Goal: Task Accomplishment & Management: Use online tool/utility

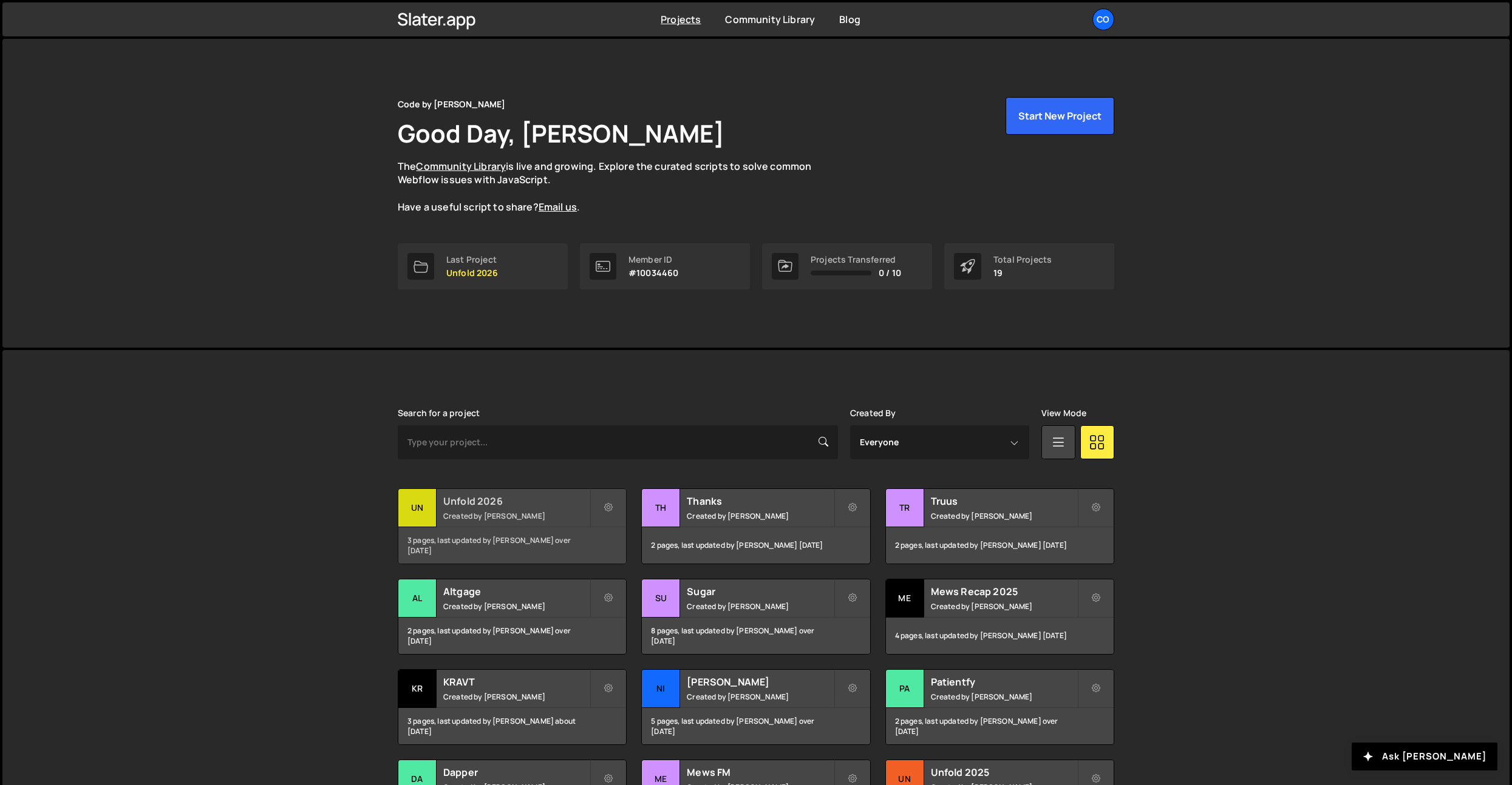
click at [476, 503] on h2 "Unfold 2026" at bounding box center [517, 501] width 146 height 14
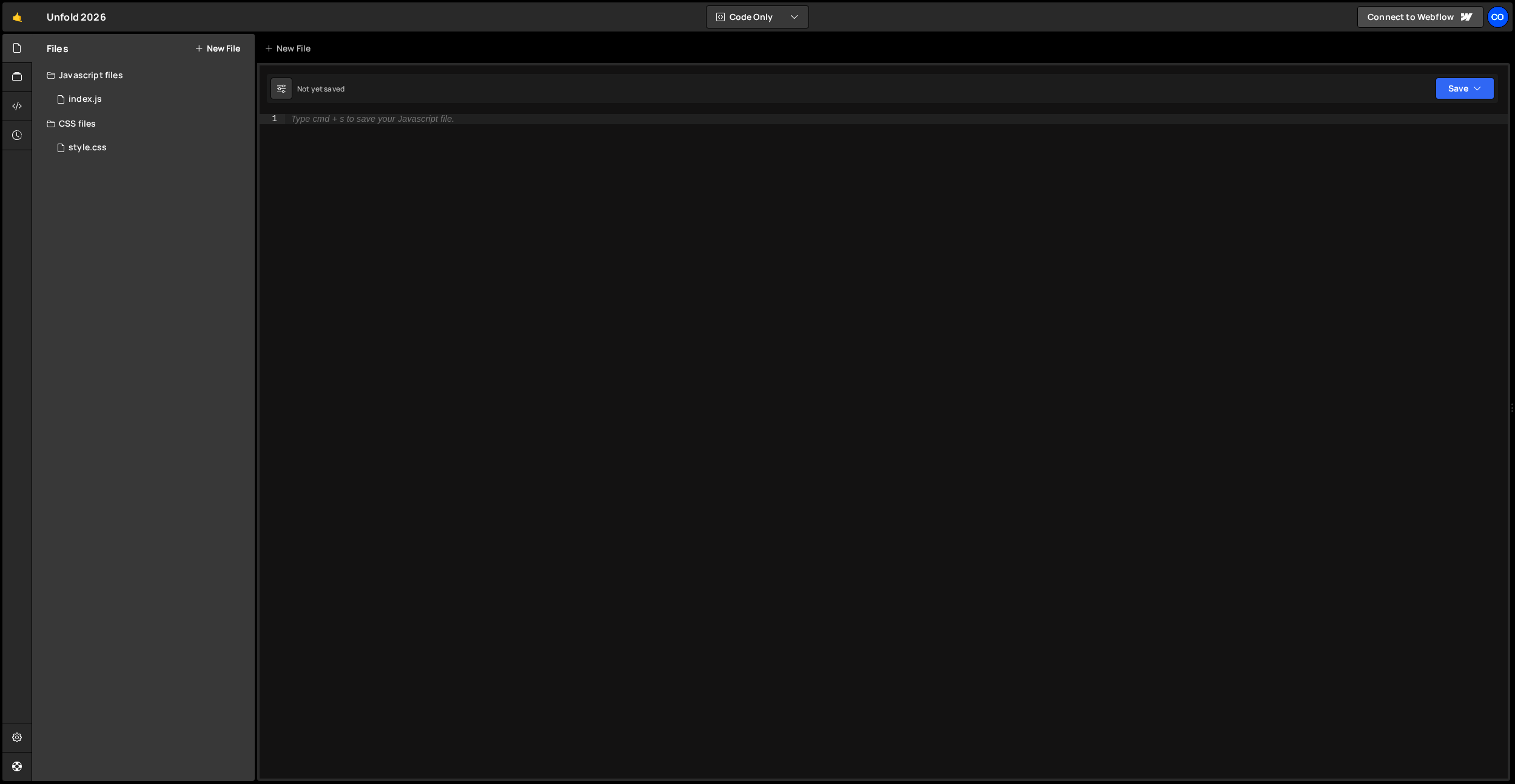
click at [1508, 18] on link "Co" at bounding box center [1497, 17] width 22 height 22
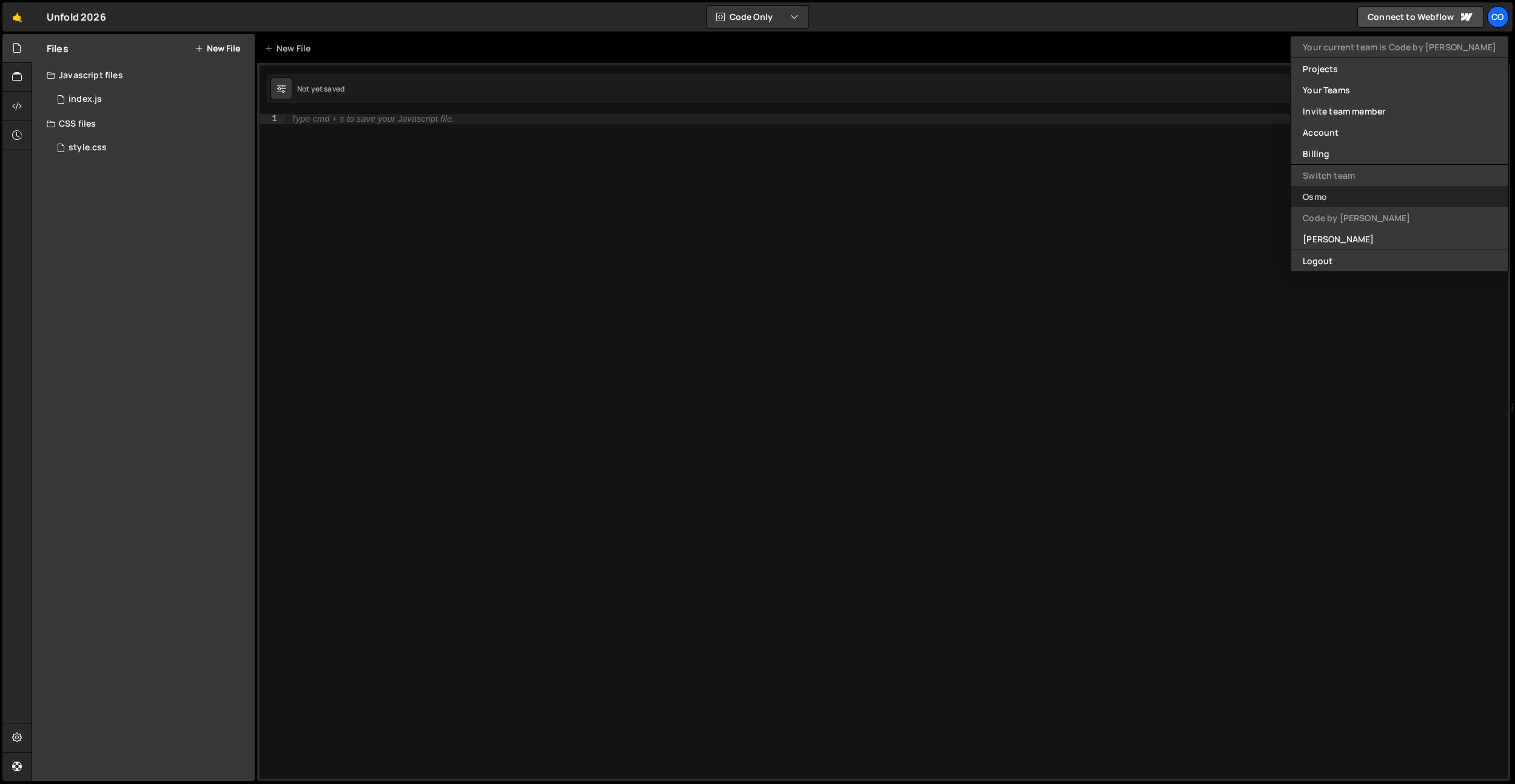
click at [1376, 194] on link "Osmo" at bounding box center [1399, 197] width 218 height 21
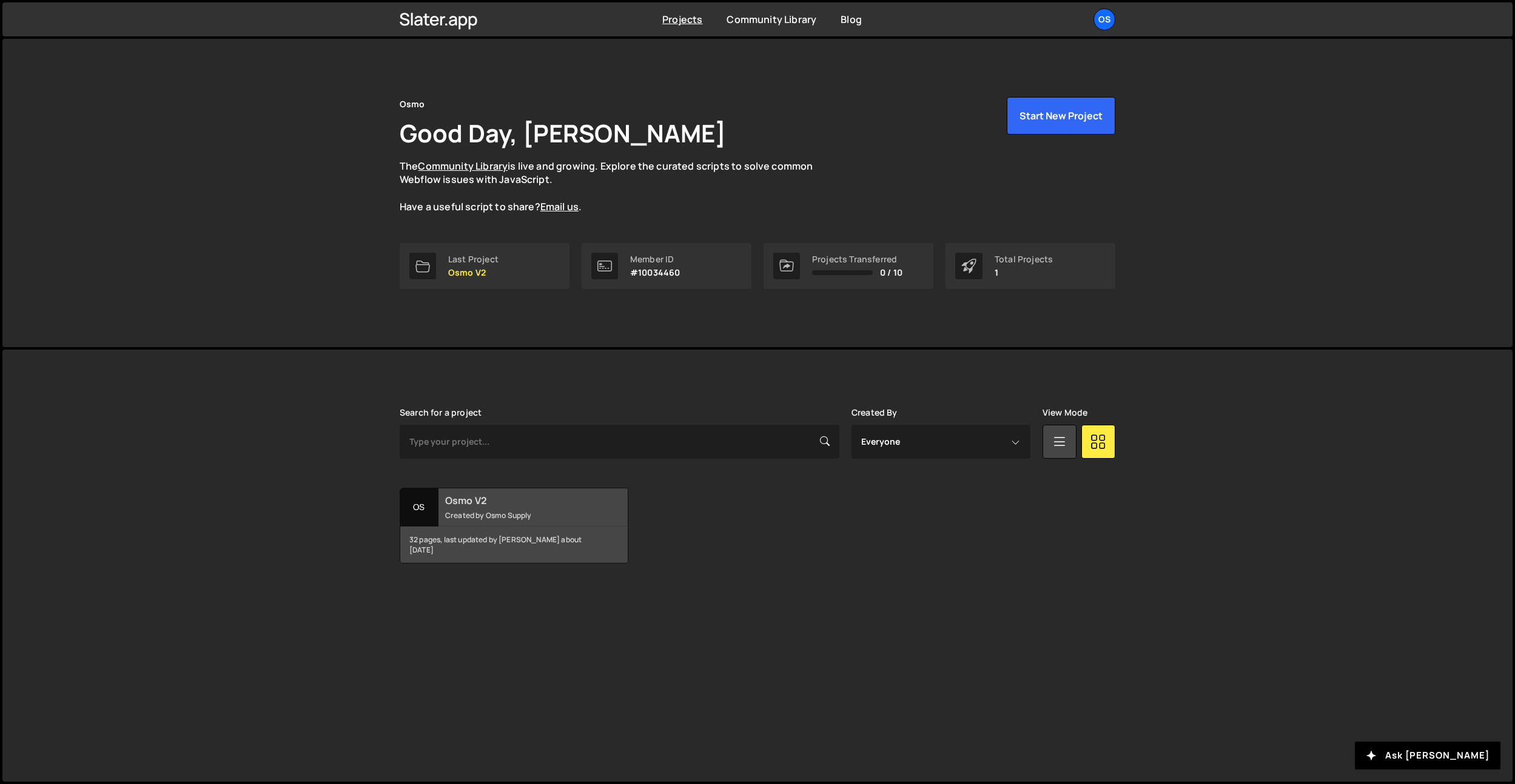
click at [573, 494] on h2 "Osmo V2" at bounding box center [518, 500] width 146 height 14
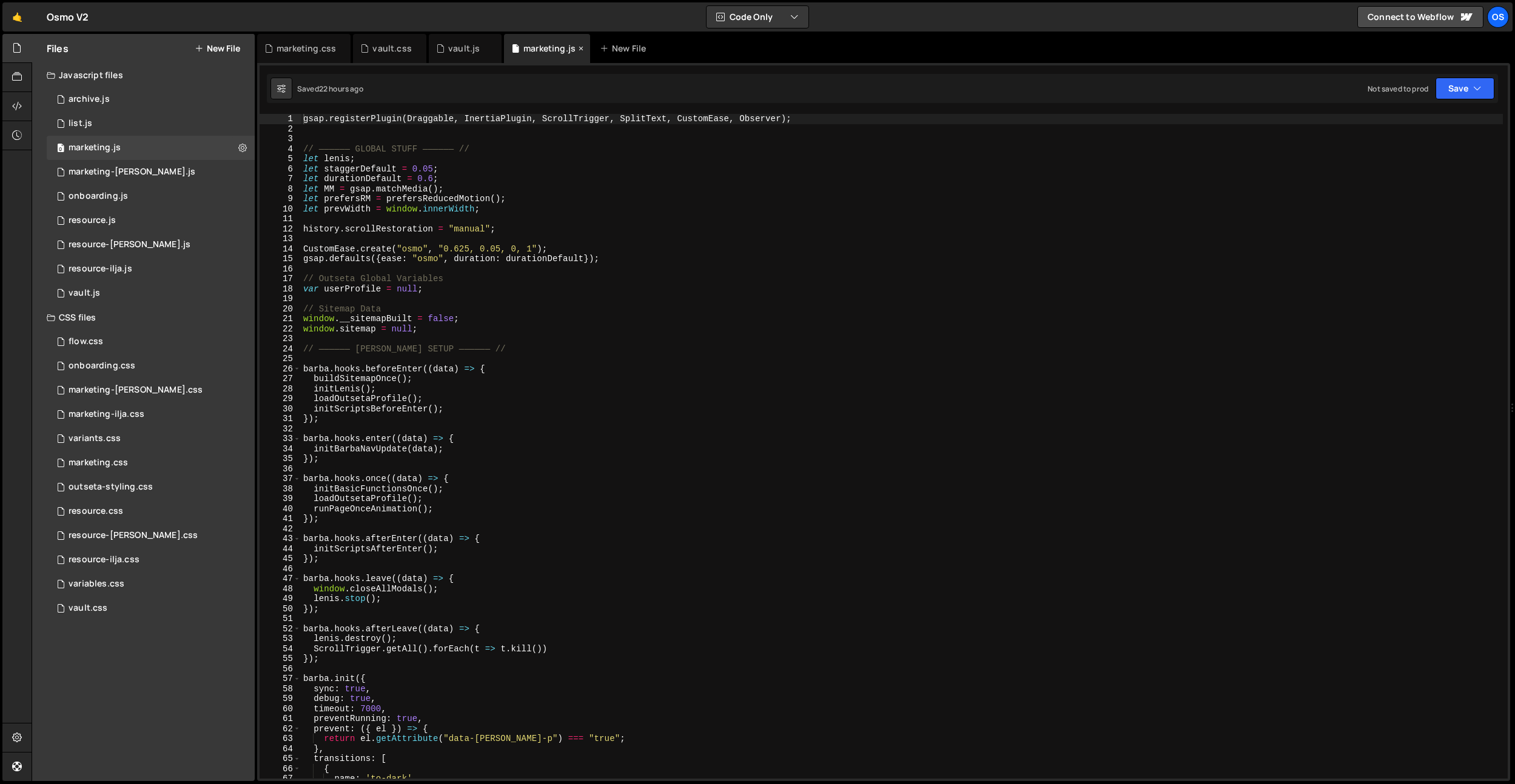
drag, startPoint x: 578, startPoint y: 48, endPoint x: 501, endPoint y: 51, distance: 77.1
click at [577, 48] on icon at bounding box center [581, 48] width 9 height 12
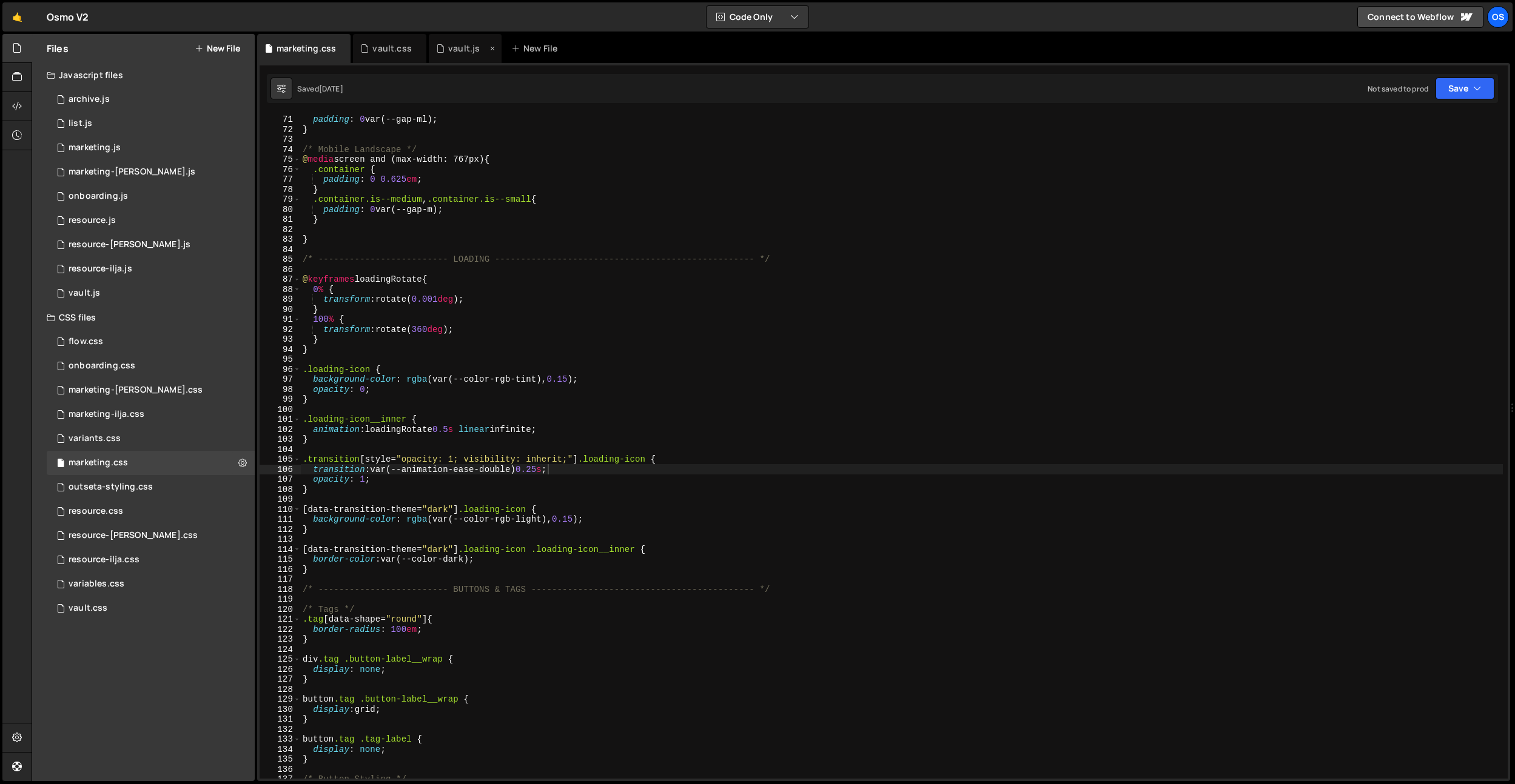
drag, startPoint x: 493, startPoint y: 48, endPoint x: 399, endPoint y: 50, distance: 94.0
click at [493, 48] on icon at bounding box center [492, 48] width 9 height 12
click at [0, 0] on icon at bounding box center [0, 0] width 0 height 0
drag, startPoint x: 342, startPoint y: 49, endPoint x: 214, endPoint y: 302, distance: 283.5
click at [342, 49] on icon at bounding box center [341, 48] width 9 height 12
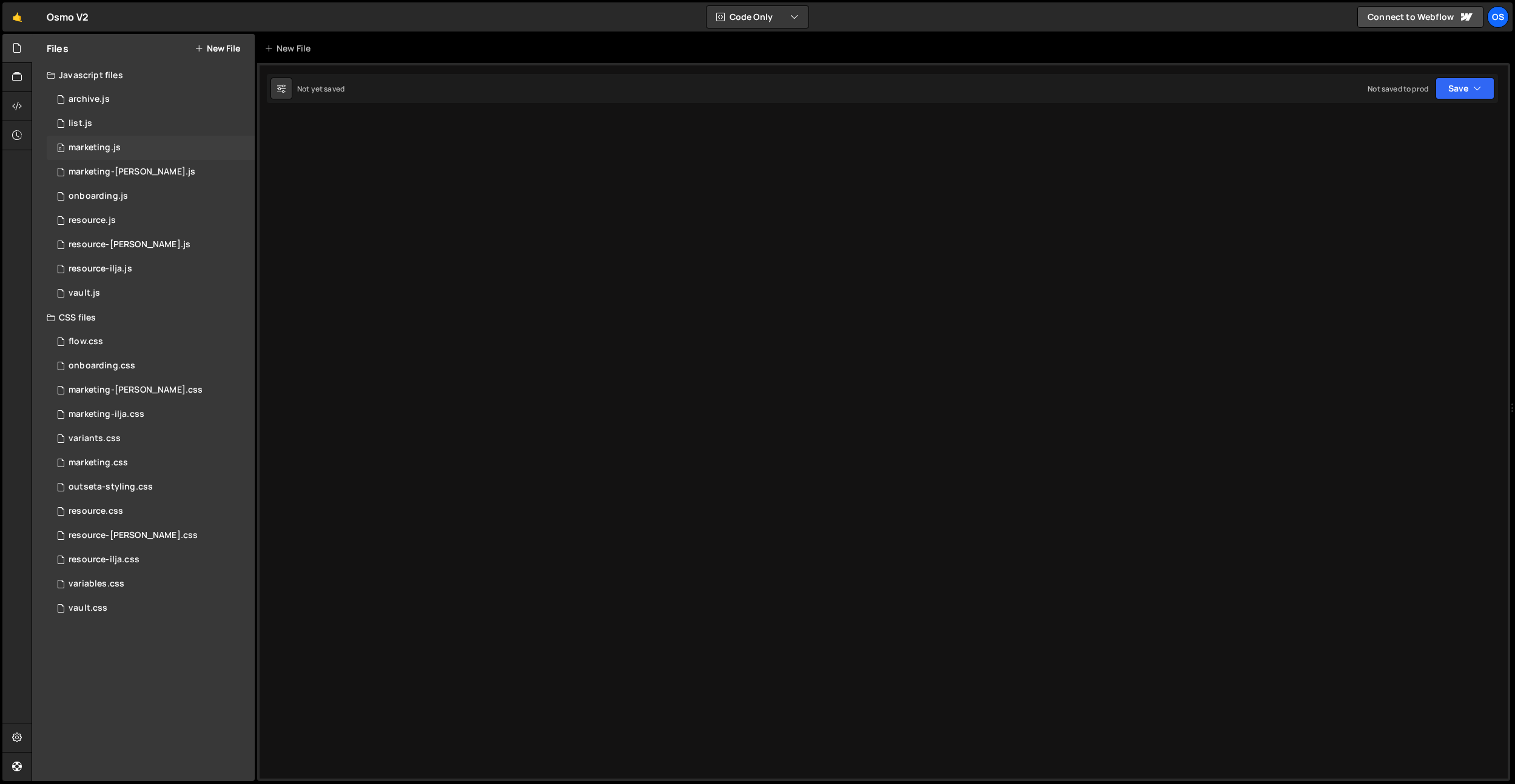
click at [90, 137] on div "0 marketing.js 0" at bounding box center [150, 148] width 208 height 24
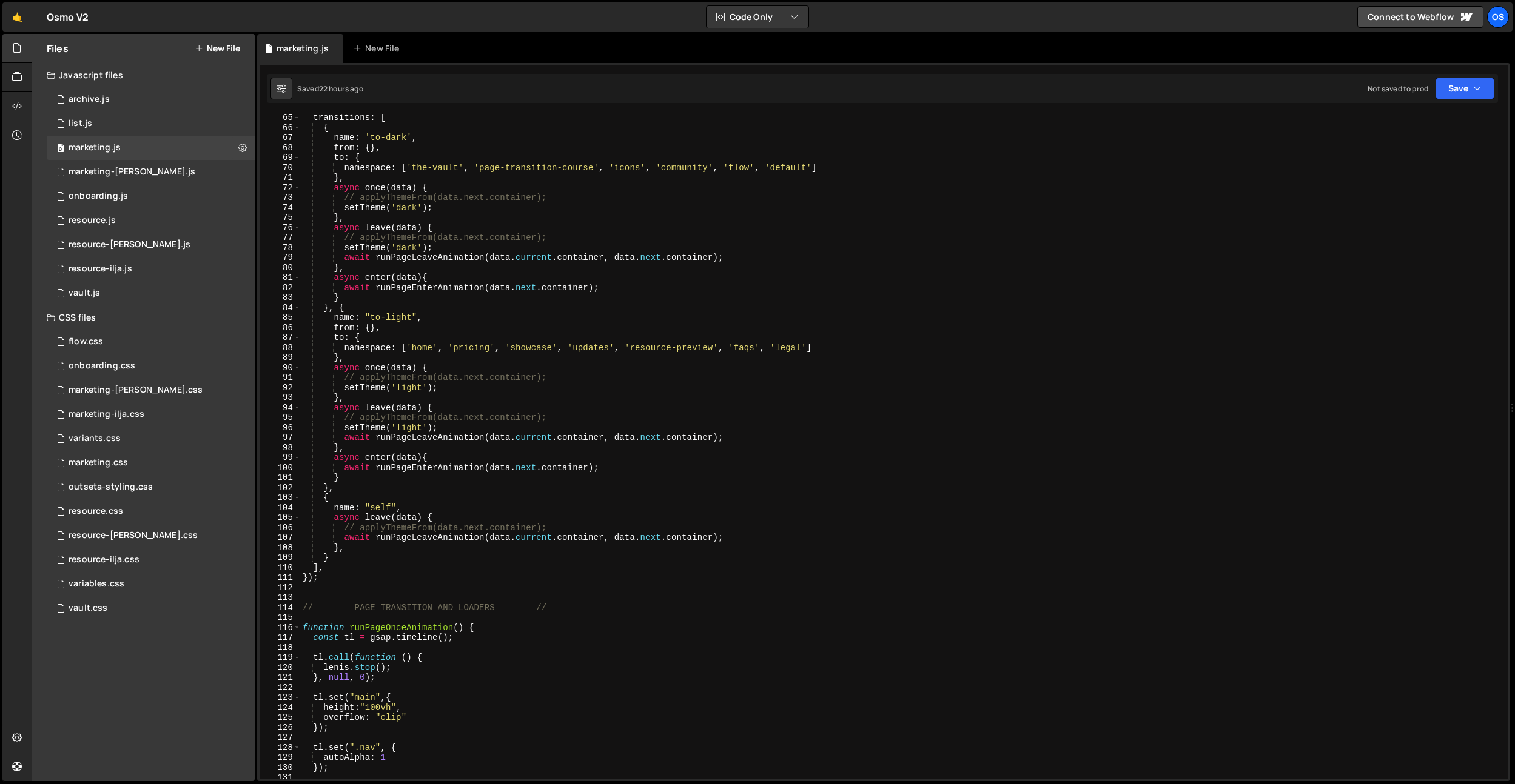
scroll to position [351, 0]
drag, startPoint x: 345, startPoint y: 426, endPoint x: 444, endPoint y: 421, distance: 99.1
click at [444, 421] on div "transitions : [ { name : 'to-dark' , from : { } , to : { namespace : [ 'the-vau…" at bounding box center [901, 451] width 1202 height 685
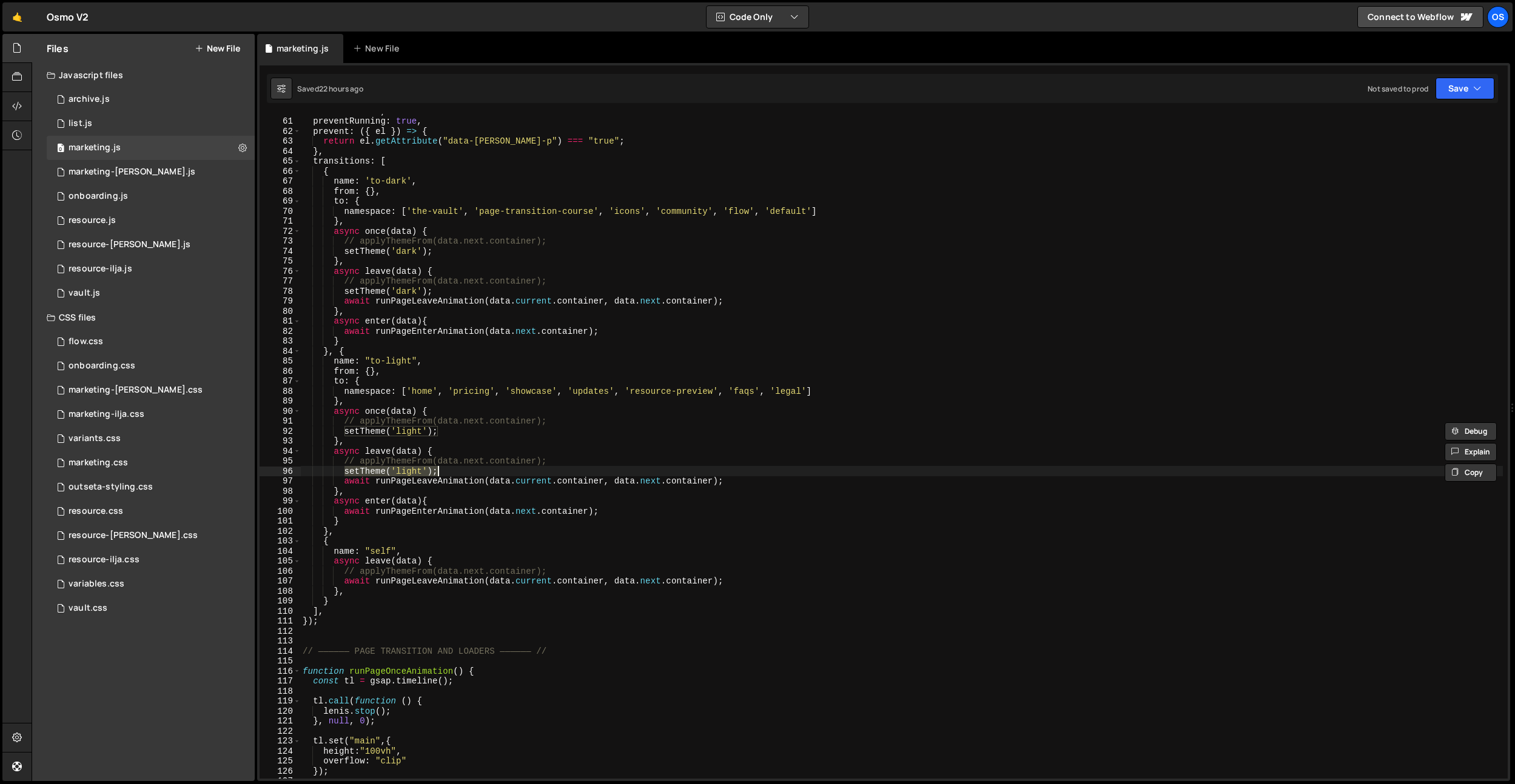
scroll to position [315, 0]
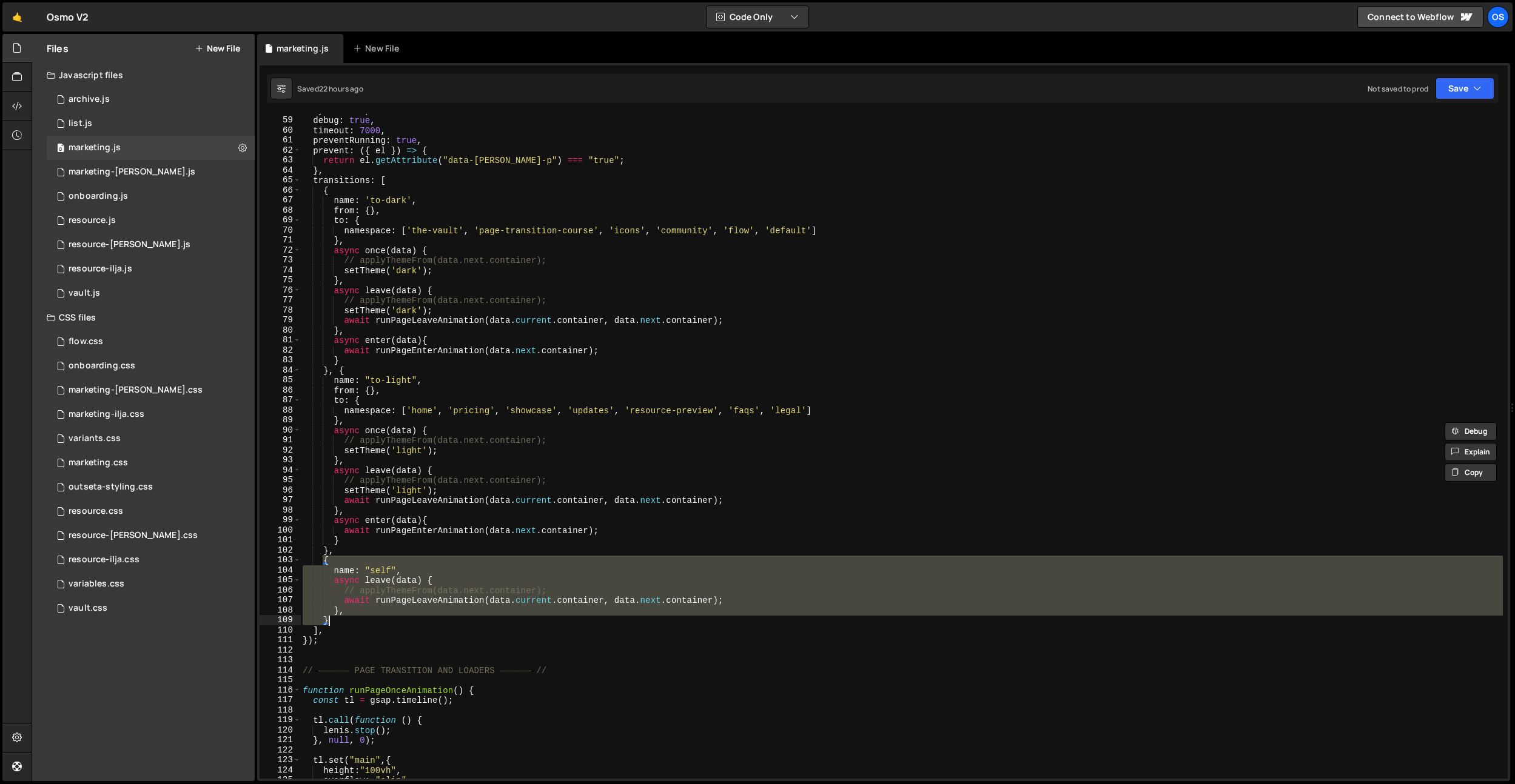
drag, startPoint x: 323, startPoint y: 561, endPoint x: 334, endPoint y: 616, distance: 56.1
click at [334, 616] on div "sync : true , debug : true , timeout : 7000 , preventRunning : true , prevent :…" at bounding box center [901, 447] width 1202 height 685
type textarea "}, }"
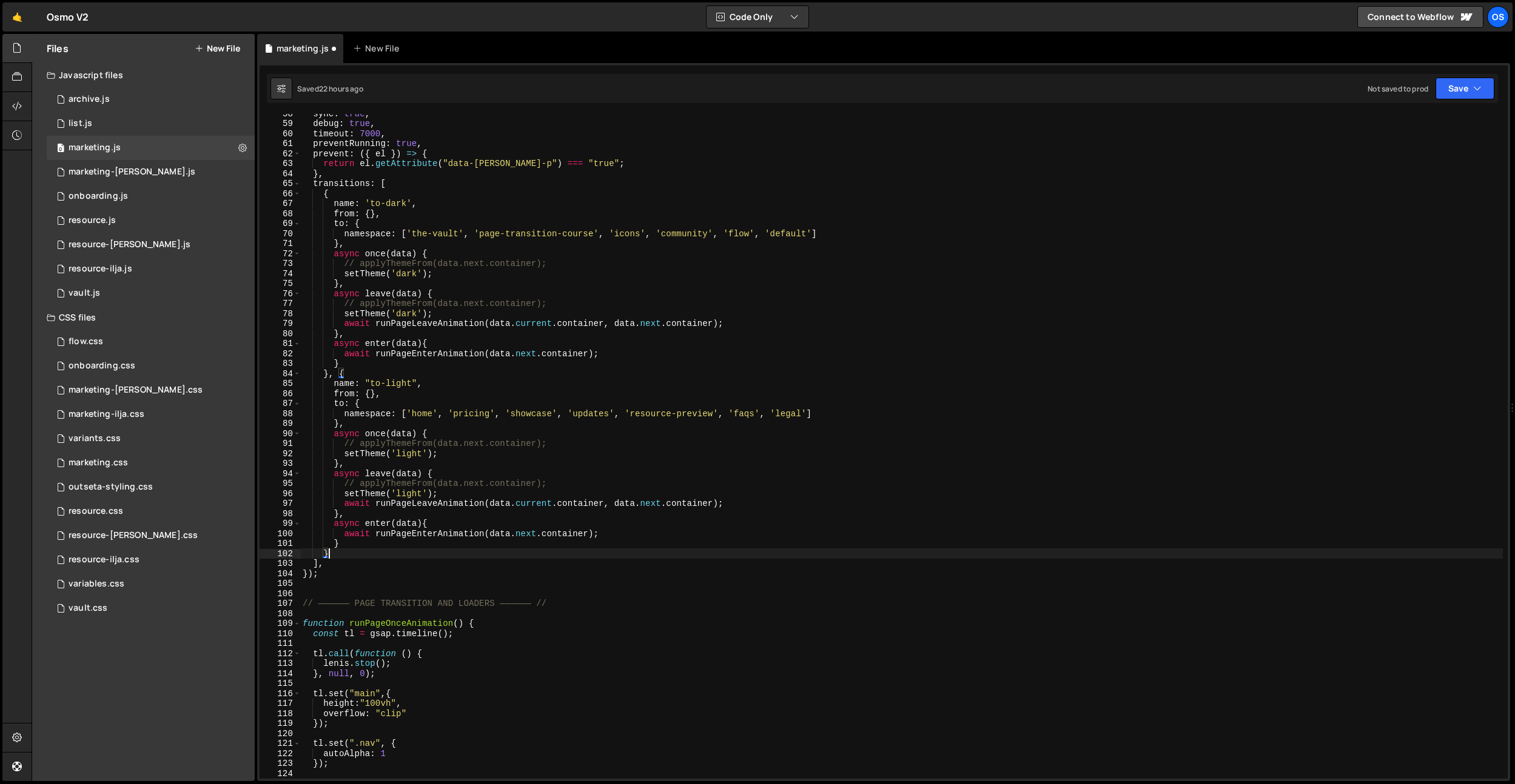
scroll to position [283, 0]
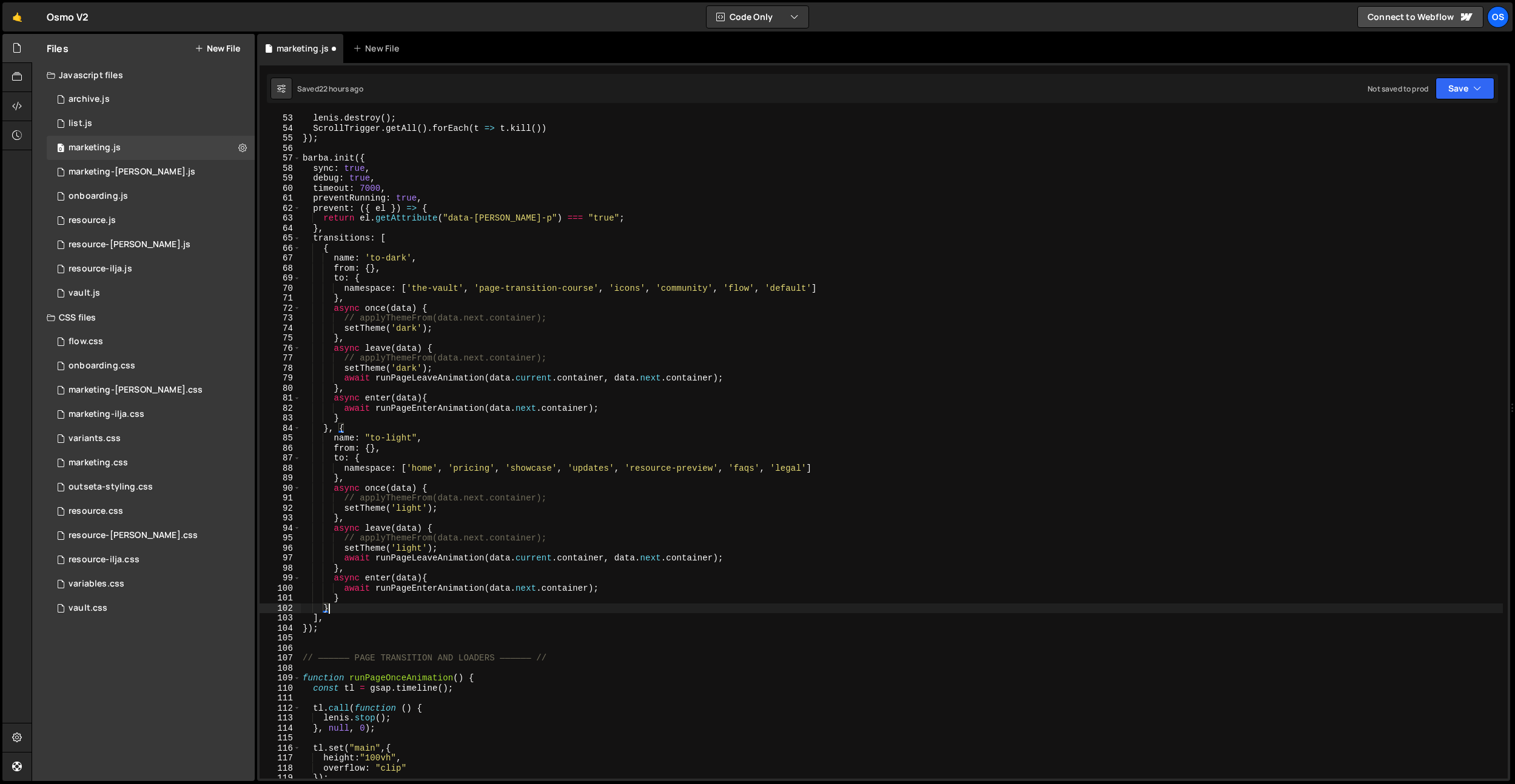
click at [396, 243] on div "lenis . destroy ( ) ; ScrollTrigger . getAll ( ) . forEach ( t => t . kill ( ))…" at bounding box center [901, 455] width 1202 height 685
type textarea "transitions: ["
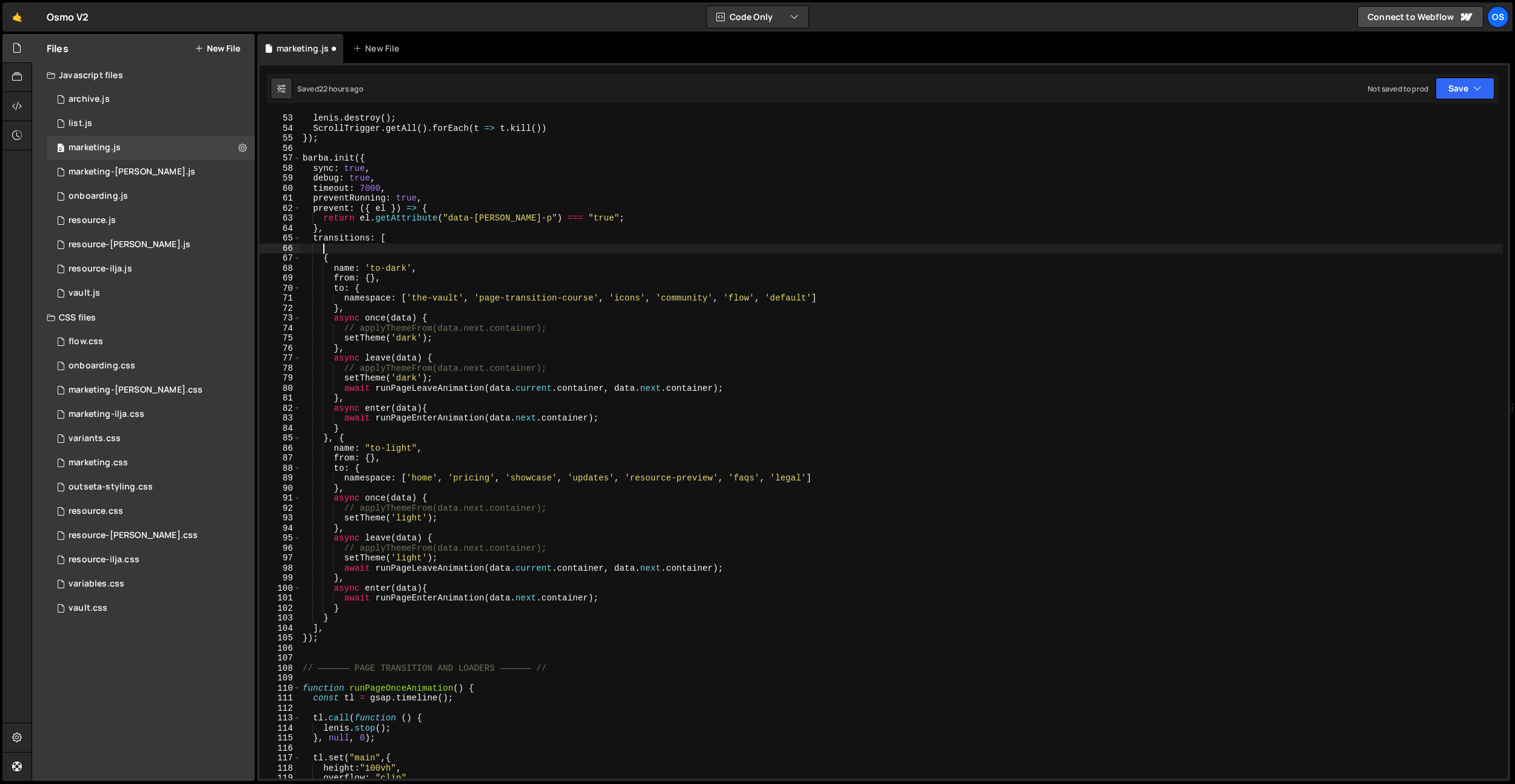
paste textarea "}"
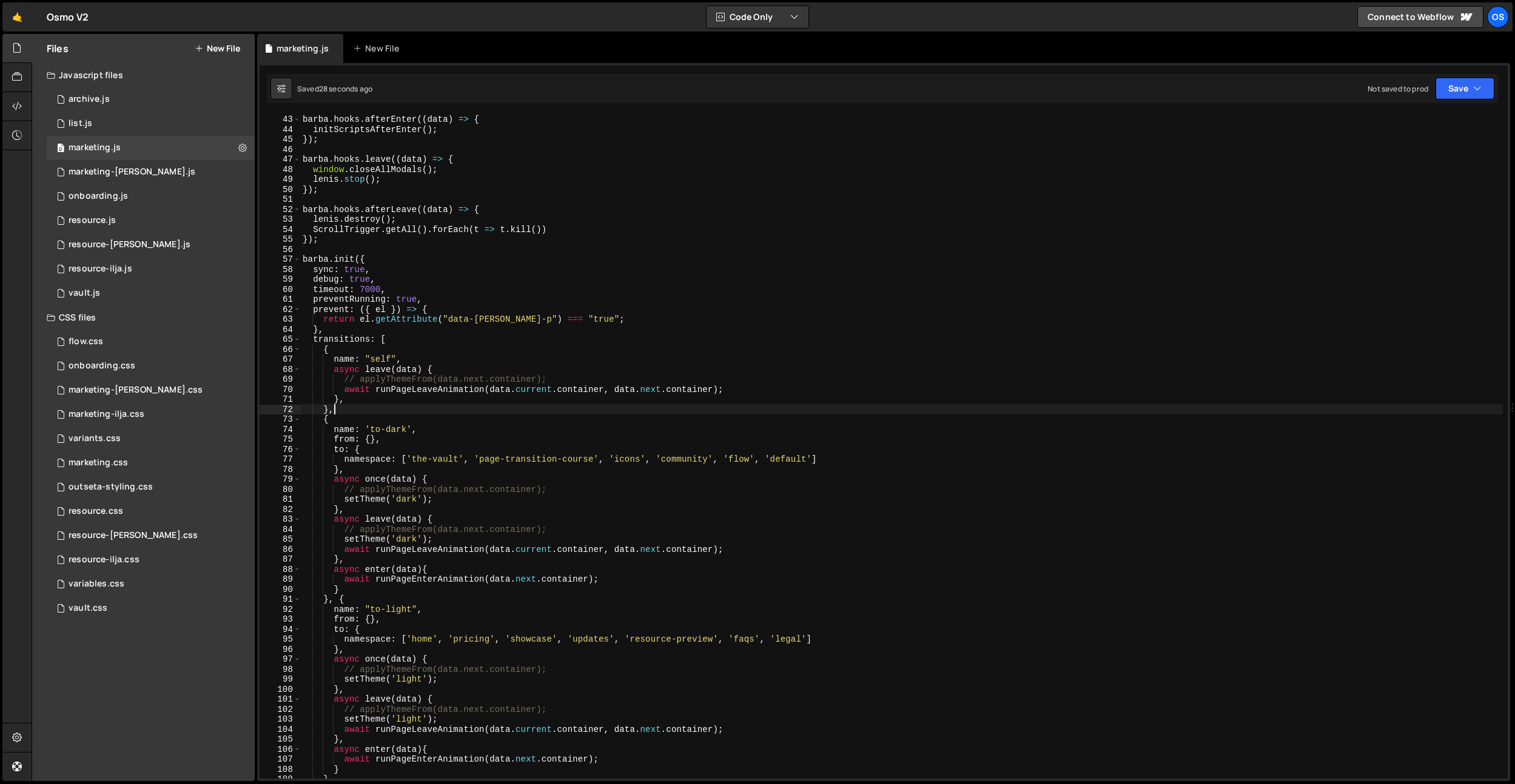
scroll to position [234, 0]
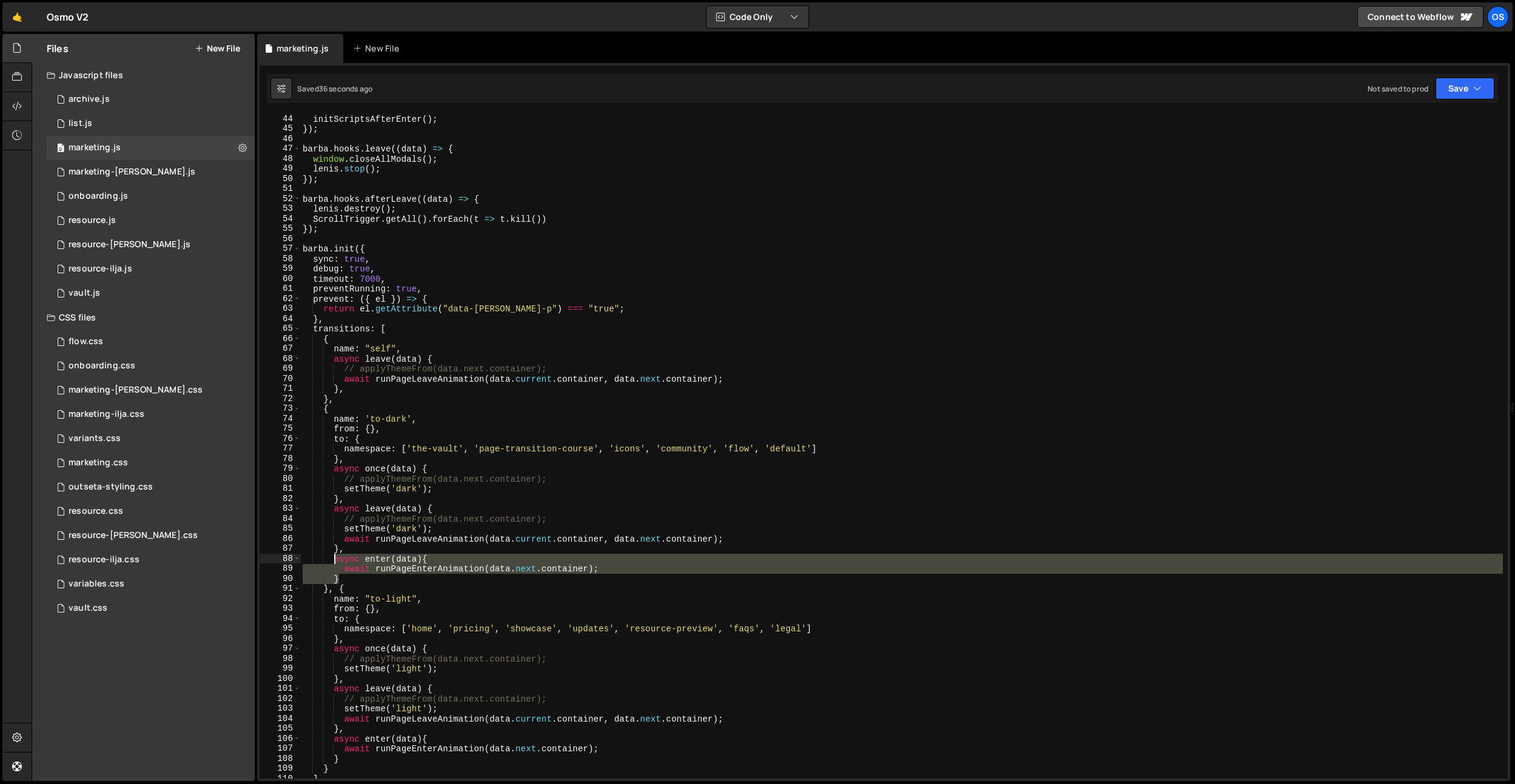
drag, startPoint x: 342, startPoint y: 577, endPoint x: 336, endPoint y: 561, distance: 17.1
click at [336, 561] on div "initScriptsAfterEnter ( ) ; }) ; barba . hooks . leave (( data ) => { window . …" at bounding box center [901, 456] width 1202 height 685
click at [356, 398] on div "initScriptsAfterEnter ( ) ; }) ; barba . hooks . leave (( data ) => { window . …" at bounding box center [901, 456] width 1202 height 685
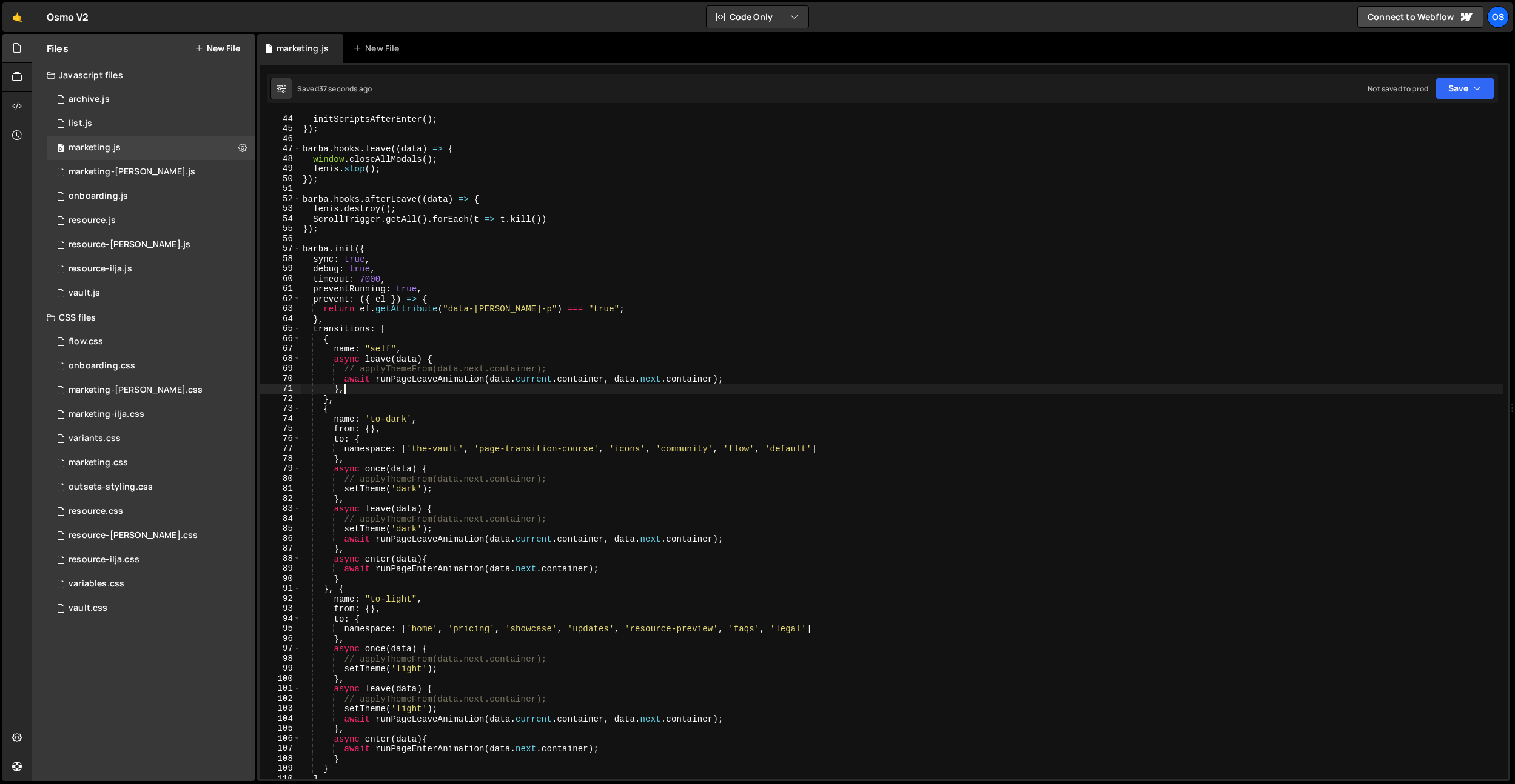
click at [357, 390] on div "initScriptsAfterEnter ( ) ; }) ; barba . hooks . leave (( data ) => { window . …" at bounding box center [901, 456] width 1202 height 685
type textarea "},"
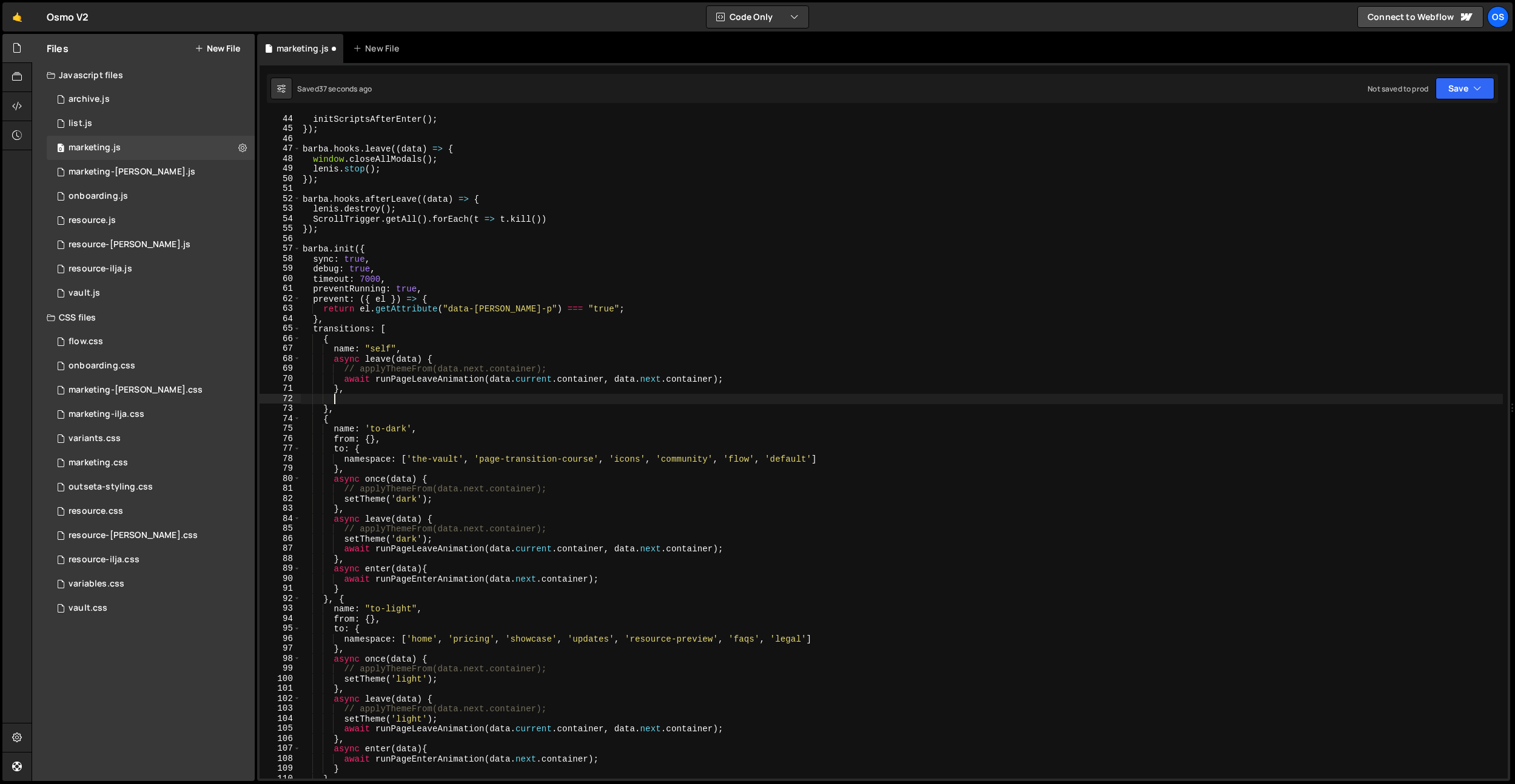
paste textarea "}"
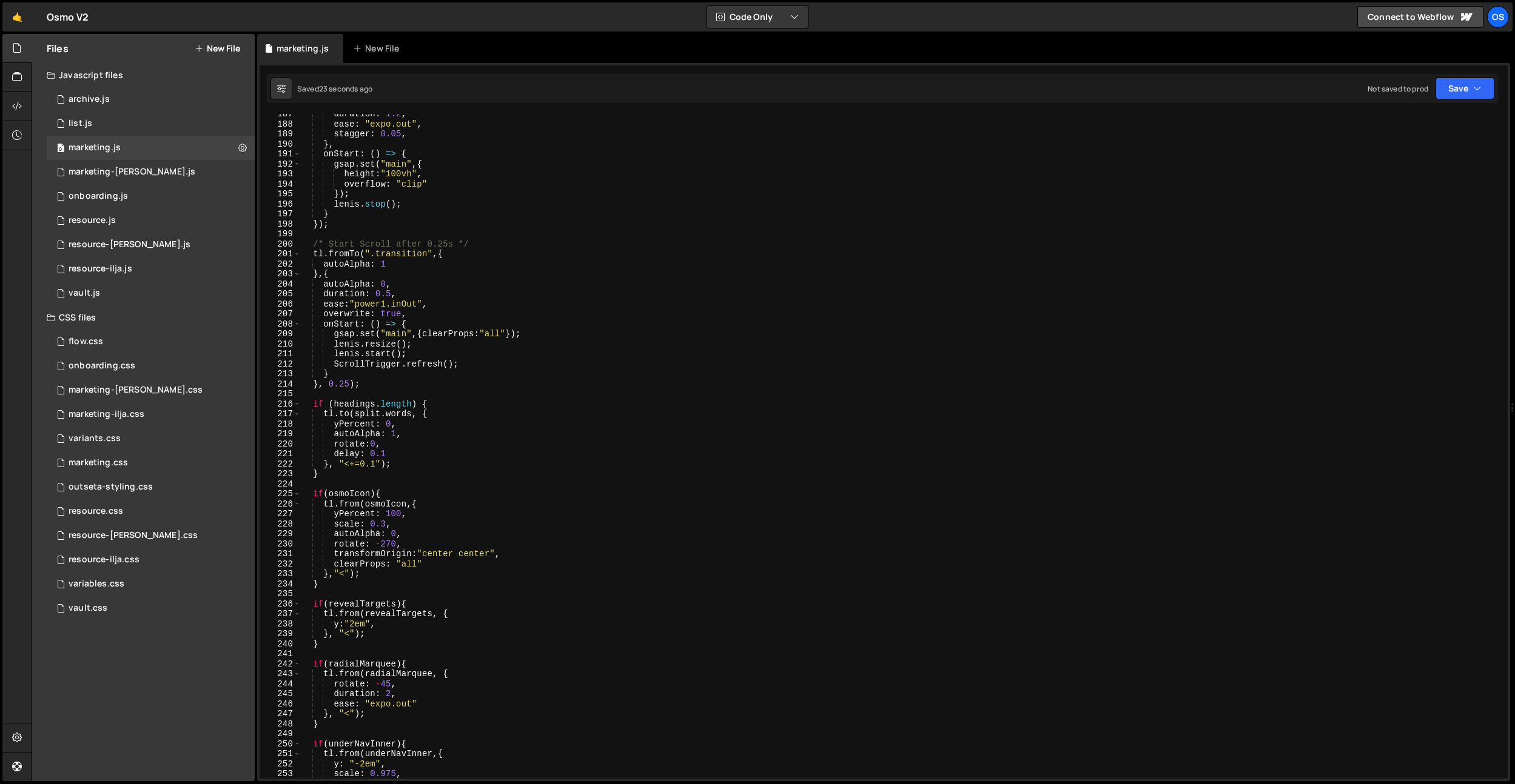
scroll to position [1014, 0]
click at [377, 464] on div "duration : 1.2 , ease : "expo.out" , stagger : 0.05 , } , onStart : ( ) => { gs…" at bounding box center [901, 450] width 1202 height 685
drag, startPoint x: 375, startPoint y: 463, endPoint x: 345, endPoint y: 463, distance: 30.0
click at [345, 463] on div "duration : 1.2 , ease : "expo.out" , stagger : 0.05 , } , onStart : ( ) => { gs…" at bounding box center [901, 450] width 1202 height 685
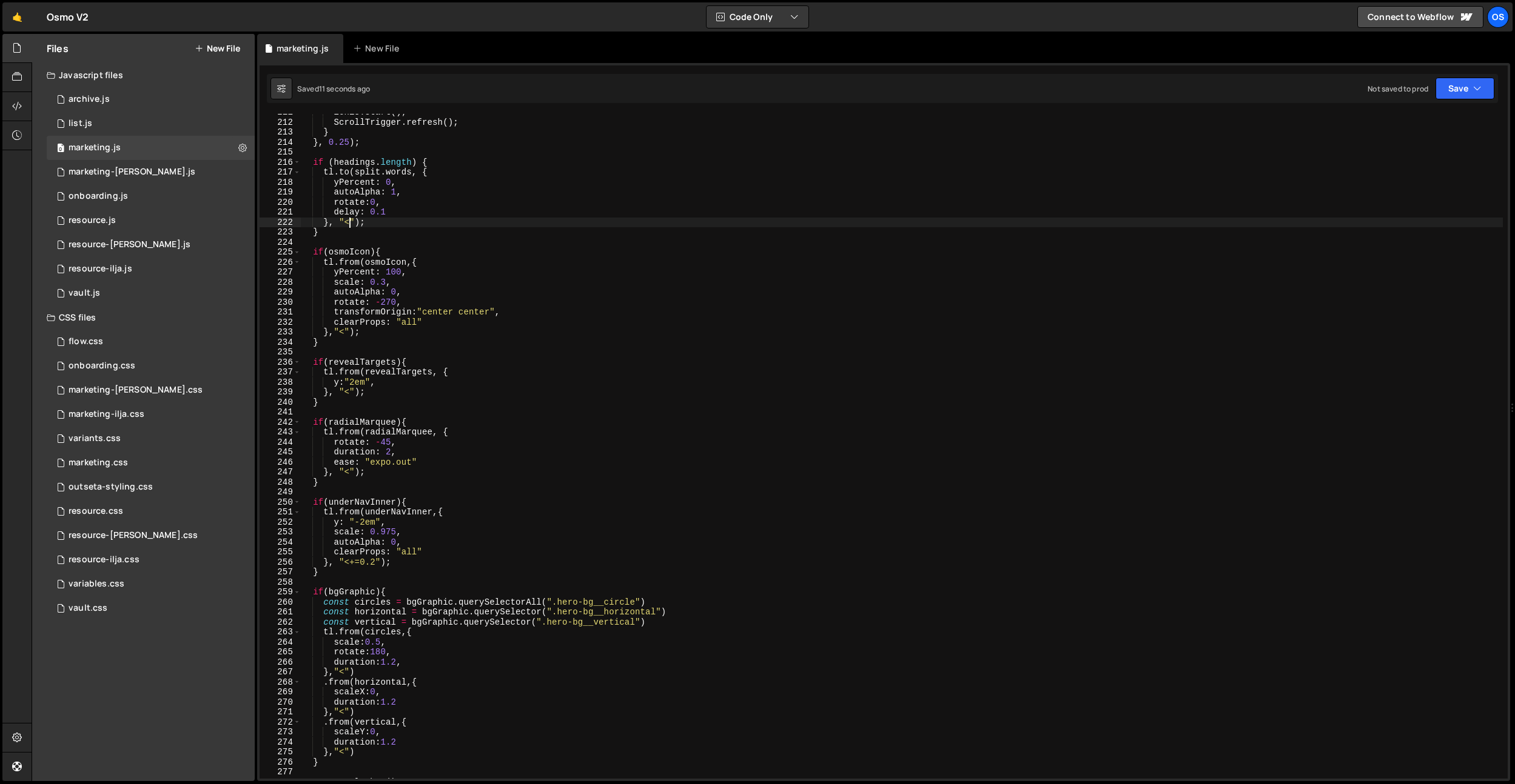
scroll to position [1163, 0]
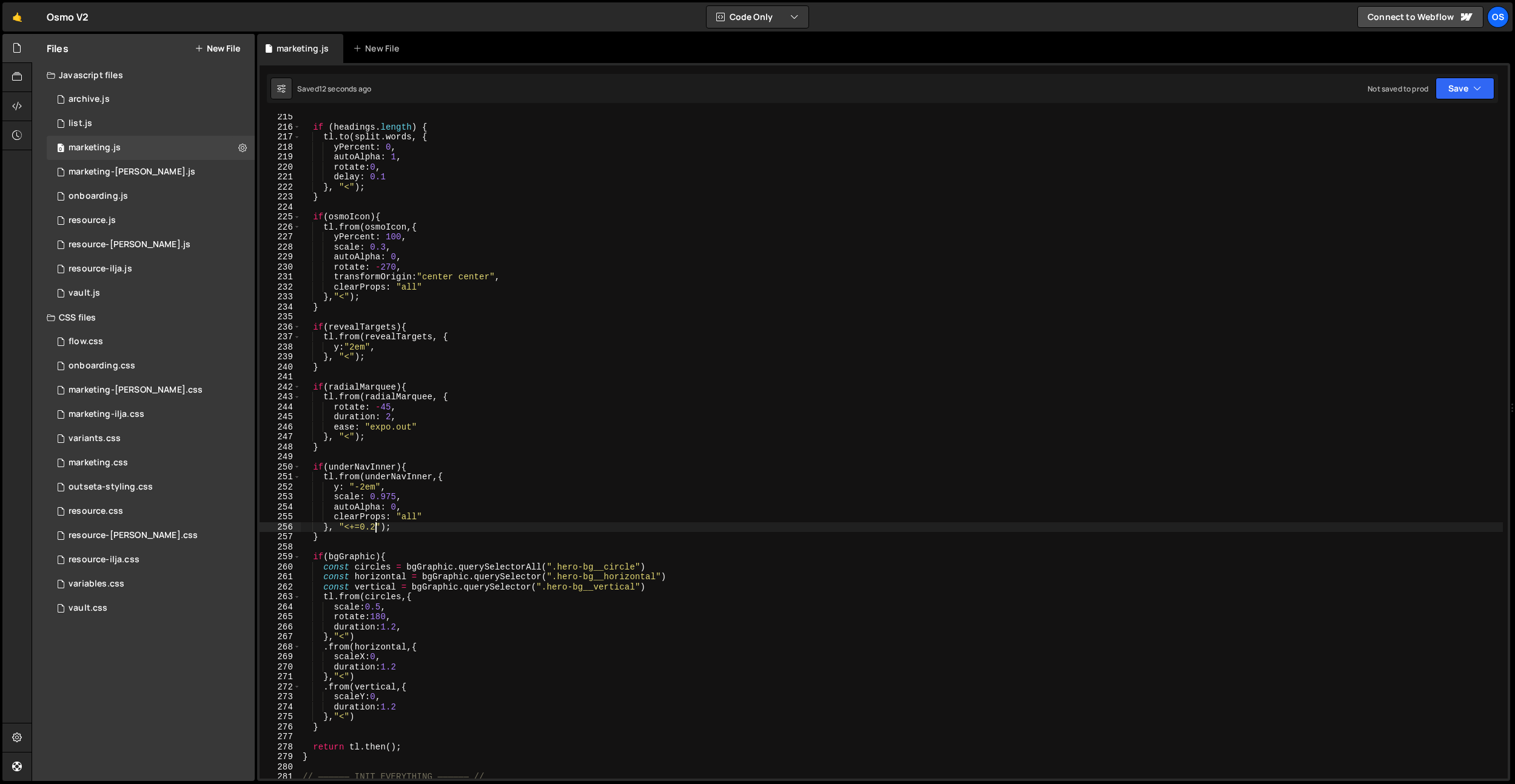
click at [375, 525] on div "if ( headings . length ) { tl . to ( split . words , { yPercent : 0 , autoAlpha…" at bounding box center [901, 455] width 1202 height 685
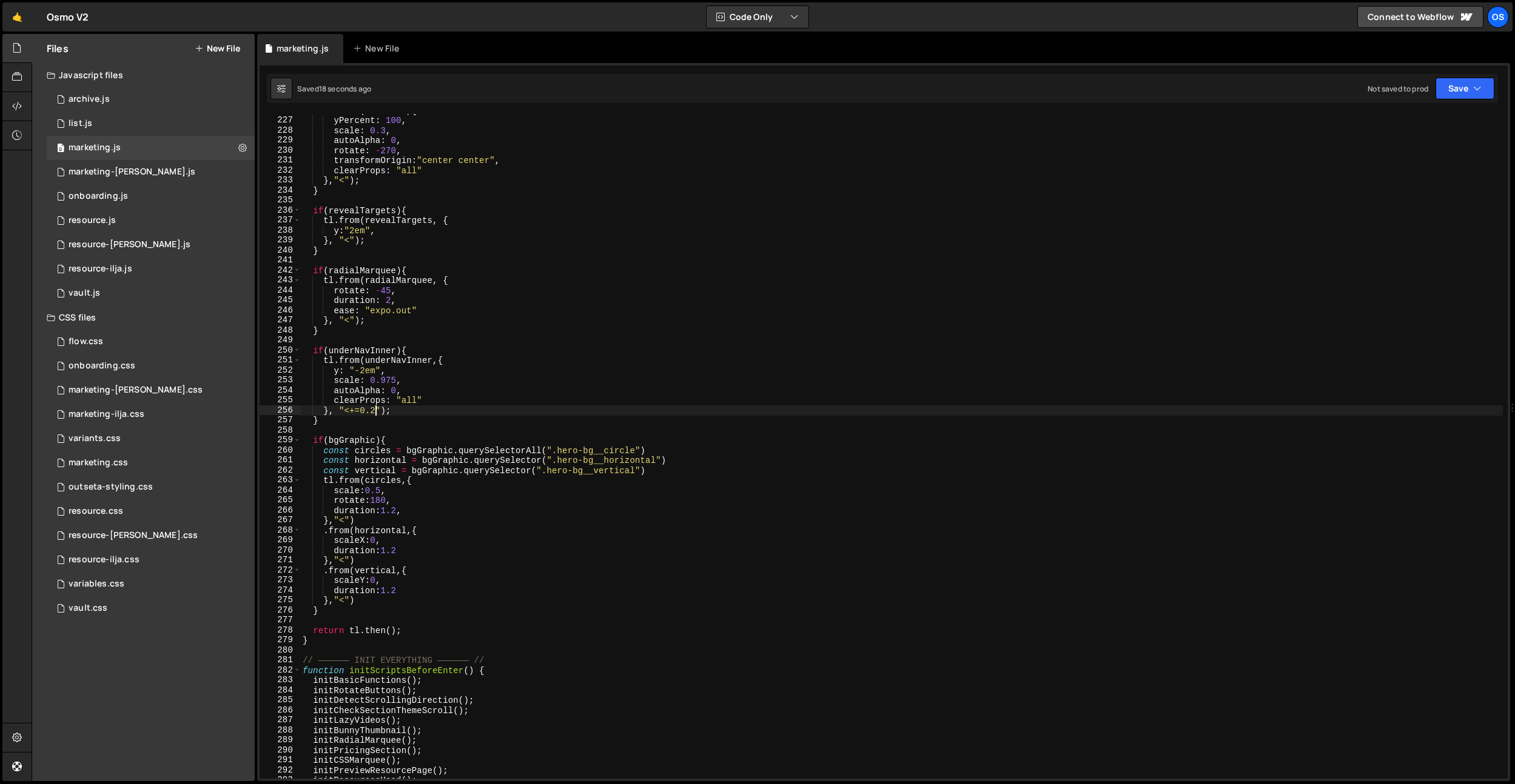
scroll to position [1226, 0]
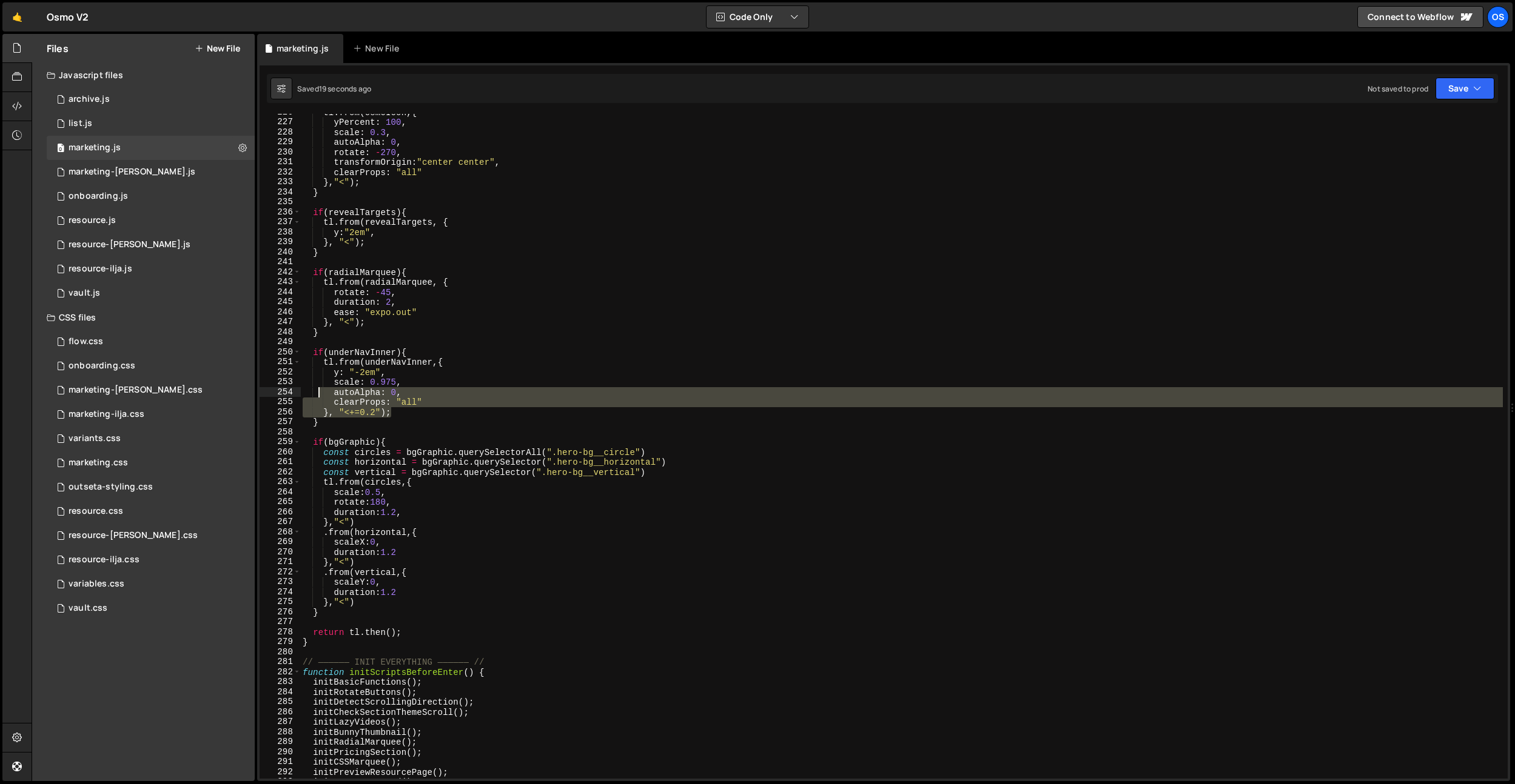
drag, startPoint x: 403, startPoint y: 412, endPoint x: 330, endPoint y: 411, distance: 73.0
click at [288, 379] on div "}, "<+=0.2"); 226 227 228 229 230 231 232 233 234 235 236 237 238 239 240 241 2…" at bounding box center [883, 447] width 1248 height 665
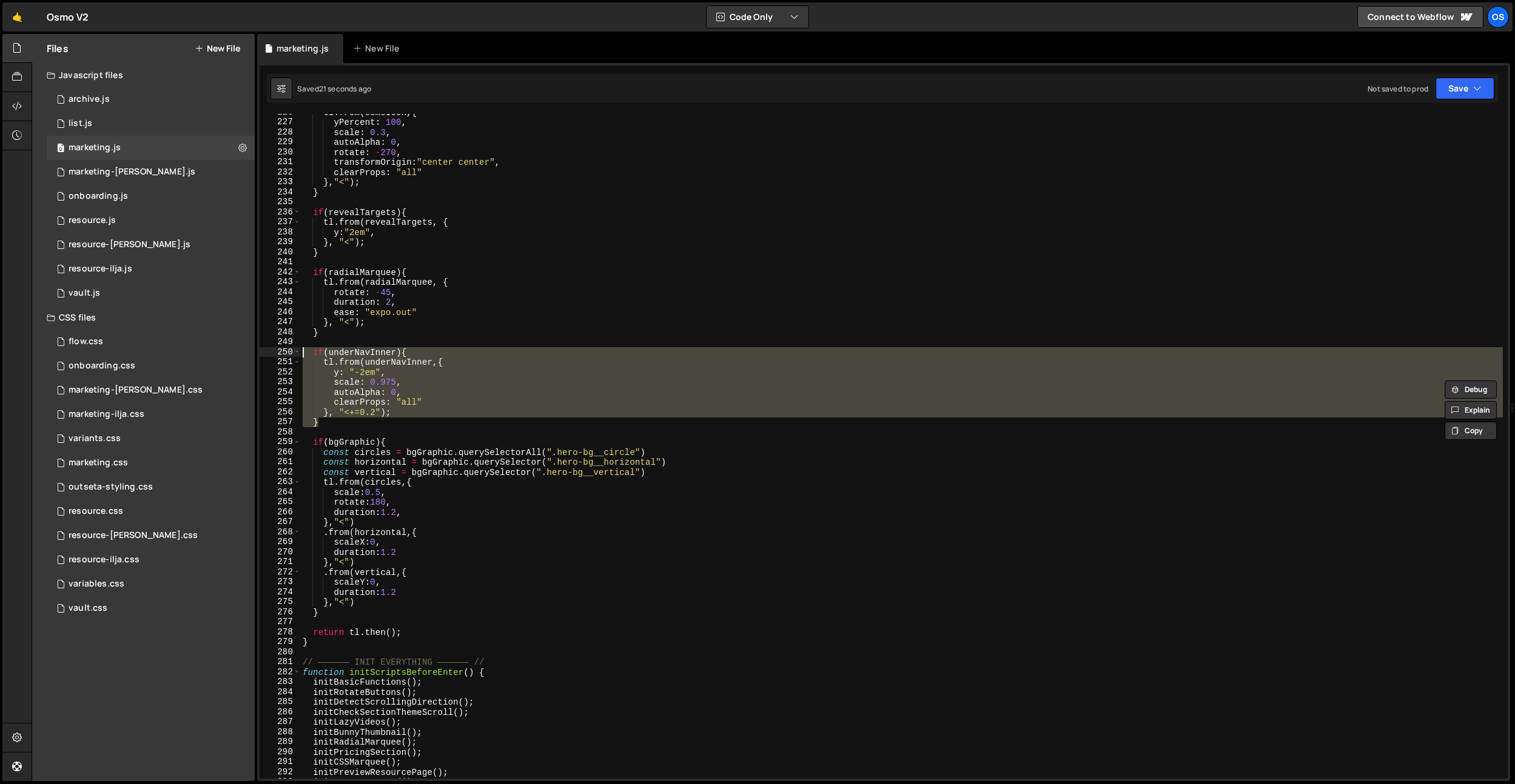
drag, startPoint x: 345, startPoint y: 423, endPoint x: 256, endPoint y: 348, distance: 116.4
click at [256, 348] on div "Files New File Javascript files 0 archive.js 0 0 list.js 0 0 marketing.js 0 0 0…" at bounding box center [772, 407] width 1483 height 748
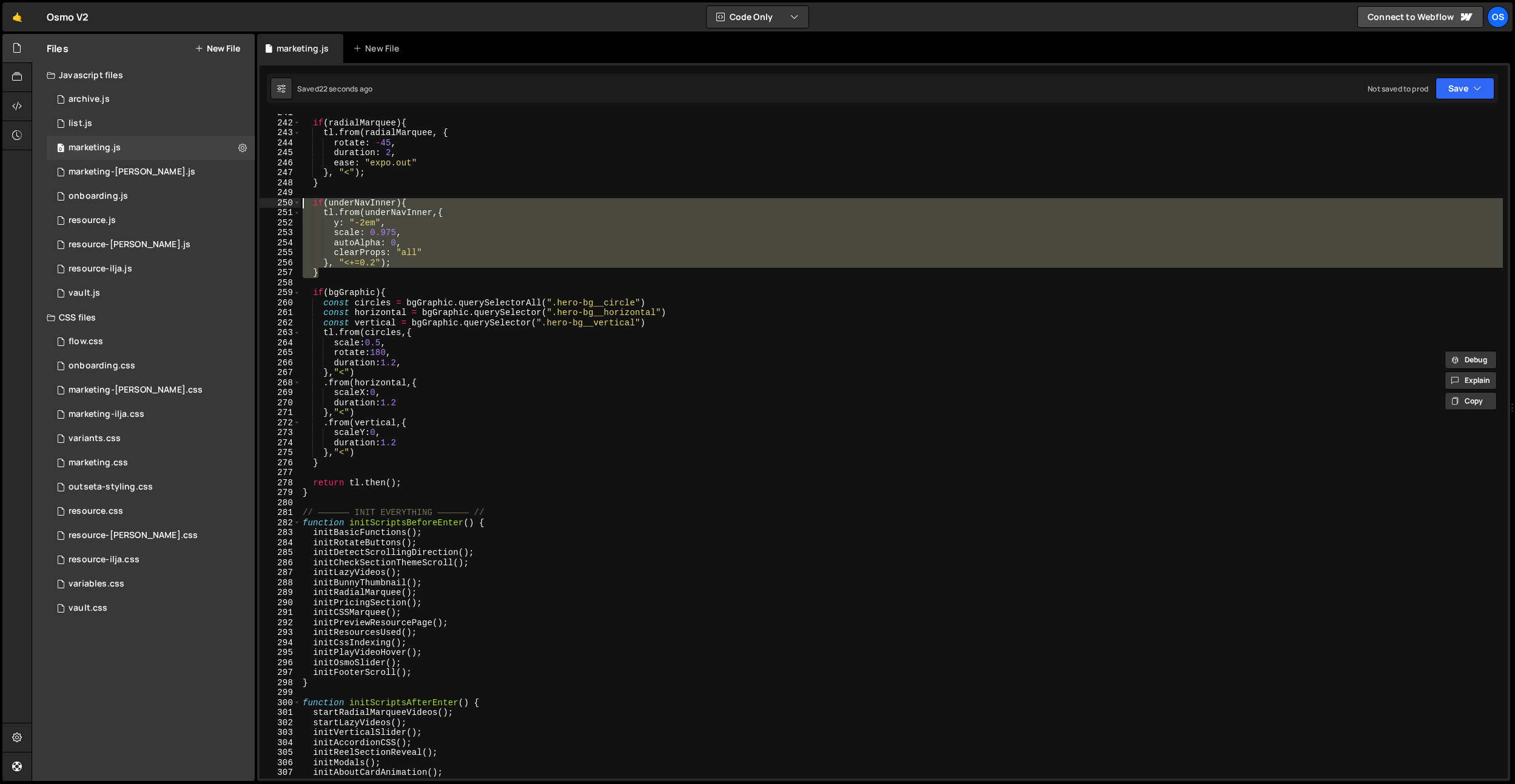
scroll to position [1316, 0]
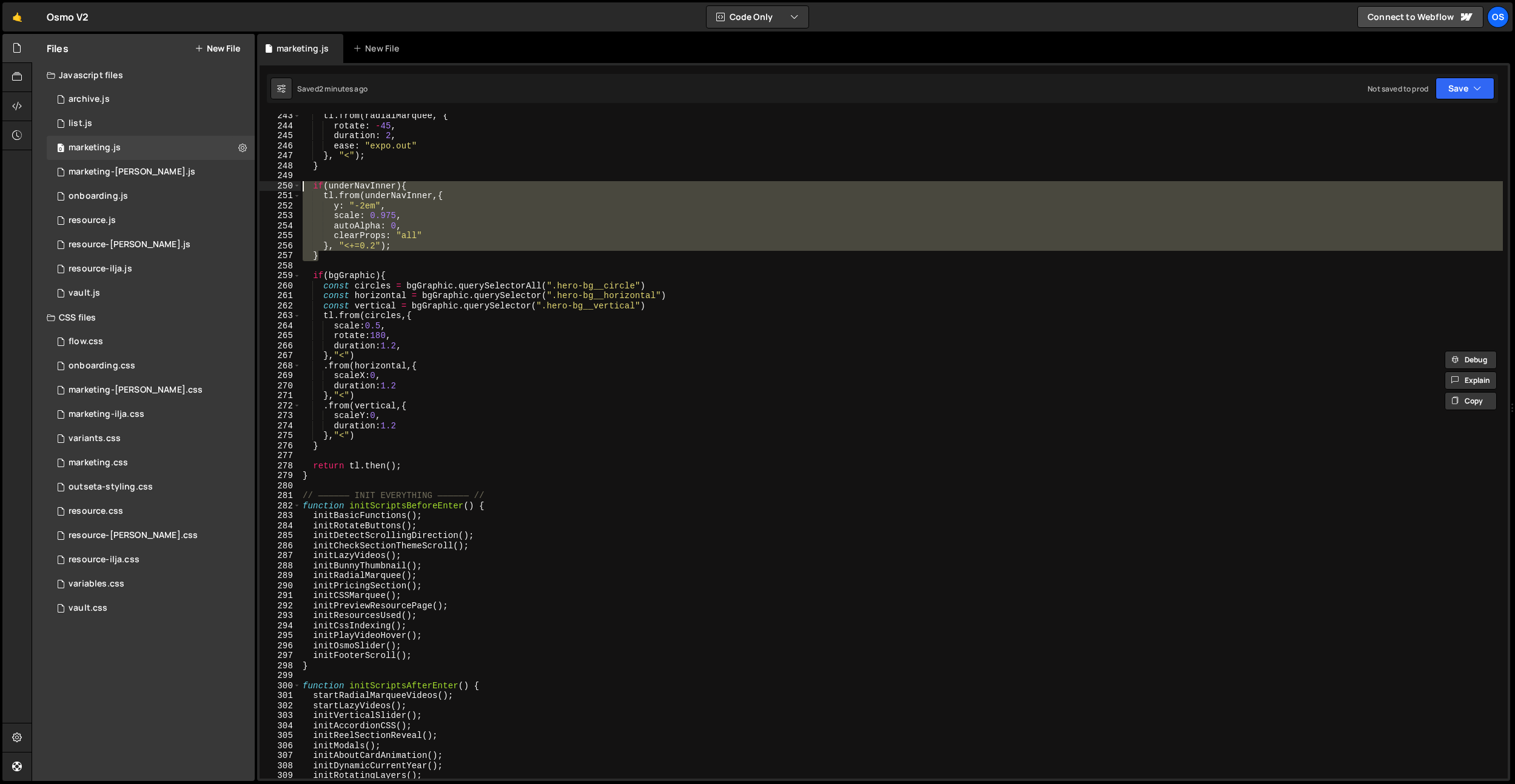
click at [523, 154] on div "tl . from ( radialMarquee , { rotate : - 45 , duration : 2 , ease : "expo.out" …" at bounding box center [901, 453] width 1202 height 685
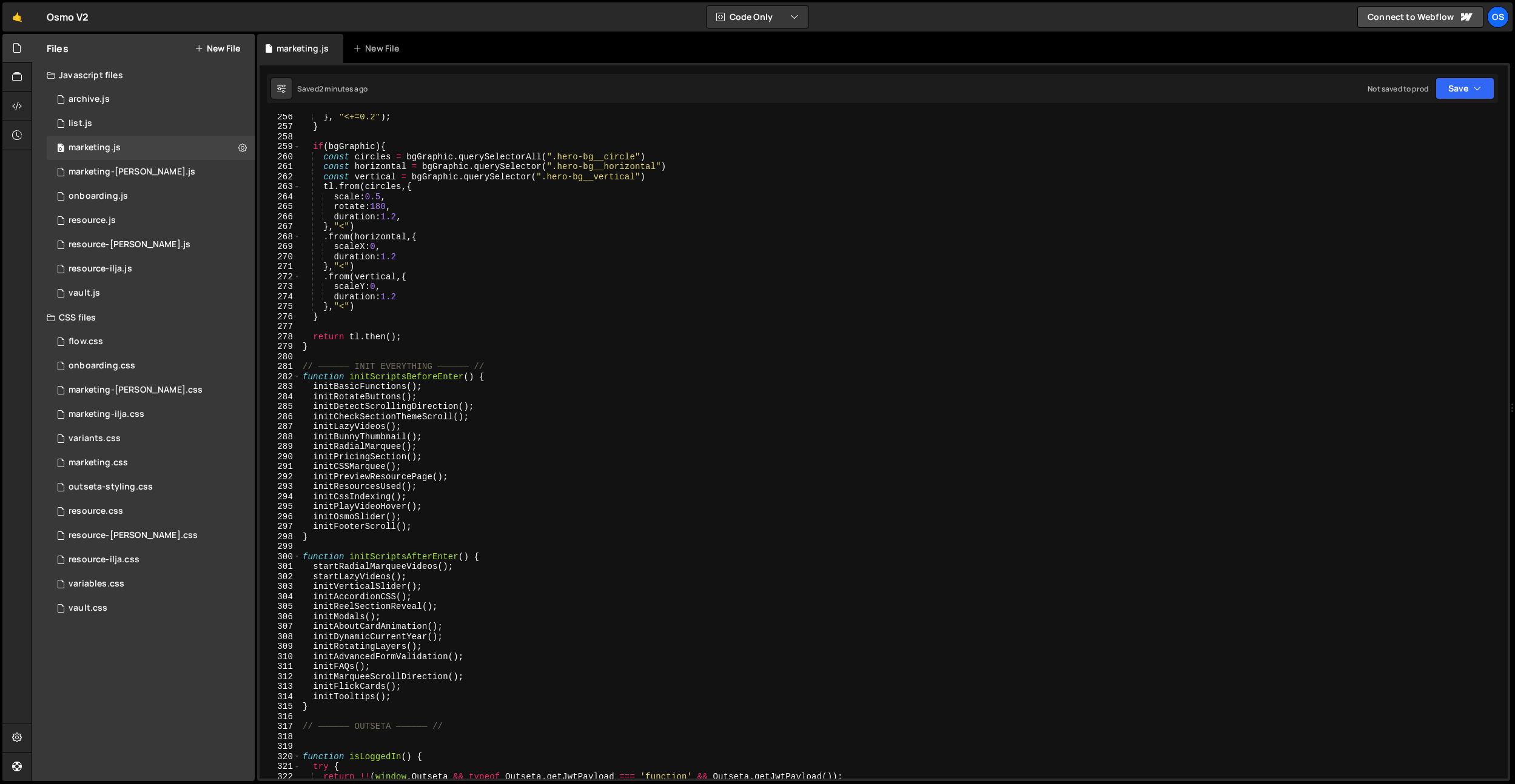
scroll to position [1427, 0]
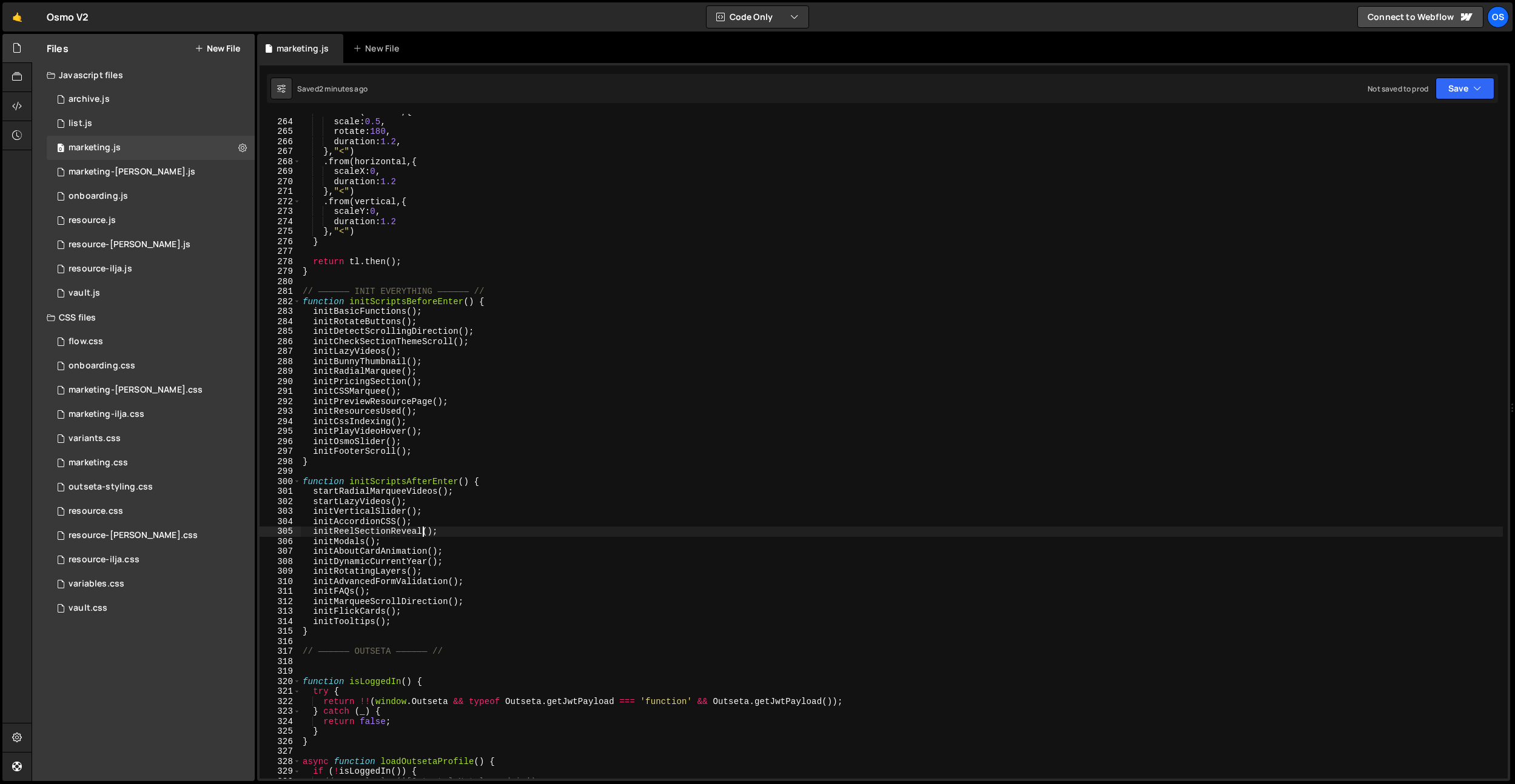
click at [424, 527] on div "tl . from ( circles , { scale : 0.5 , rotate : 180 , duration : 1.2 , } , "<" )…" at bounding box center [901, 449] width 1202 height 685
type textarea "initReelSectionReveal();"
drag, startPoint x: 314, startPoint y: 532, endPoint x: 439, endPoint y: 533, distance: 125.0
click at [439, 533] on div "tl . from ( circles , { scale : 0.5 , rotate : 180 , duration : 1.2 , } , "<" )…" at bounding box center [901, 449] width 1202 height 685
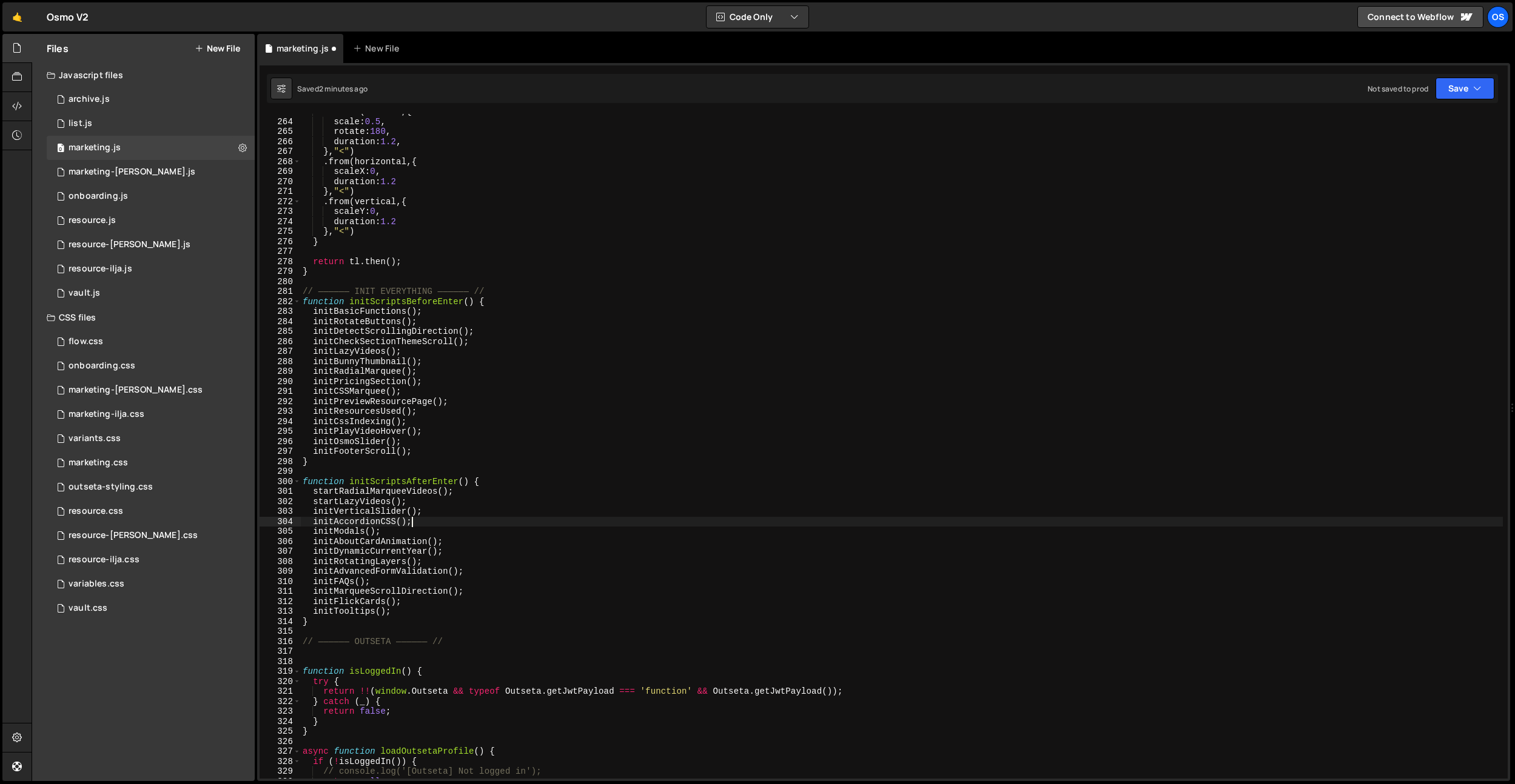
click at [494, 329] on div "tl . from ( circles , { scale : 0.5 , rotate : 180 , duration : 1.2 , } , "<" )…" at bounding box center [901, 449] width 1202 height 685
type textarea "initCheckSectionThemeScroll();"
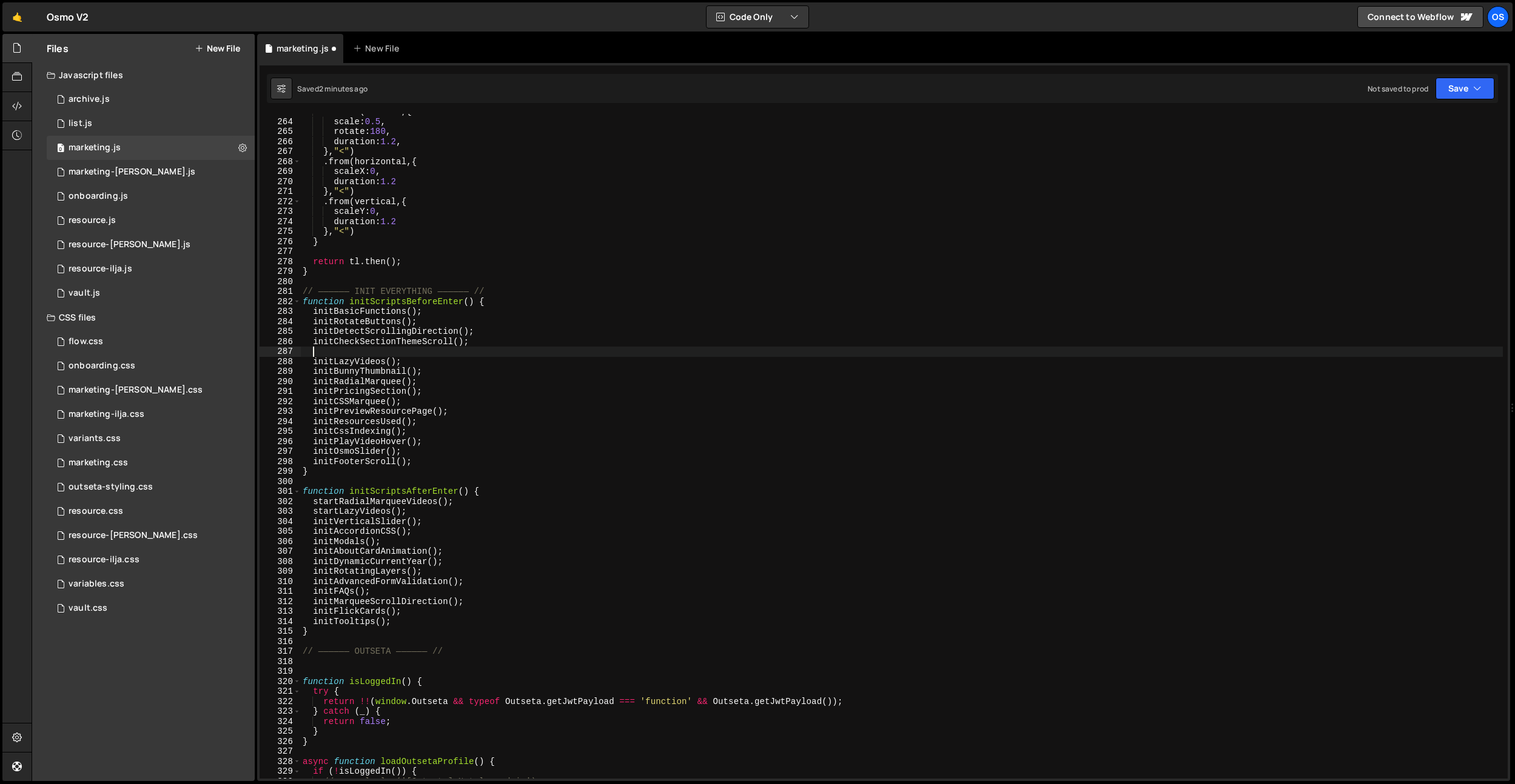
paste textarea "initReelSectionReveal();"
drag, startPoint x: 444, startPoint y: 322, endPoint x: 311, endPoint y: 323, distance: 133.0
click at [311, 323] on div "tl . from ( circles , { scale : 0.5 , rotate : 180 , duration : 1.2 , } , "<" )…" at bounding box center [901, 449] width 1202 height 685
type textarea "initRotateButtons();"
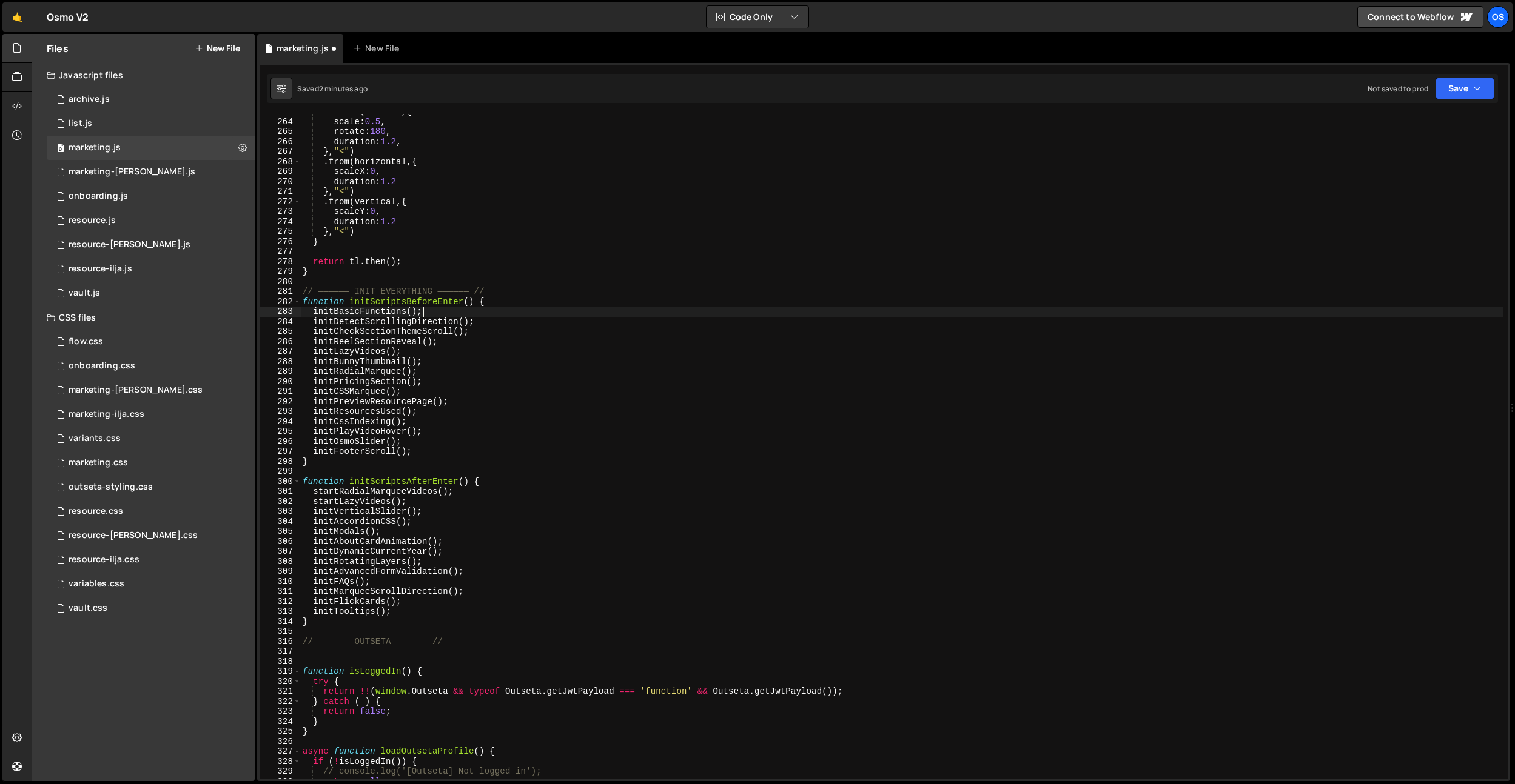
click at [418, 354] on div "tl . from ( circles , { scale : 0.5 , rotate : 180 , duration : 1.2 , } , "<" )…" at bounding box center [901, 449] width 1202 height 685
type textarea "initLazyVideos();"
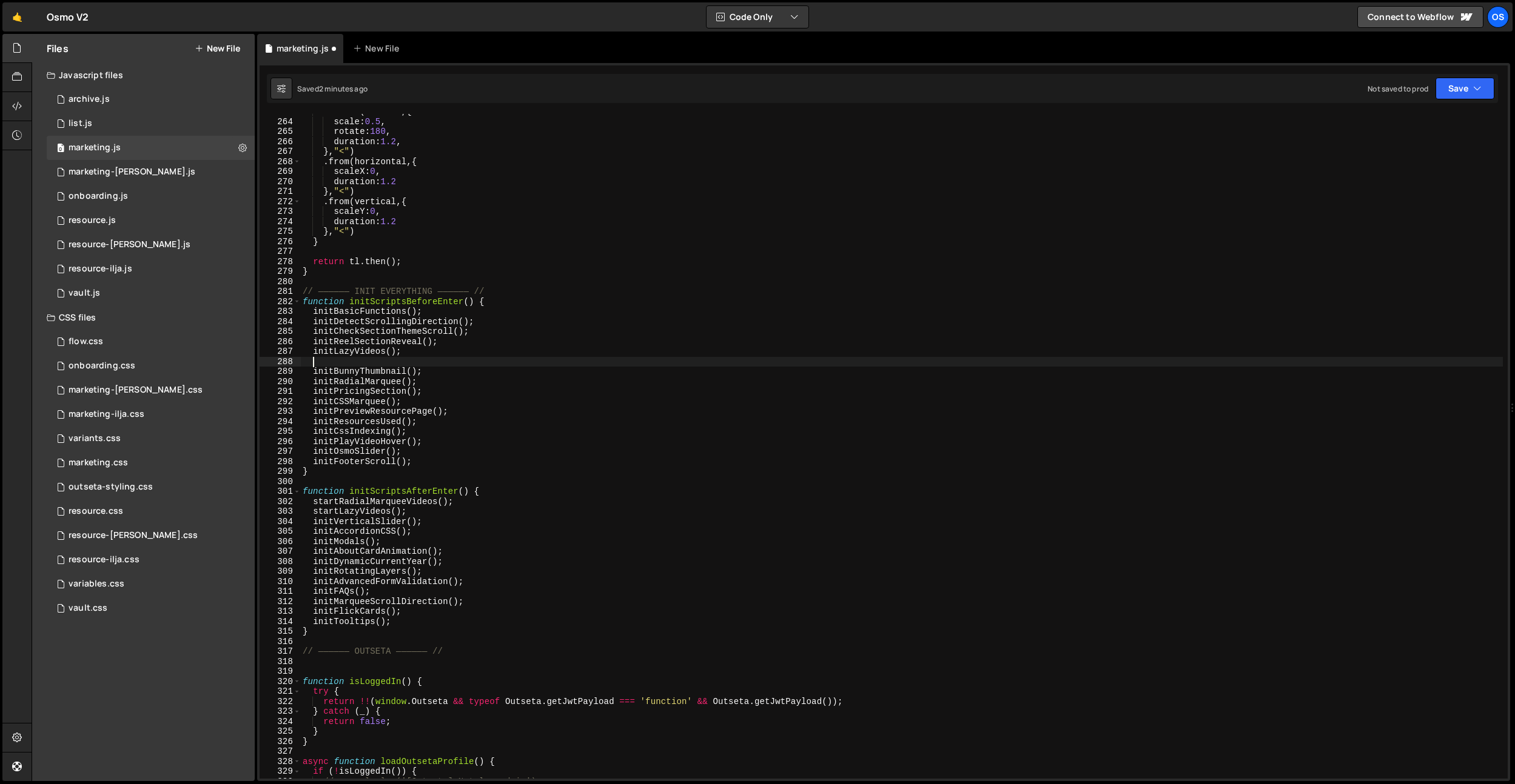
paste textarea "initRotateButtons();"
click at [537, 328] on div "tl . from ( circles , { scale : 0.5 , rotate : 180 , duration : 1.2 , } , "<" )…" at bounding box center [901, 449] width 1202 height 685
click at [366, 335] on div "tl . from ( circles , { scale : 0.5 , rotate : 180 , duration : 1.2 , } , "<" )…" at bounding box center [901, 449] width 1202 height 685
click at [361, 342] on div "tl . from ( circles , { scale : 0.5 , rotate : 180 , duration : 1.2 , } , "<" )…" at bounding box center [901, 449] width 1202 height 685
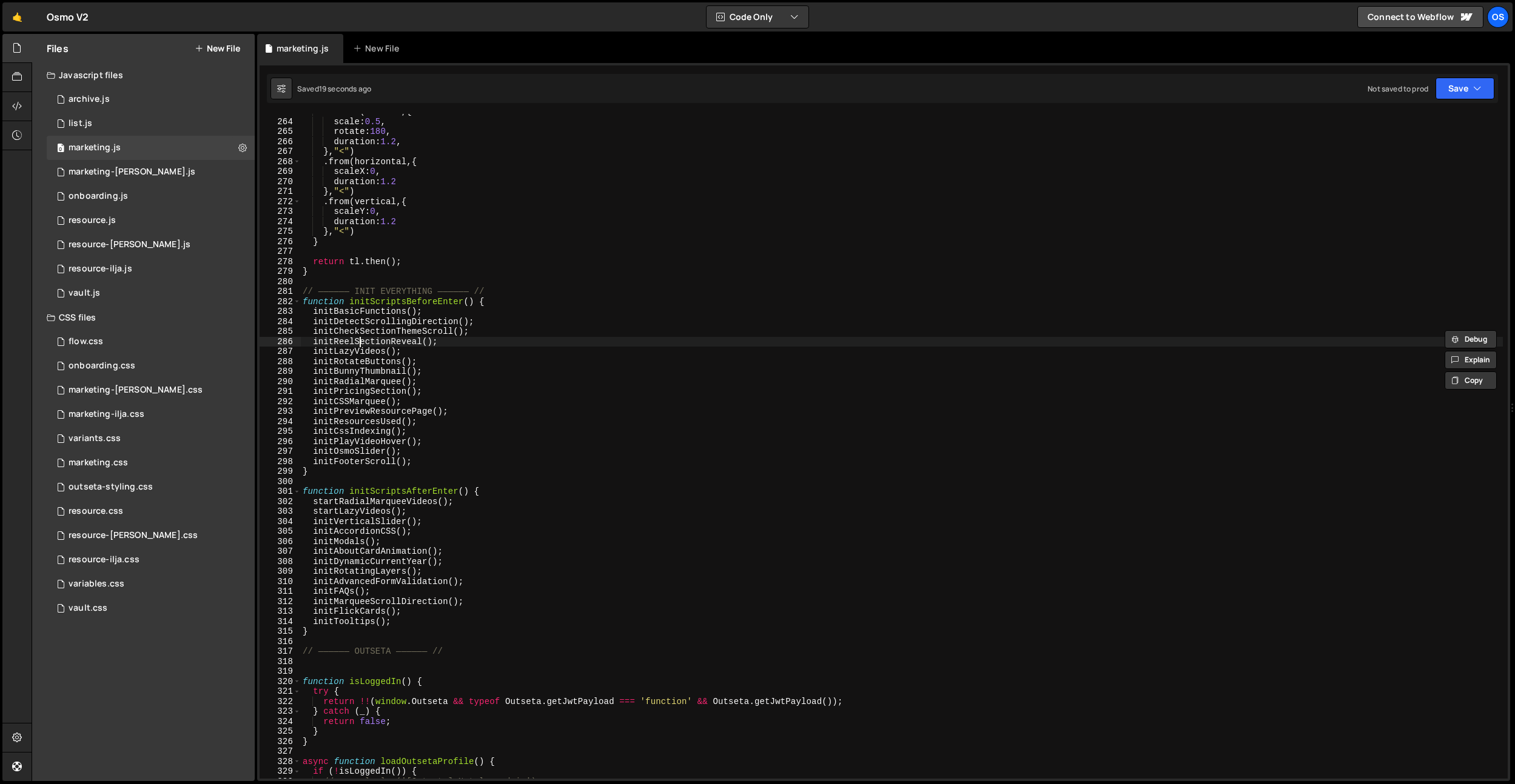
type textarea "initReelSectionReveal();"
click at [361, 342] on div "tl . from ( circles , { scale : 0.5 , rotate : 180 , duration : 1.2 , } , "<" )…" at bounding box center [901, 449] width 1202 height 685
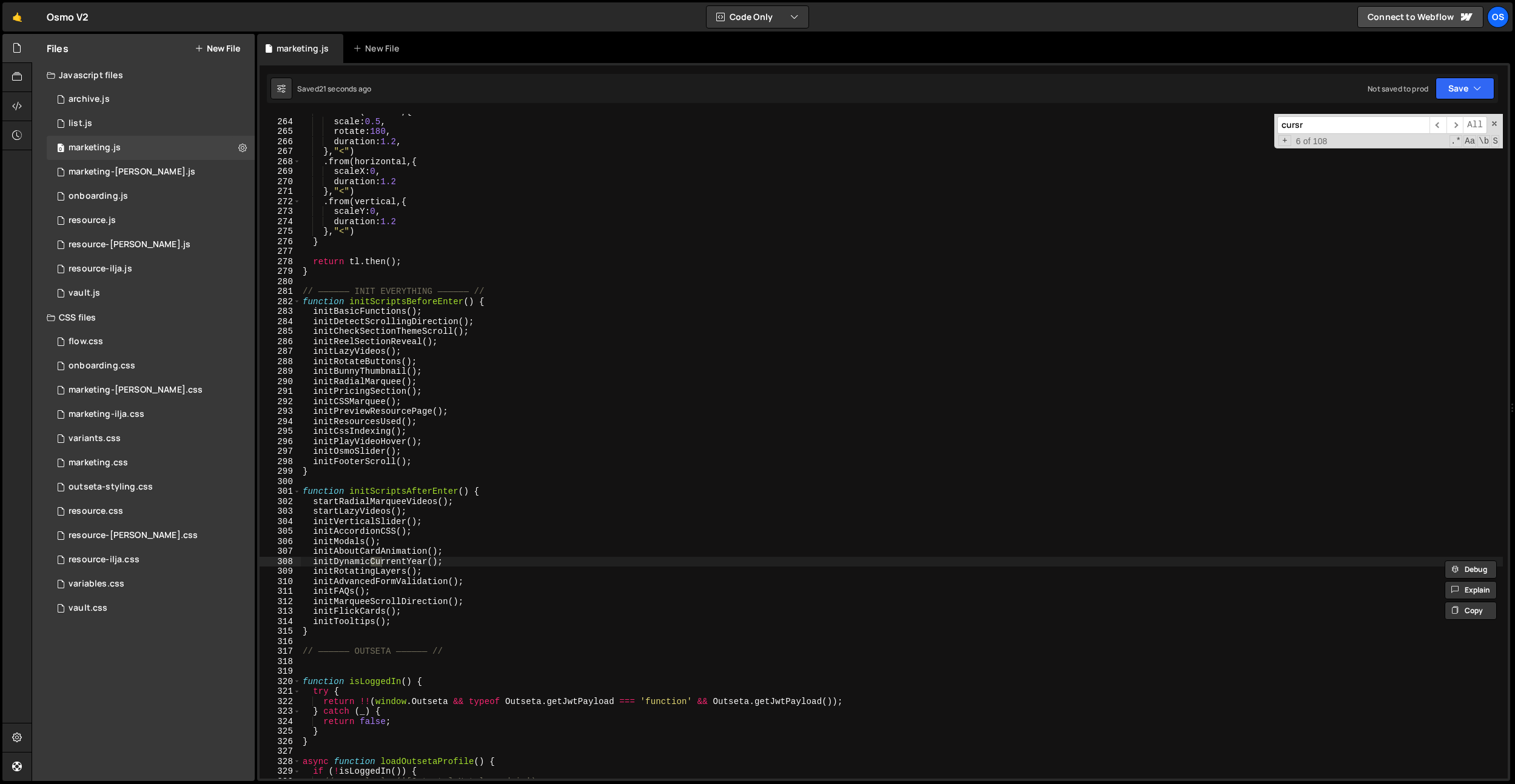
scroll to position [6305, 0]
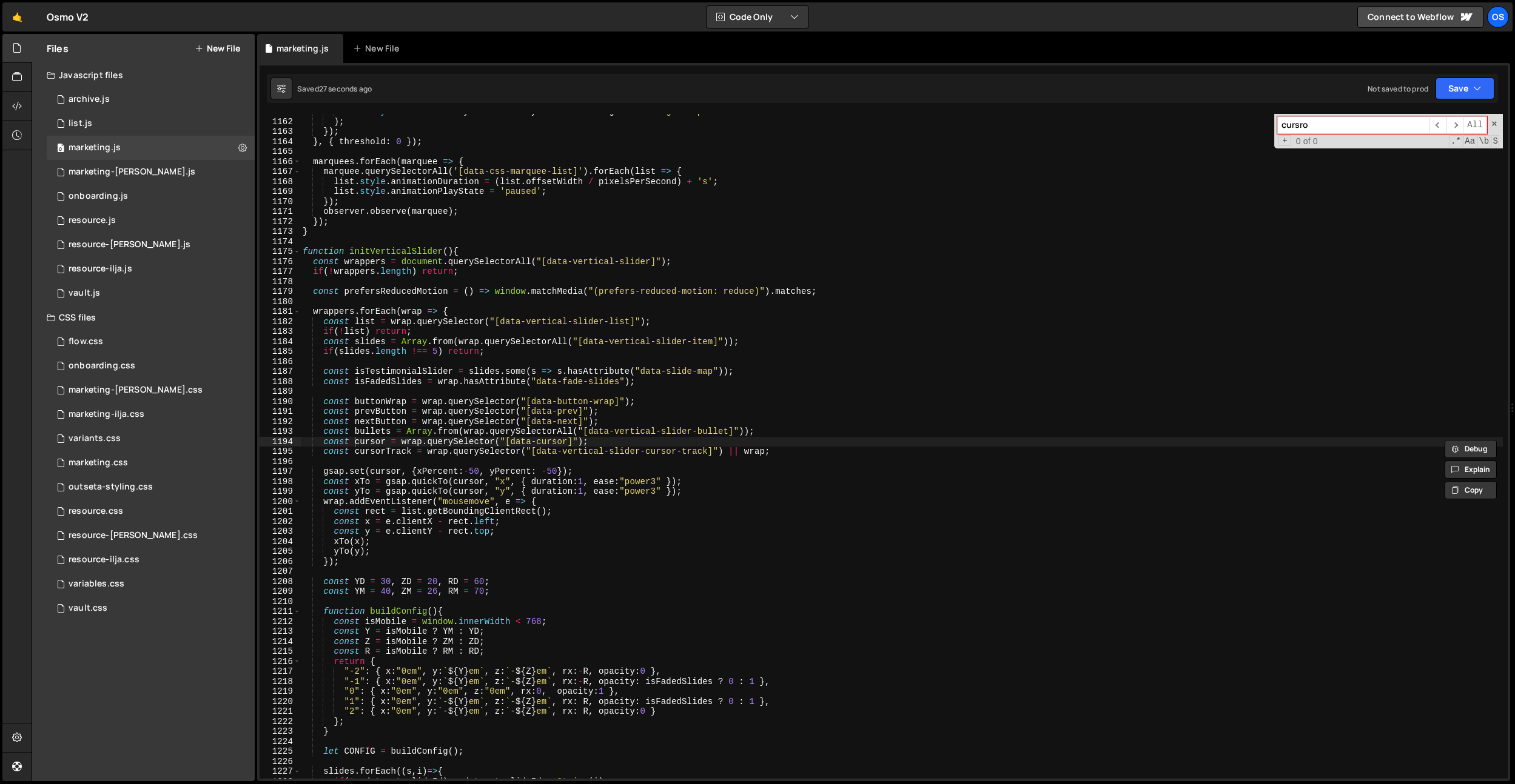
type input "cursro"
click at [583, 492] on div "list . style . animationPlayState = entry . isIntersecting ? 'running' : 'pause…" at bounding box center [901, 449] width 1202 height 685
click at [584, 484] on div "list . style . animationPlayState = entry . isIntersecting ? 'running' : 'pause…" at bounding box center [901, 449] width 1202 height 685
drag, startPoint x: 641, startPoint y: 356, endPoint x: 619, endPoint y: 464, distance: 110.2
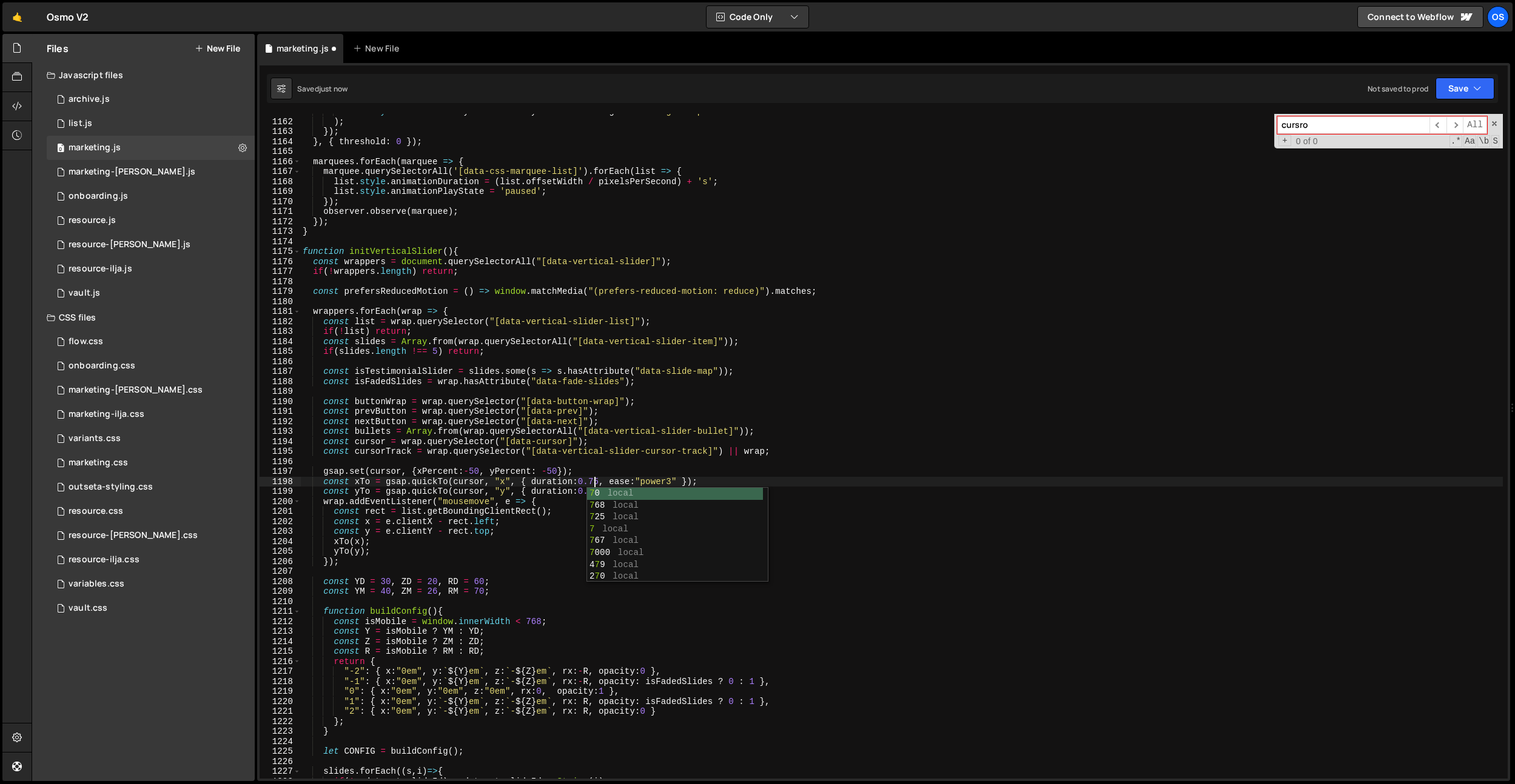
click at [636, 386] on div "list . style . animationPlayState = entry . isIntersecting ? 'running' : 'pause…" at bounding box center [901, 449] width 1202 height 685
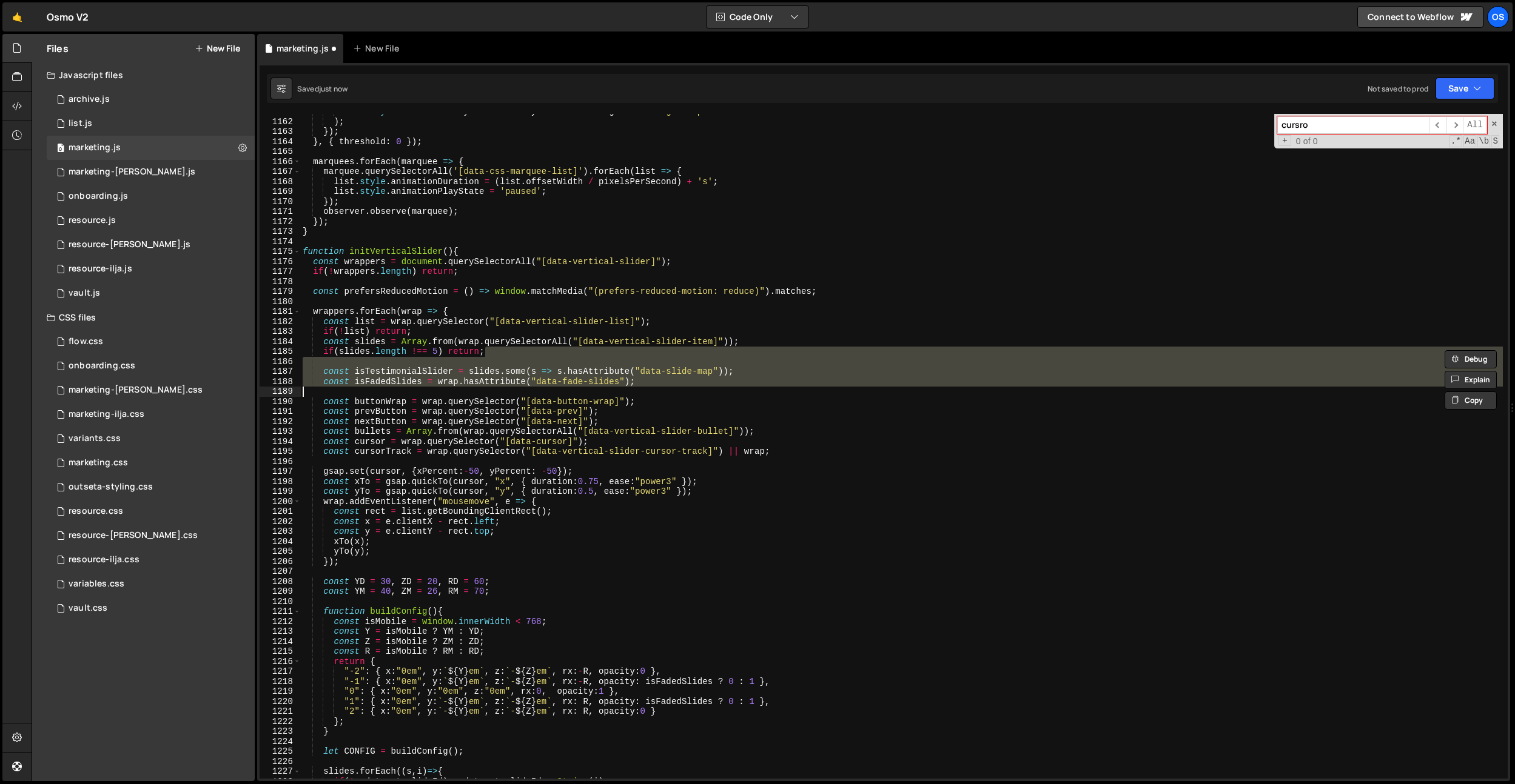
click at [590, 490] on div "list . style . animationPlayState = entry . isIntersecting ? 'running' : 'pause…" at bounding box center [901, 449] width 1202 height 685
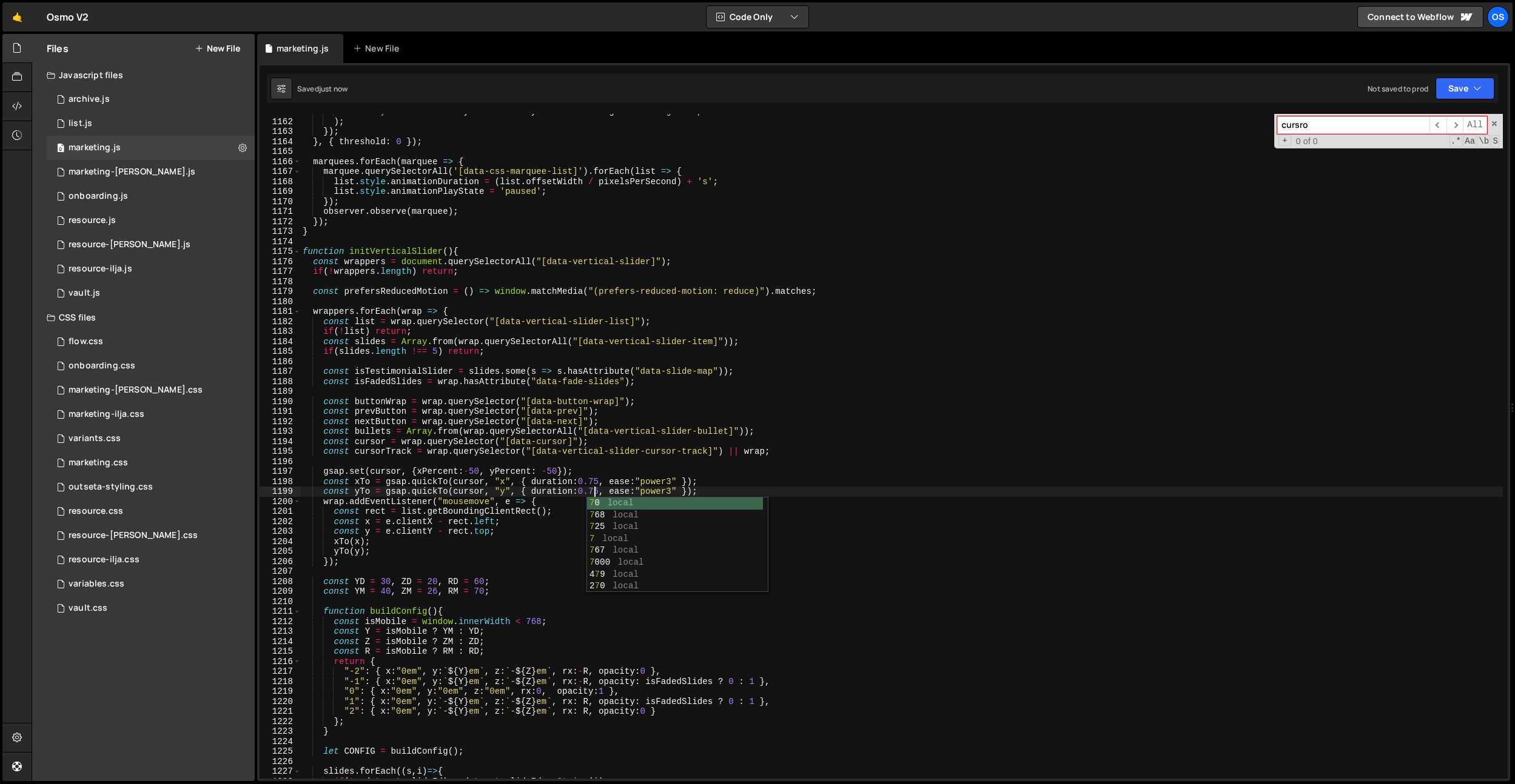
type textarea "const yTo = gsap.quickTo(cursor, "y", { duration:0.75, ease:"power3" });"
click at [1488, 28] on nav "Projects Community Library Blog Os Your current team is Osmo Projects Your Team…" at bounding box center [1495, 17] width 22 height 34
click at [1492, 22] on div "Os" at bounding box center [1497, 17] width 22 height 22
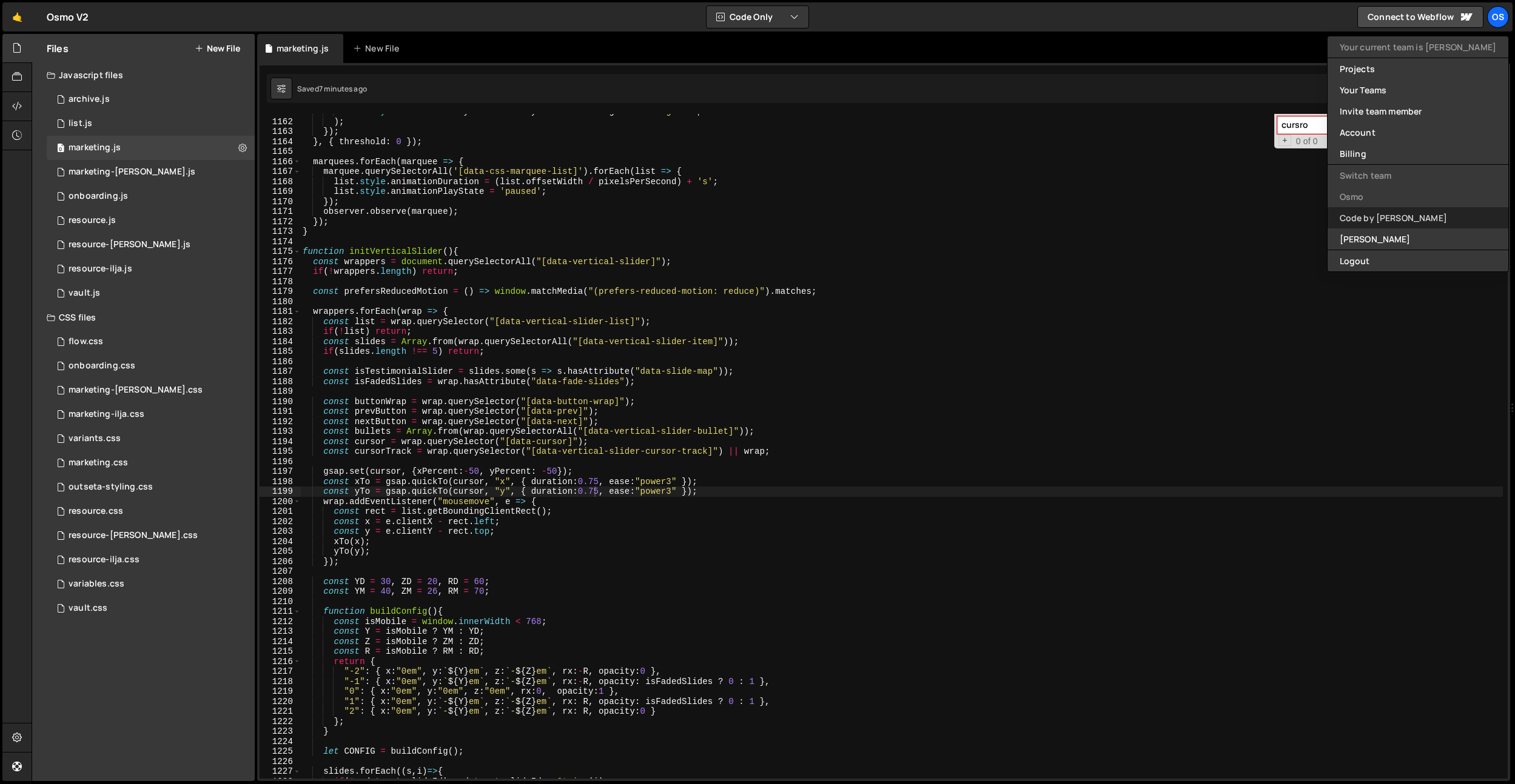
click at [1391, 226] on link "Code by [PERSON_NAME]" at bounding box center [1418, 218] width 181 height 21
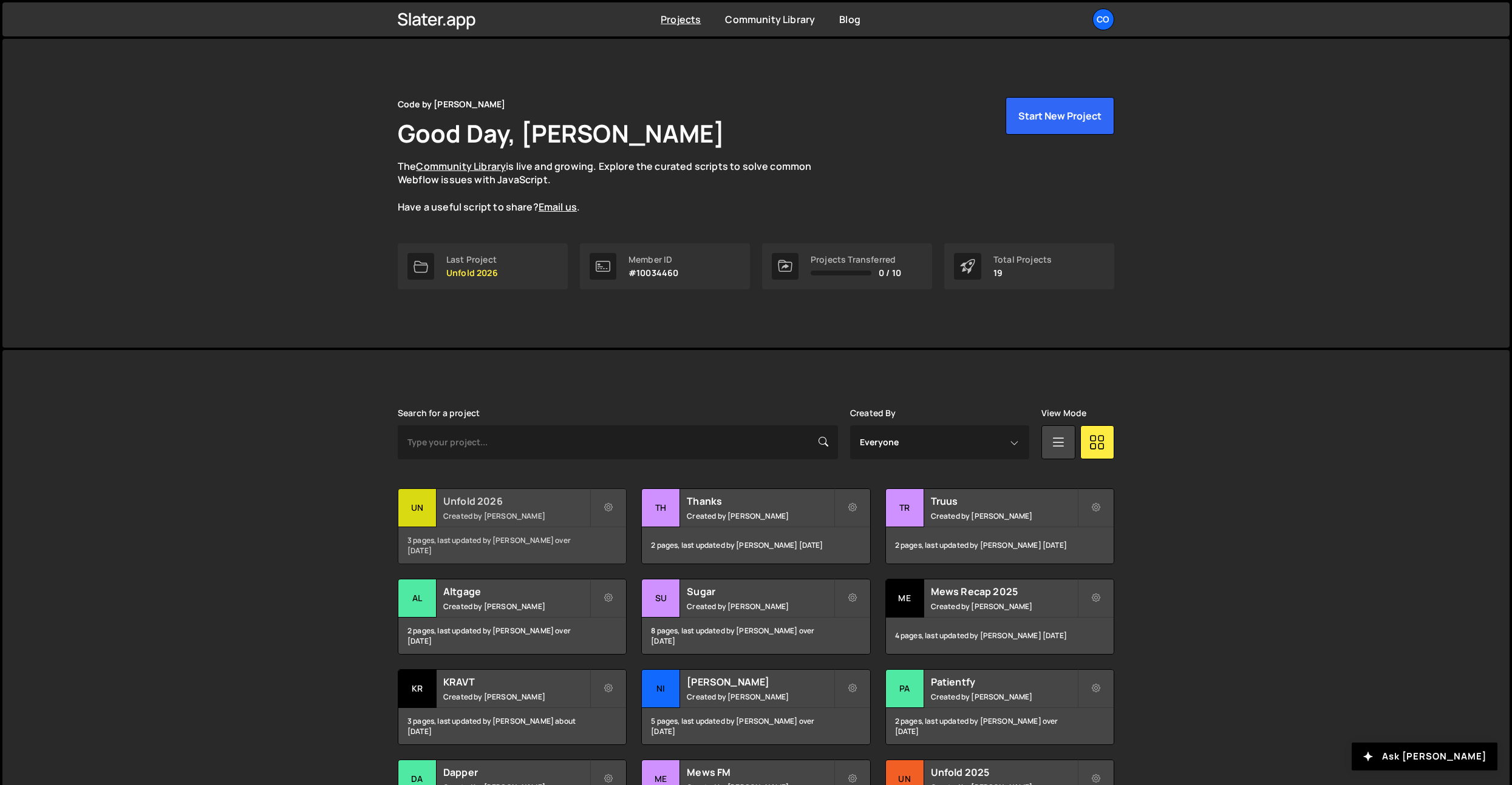
click at [524, 512] on small "Created by Dennis Snellenberg" at bounding box center [517, 516] width 146 height 10
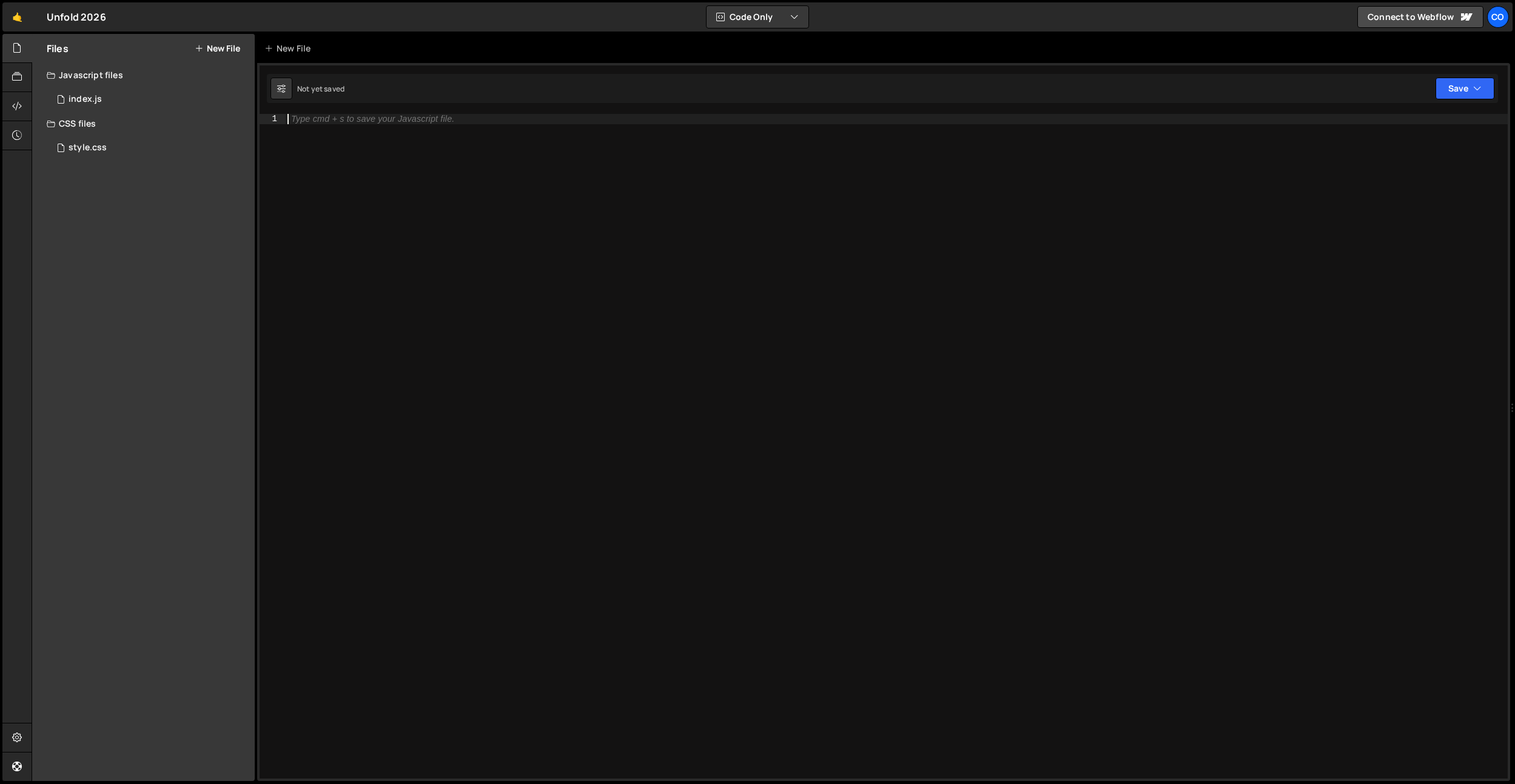
click at [403, 229] on div "Type cmd + s to save your Javascript file." at bounding box center [896, 456] width 1222 height 685
click at [129, 101] on div "0 index.js 0" at bounding box center [150, 100] width 208 height 24
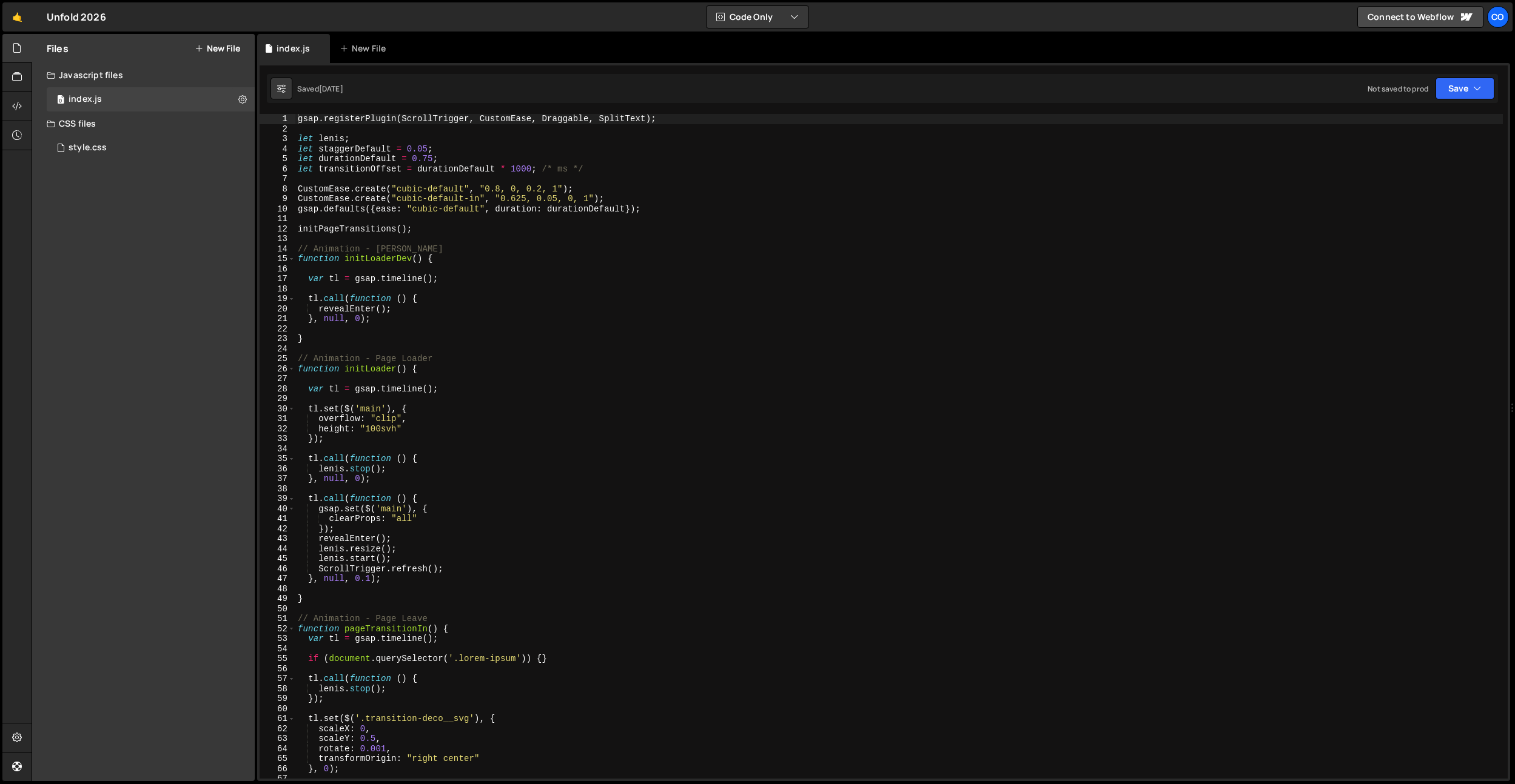
click at [380, 235] on div "gsap . registerPlugin ( ScrollTrigger , CustomEase , Draggable , SplitText ) ; …" at bounding box center [899, 456] width 1207 height 685
click at [105, 149] on div "style.css" at bounding box center [88, 148] width 39 height 11
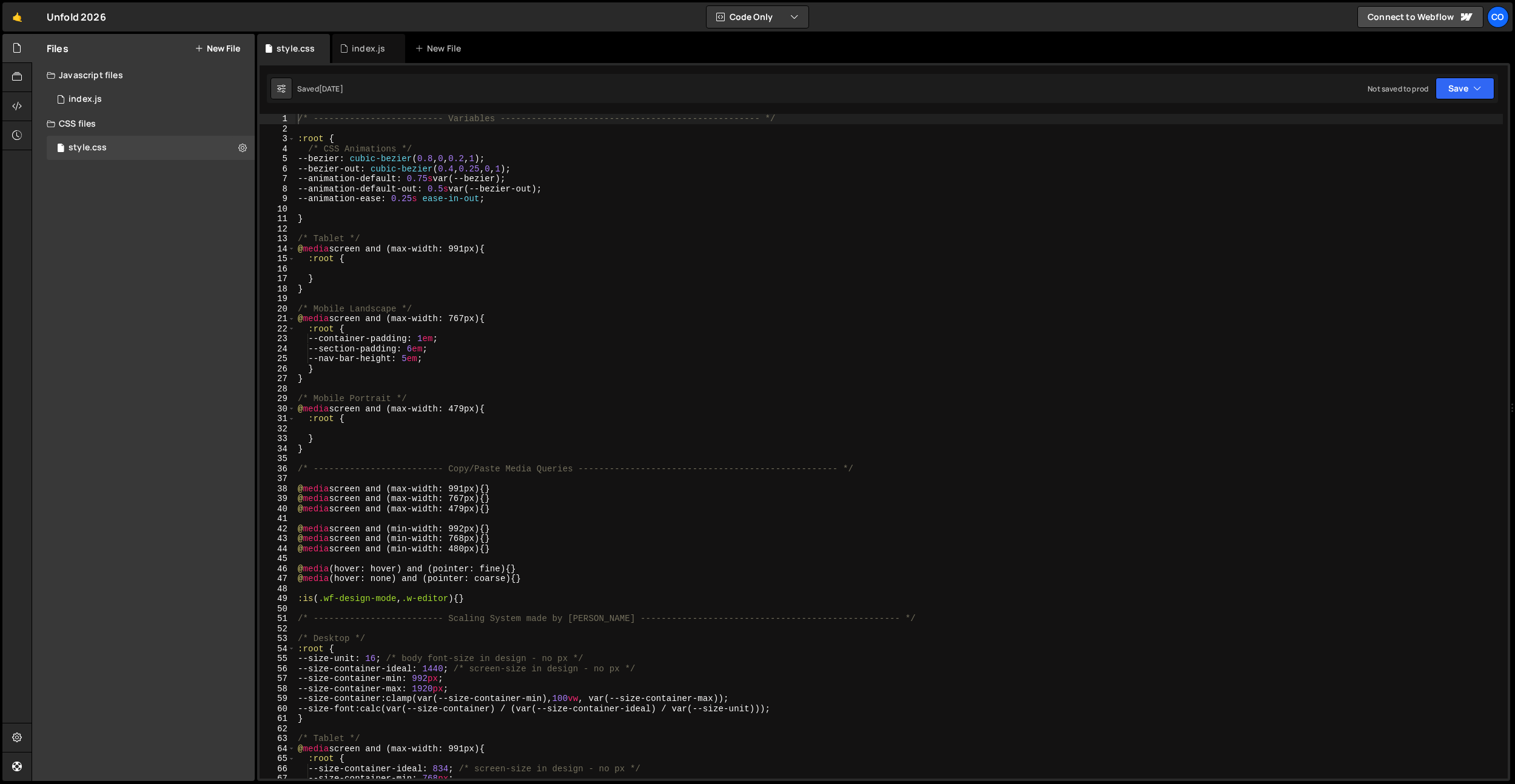
type textarea "}"
click at [416, 218] on div "/* ------------------------- Variables ----------------------------------------…" at bounding box center [899, 456] width 1207 height 685
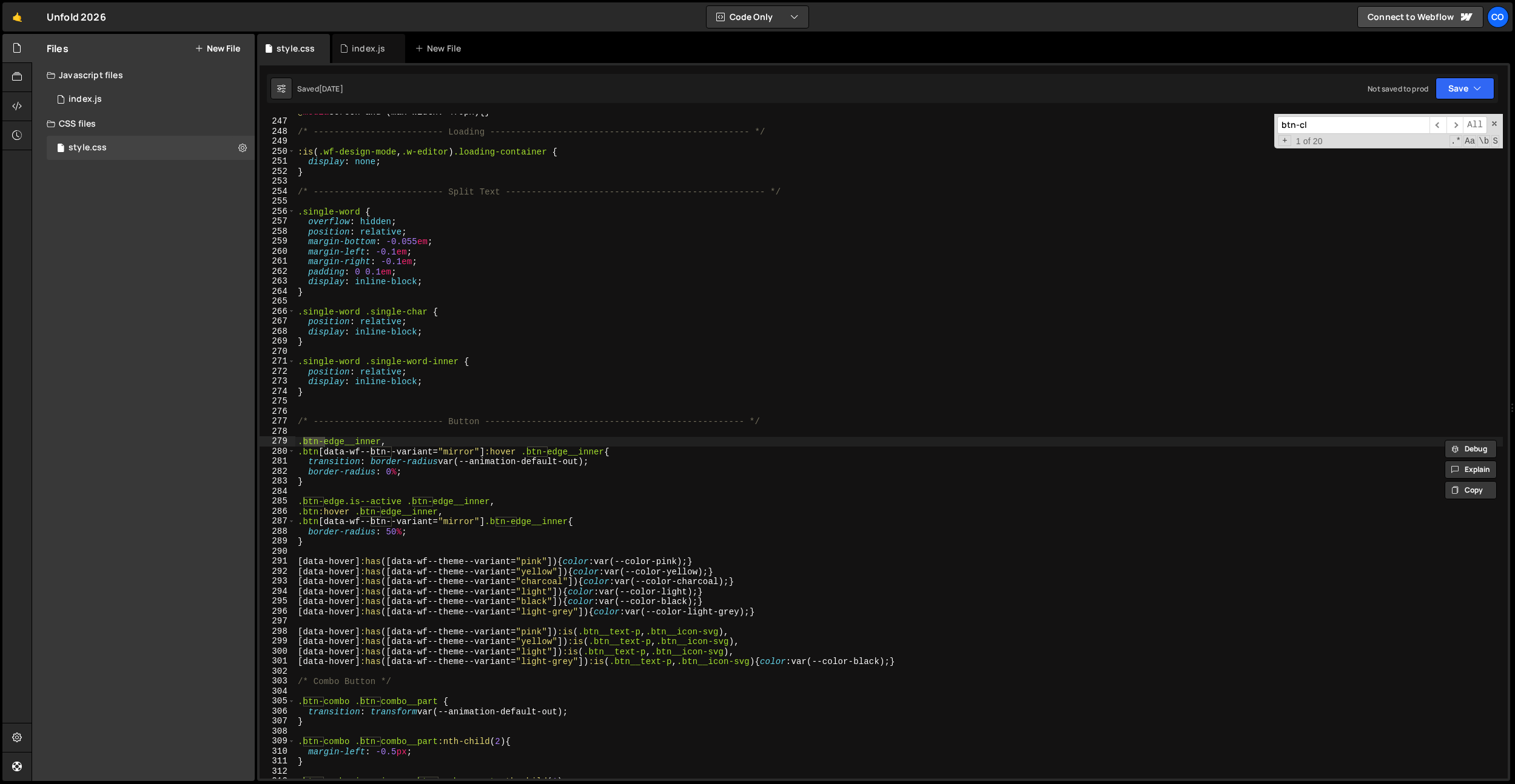
scroll to position [5338, 0]
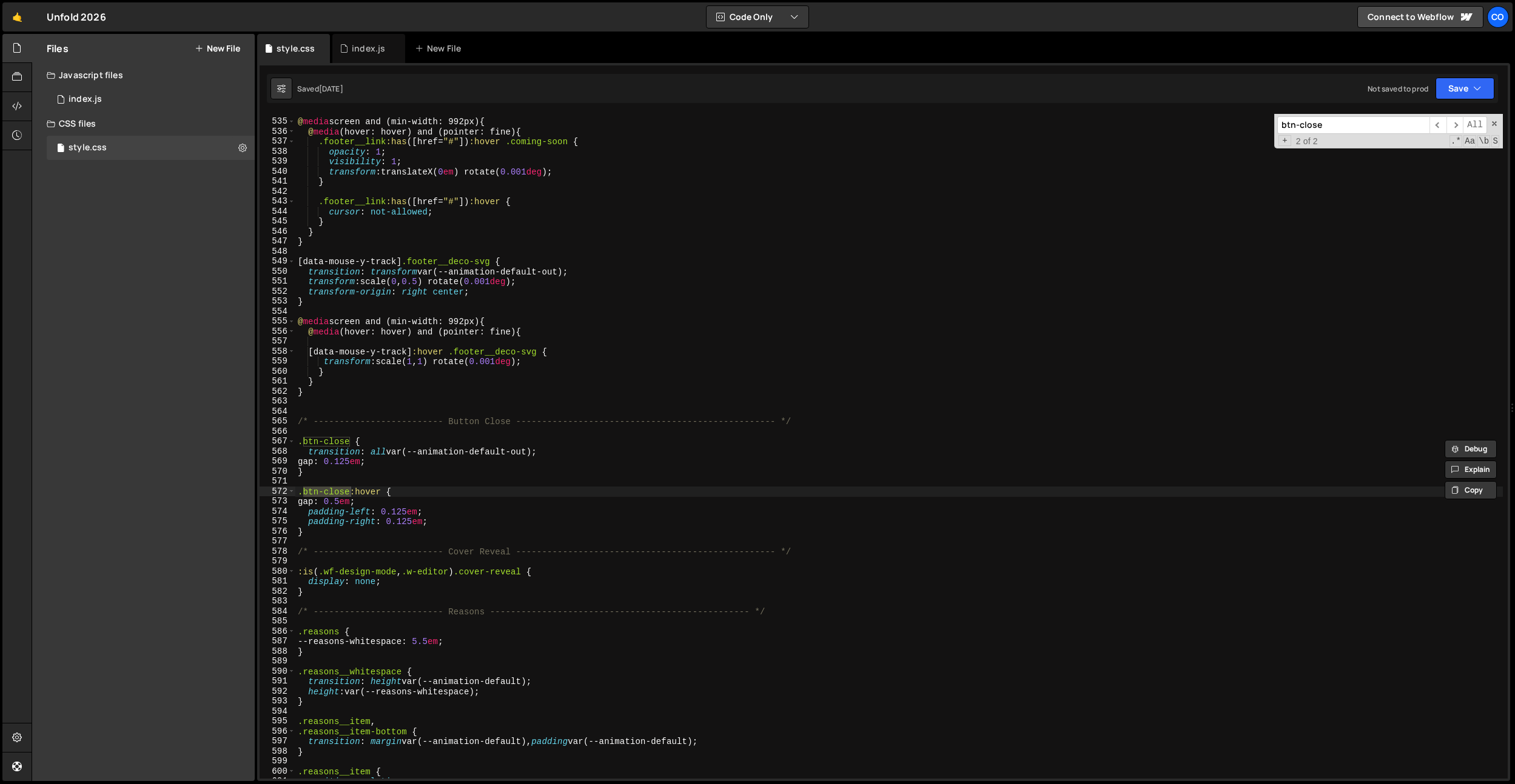
type input "btn-close"
click at [300, 442] on div "@ media screen and (min-width: 992px) { @ media (hover: hover) and (pointer: fi…" at bounding box center [899, 449] width 1207 height 685
click at [337, 443] on div "@ media screen and (min-width: 992px) { @ media (hover: hover) and (pointer: fi…" at bounding box center [899, 449] width 1207 height 685
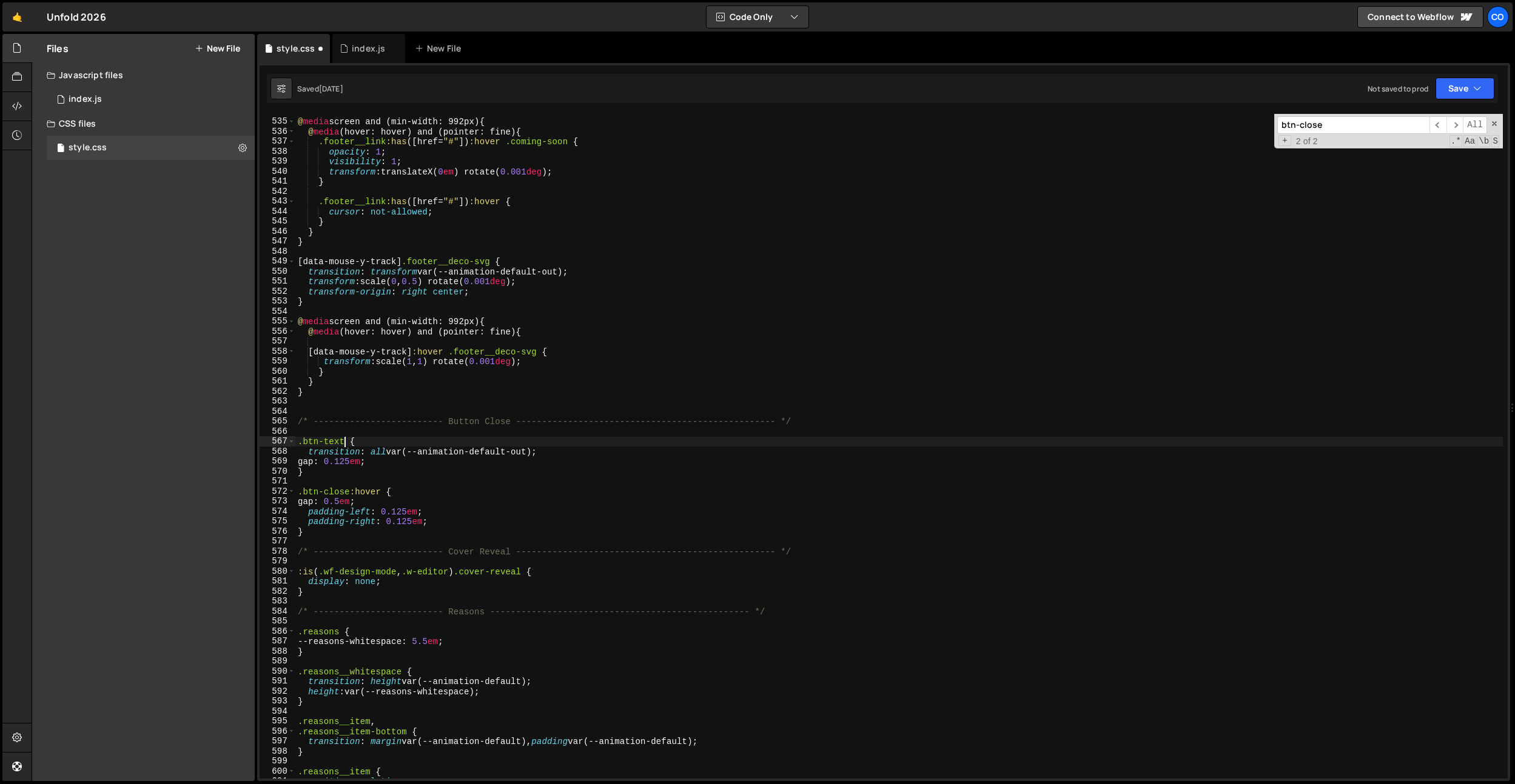
click at [519, 421] on div "@ media screen and (min-width: 992px) { @ media (hover: hover) and (pointer: fi…" at bounding box center [899, 449] width 1207 height 685
click at [506, 422] on div "@ media screen and (min-width: 992px) { @ media (hover: hover) and (pointer: fi…" at bounding box center [899, 449] width 1207 height 685
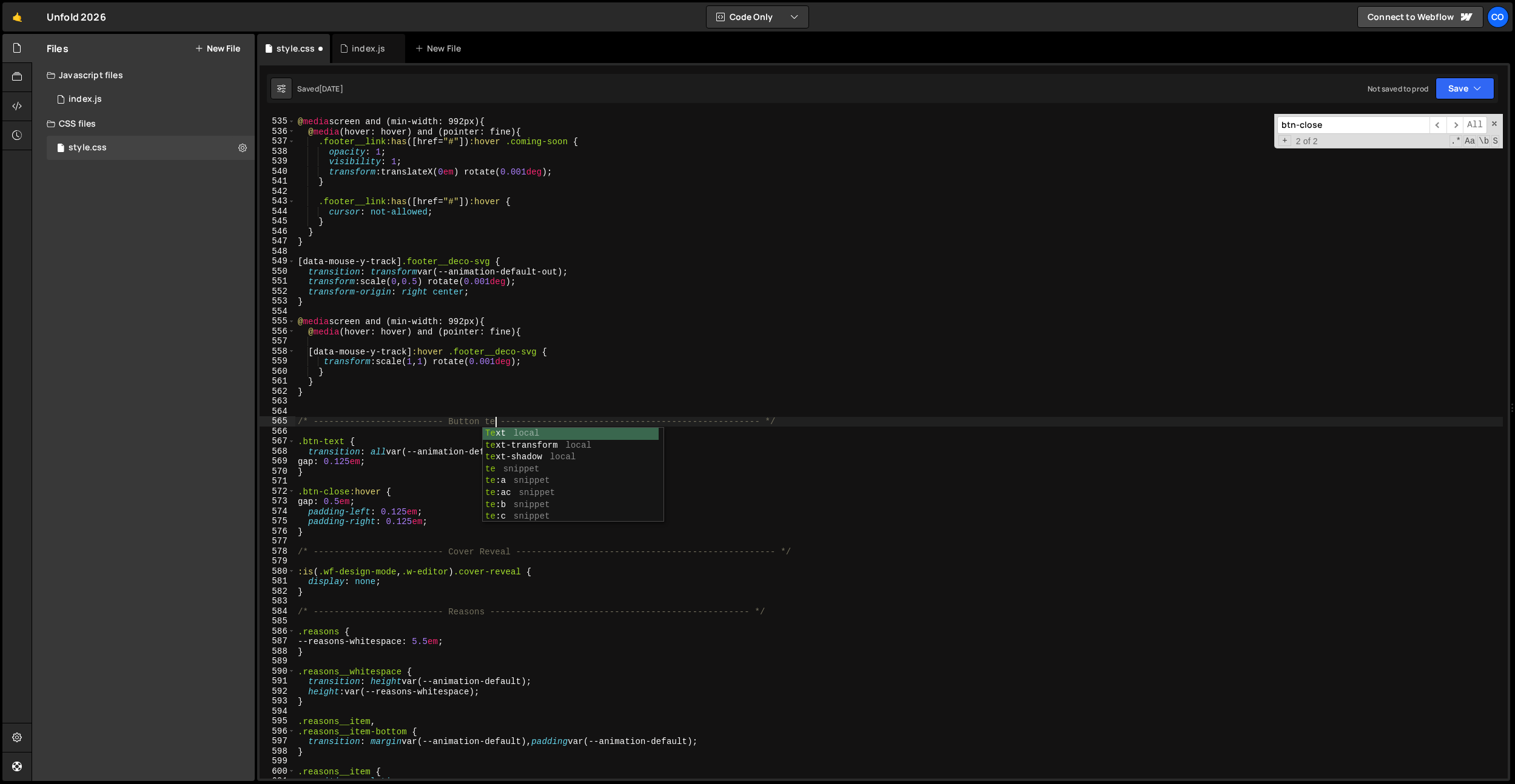
type textarea "/* ------------------------- Button text --------------------------------------…"
click at [495, 403] on div "@ media screen and (min-width: 992px) { @ media (hover: hover) and (pointer: fi…" at bounding box center [899, 449] width 1207 height 685
click at [368, 495] on div "@ media screen and (min-width: 992px) { @ media (hover: hover) and (pointer: fi…" at bounding box center [899, 449] width 1207 height 685
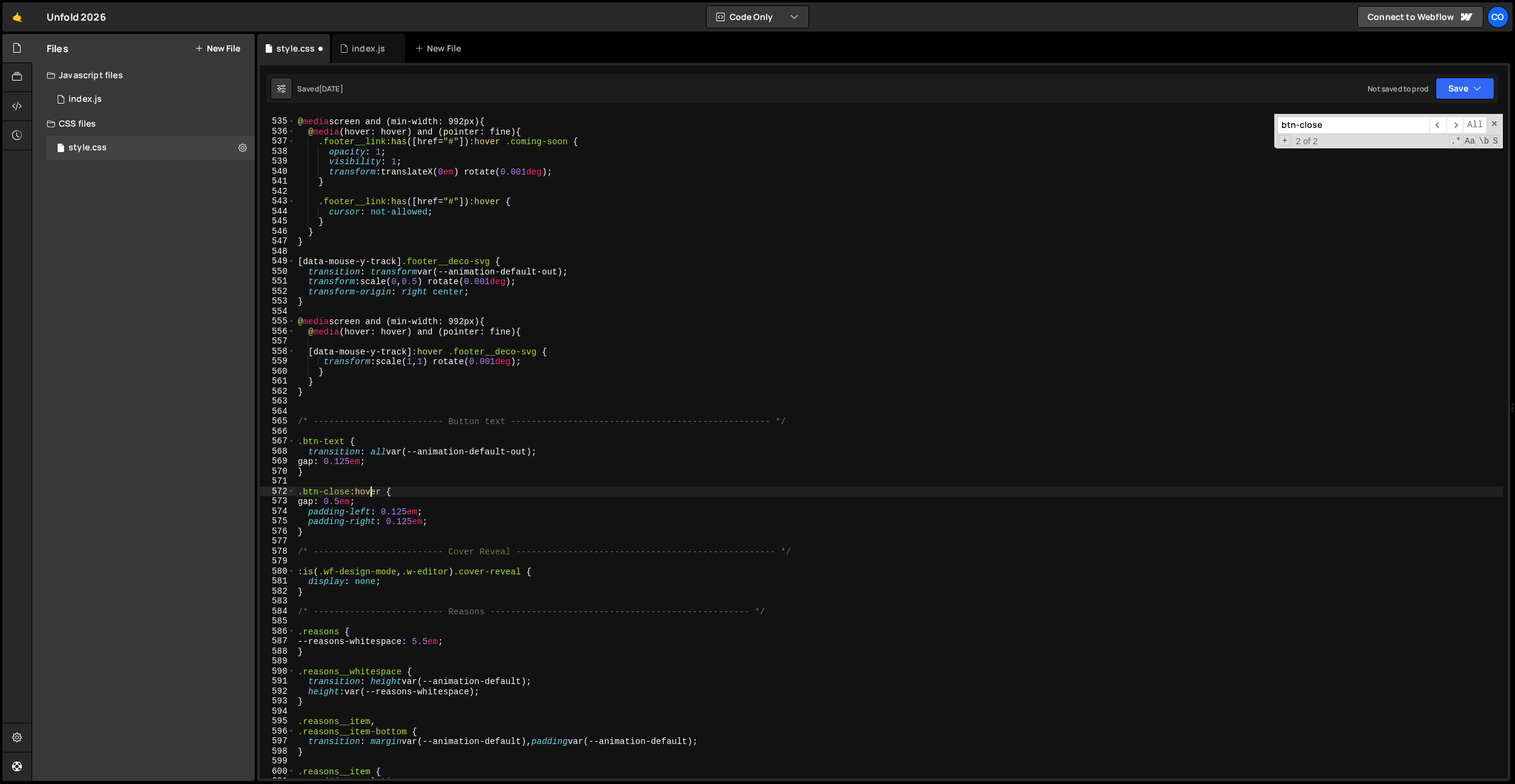
click at [340, 492] on div "@ media screen and (min-width: 992px) { @ media (hover: hover) and (pointer: fi…" at bounding box center [899, 449] width 1207 height 685
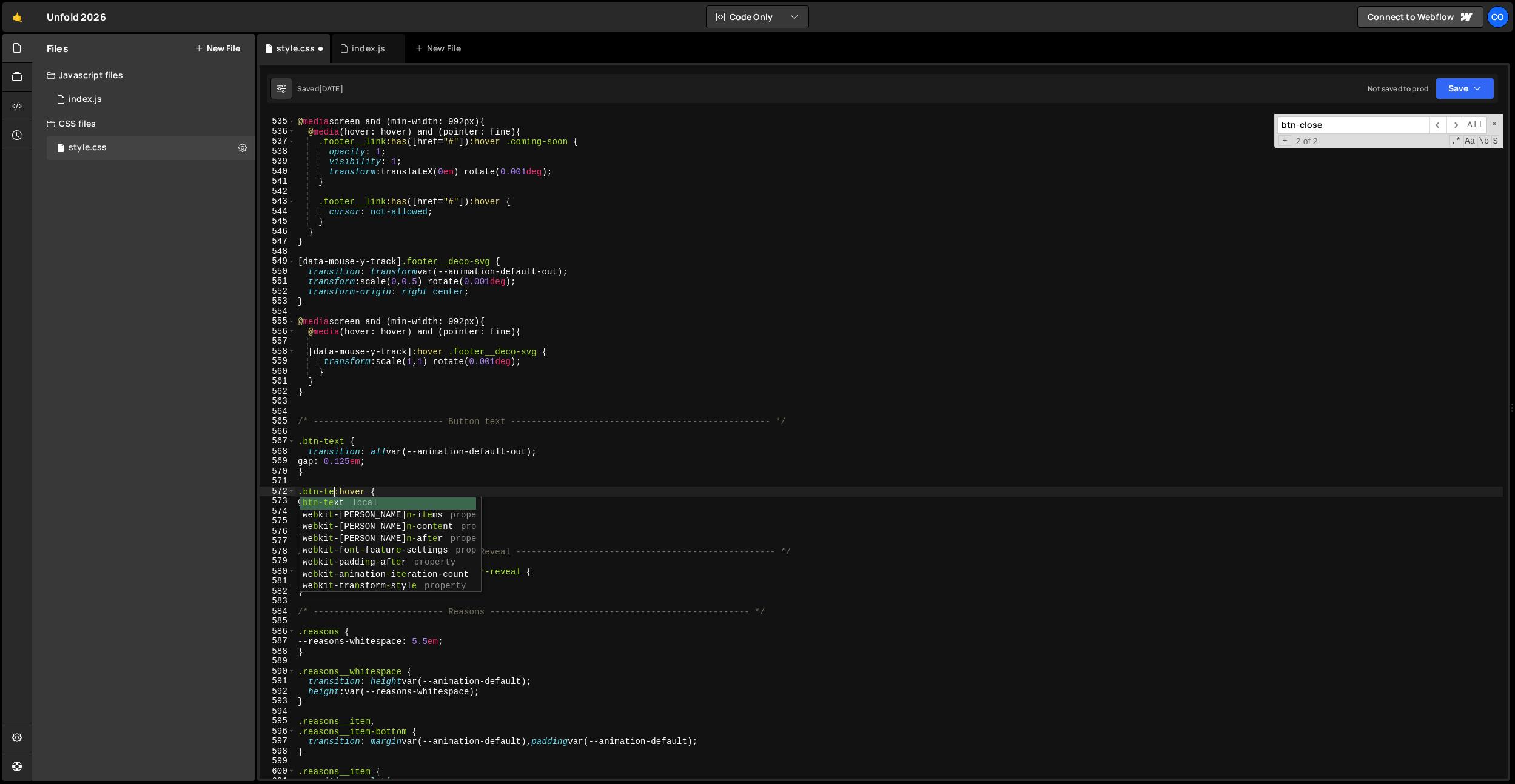
scroll to position [0, 3]
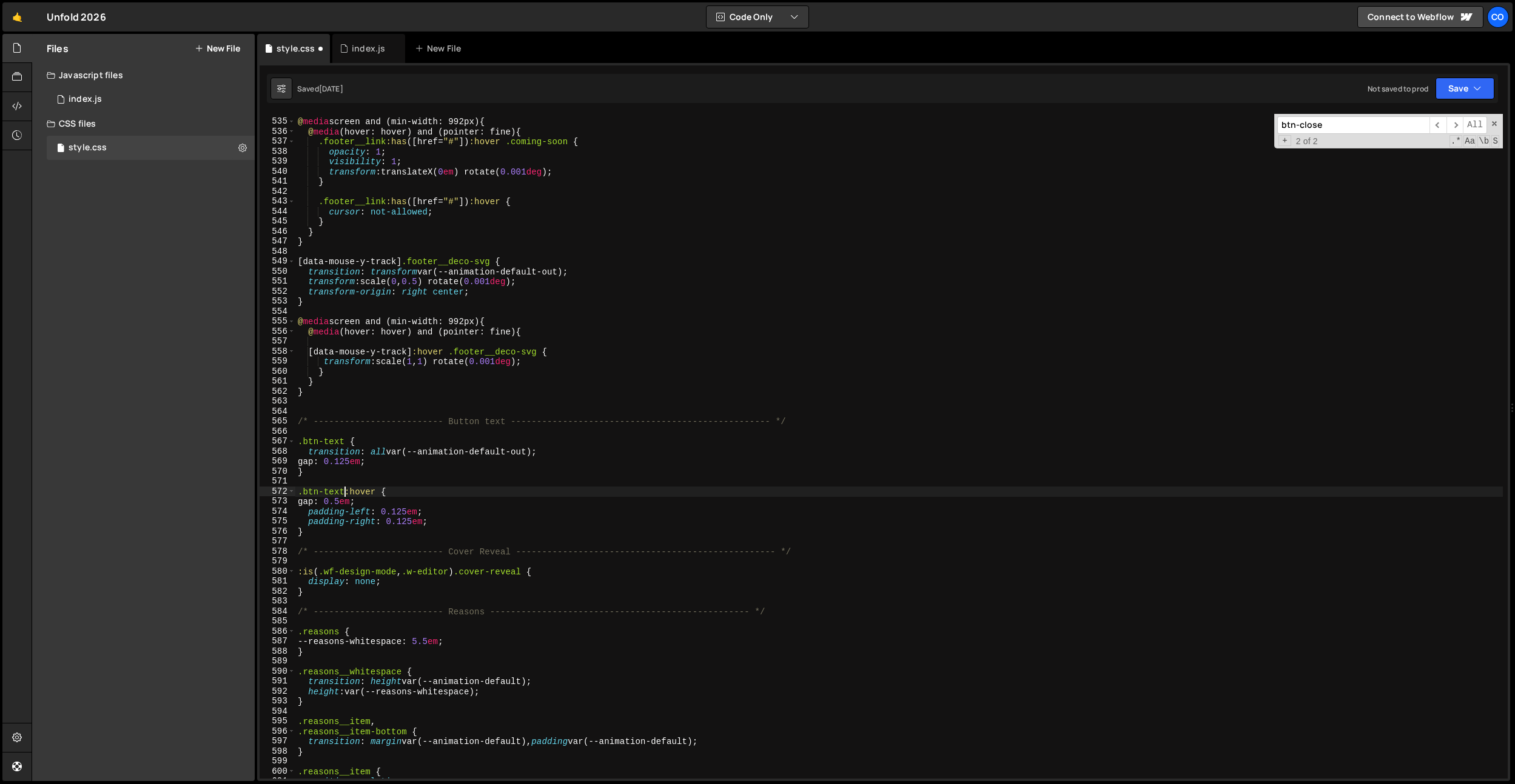
click at [384, 470] on div "@ media screen and (min-width: 992px) { @ media (hover: hover) and (pointer: fi…" at bounding box center [899, 449] width 1207 height 685
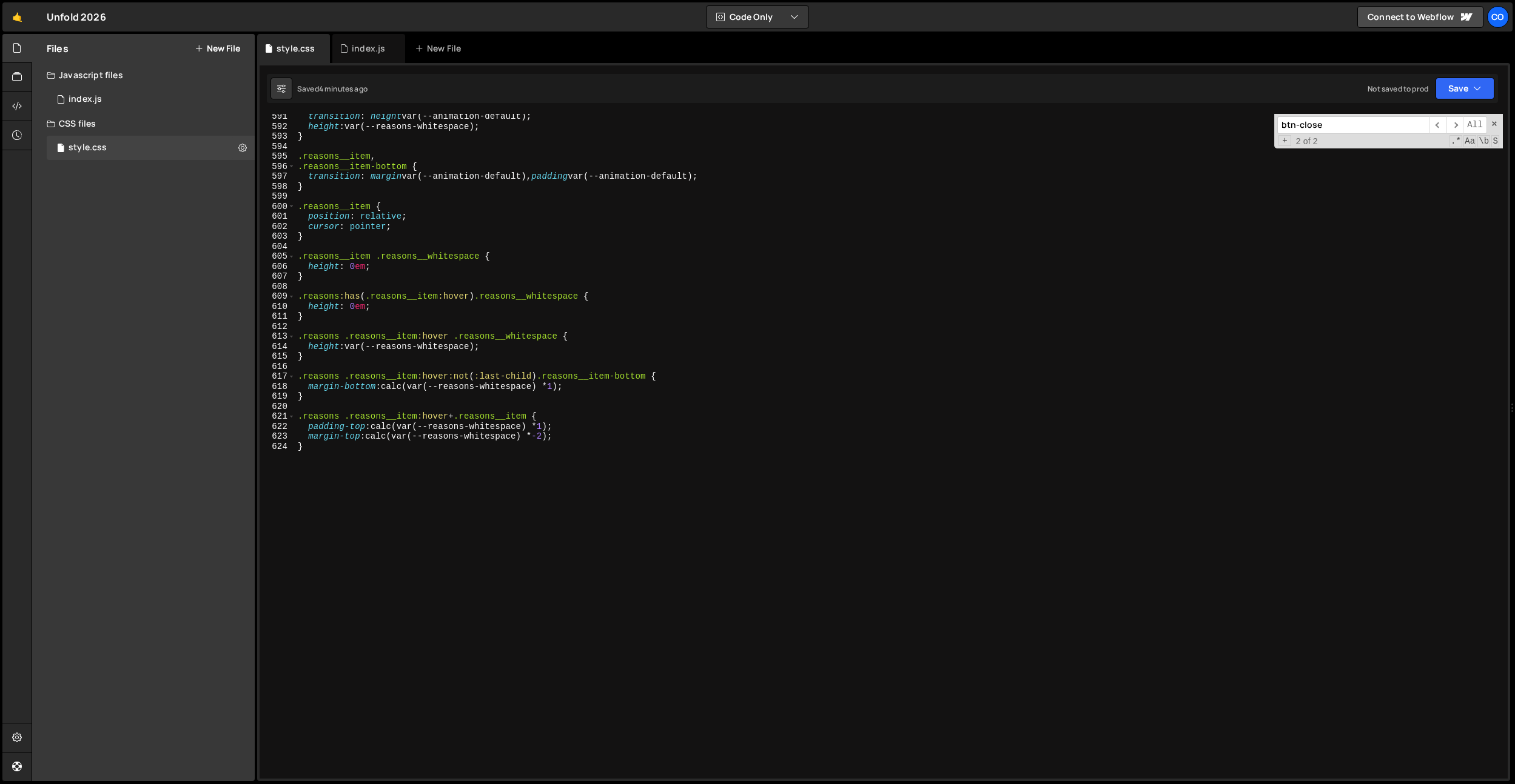
click at [511, 302] on div "transition : height var(--animation-default) ; height : var(--reasons-whitespac…" at bounding box center [899, 454] width 1207 height 685
type textarea "}"
click at [473, 517] on div "transition : height var(--animation-default) ; height : var(--reasons-whitespac…" at bounding box center [899, 454] width 1207 height 685
paste textarea "footer-logo__unfold"
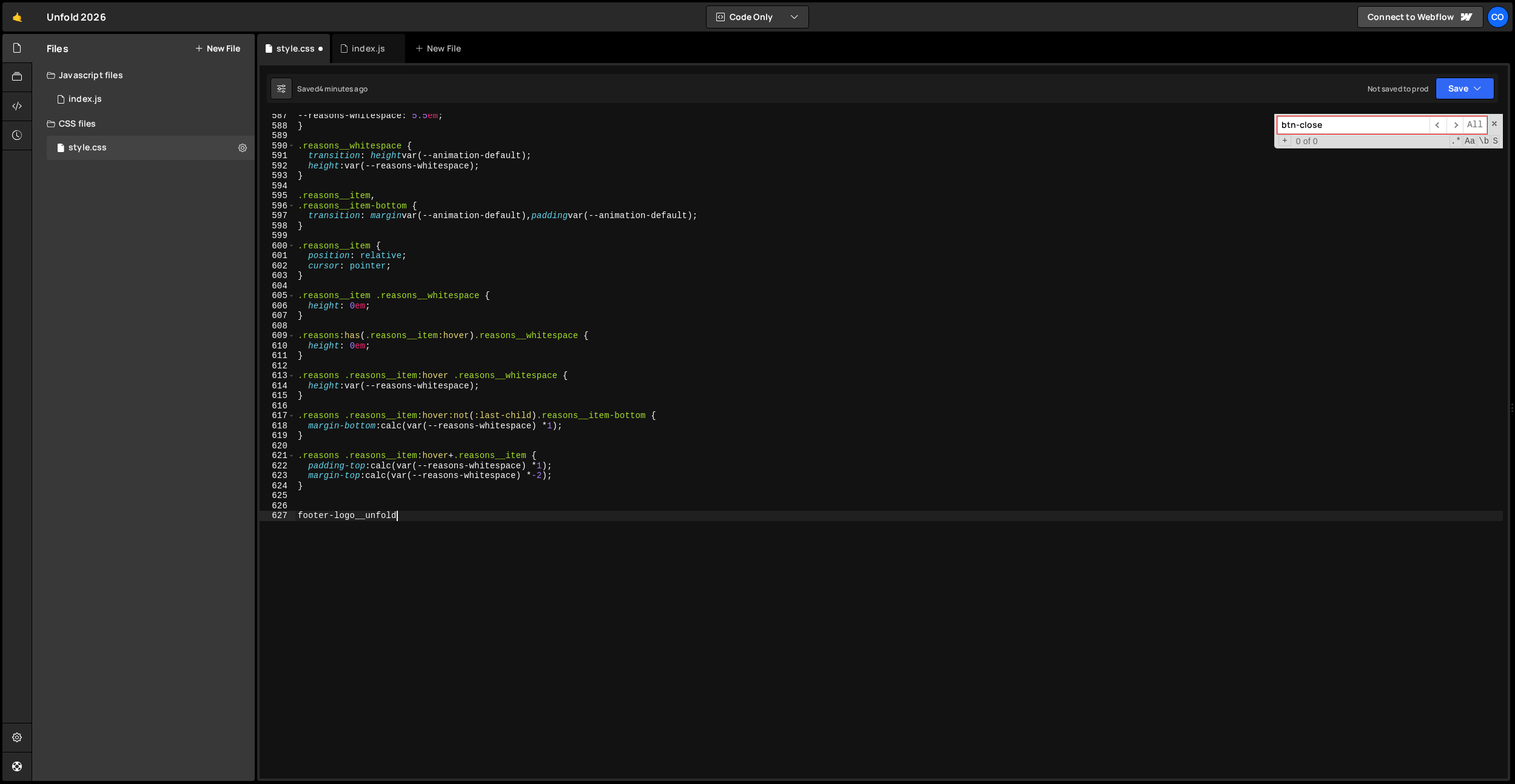
scroll to position [5809, 0]
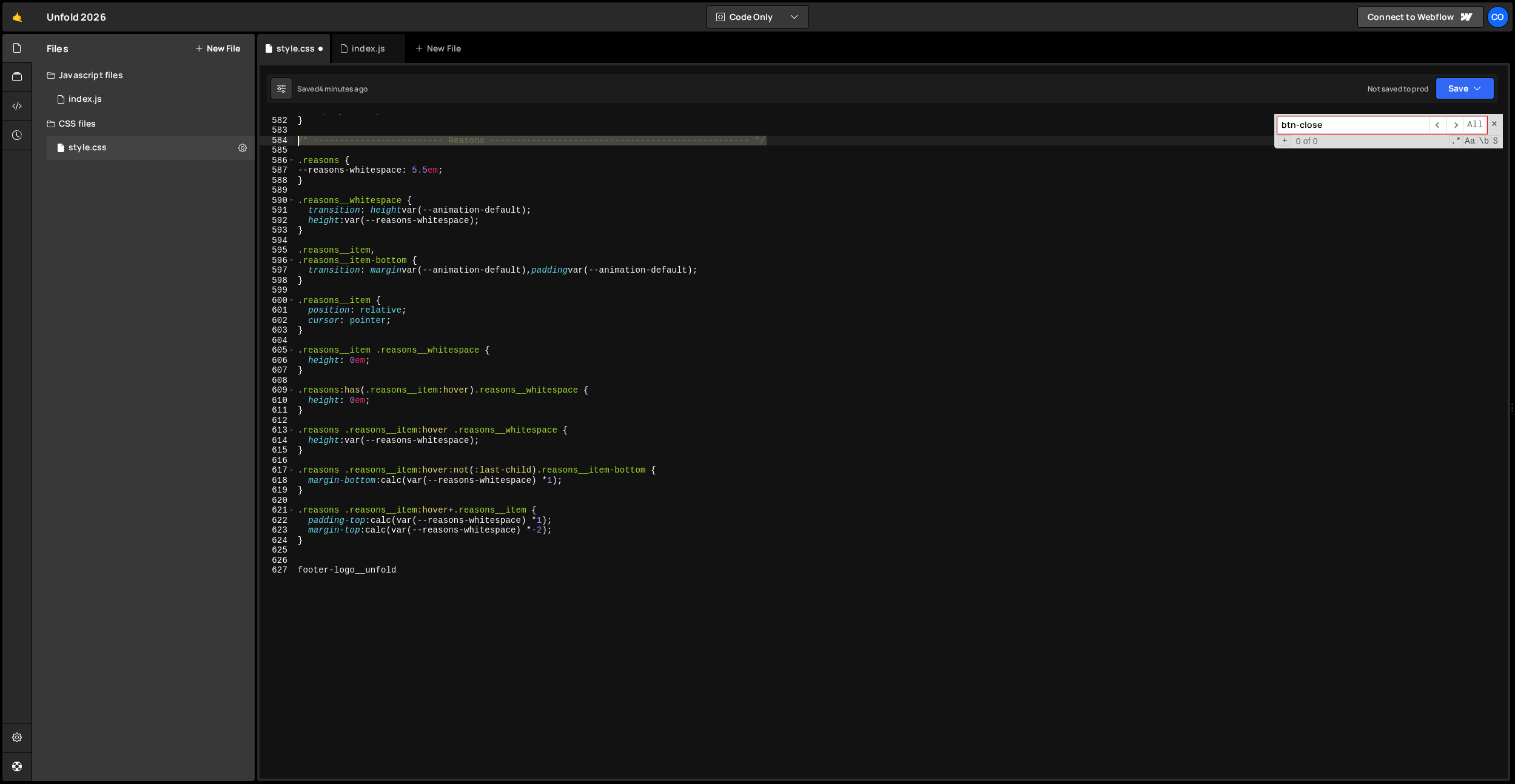
drag, startPoint x: 776, startPoint y: 138, endPoint x: 323, endPoint y: 323, distance: 489.3
click at [298, 142] on div "display : none ; } /* ------------------------- Reasons -----------------------…" at bounding box center [899, 447] width 1207 height 685
type textarea "/* ------------------------- Reasons ------------------------------------------…"
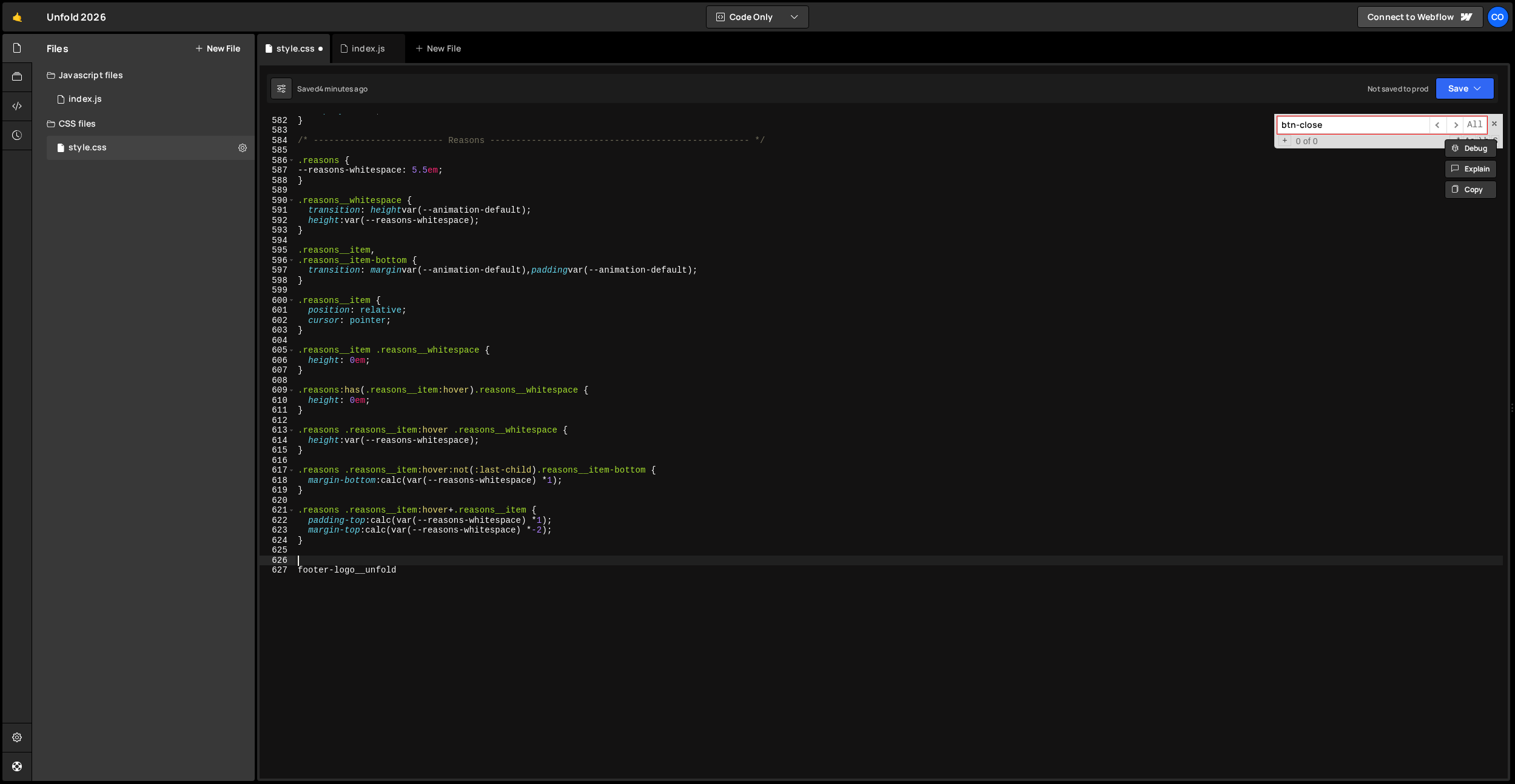
click at [308, 557] on div "display : none ; } /* ------------------------- Reasons -----------------------…" at bounding box center [899, 447] width 1207 height 685
paste textarea "/* ------------------------- Reasons ------------------------------------------…"
type textarea "/* ------------------------- Reasons ------------------------------------------…"
drag, startPoint x: 477, startPoint y: 562, endPoint x: 471, endPoint y: 567, distance: 7.8
click at [477, 562] on div "display : none ; } /* ------------------------- Reasons -----------------------…" at bounding box center [899, 447] width 1207 height 685
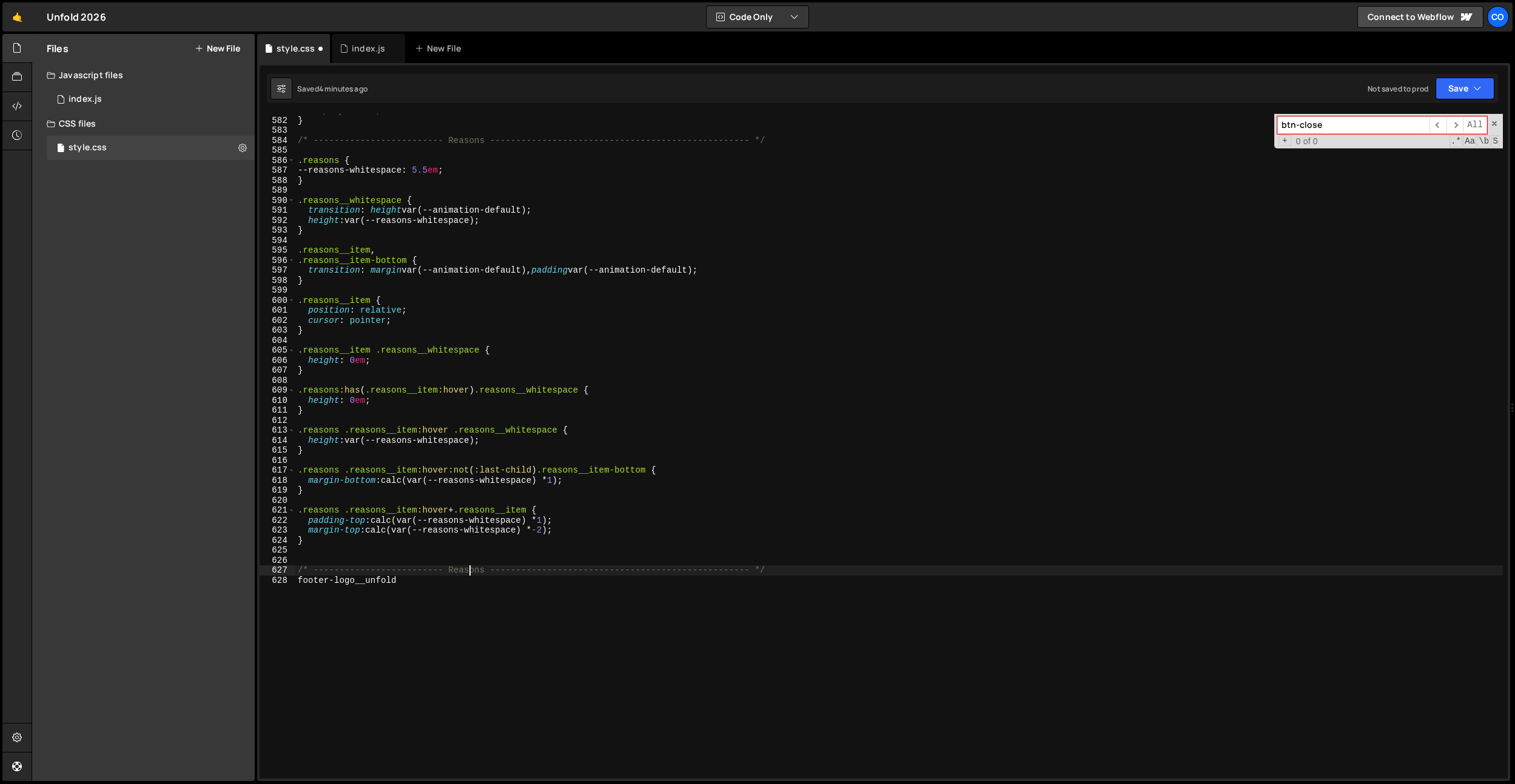
click at [471, 567] on div "display : none ; } /* ------------------------- Reasons -----------------------…" at bounding box center [899, 447] width 1207 height 685
drag, startPoint x: 419, startPoint y: 579, endPoint x: 315, endPoint y: 580, distance: 104.0
click at [402, 578] on div "display : none ; } /* ------------------------- Reasons -----------------------…" at bounding box center [899, 447] width 1207 height 685
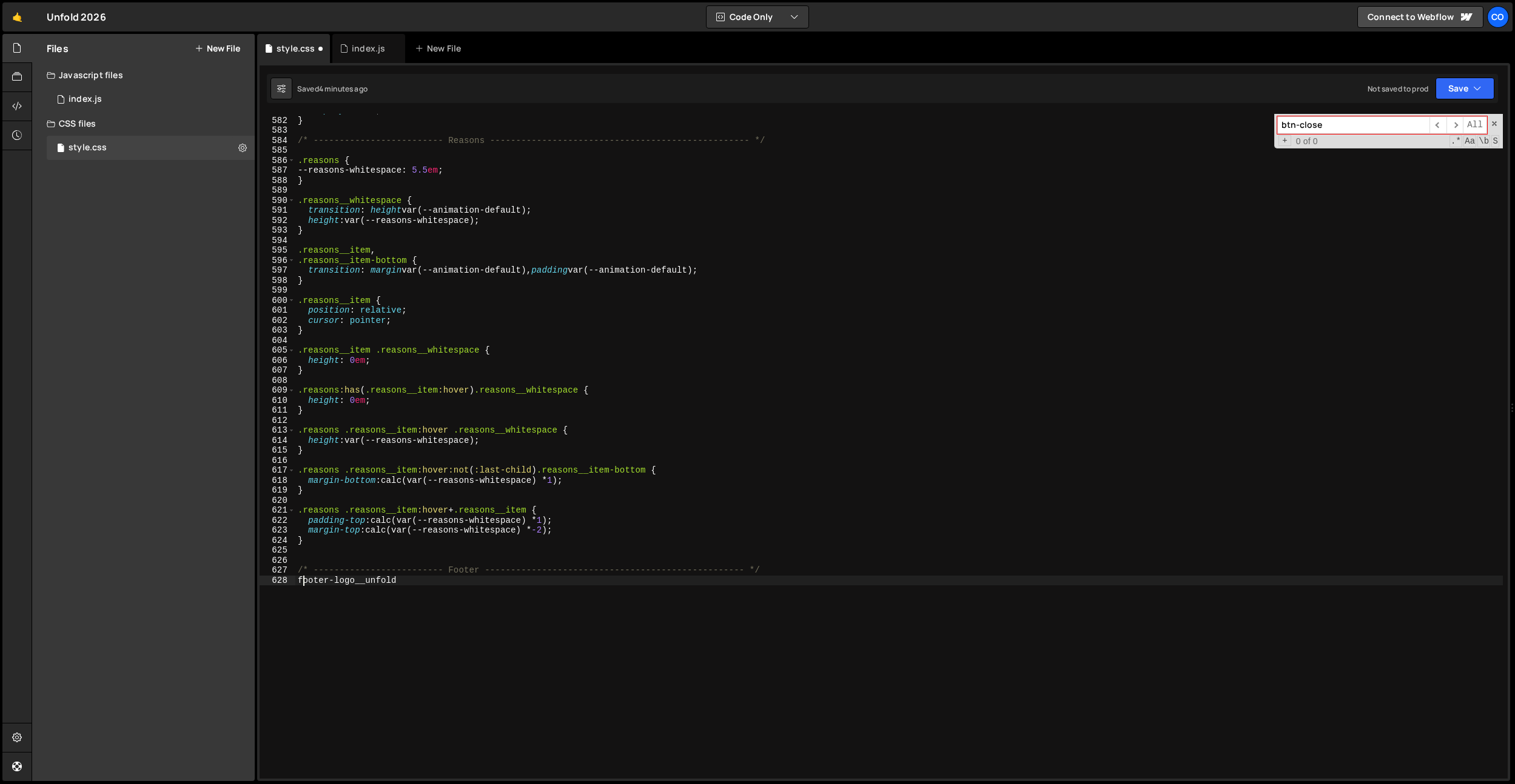
click at [301, 581] on div "display : none ; } /* ------------------------- Reasons -----------------------…" at bounding box center [899, 447] width 1207 height 685
type textarea ".footer-logo__unfold"
drag, startPoint x: 401, startPoint y: 601, endPoint x: 407, endPoint y: 599, distance: 6.3
click at [407, 599] on div "display : none ; } /* ------------------------- Reasons -----------------------…" at bounding box center [899, 447] width 1207 height 685
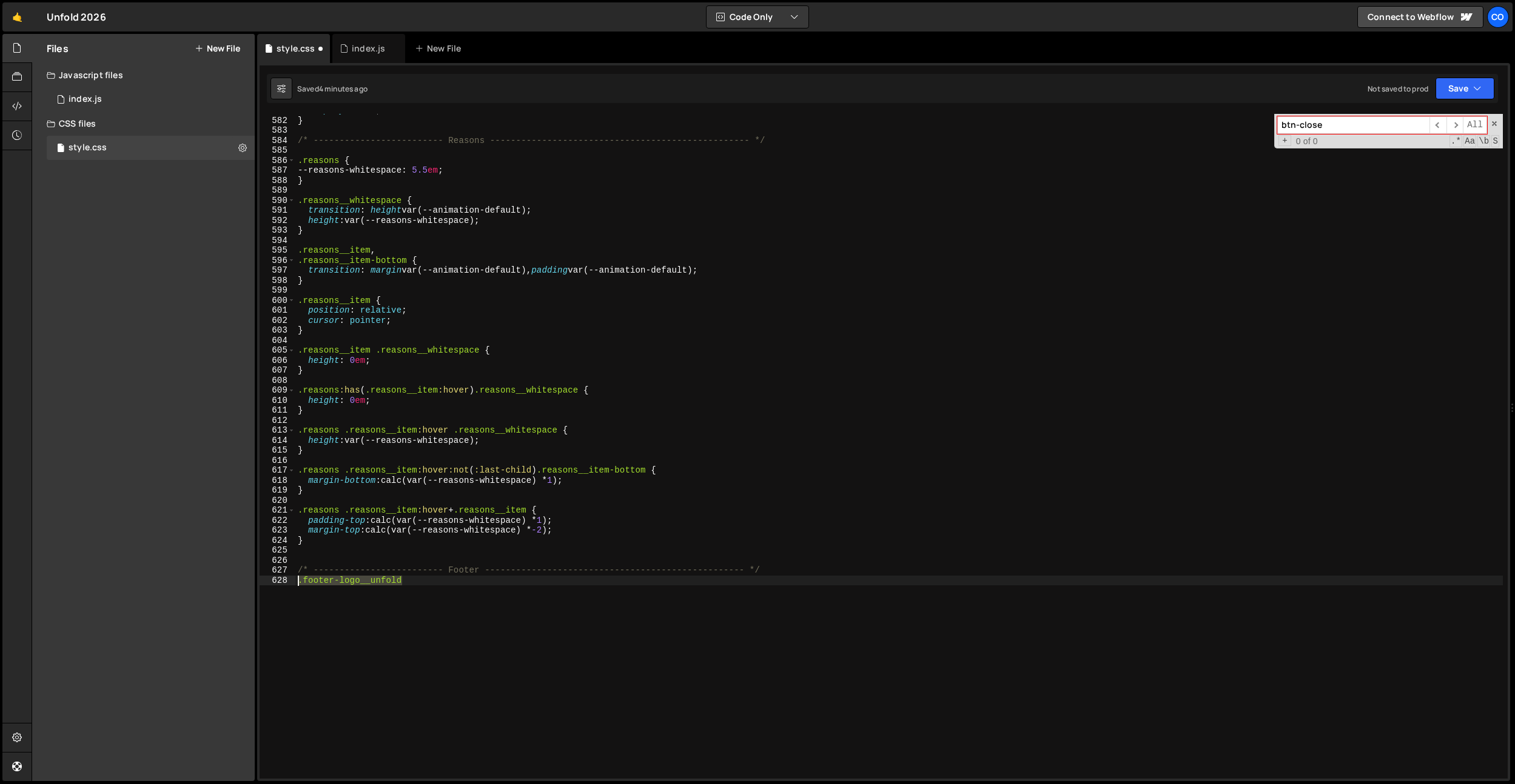
drag, startPoint x: 438, startPoint y: 590, endPoint x: 277, endPoint y: 580, distance: 161.3
click at [277, 580] on div ".footer-logo__unfold 581 582 583 584 585 586 587 588 589 590 591 592 593 594 59…" at bounding box center [883, 447] width 1248 height 665
click at [463, 571] on div "display : none ; } /* ------------------------- Reasons -----------------------…" at bounding box center [899, 447] width 1207 height 685
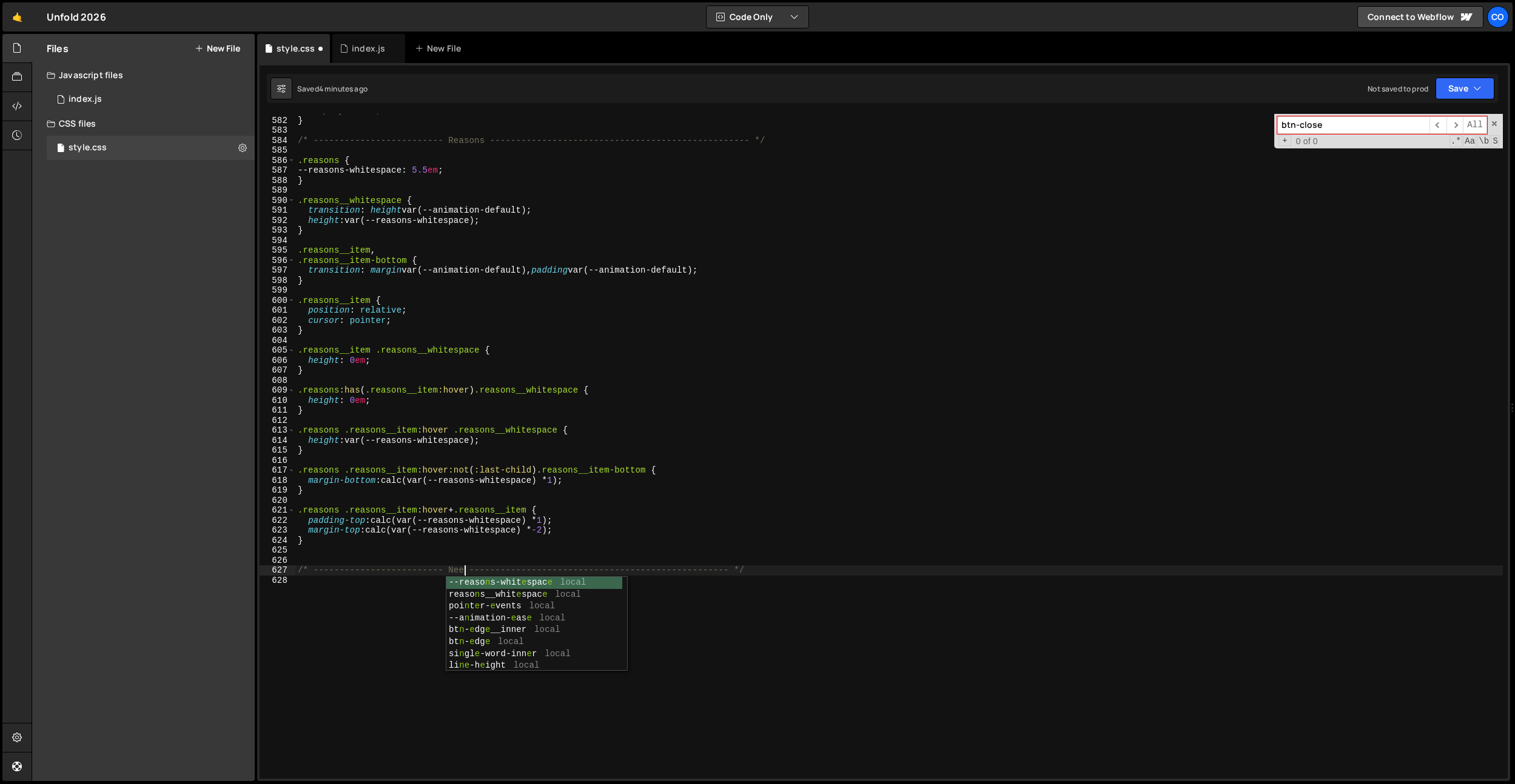
type textarea "/* ------------------------- Neext --------------------------------------------…"
click at [529, 459] on div "display : none ; } /* ------------------------- Reasons -----------------------…" at bounding box center [899, 447] width 1207 height 685
click at [1333, 126] on input "btn-close" at bounding box center [1353, 125] width 152 height 18
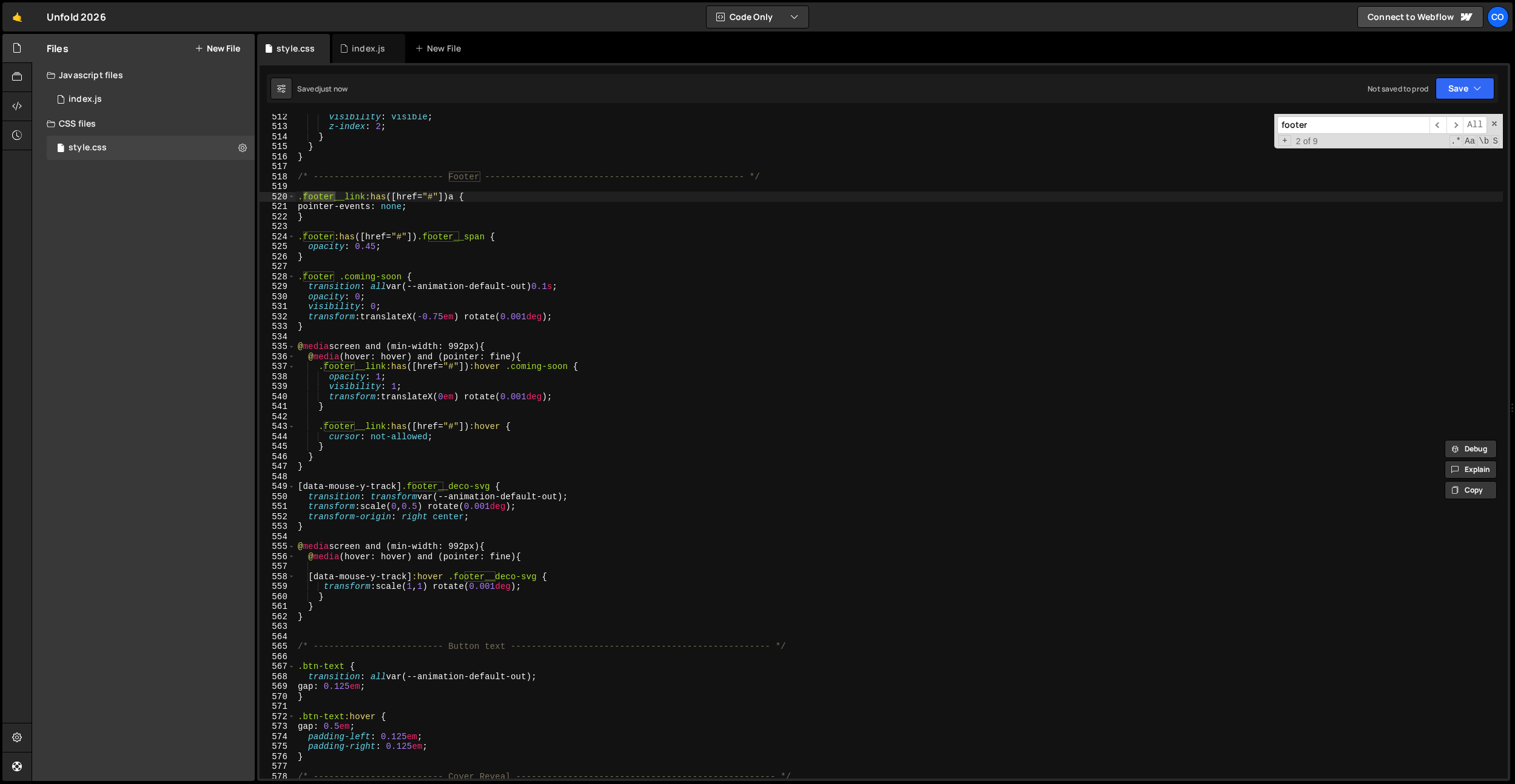
scroll to position [5123, 0]
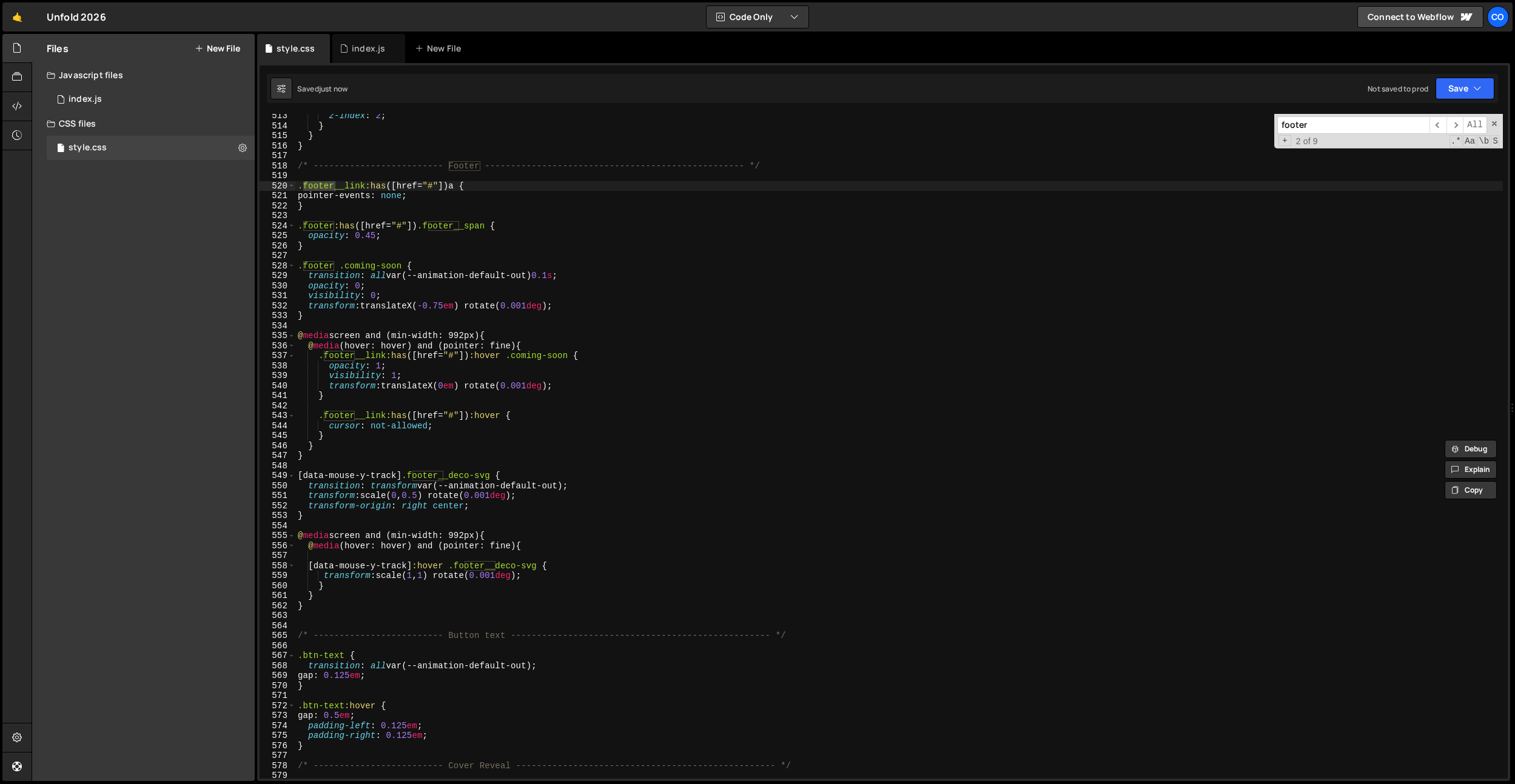
type input "footer"
click at [350, 619] on div "z-index : 2 ; } } } /* ------------------------- Footer -----------------------…" at bounding box center [899, 453] width 1207 height 685
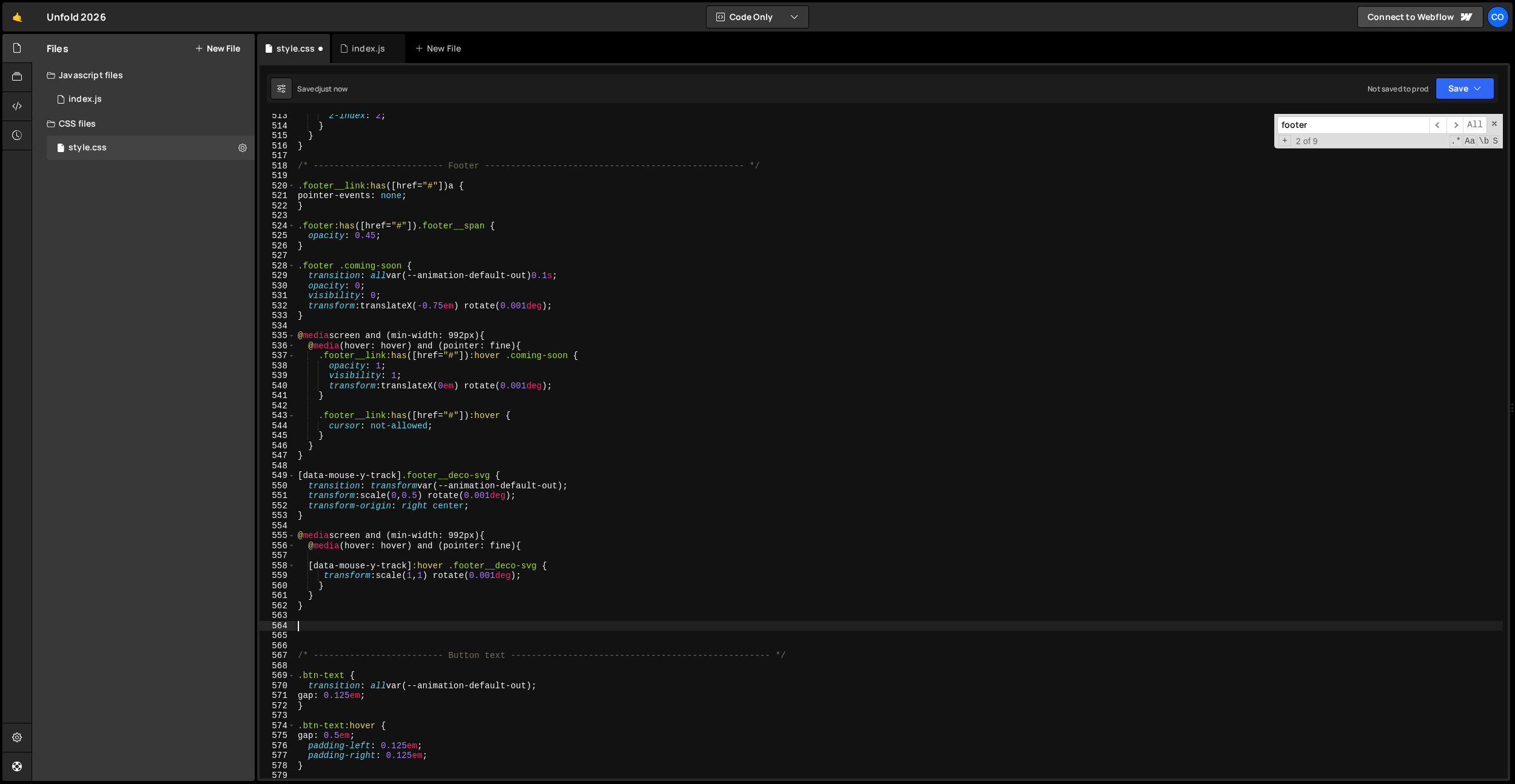
paste textarea ".footer-logo__unfold"
click at [306, 626] on div "z-index : 2 ; } } } /* ------------------------- Footer -----------------------…" at bounding box center [899, 453] width 1207 height 685
type textarea ".footer-logo__unfold"
click at [403, 631] on div "z-index : 2 ; } } } /* ------------------------- Footer -----------------------…" at bounding box center [899, 453] width 1207 height 685
click at [409, 627] on div "z-index : 2 ; } } } /* ------------------------- Footer -----------------------…" at bounding box center [899, 453] width 1207 height 685
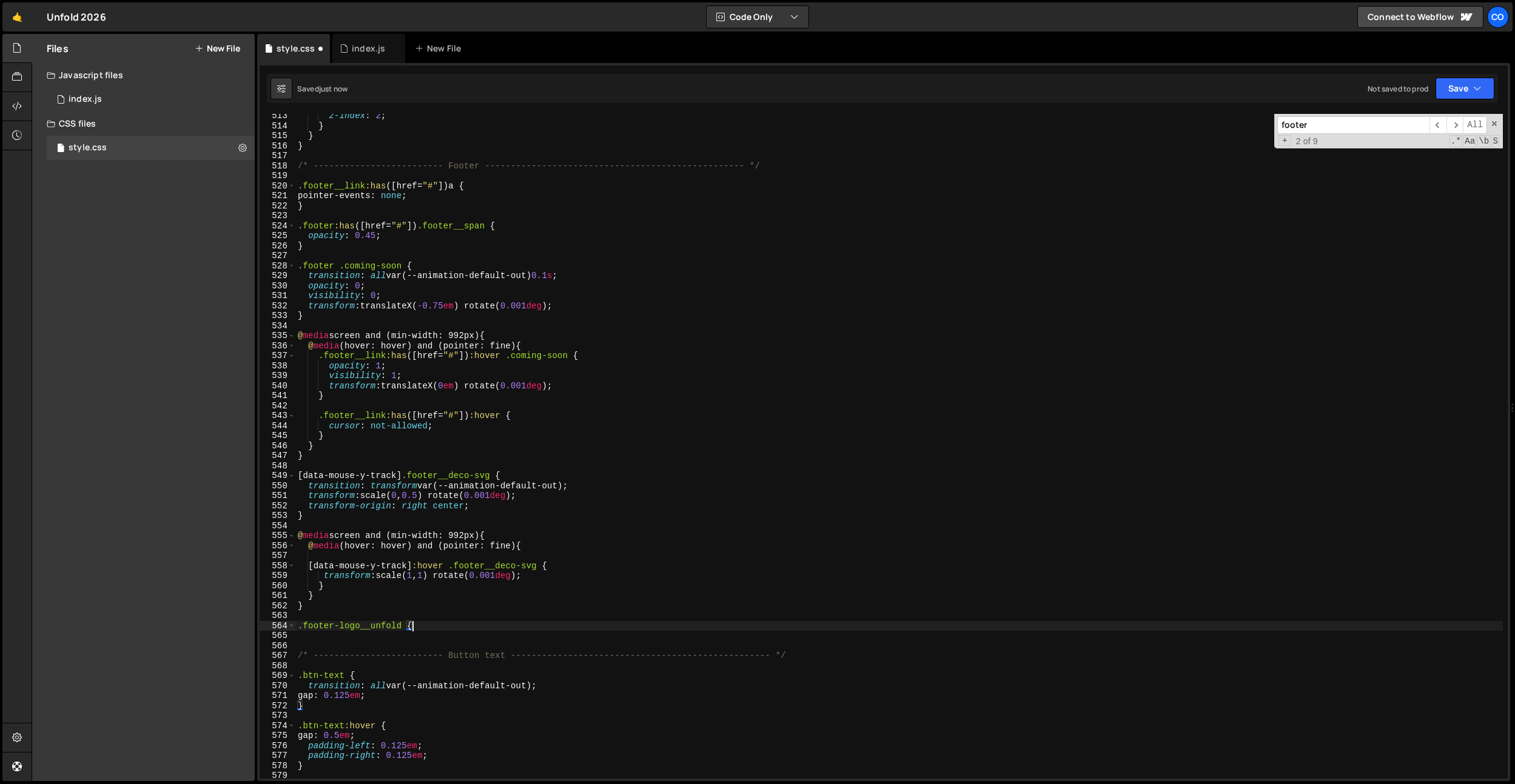
type textarea ".footer-logo__unfold {}"
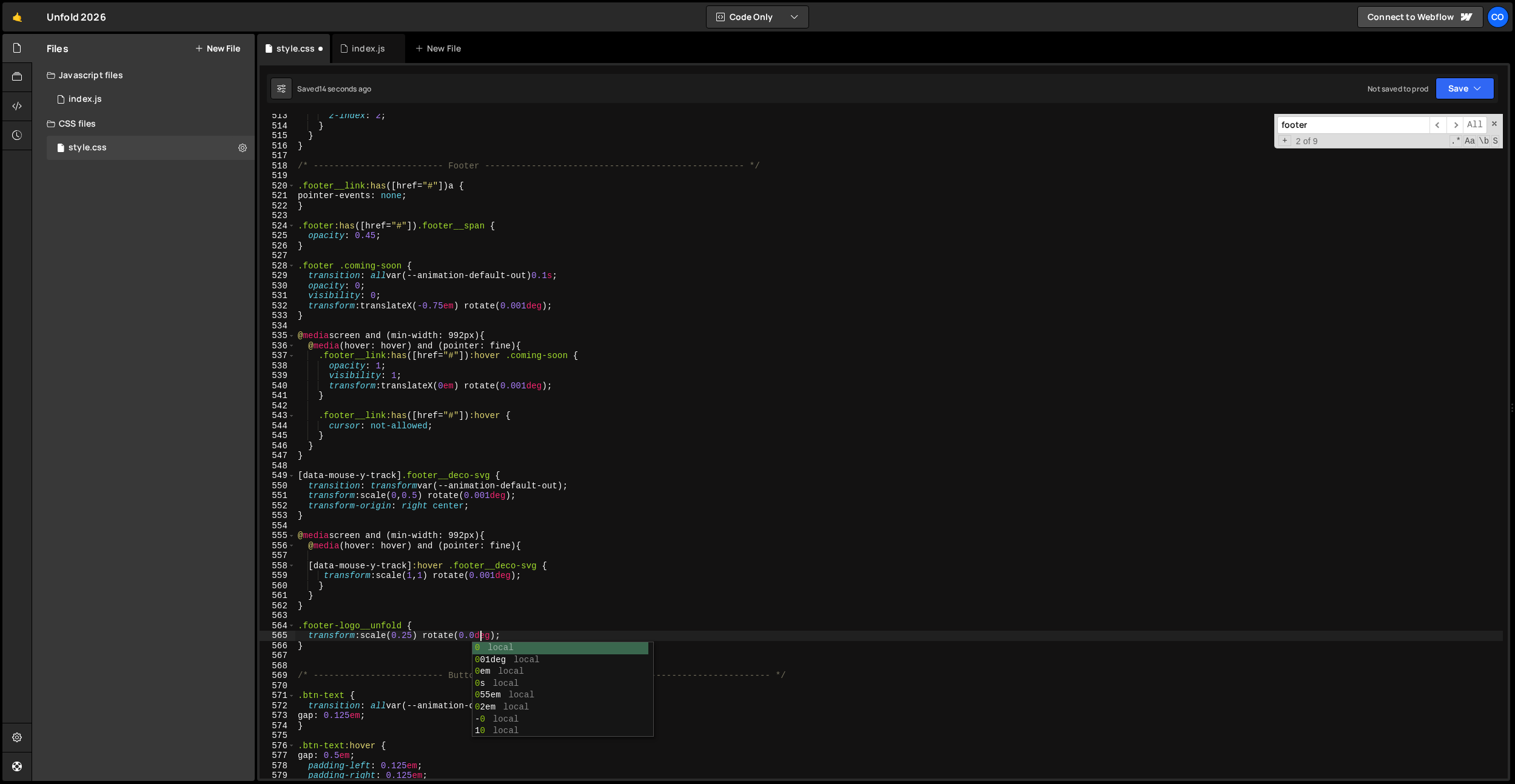
scroll to position [0, 14]
click at [532, 495] on div "z-index : 2 ; } } } /* ------------------------- Footer -----------------------…" at bounding box center [899, 453] width 1207 height 685
click at [416, 635] on div "z-index : 2 ; } } } /* ------------------------- Footer -----------------------…" at bounding box center [899, 453] width 1207 height 685
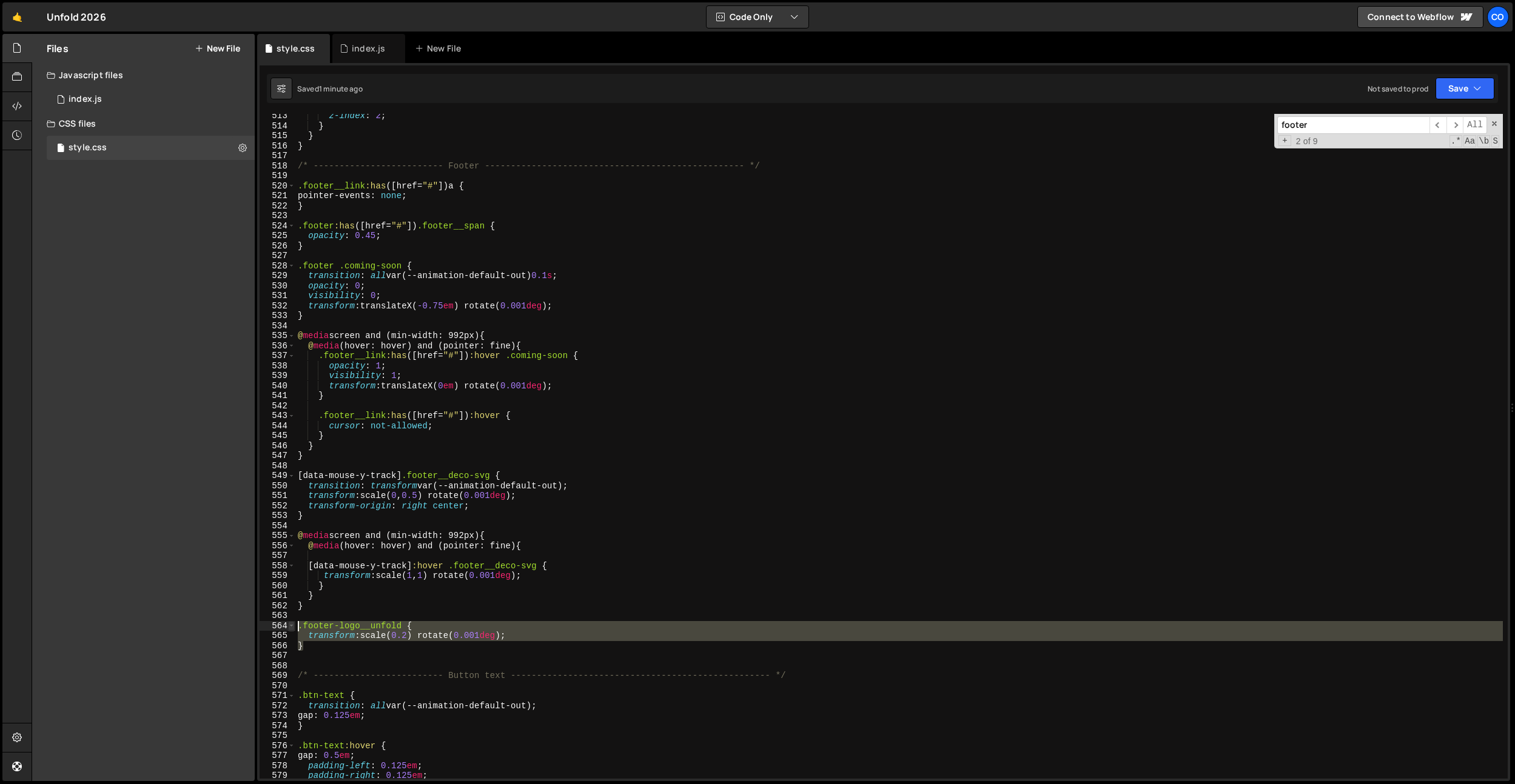
drag, startPoint x: 325, startPoint y: 648, endPoint x: 293, endPoint y: 625, distance: 39.4
click at [293, 626] on div "transform: scale(0.2) rotate(0.001deg); 513 514 515 516 517 518 519 520 521 522…" at bounding box center [883, 447] width 1248 height 665
click at [309, 606] on div "z-index : 2 ; } } } /* ------------------------- Footer -----------------------…" at bounding box center [899, 453] width 1207 height 685
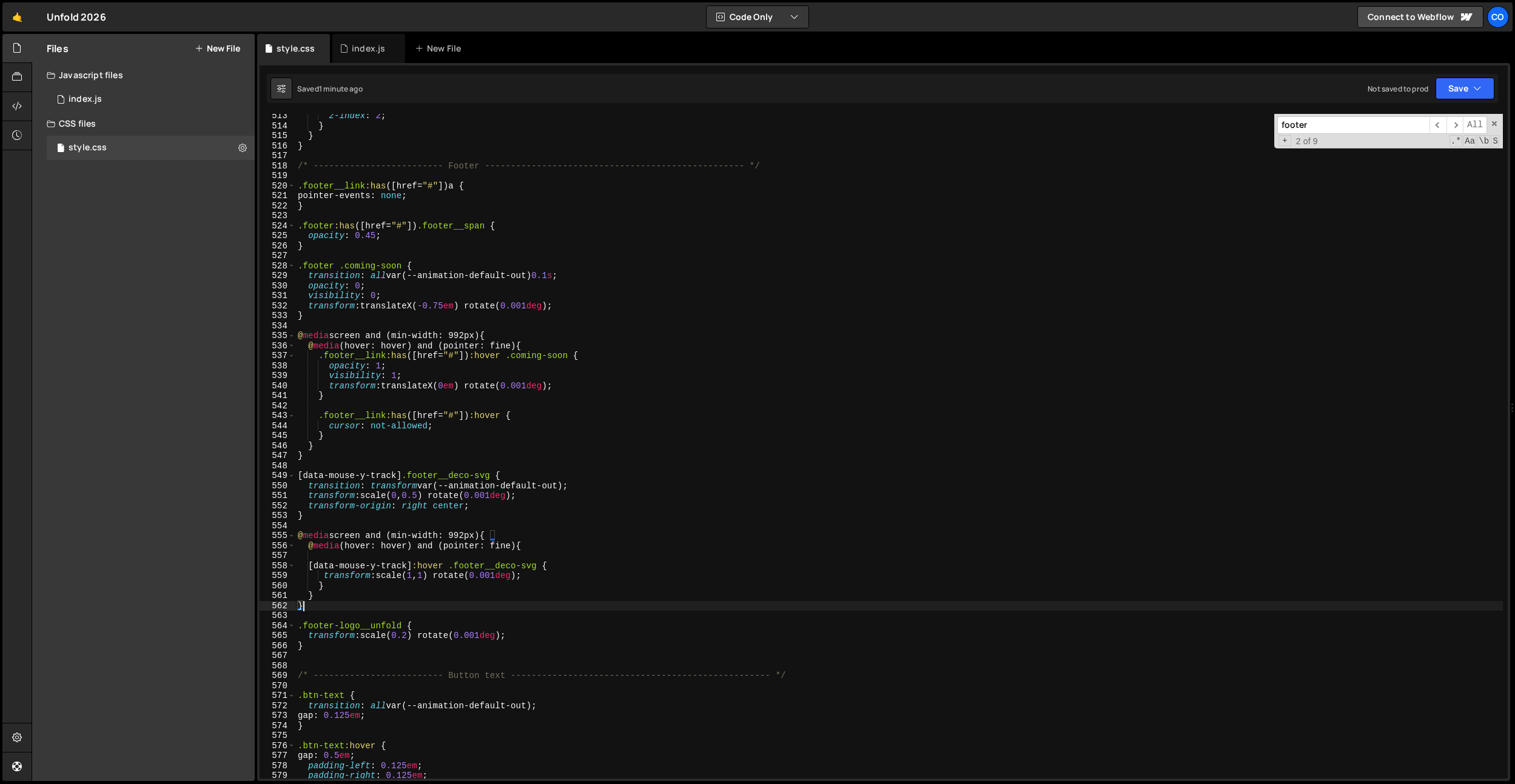
scroll to position [0, 0]
click at [426, 623] on div "z-index : 2 ; } } } /* ------------------------- Footer -----------------------…" at bounding box center [899, 453] width 1207 height 685
type textarea ".footer-logo__unfold {"
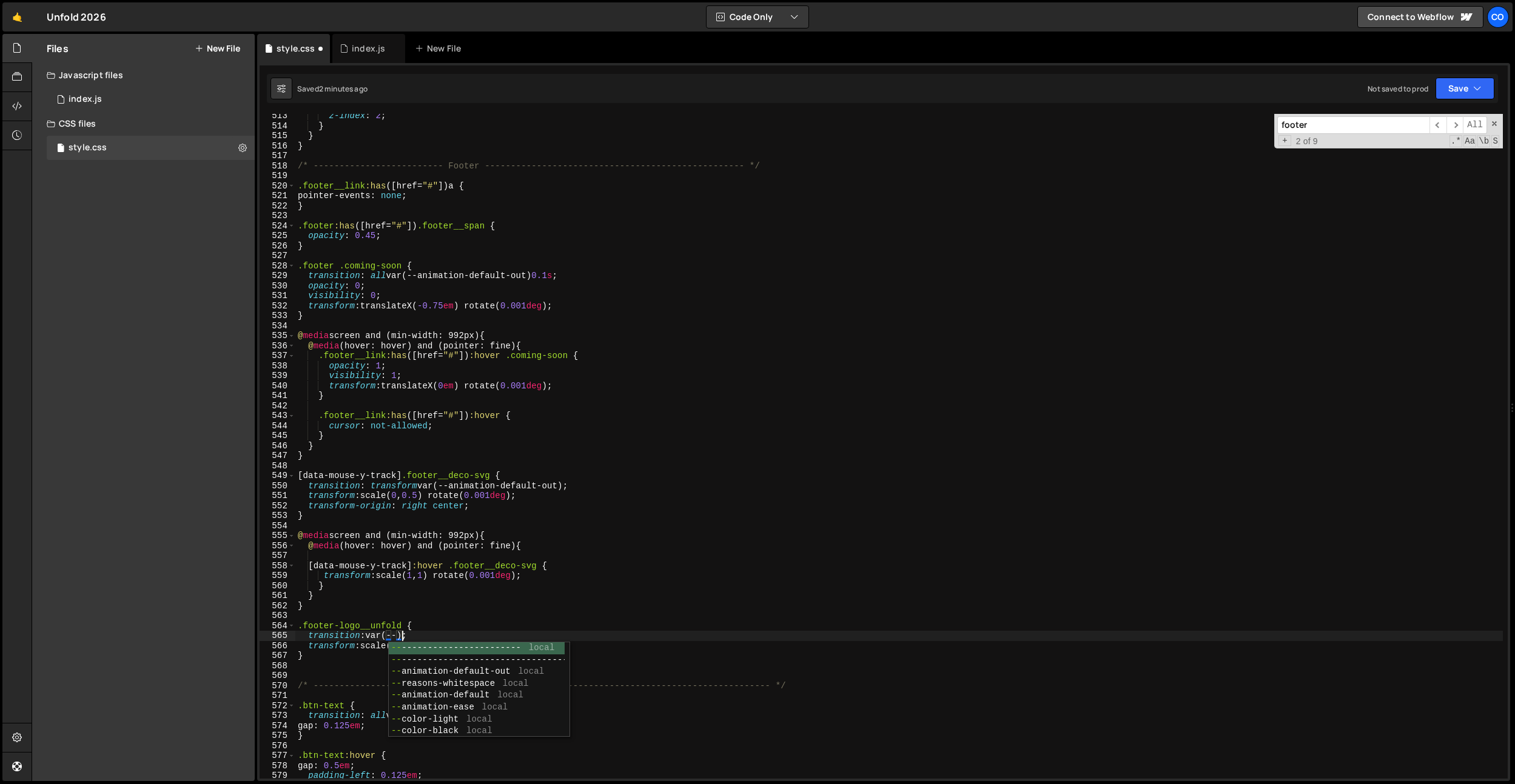
scroll to position [0, 8]
click at [369, 635] on div "z-index : 2 ; } } } /* ------------------------- Footer -----------------------…" at bounding box center [899, 453] width 1207 height 685
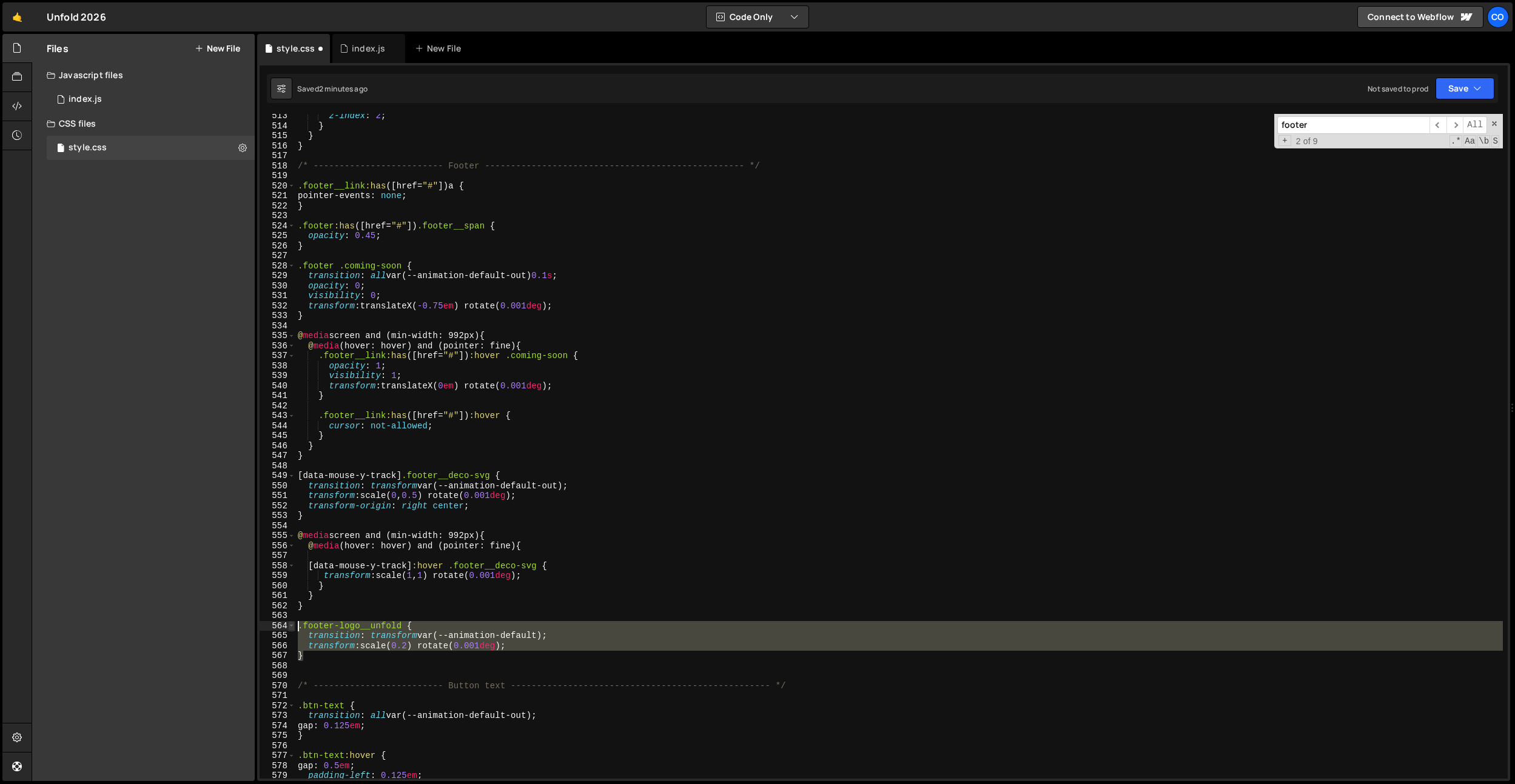
drag, startPoint x: 338, startPoint y: 658, endPoint x: 290, endPoint y: 623, distance: 59.4
click at [290, 623] on div "transition: transform var(--animation-default); 513 514 515 516 517 518 519 520…" at bounding box center [883, 447] width 1248 height 665
click at [318, 658] on div "z-index : 2 ; } } } /* ------------------------- Footer -----------------------…" at bounding box center [899, 447] width 1207 height 665
type textarea "}"
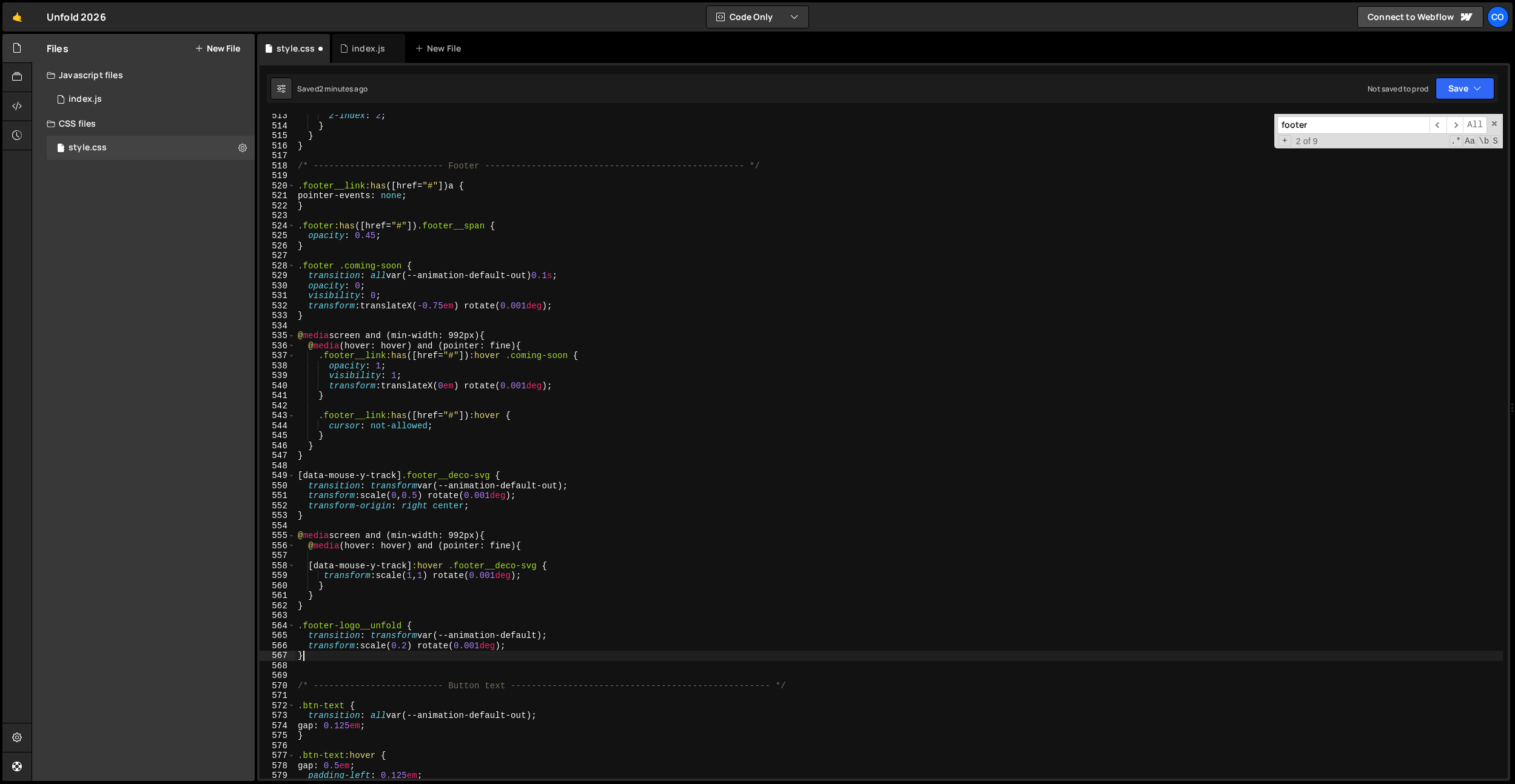
scroll to position [0, 0]
paste textarea "}"
type textarea "}"
click at [340, 607] on div "z-index : 2 ; } } } /* ------------------------- Footer -----------------------…" at bounding box center [899, 453] width 1207 height 685
paste textarea "footer__links"
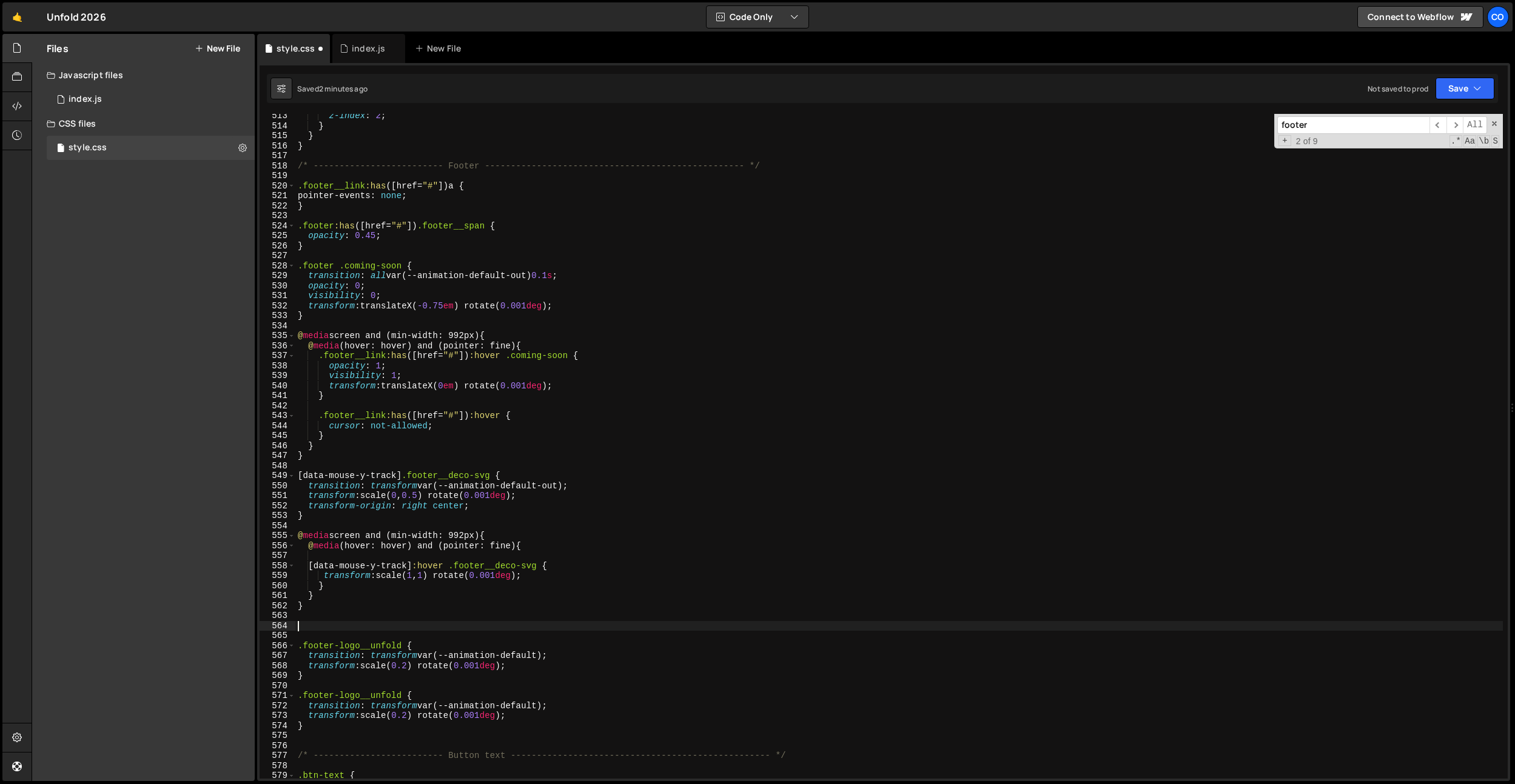
type textarea "footer__links"
paste textarea "footer__links"
drag, startPoint x: 572, startPoint y: 655, endPoint x: 448, endPoint y: 659, distance: 124.1
click at [375, 655] on div "z-index : 2 ; } } } /* ------------------------- Footer -----------------------…" at bounding box center [899, 453] width 1207 height 685
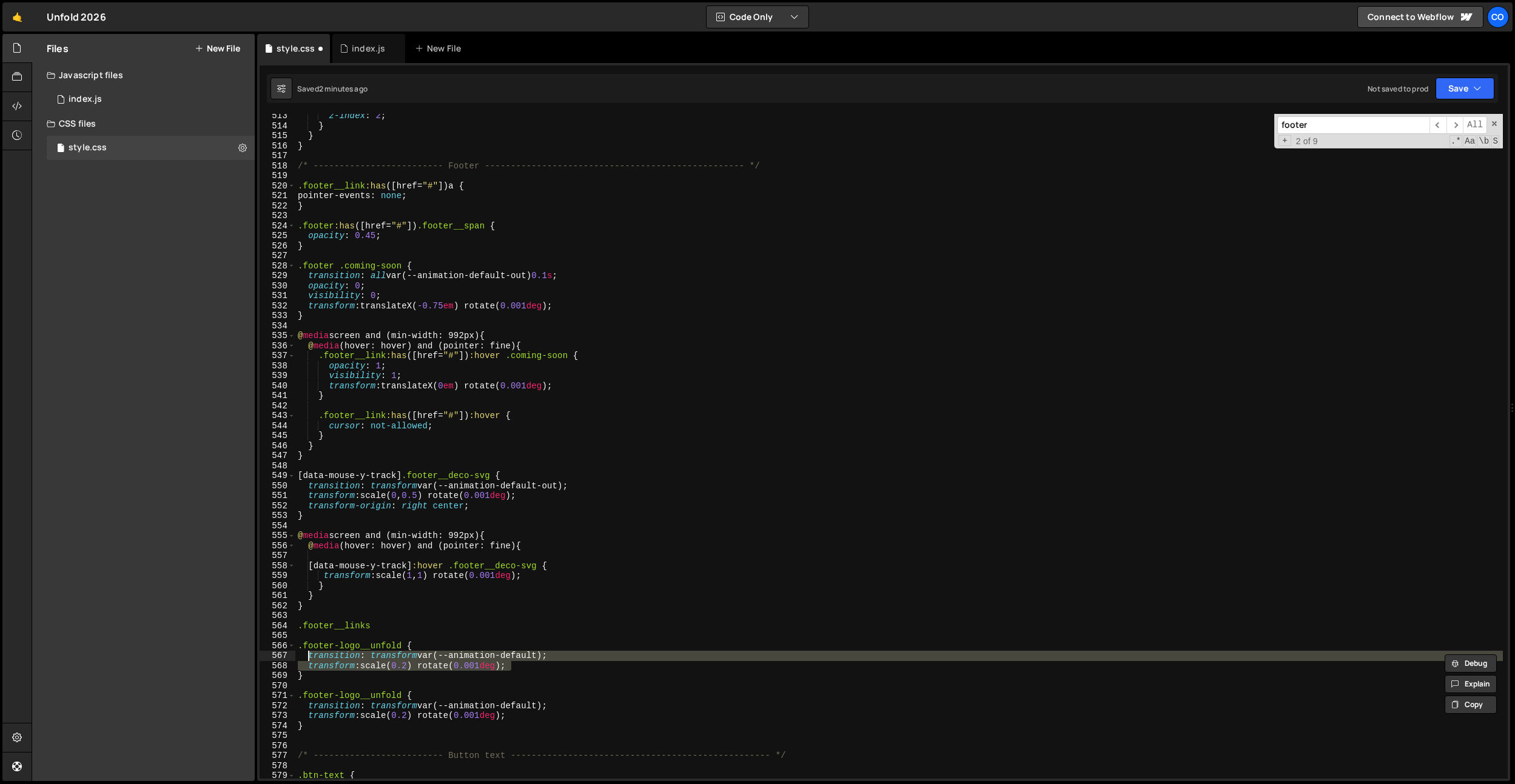
drag, startPoint x: 520, startPoint y: 664, endPoint x: 379, endPoint y: 635, distance: 144.0
click at [308, 655] on div "z-index : 2 ; } } } /* ------------------------- Footer -----------------------…" at bounding box center [899, 453] width 1207 height 685
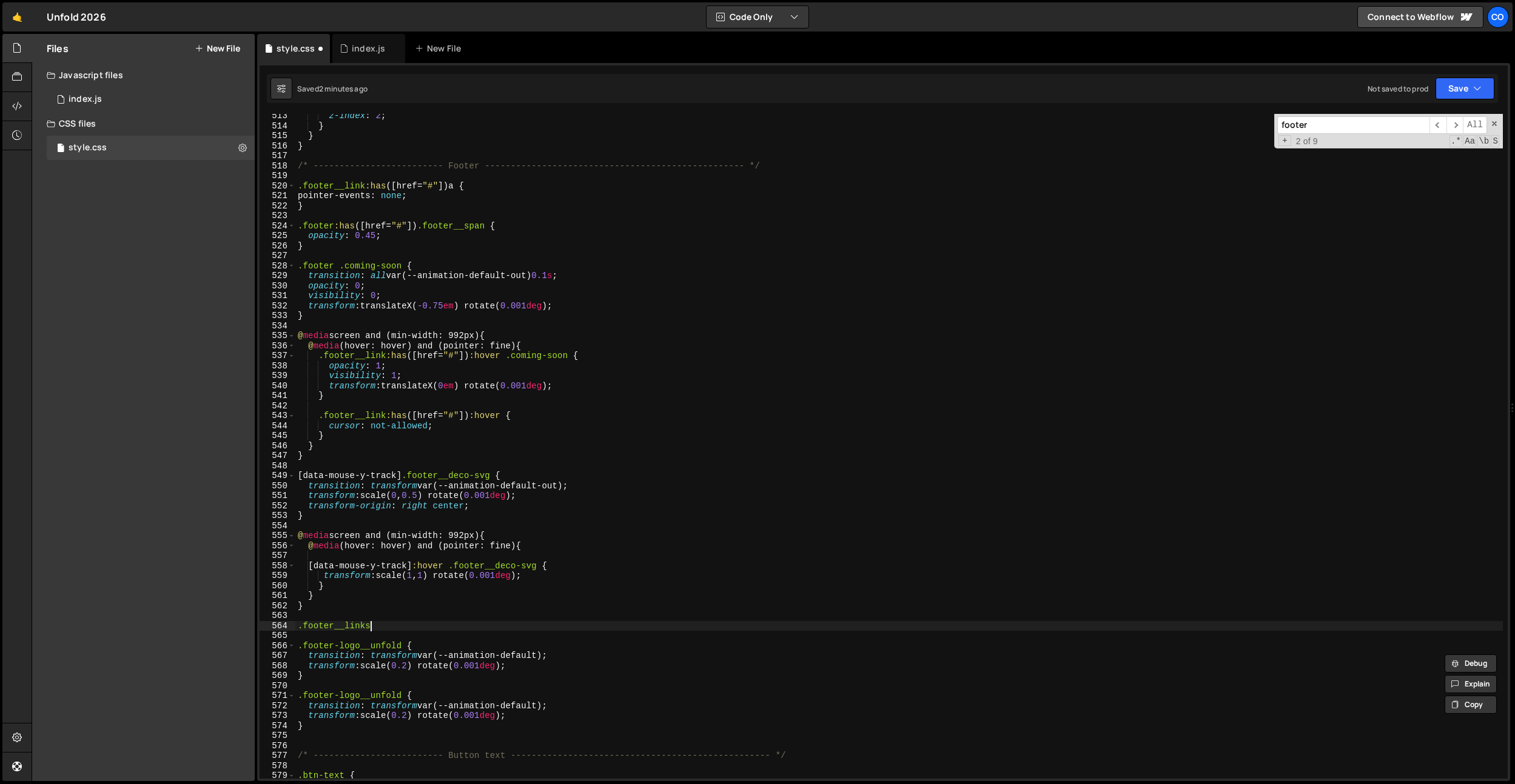
click at [385, 628] on div "z-index : 2 ; } } } /* ------------------------- Footer -----------------------…" at bounding box center [899, 453] width 1207 height 685
type textarea ".footer__links {}"
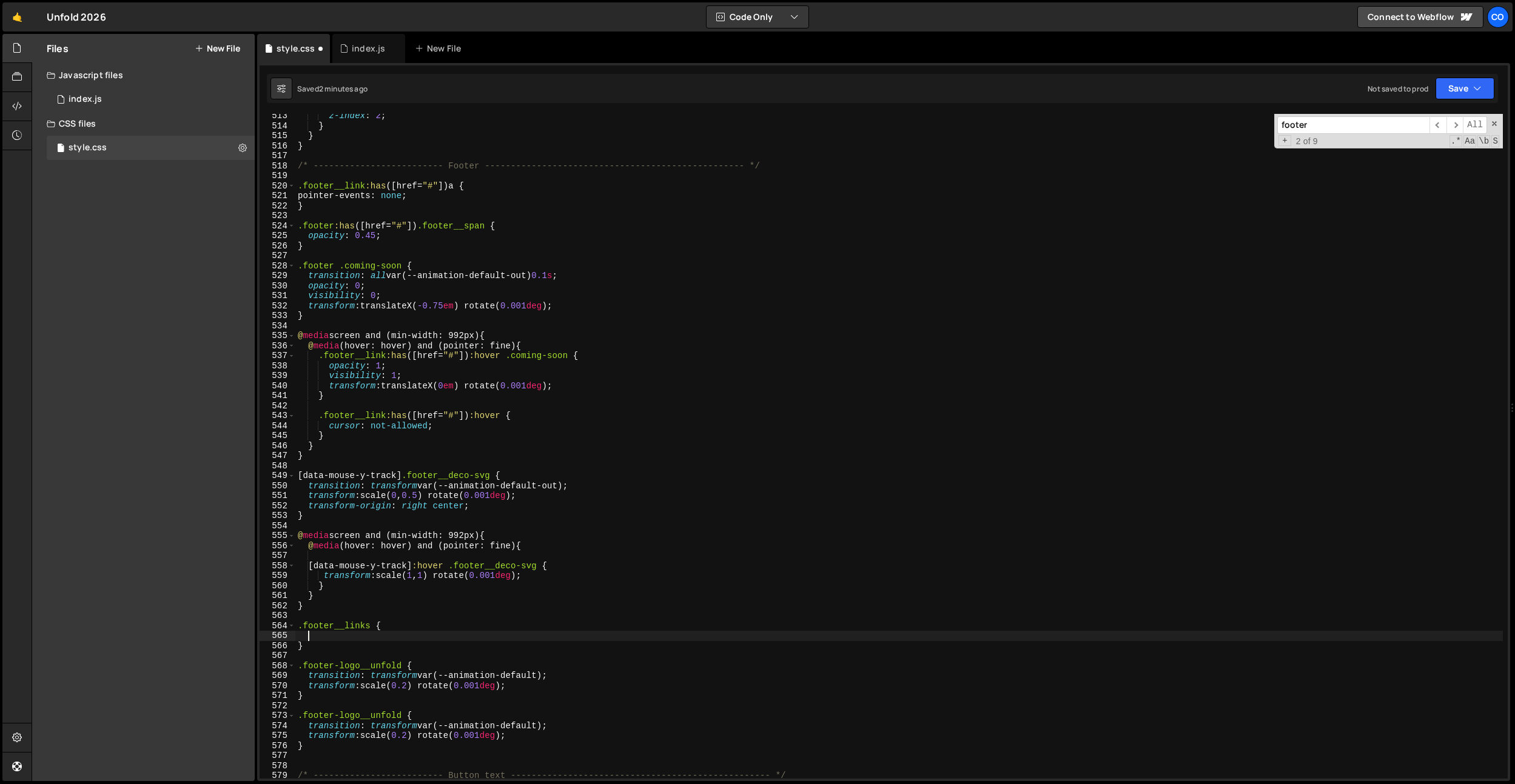
paste textarea "transform: scale(0.2) rotate(0.001deg);"
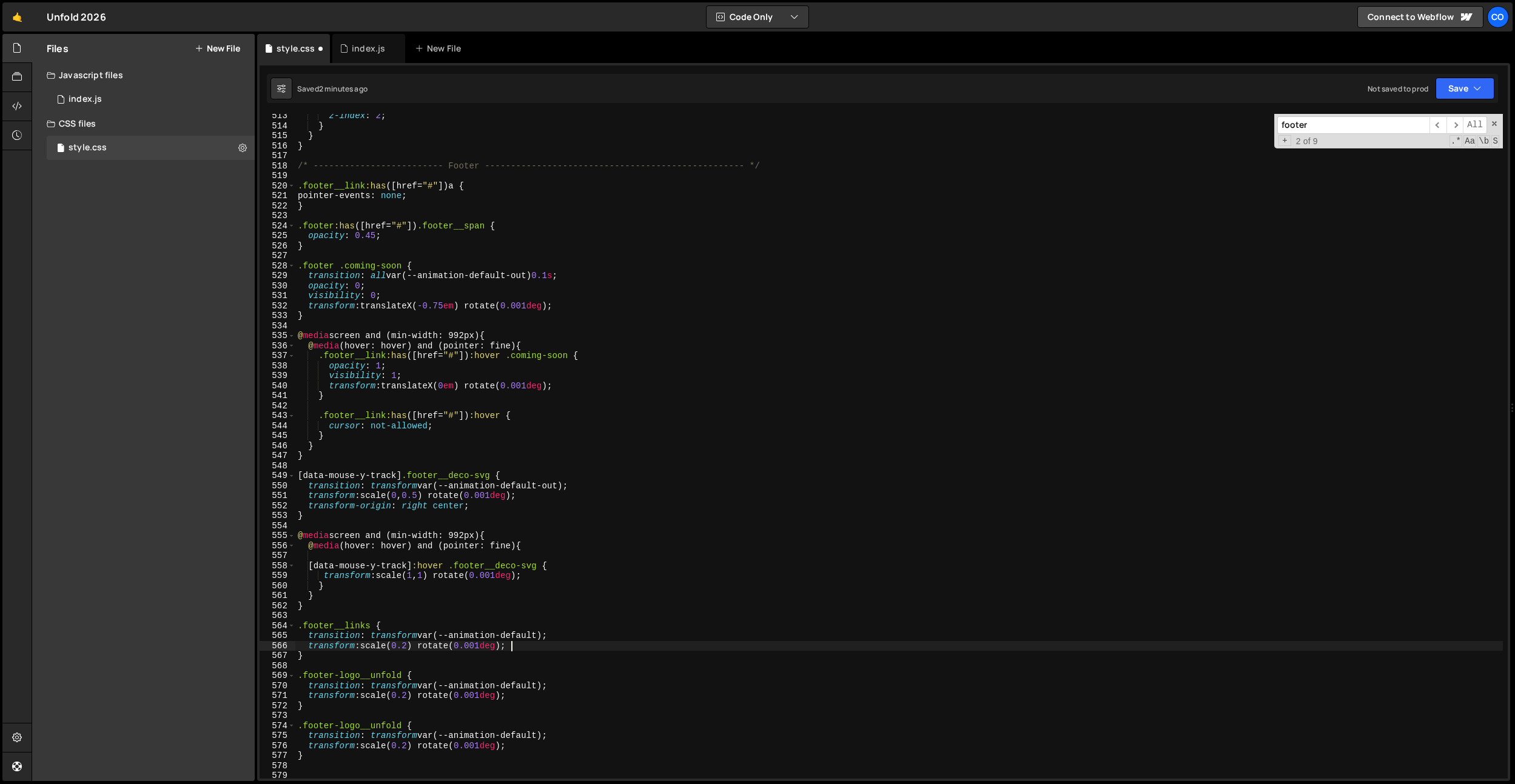
click at [394, 640] on div "z-index : 2 ; } } } /* ------------------------- Footer -----------------------…" at bounding box center [899, 453] width 1207 height 685
click at [410, 646] on div "z-index : 2 ; } } } /* ------------------------- Footer -----------------------…" at bounding box center [899, 453] width 1207 height 685
click at [412, 574] on div "z-index : 2 ; } } } /* ------------------------- Footer -----------------------…" at bounding box center [899, 453] width 1207 height 685
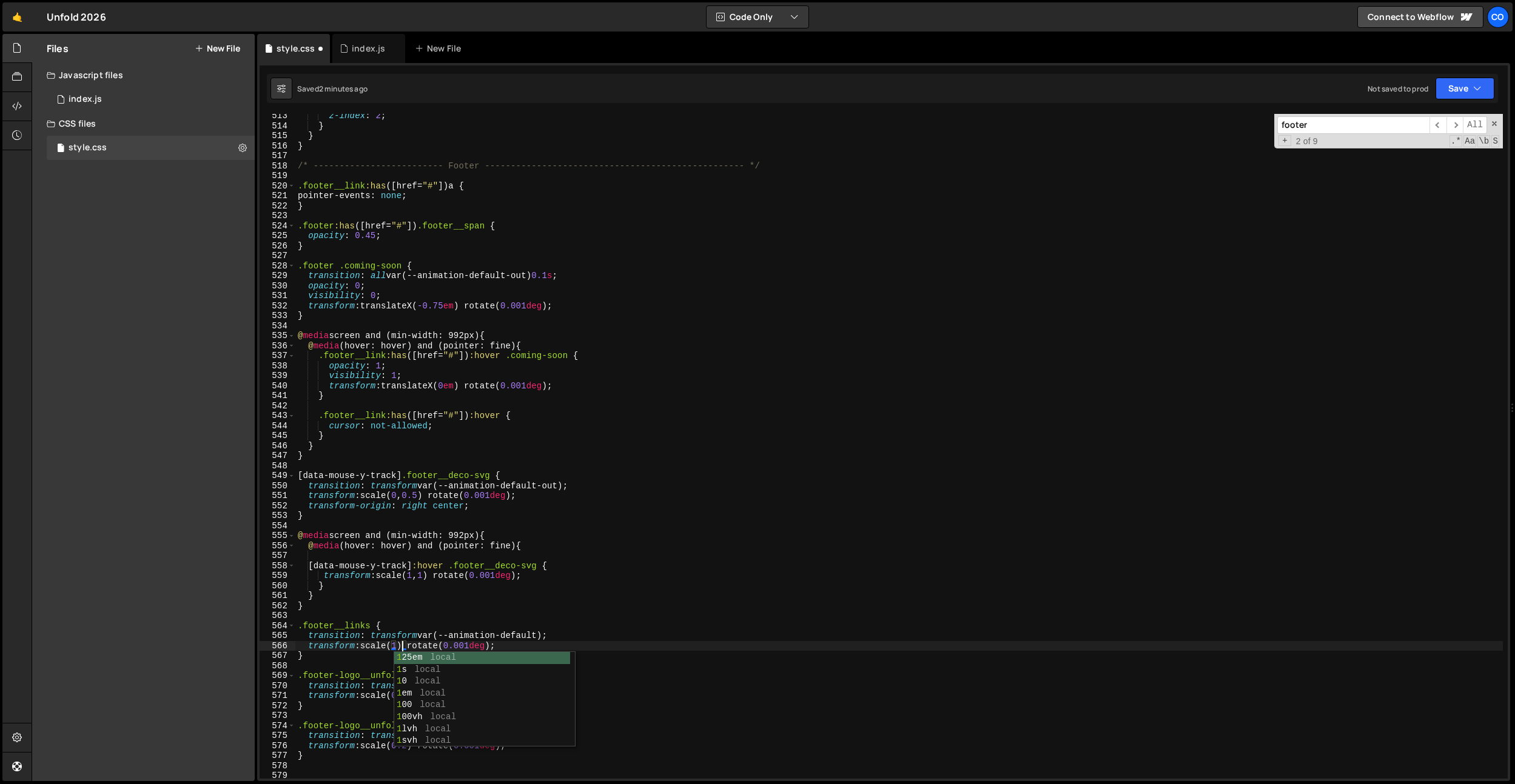
type textarea "transform: scale(1, 1) rotate(0.001deg);"
click at [393, 716] on div "z-index : 2 ; } } } /* ------------------------- Footer -----------------------…" at bounding box center [899, 453] width 1207 height 685
click at [403, 728] on div "z-index : 2 ; } } } /* ------------------------- Footer -----------------------…" at bounding box center [899, 453] width 1207 height 685
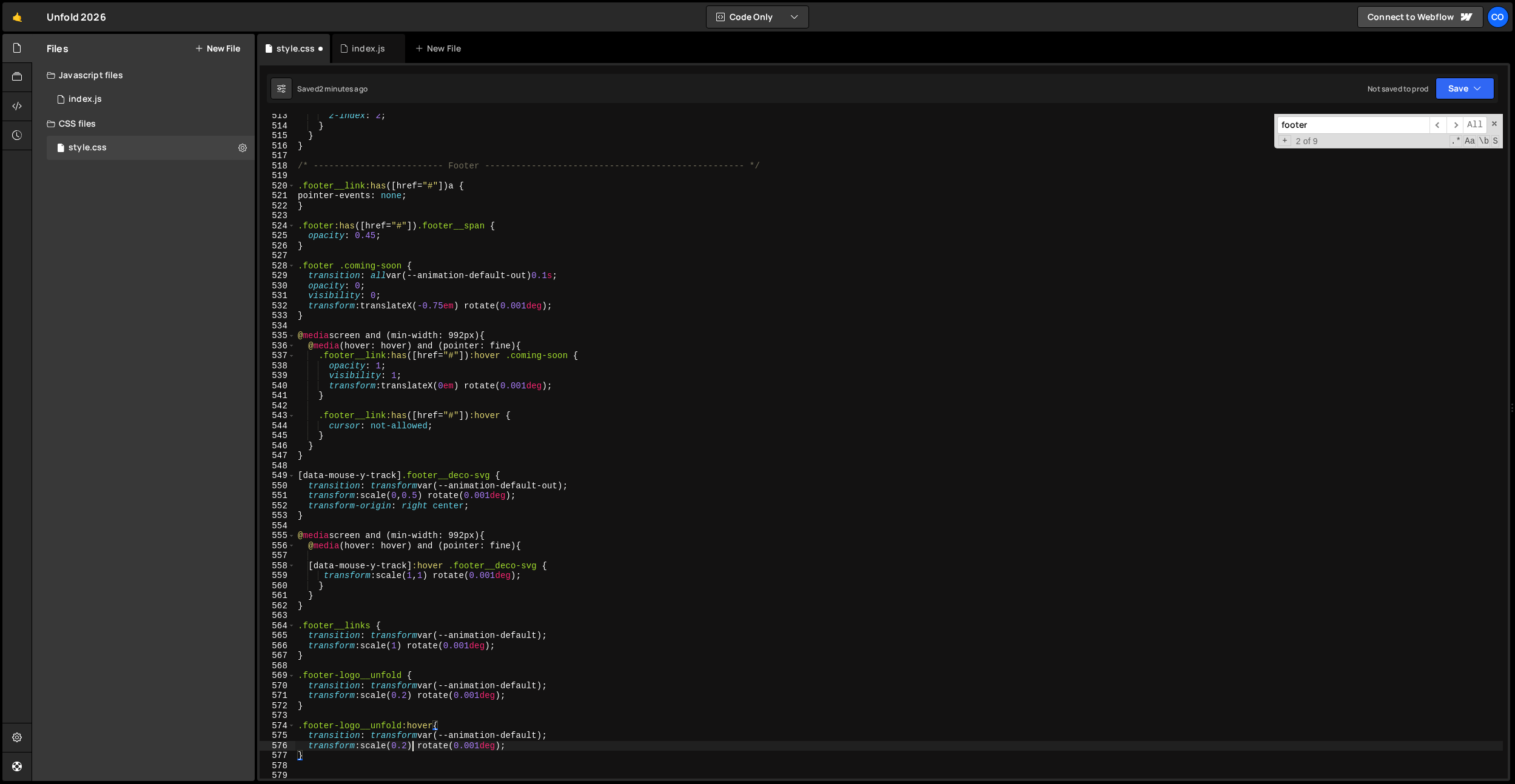
click at [411, 749] on div "z-index : 2 ; } } } /* ------------------------- Footer -----------------------…" at bounding box center [899, 453] width 1207 height 685
click at [448, 680] on div "1 25em local 1 s local 1 0 local 1 em local 1 00 local 1 00vh local 1 lvh local…" at bounding box center [484, 707] width 181 height 119
click at [557, 729] on div "z-index : 2 ; } } } /* ------------------------- Footer -----------------------…" at bounding box center [899, 453] width 1207 height 685
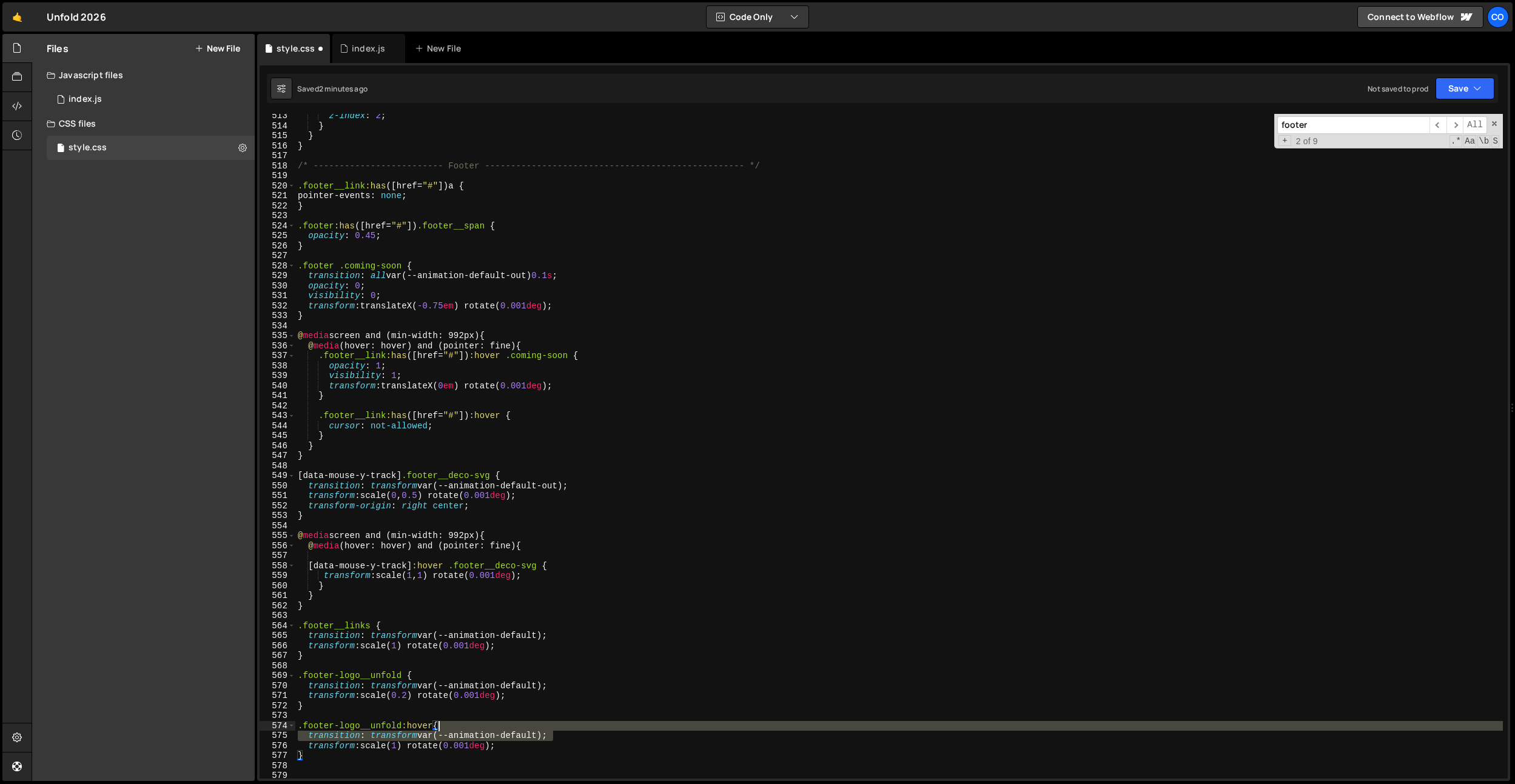
click at [564, 729] on div "z-index : 2 ; } } } /* ------------------------- Footer -----------------------…" at bounding box center [899, 453] width 1207 height 685
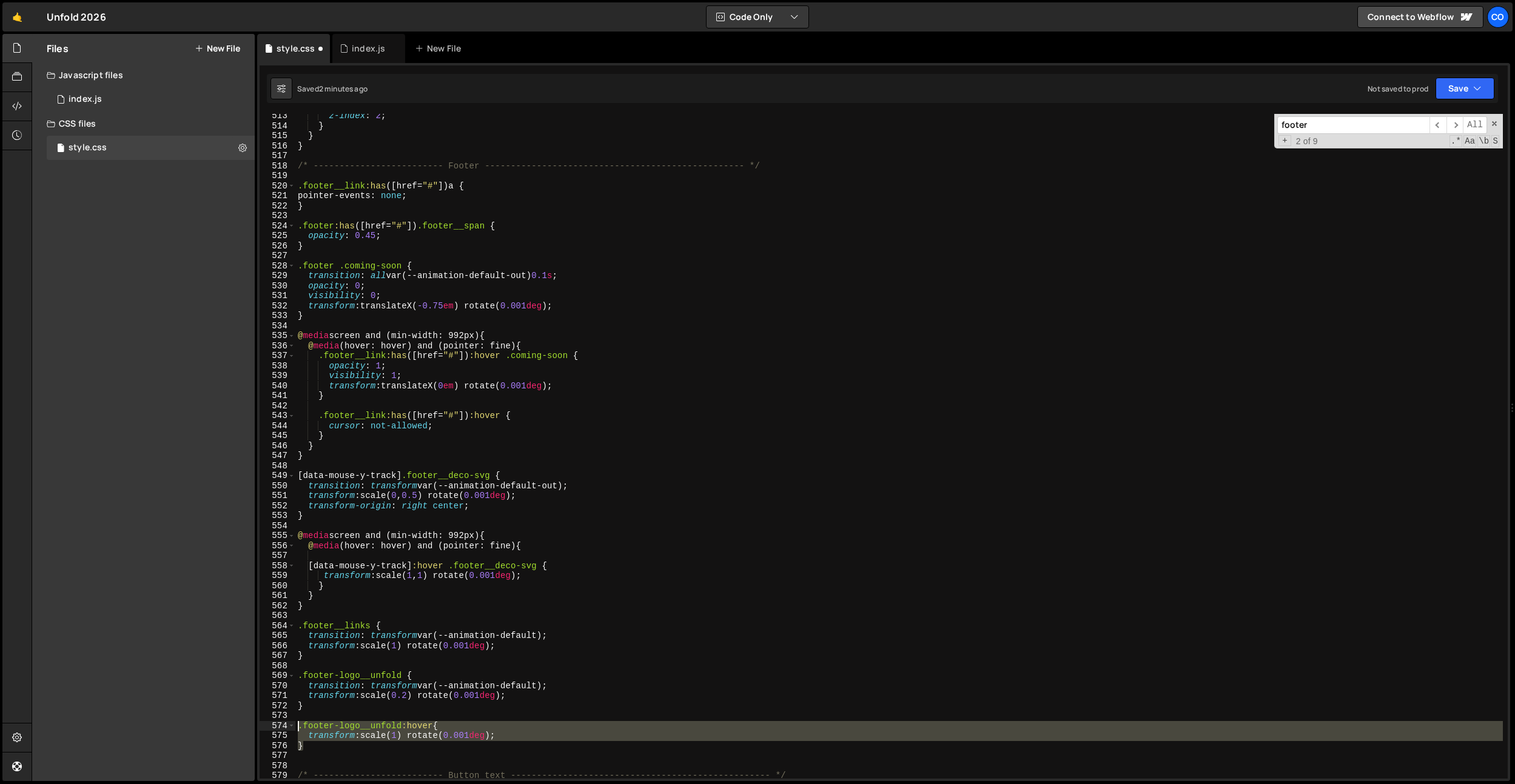
drag, startPoint x: 331, startPoint y: 745, endPoint x: 296, endPoint y: 729, distance: 38.5
click at [296, 729] on div "z-index : 2 ; } } } /* ------------------------- Footer -----------------------…" at bounding box center [899, 453] width 1207 height 685
type textarea "}"
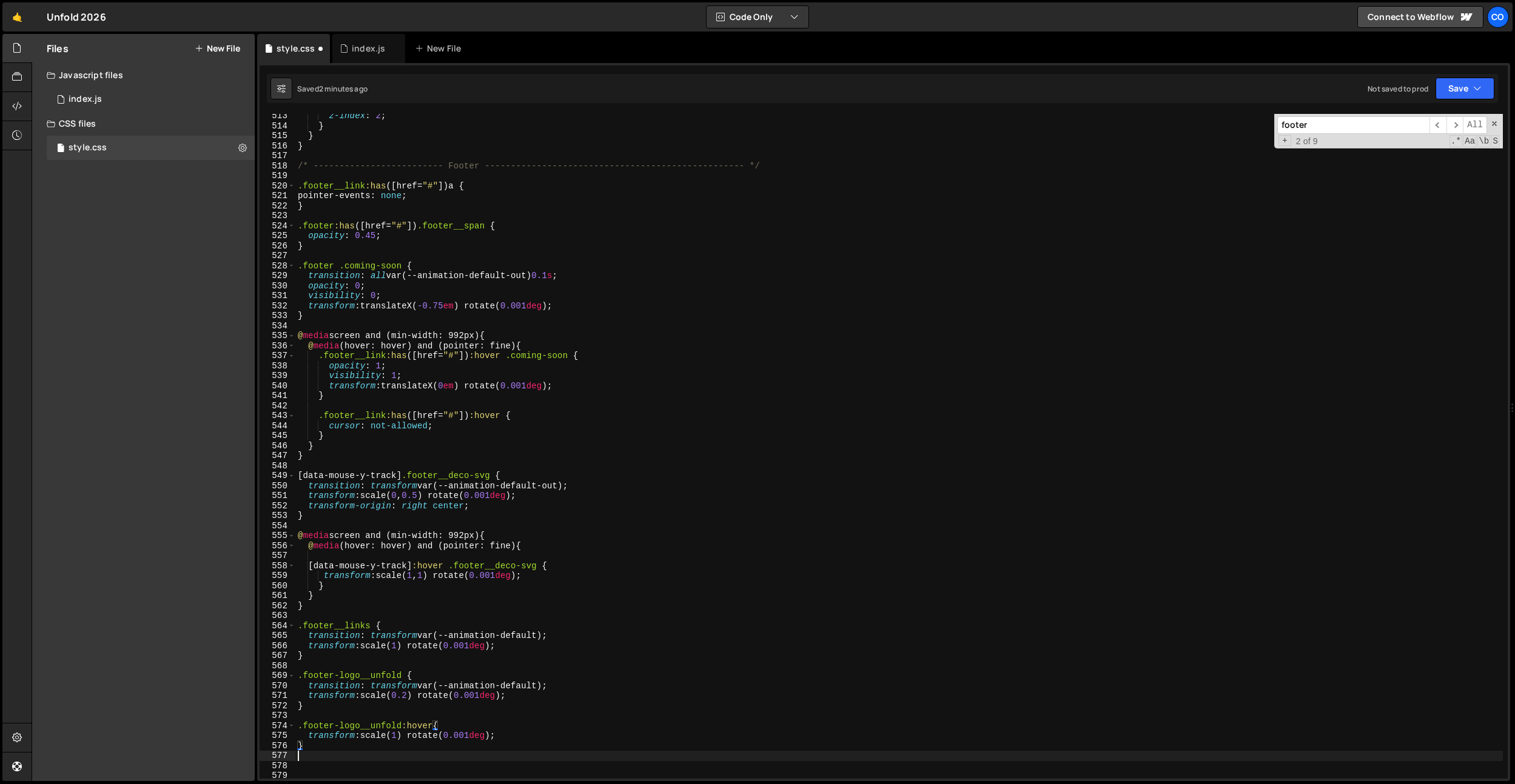
paste textarea "}"
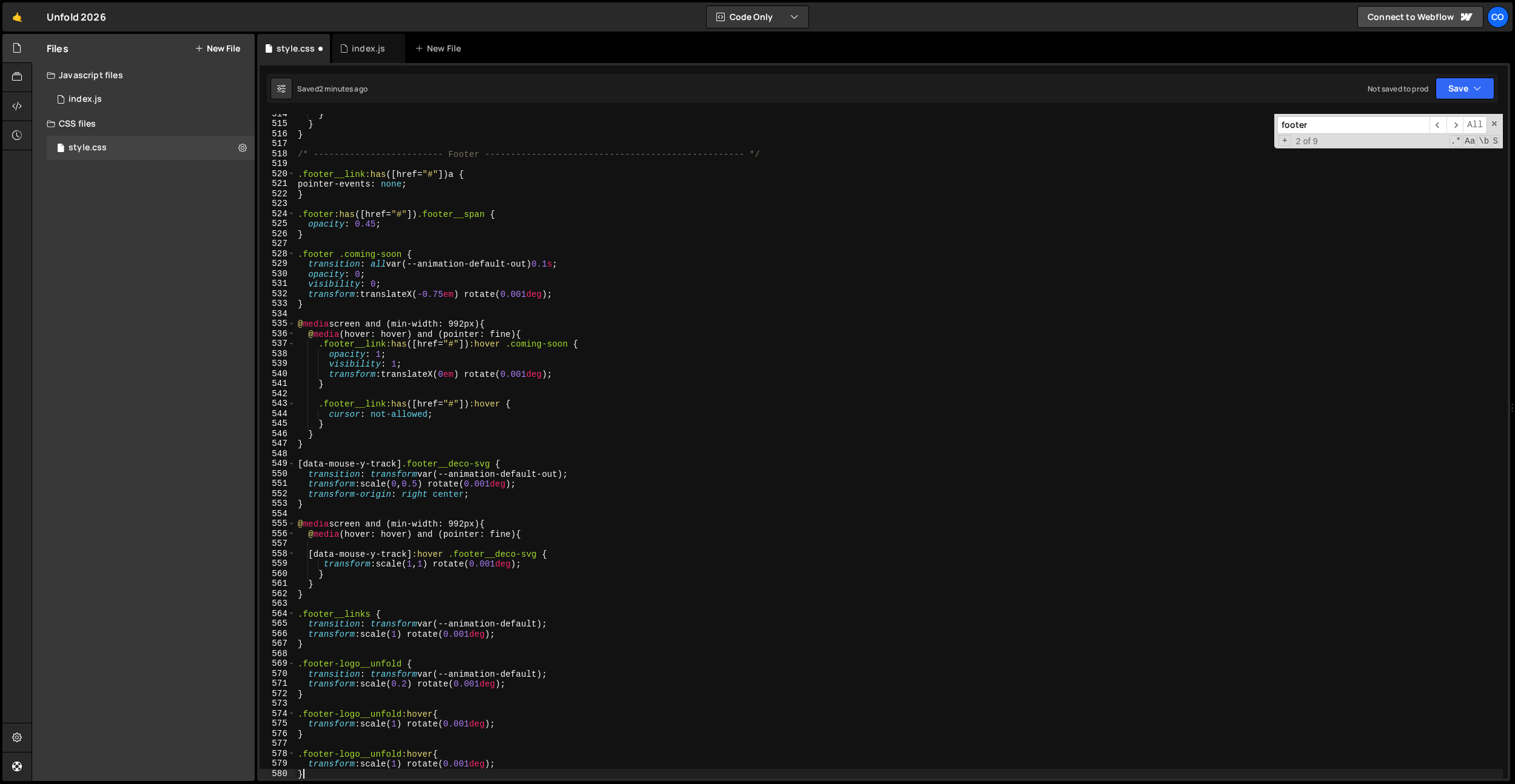
scroll to position [5135, 0]
click at [297, 753] on div "} } } /* ------------------------- Footer -------------------------------------…" at bounding box center [899, 451] width 1207 height 685
paste textarea "footer__track"
click at [534, 753] on div "} } } /* ------------------------- Footer -------------------------------------…" at bounding box center [899, 451] width 1207 height 685
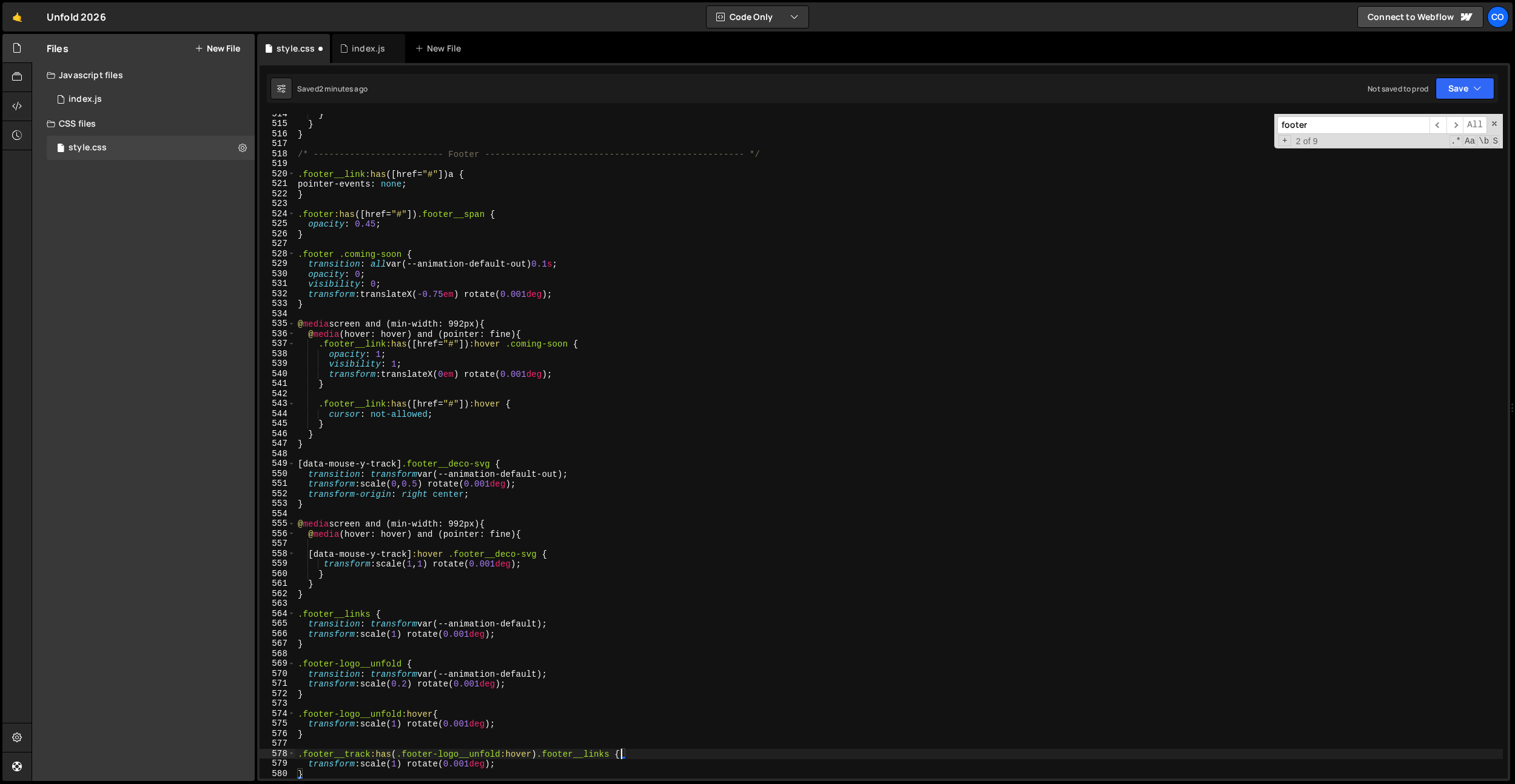
click at [403, 766] on div "} } } /* ------------------------- Footer -------------------------------------…" at bounding box center [899, 451] width 1207 height 685
type textarea "transform: scale(0.2) rotate(0.001deg);"
drag, startPoint x: 515, startPoint y: 453, endPoint x: 478, endPoint y: 724, distance: 273.5
click at [515, 453] on div "} } } /* ------------------------- Footer -------------------------------------…" at bounding box center [899, 451] width 1207 height 685
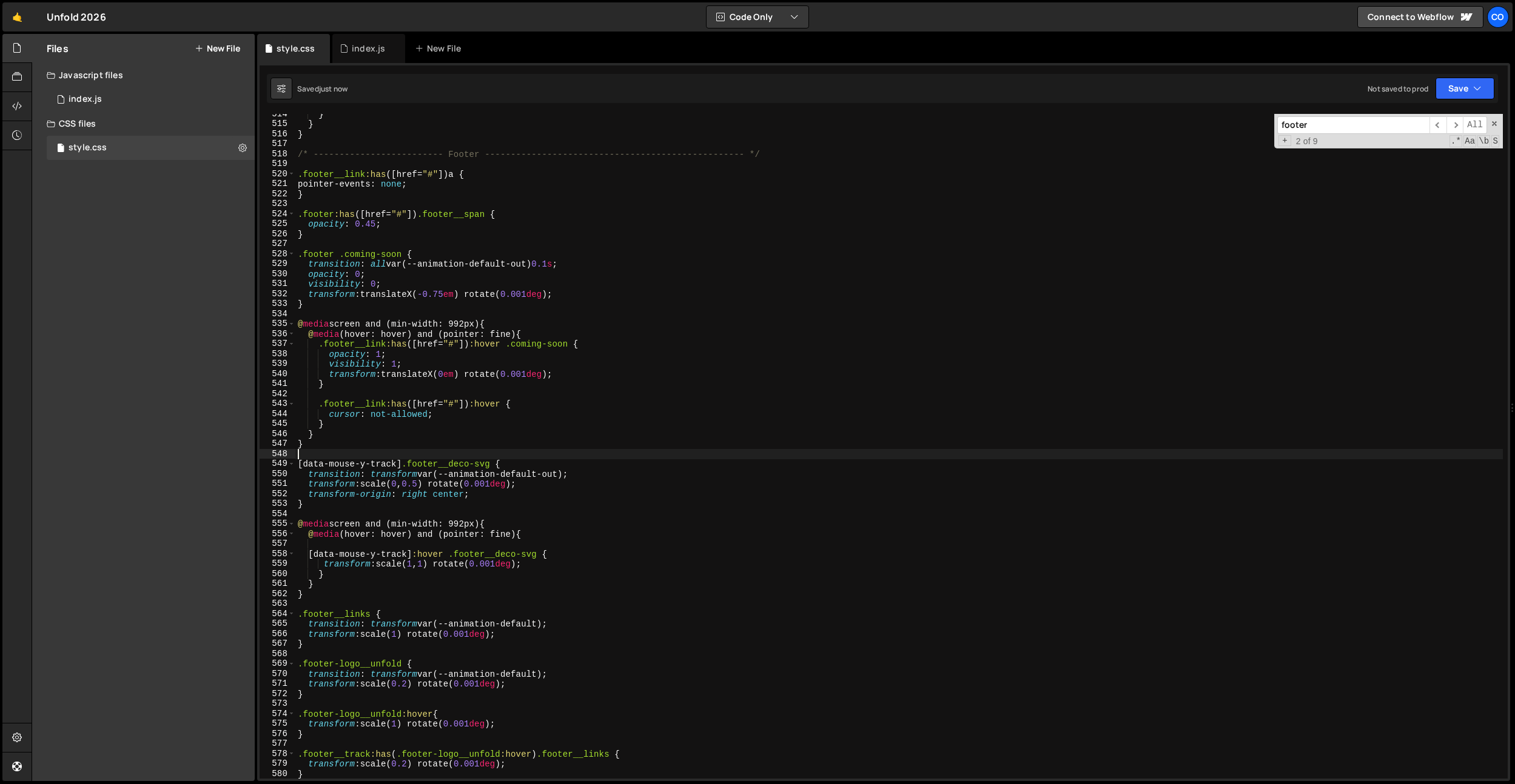
scroll to position [0, 0]
click at [413, 766] on div "} } } /* ------------------------- Footer -------------------------------------…" at bounding box center [899, 451] width 1207 height 685
click at [487, 212] on div "} } } /* ------------------------- Footer -------------------------------------…" at bounding box center [899, 451] width 1207 height 685
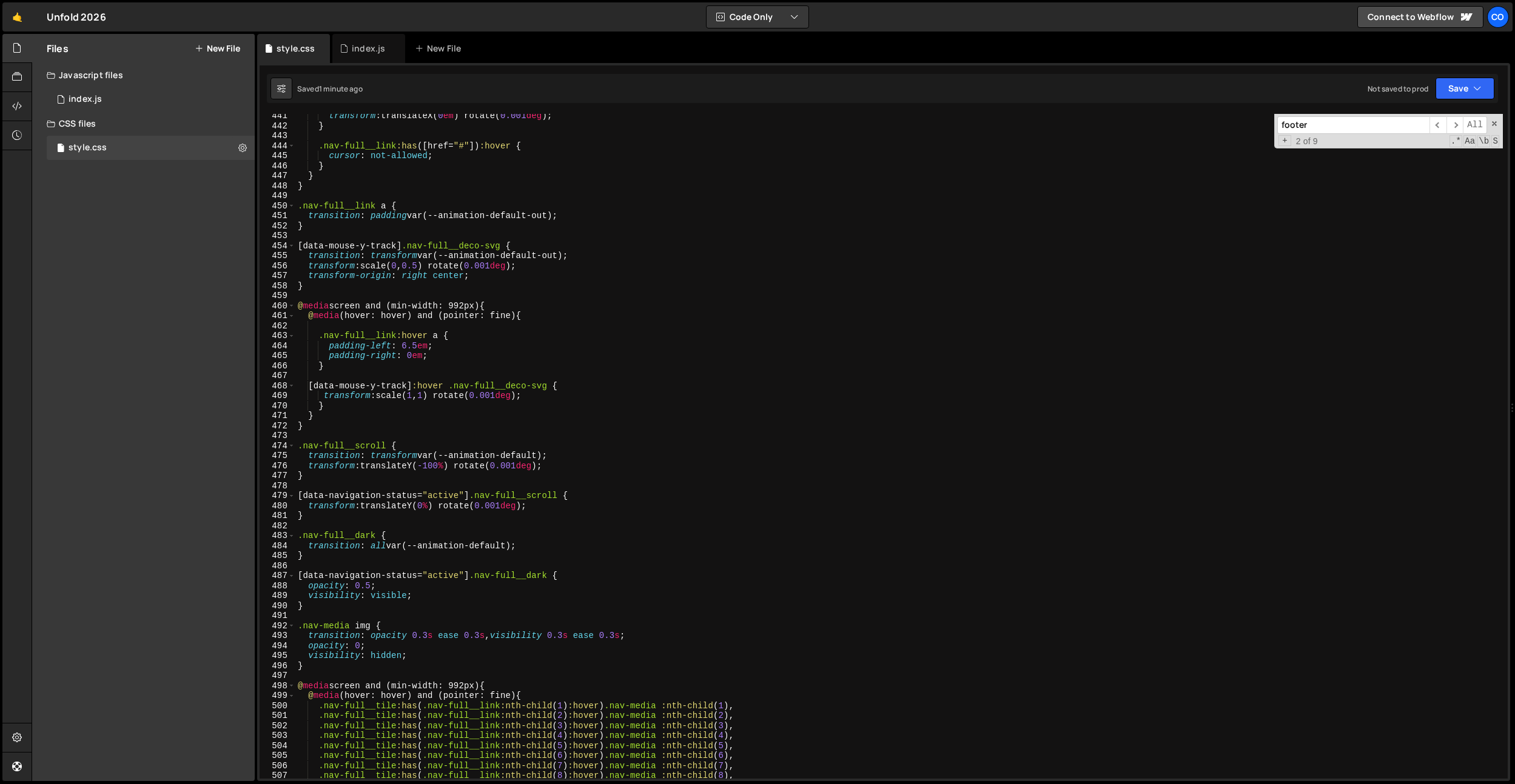
click at [465, 263] on div "transform : translateX( 0 em ) rotate( 0.001 deg ) ; } .nav-full__link :has ([ …" at bounding box center [899, 453] width 1207 height 685
type textarea "transform: scale(0, 0.5) rotate(0.001deg);"
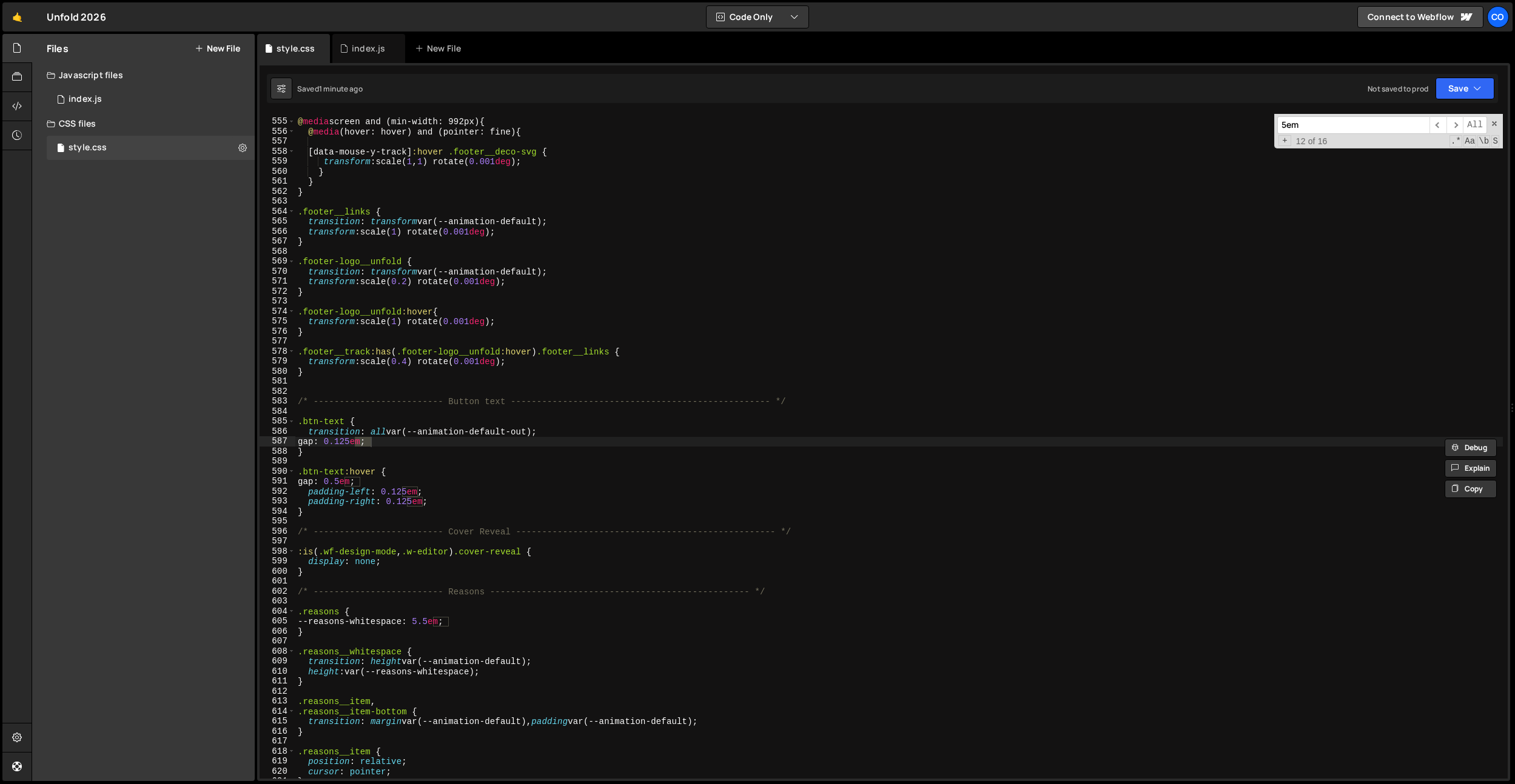
scroll to position [5538, 0]
type input "5em"
click at [1433, 124] on span "​" at bounding box center [1437, 125] width 17 height 18
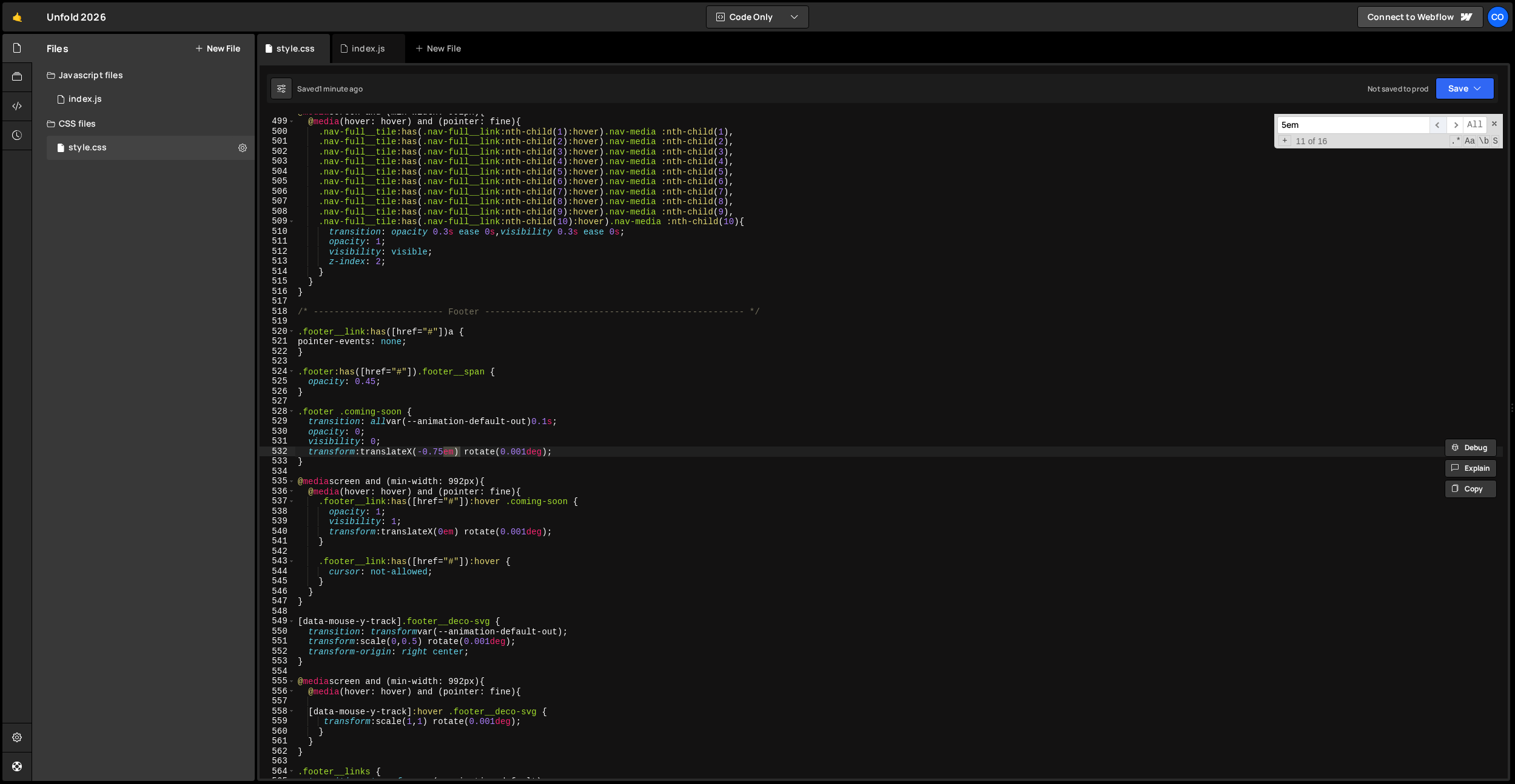
click at [1433, 124] on span "​" at bounding box center [1437, 125] width 17 height 18
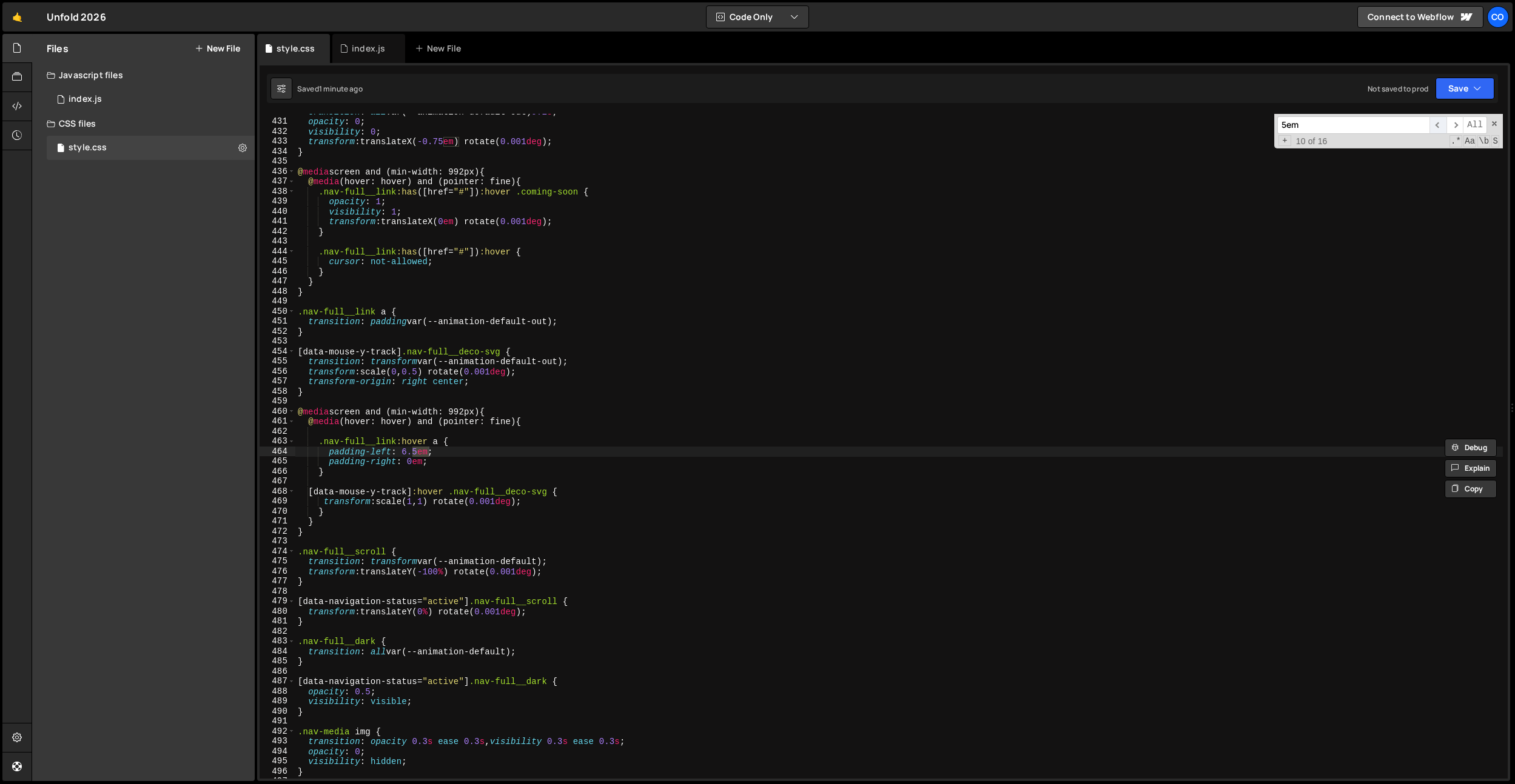
scroll to position [4298, 0]
click at [1433, 124] on span "​" at bounding box center [1437, 125] width 17 height 18
click at [439, 488] on div "transition : all var(--animation-default-out) 0.1 s ; opacity : 0 ; visibility …" at bounding box center [899, 449] width 1207 height 685
drag, startPoint x: 418, startPoint y: 452, endPoint x: 426, endPoint y: 502, distance: 50.6
click at [418, 452] on div "transition : all var(--animation-default-out) 0.1 s ; opacity : 0 ; visibility …" at bounding box center [899, 449] width 1207 height 685
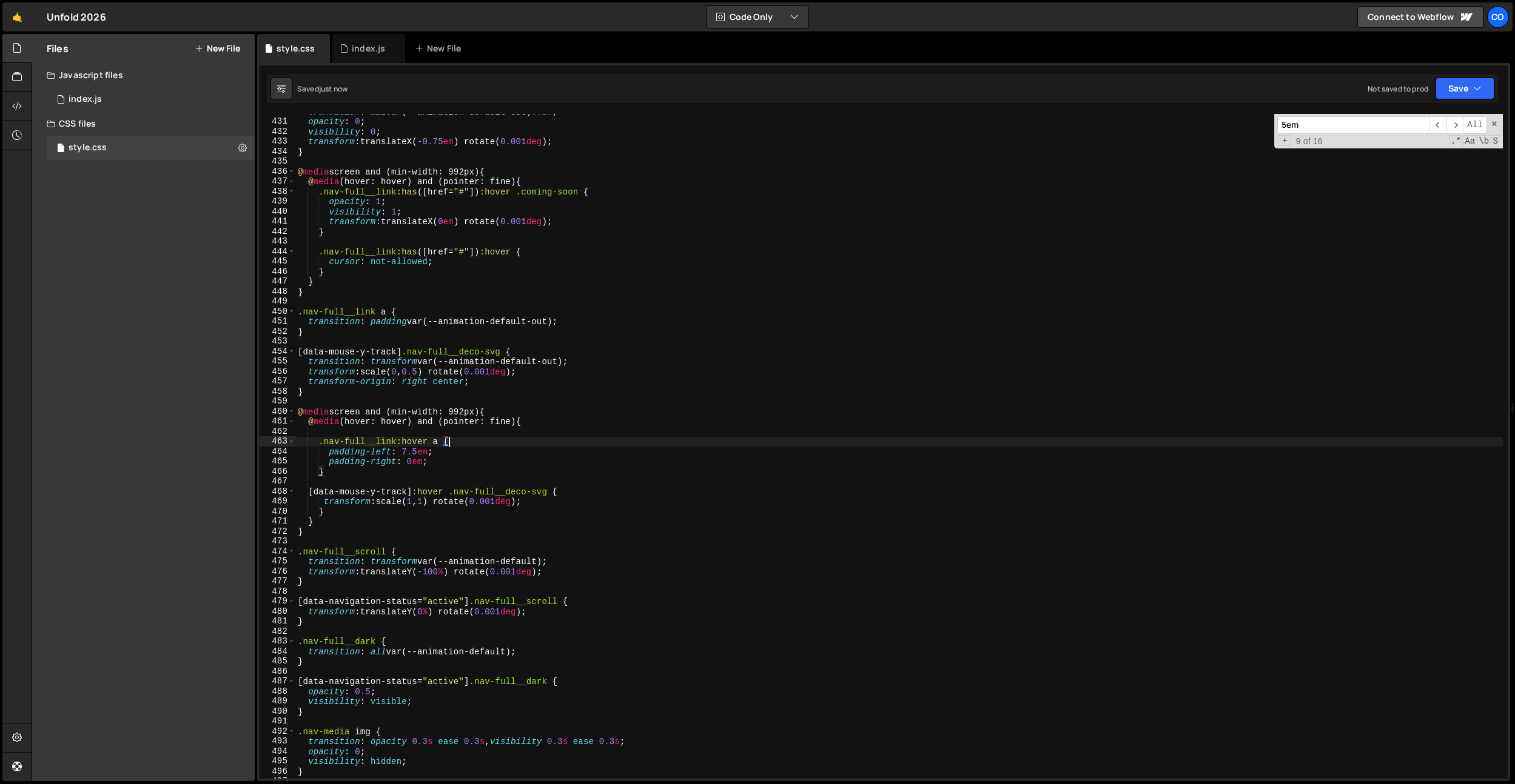
click at [487, 446] on div "transition : all var(--animation-default-out) 0.1 s ; opacity : 0 ; visibility …" at bounding box center [899, 449] width 1207 height 685
type textarea "padding-left: 7.5em;"
click at [368, 299] on div "transition : all var(--animation-default-out) 0.1 s ; opacity : 0 ; visibility …" at bounding box center [899, 449] width 1207 height 685
click at [493, 374] on div "transition : all var(--animation-default-out) 0.1 s ; opacity : 0 ; visibility …" at bounding box center [899, 449] width 1207 height 685
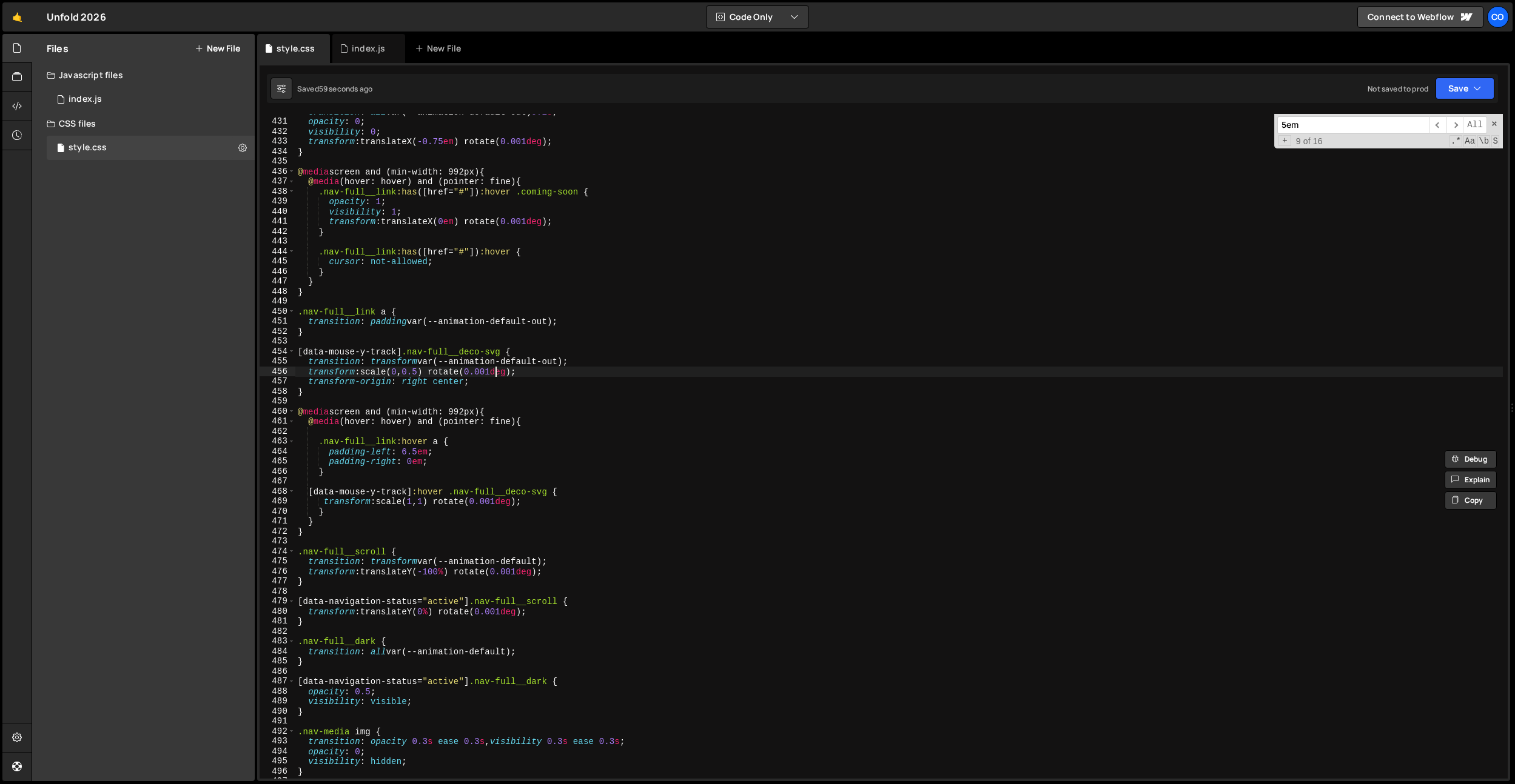
type textarea "transform: scale(0, 0.5) rotate(0.001deg);"
click at [360, 47] on div "index.js" at bounding box center [368, 48] width 33 height 12
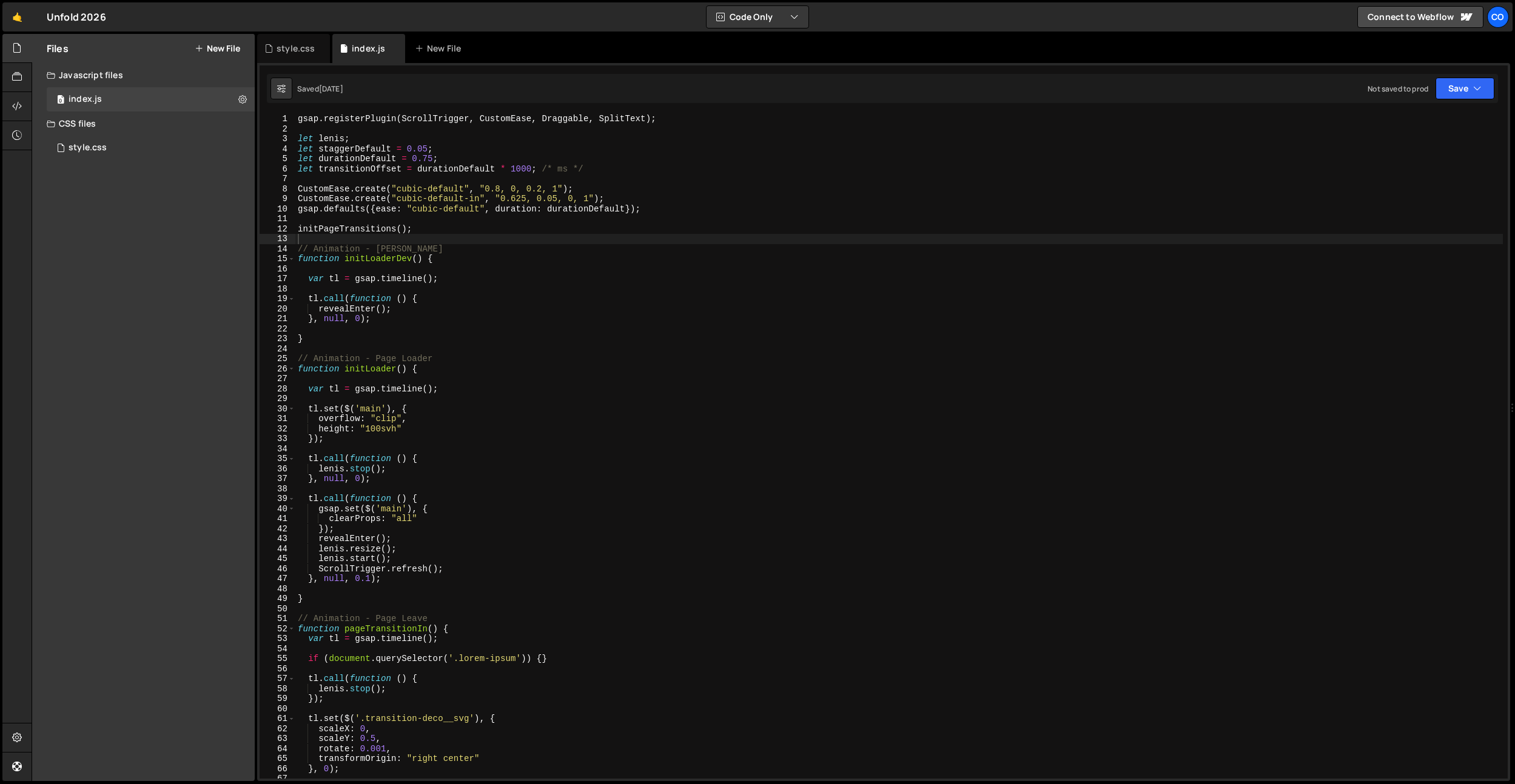
click at [581, 461] on div "gsap . registerPlugin ( ScrollTrigger , CustomEase , Draggable , SplitText ) ; …" at bounding box center [899, 456] width 1207 height 685
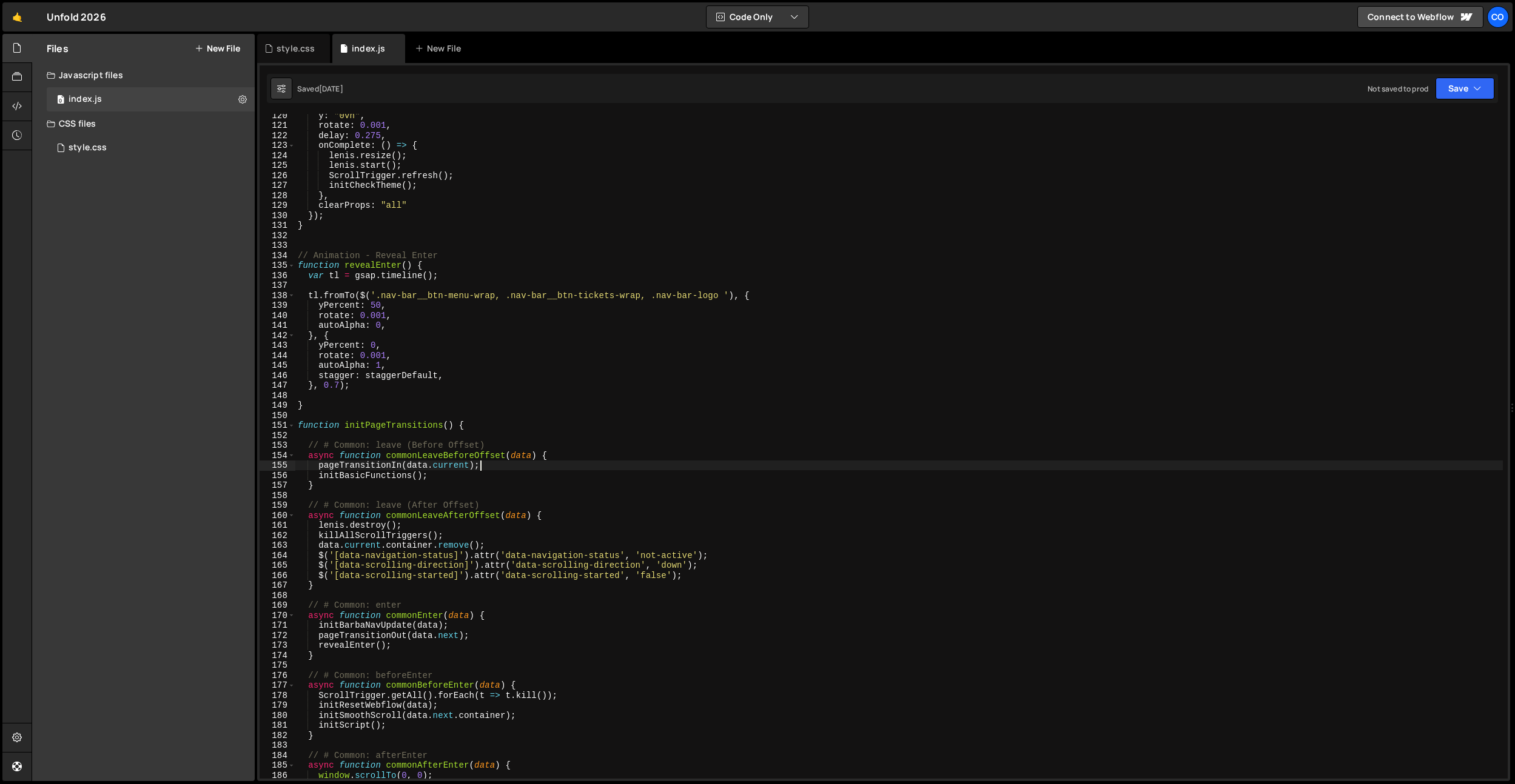
click at [572, 462] on div "y : "0vh" , rotate : 0.001 , delay : 0.275 , onComplete : ( ) => { [PERSON_NAME…" at bounding box center [899, 452] width 1207 height 685
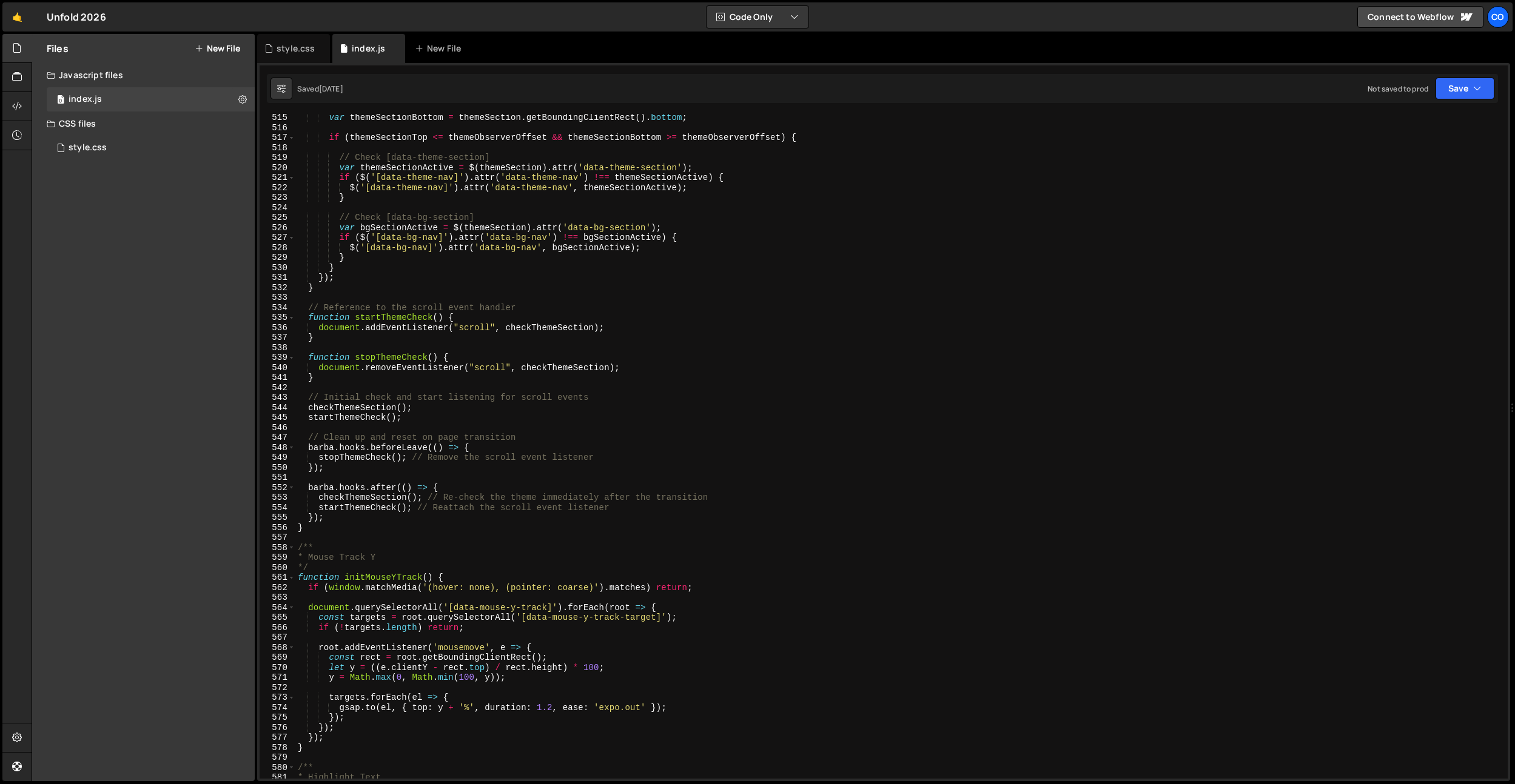
scroll to position [5265, 0]
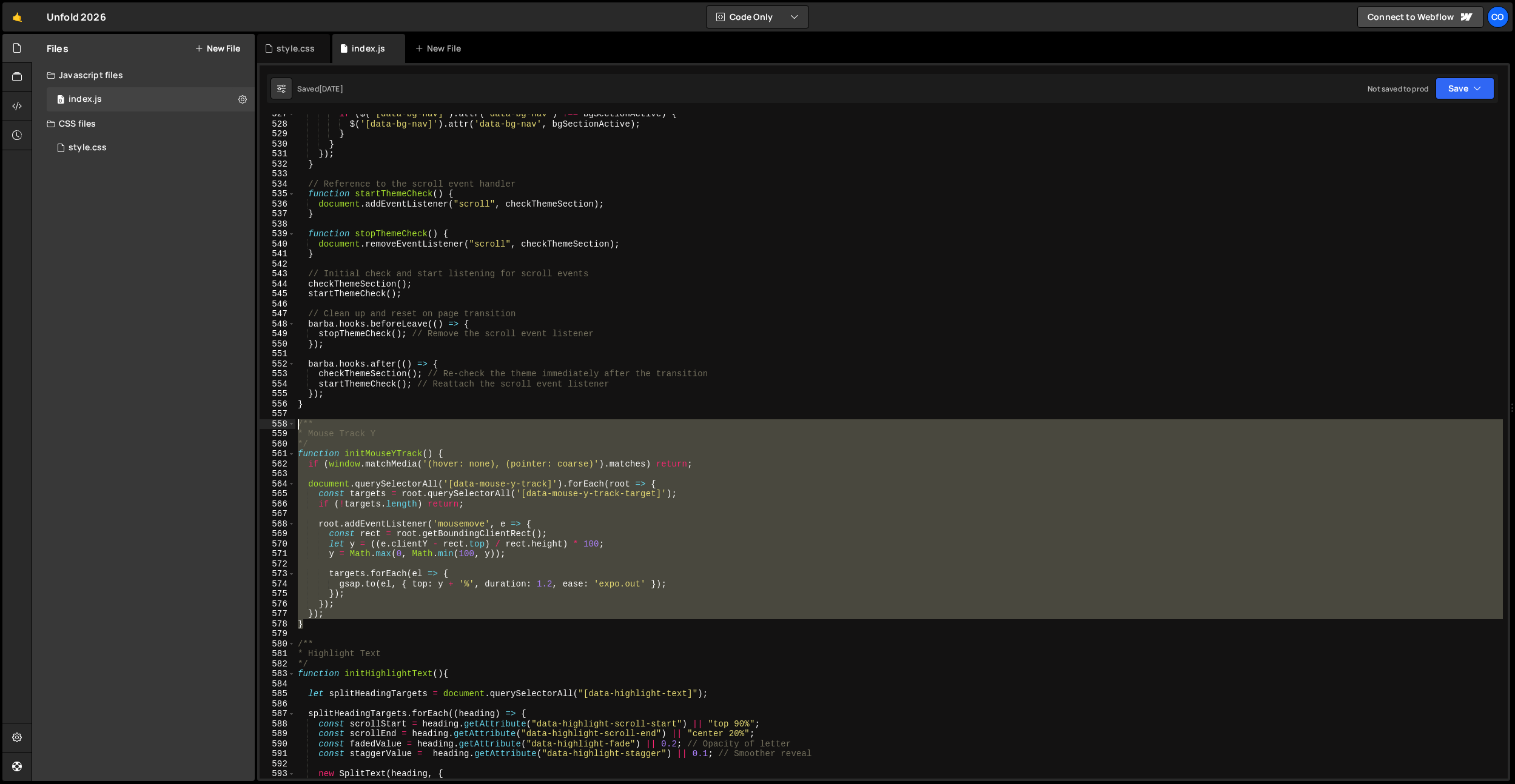
drag, startPoint x: 315, startPoint y: 626, endPoint x: 279, endPoint y: 427, distance: 202.2
click at [279, 427] on div "pageTransitionIn(data.current); 527 528 529 530 531 532 533 534 535 536 537 538…" at bounding box center [883, 447] width 1248 height 665
paste textarea "}"
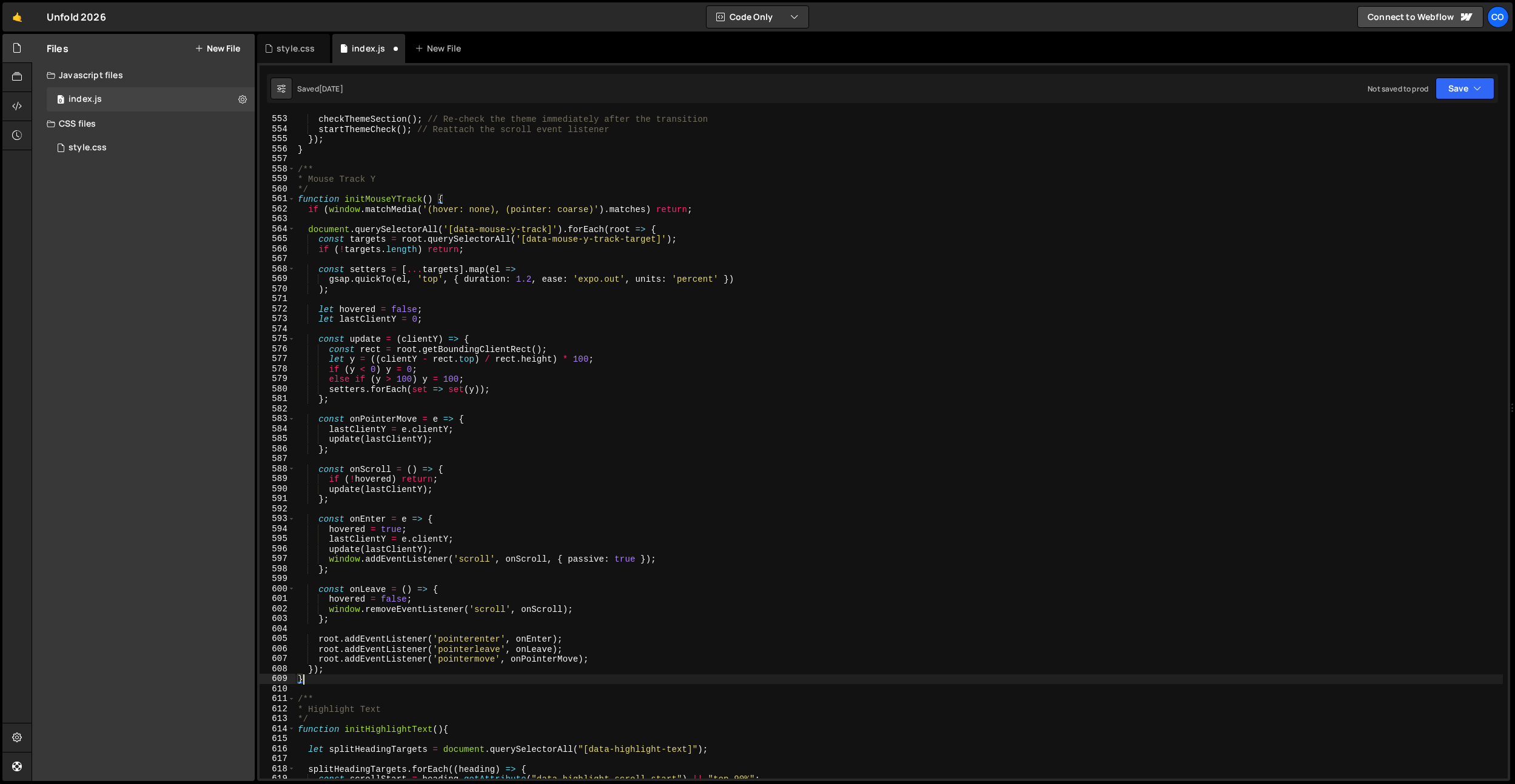
scroll to position [5527, 0]
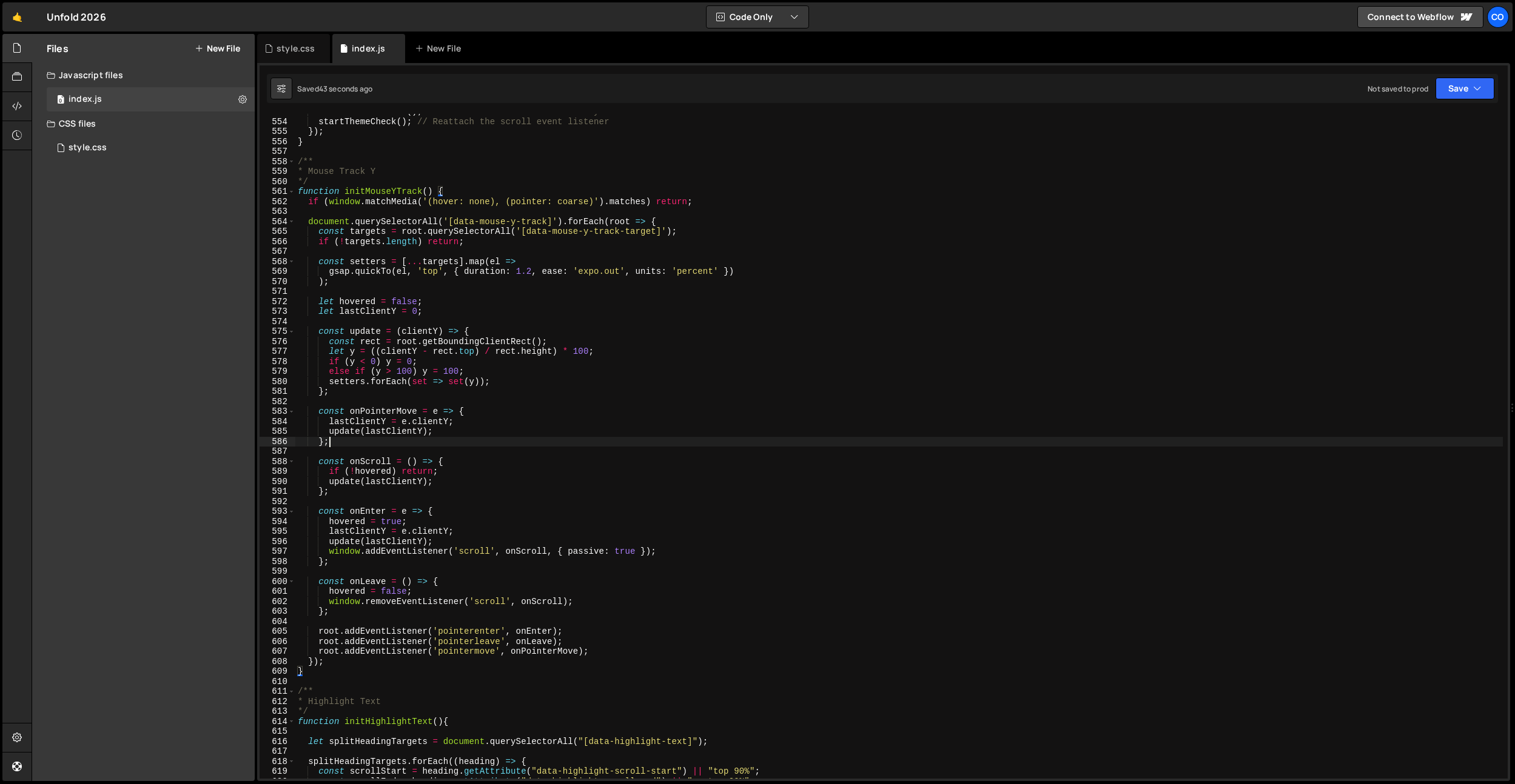
click at [402, 443] on div "checkThemeSection ( ) ; // Re-check the theme immediately after the transition …" at bounding box center [899, 449] width 1207 height 685
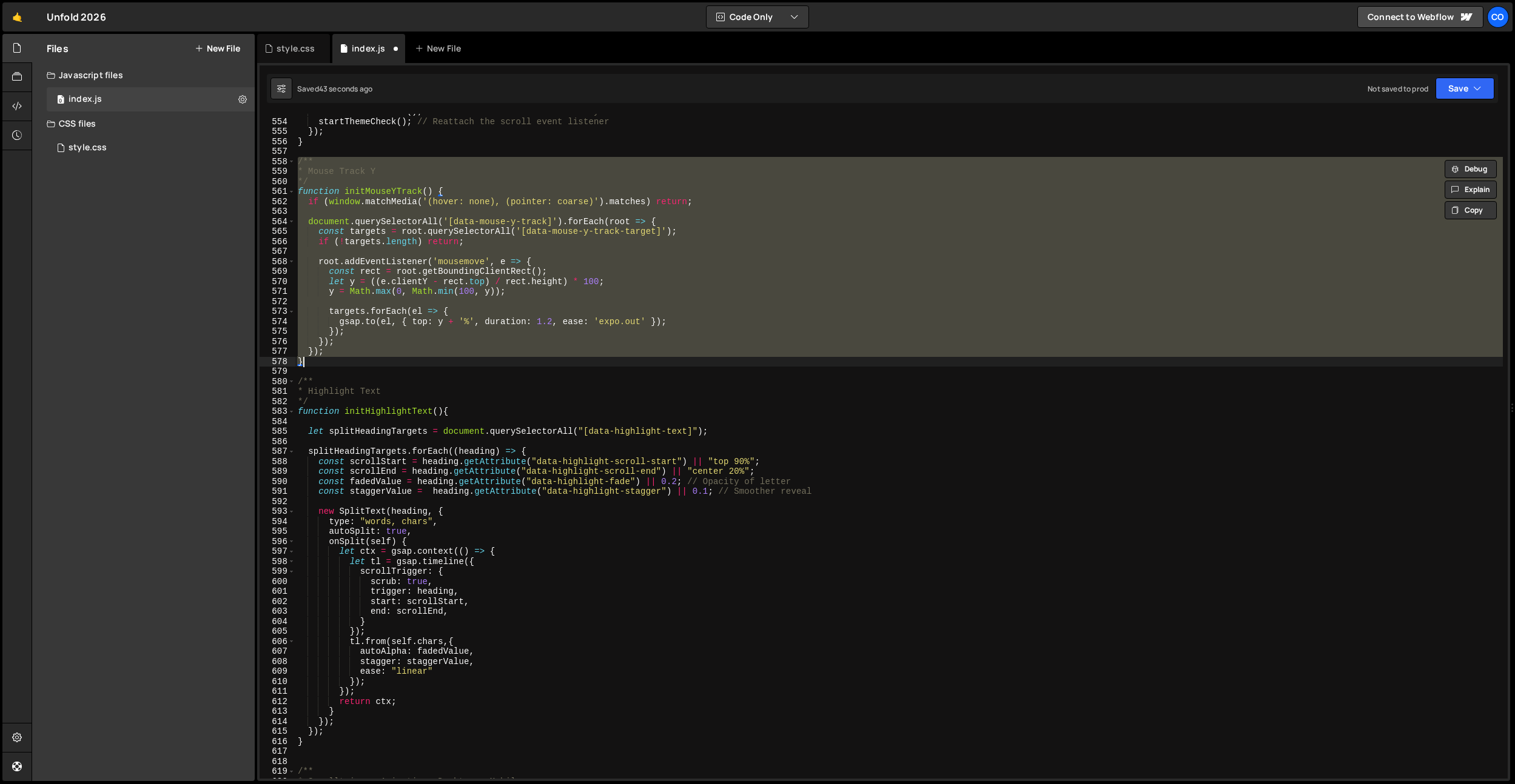
paste textarea
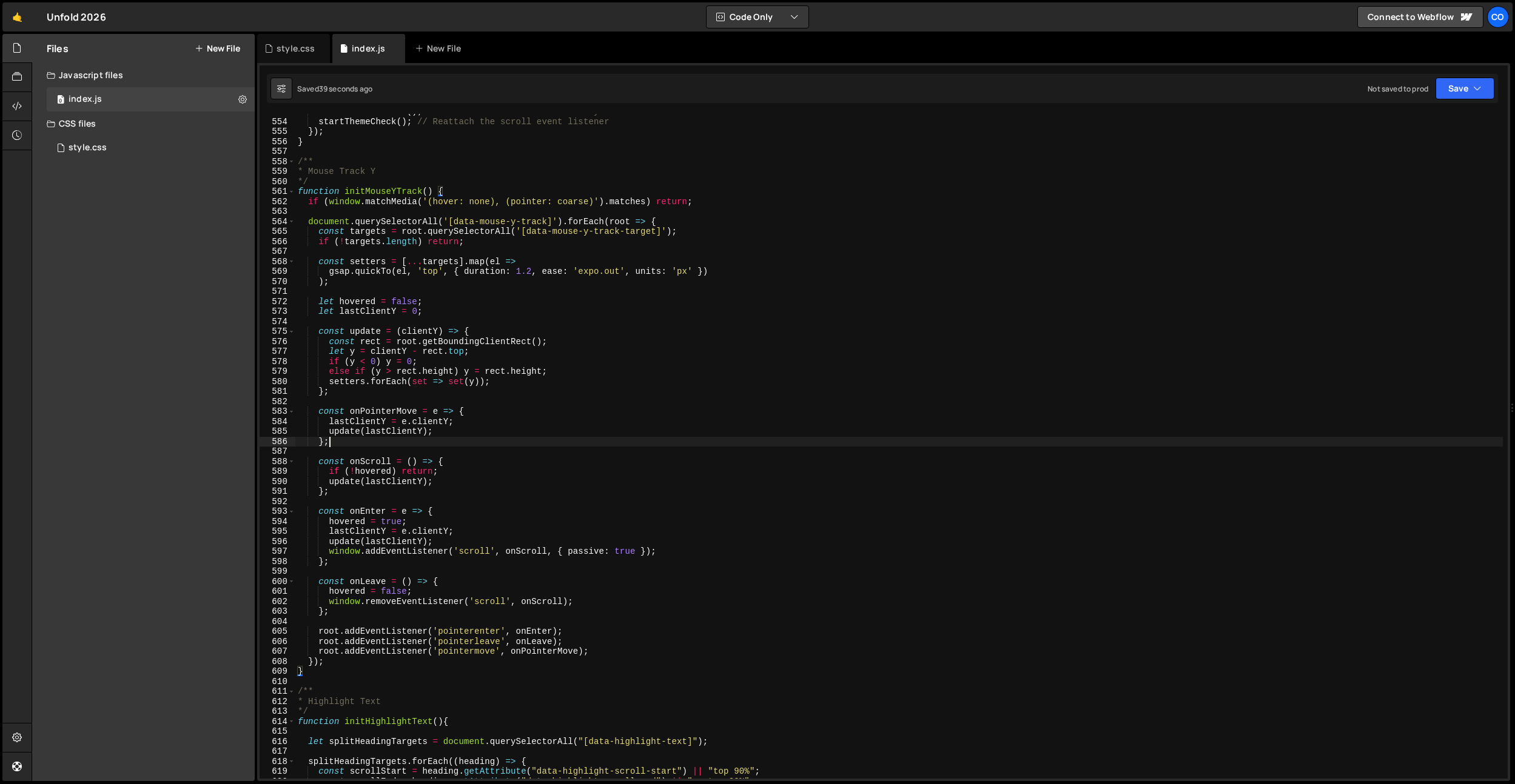
click at [534, 442] on div "checkThemeSection ( ) ; // Re-check the theme immediately after the transition …" at bounding box center [899, 449] width 1207 height 685
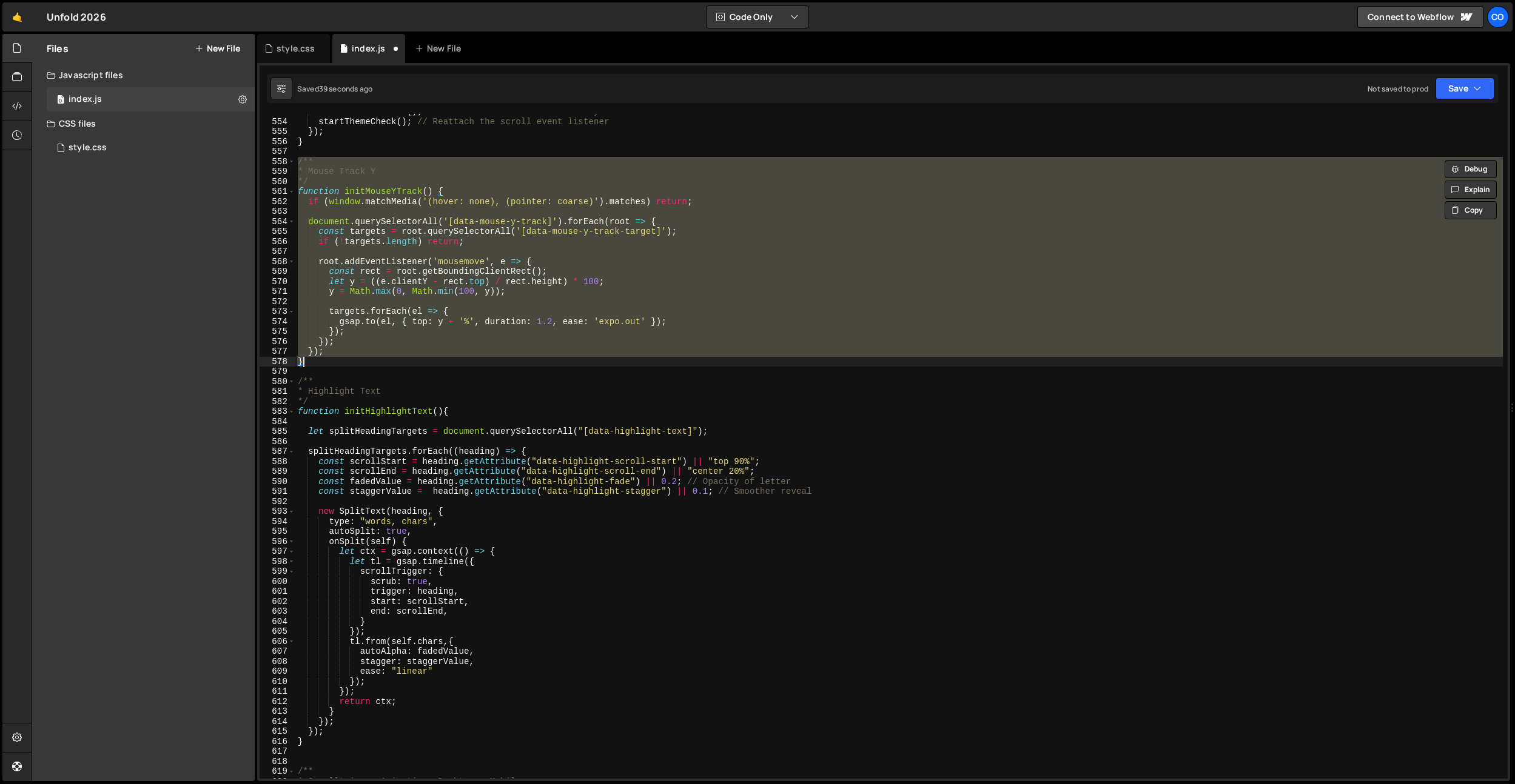
paste textarea
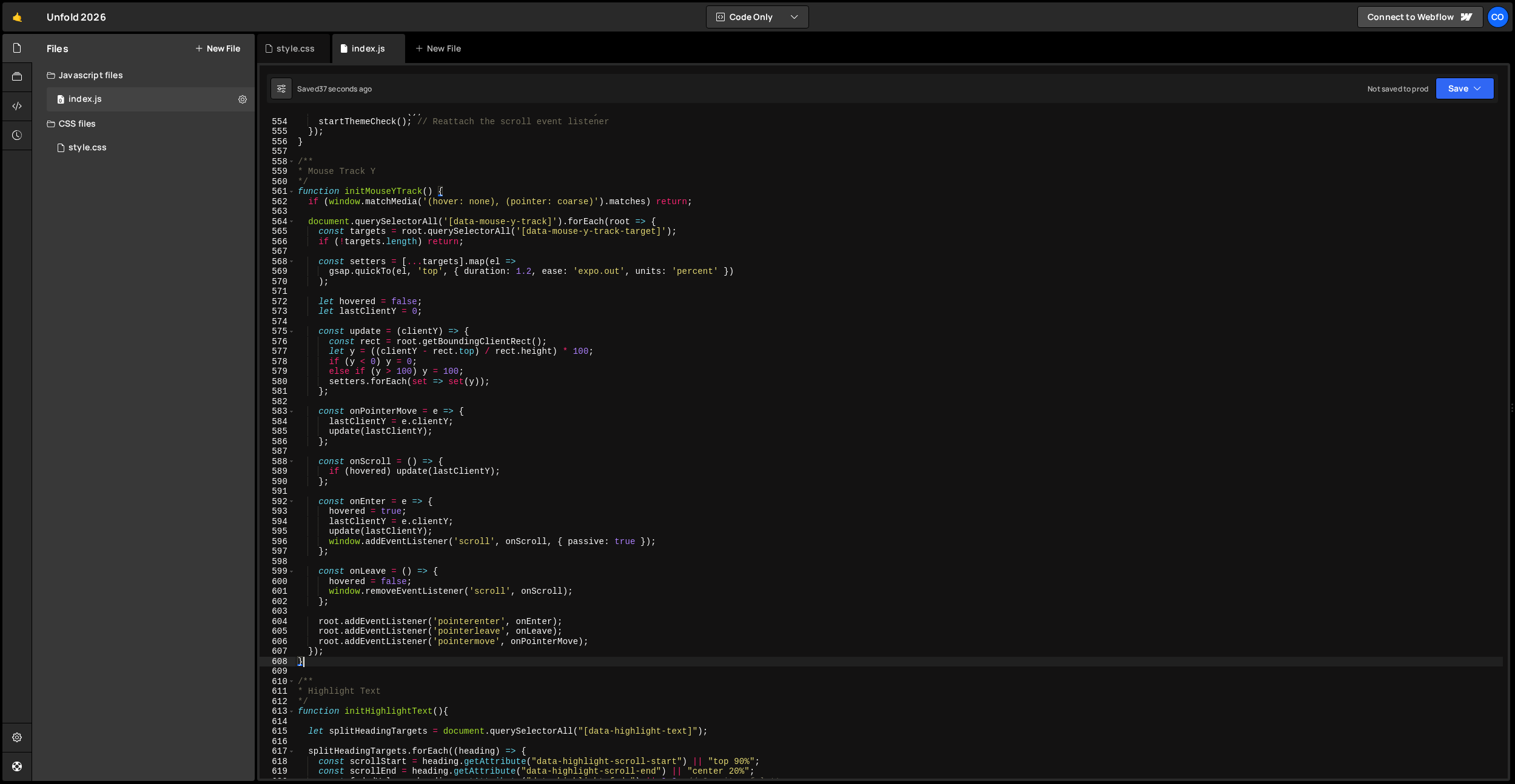
click at [454, 304] on div "checkThemeSection ( ) ; // Re-check the theme immediately after the transition …" at bounding box center [899, 449] width 1207 height 685
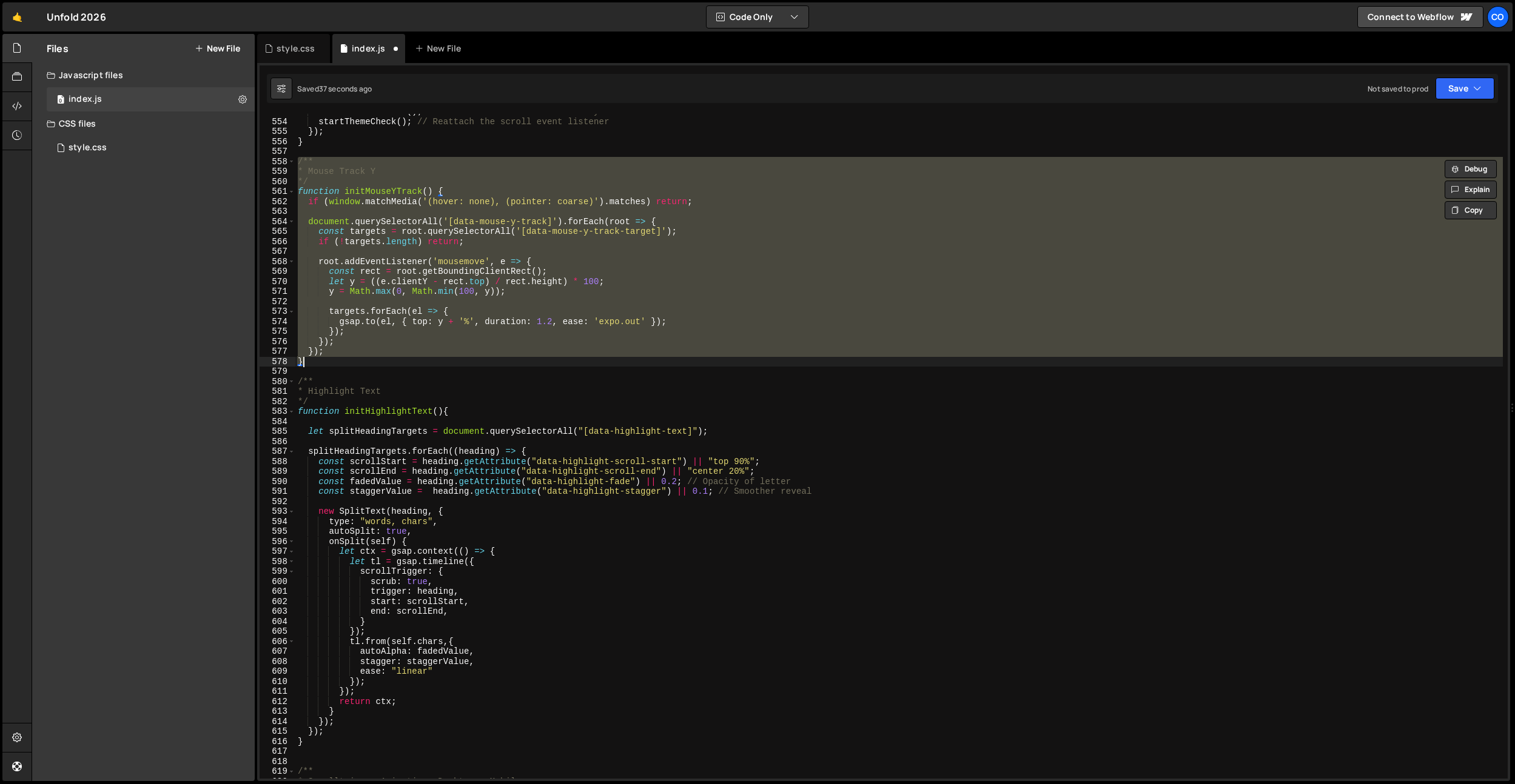
paste textarea
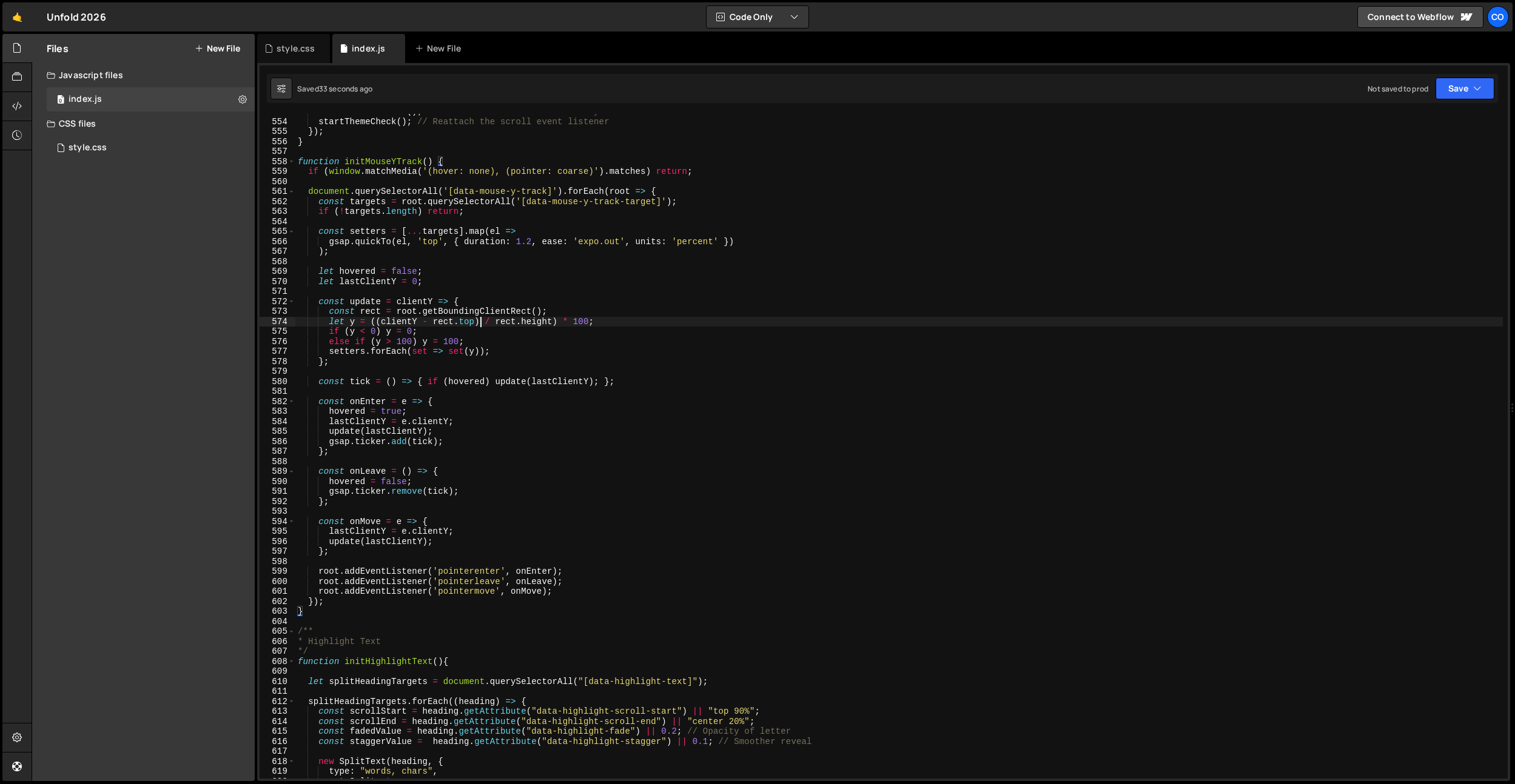
click at [480, 322] on div "checkThemeSection ( ) ; // Re-check the theme immediately after the transition …" at bounding box center [899, 449] width 1207 height 685
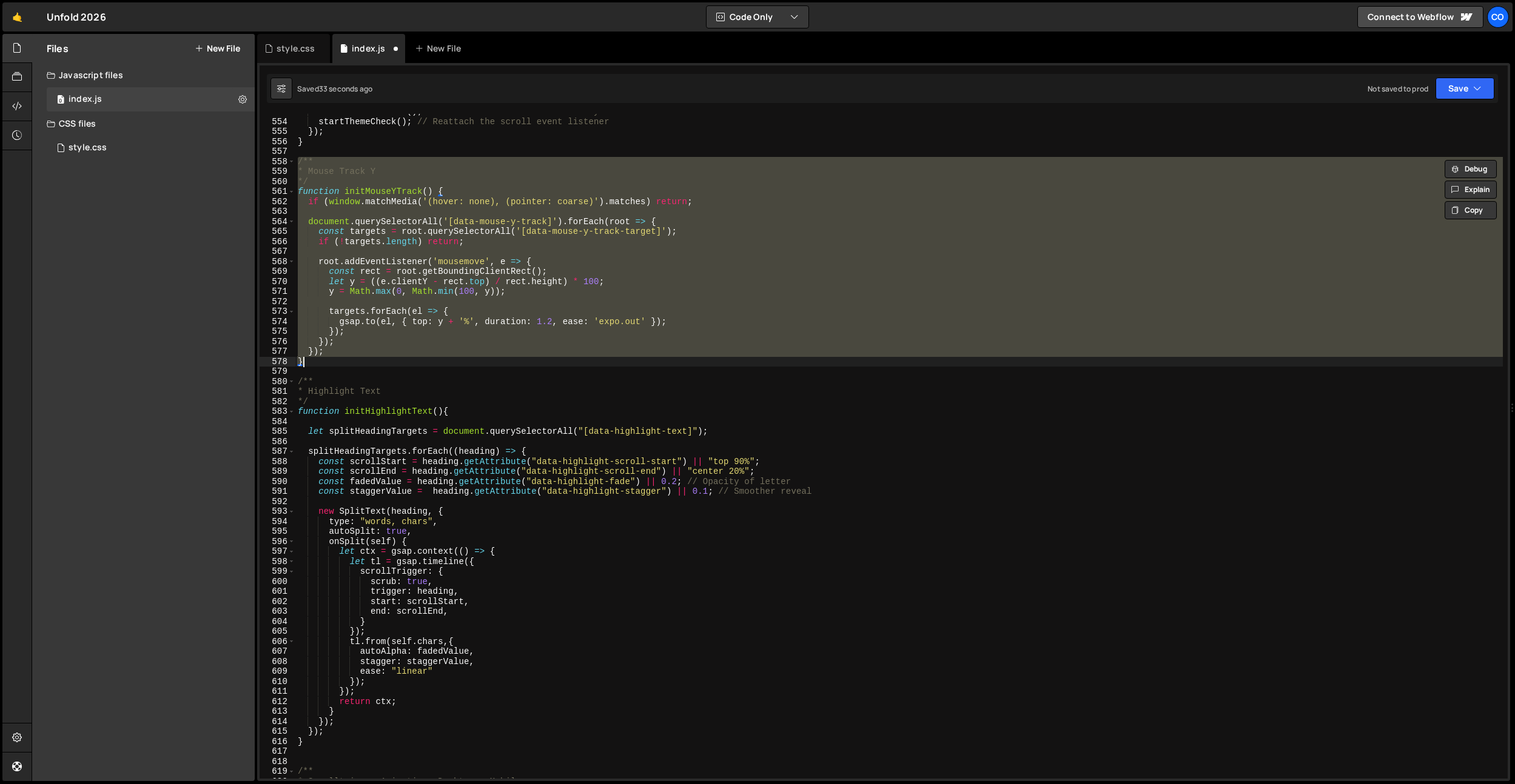
paste textarea
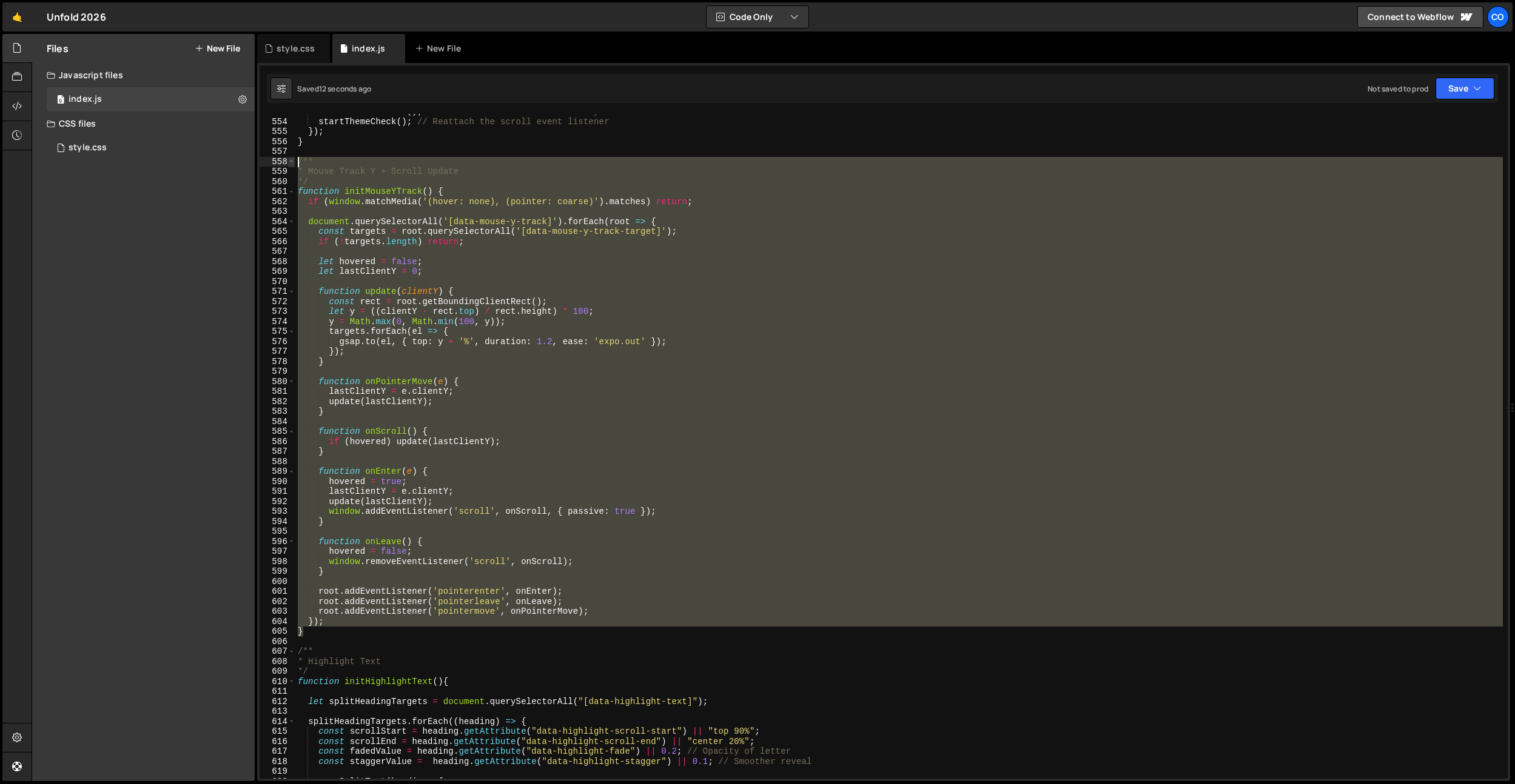
drag, startPoint x: 313, startPoint y: 630, endPoint x: 288, endPoint y: 159, distance: 471.7
click at [288, 159] on div "} 553 554 555 556 557 558 559 560 561 562 563 564 565 566 567 568 569 570 571 5…" at bounding box center [883, 447] width 1248 height 665
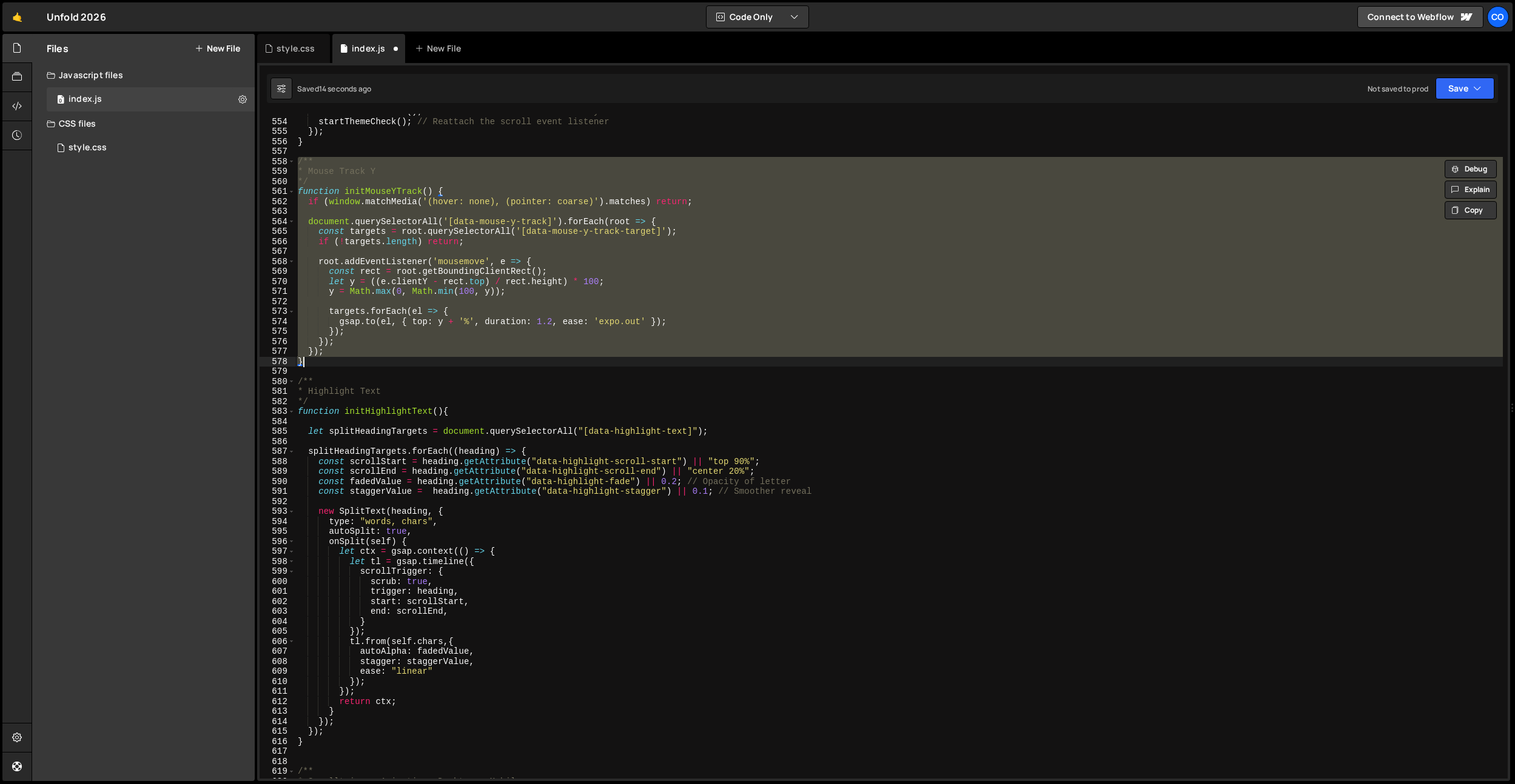
click at [325, 361] on div "checkThemeSection ( ) ; // Re-check the theme immediately after the transition …" at bounding box center [899, 447] width 1207 height 665
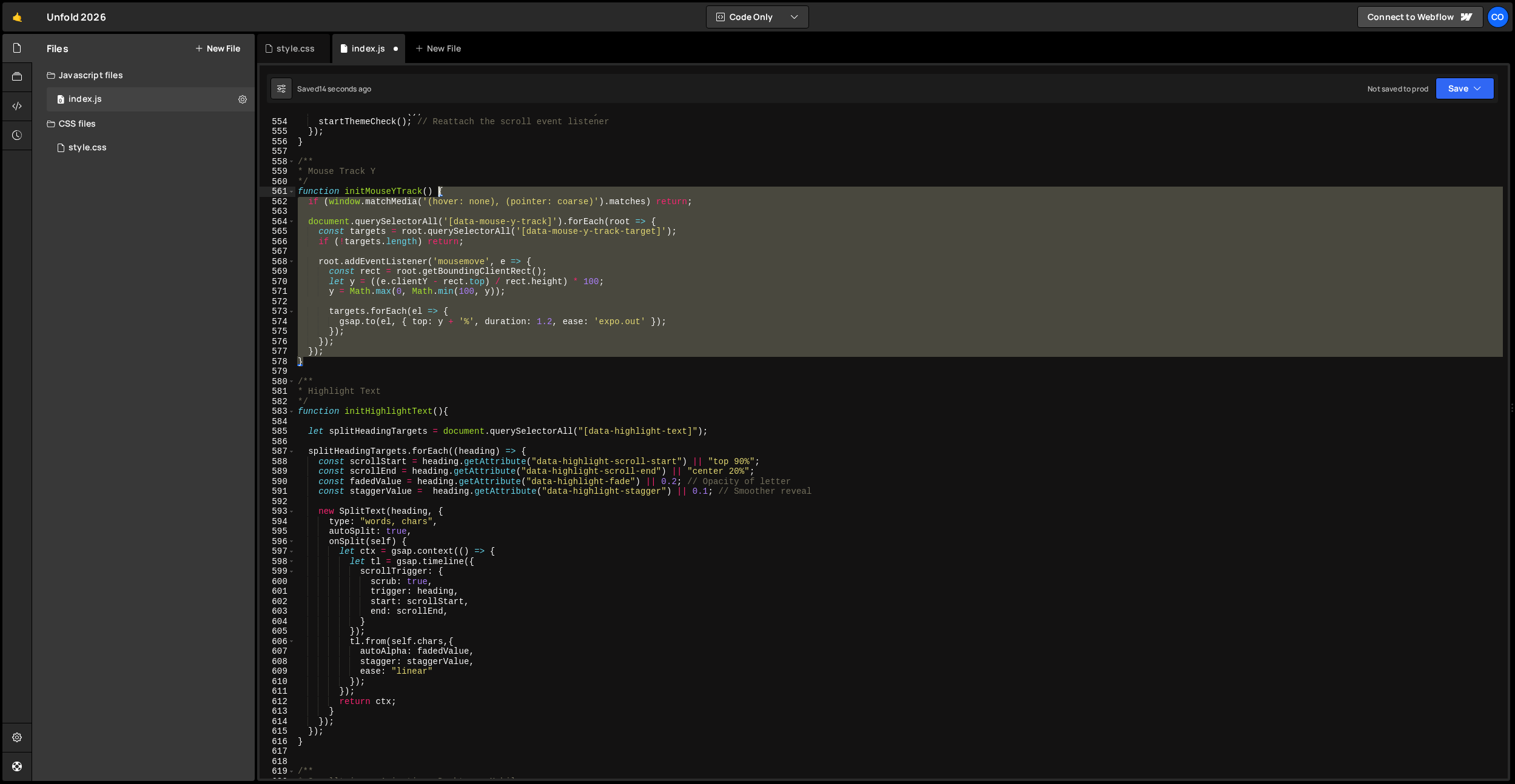
drag, startPoint x: 325, startPoint y: 361, endPoint x: 332, endPoint y: 343, distance: 19.3
click at [284, 198] on div "} 553 554 555 556 557 558 559 560 561 562 563 564 565 566 567 568 569 570 571 5…" at bounding box center [883, 447] width 1248 height 665
click at [335, 357] on div "checkThemeSection ( ) ; // Re-check the theme immediately after the transition …" at bounding box center [899, 447] width 1207 height 665
drag, startPoint x: 333, startPoint y: 361, endPoint x: 264, endPoint y: 194, distance: 180.7
click at [264, 194] on div "} 553 554 555 556 557 558 559 560 561 562 563 564 565 566 567 568 569 570 571 5…" at bounding box center [883, 447] width 1248 height 665
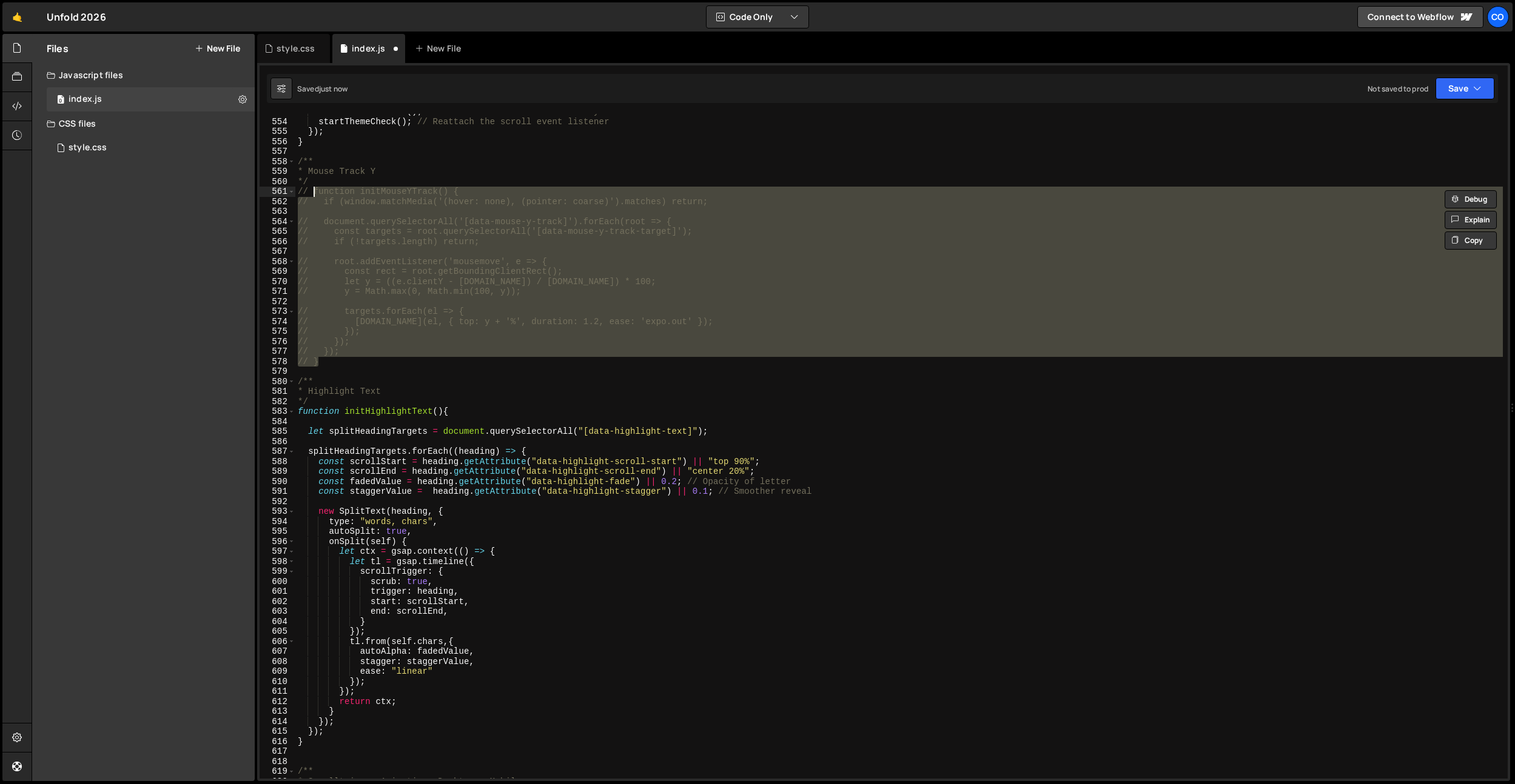
type textarea "// }"
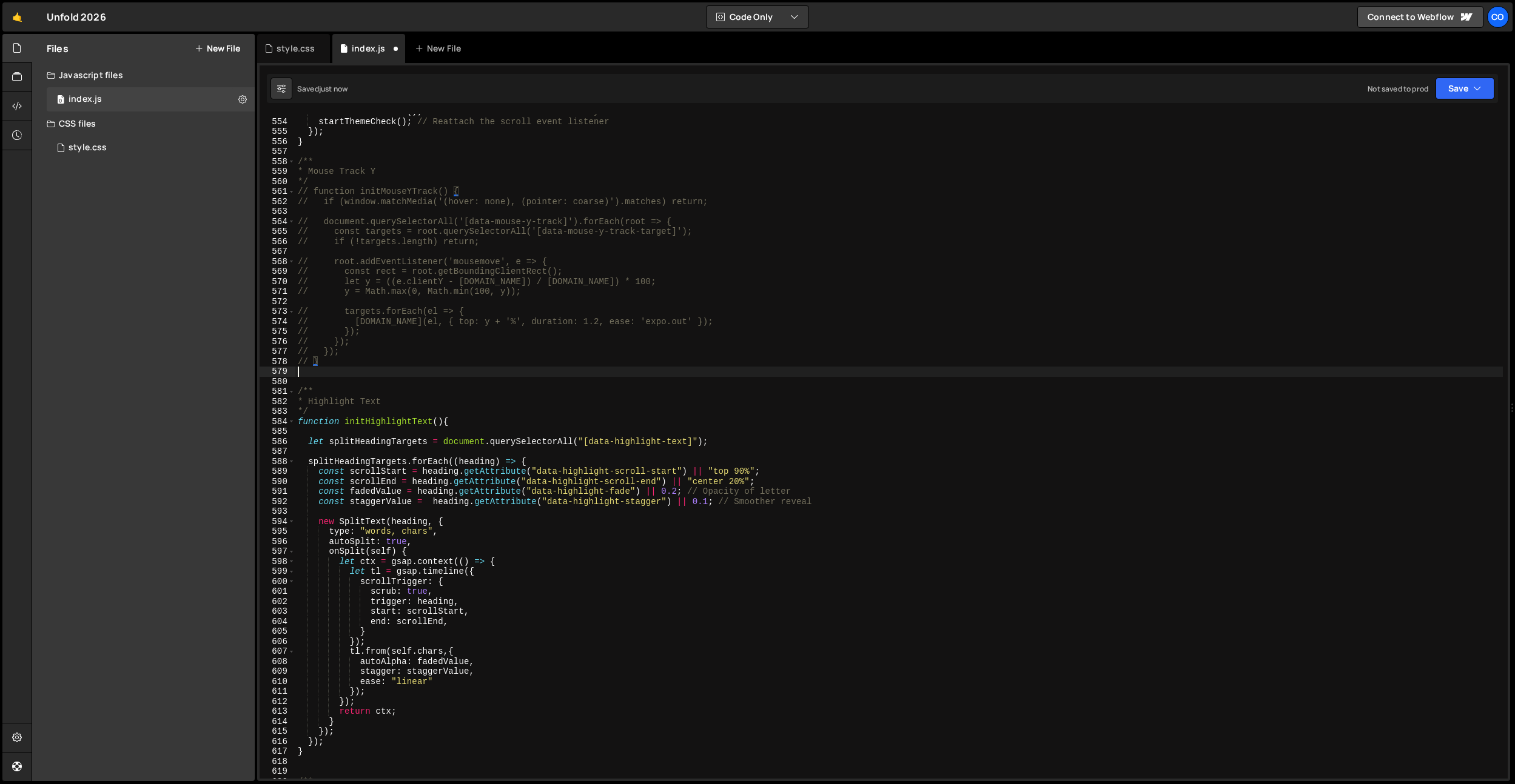
paste textarea "}"
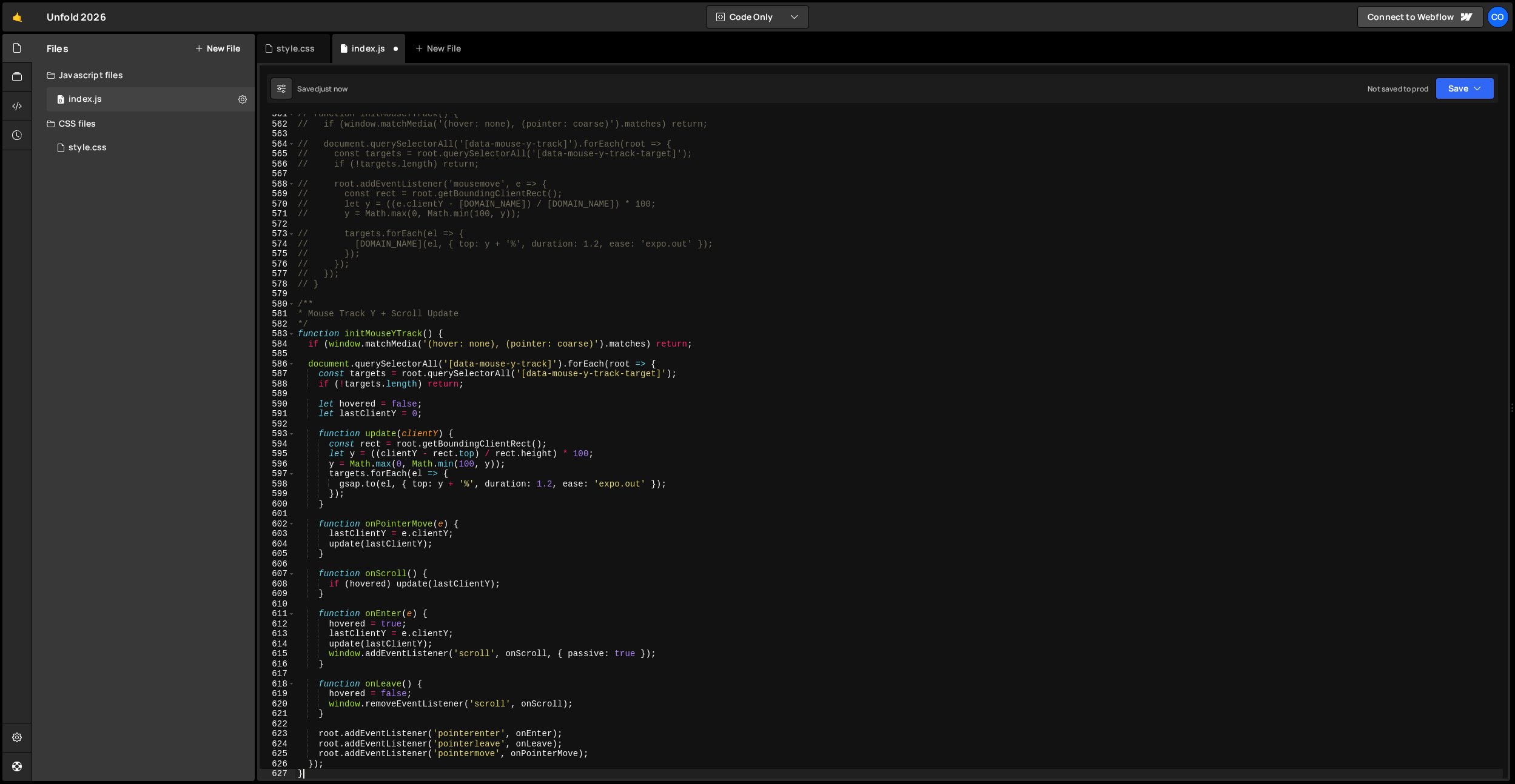
scroll to position [5604, 0]
click at [603, 492] on div "// function initMouseYTrack() { // if (window.matchMedia('(hover: none), (point…" at bounding box center [899, 451] width 1207 height 685
click at [584, 502] on div "// function initMouseYTrack() { // if (window.matchMedia('(hover: none), (point…" at bounding box center [899, 451] width 1207 height 685
click at [552, 486] on div "// function initMouseYTrack() { // if (window.matchMedia('(hover: none), (point…" at bounding box center [899, 451] width 1207 height 685
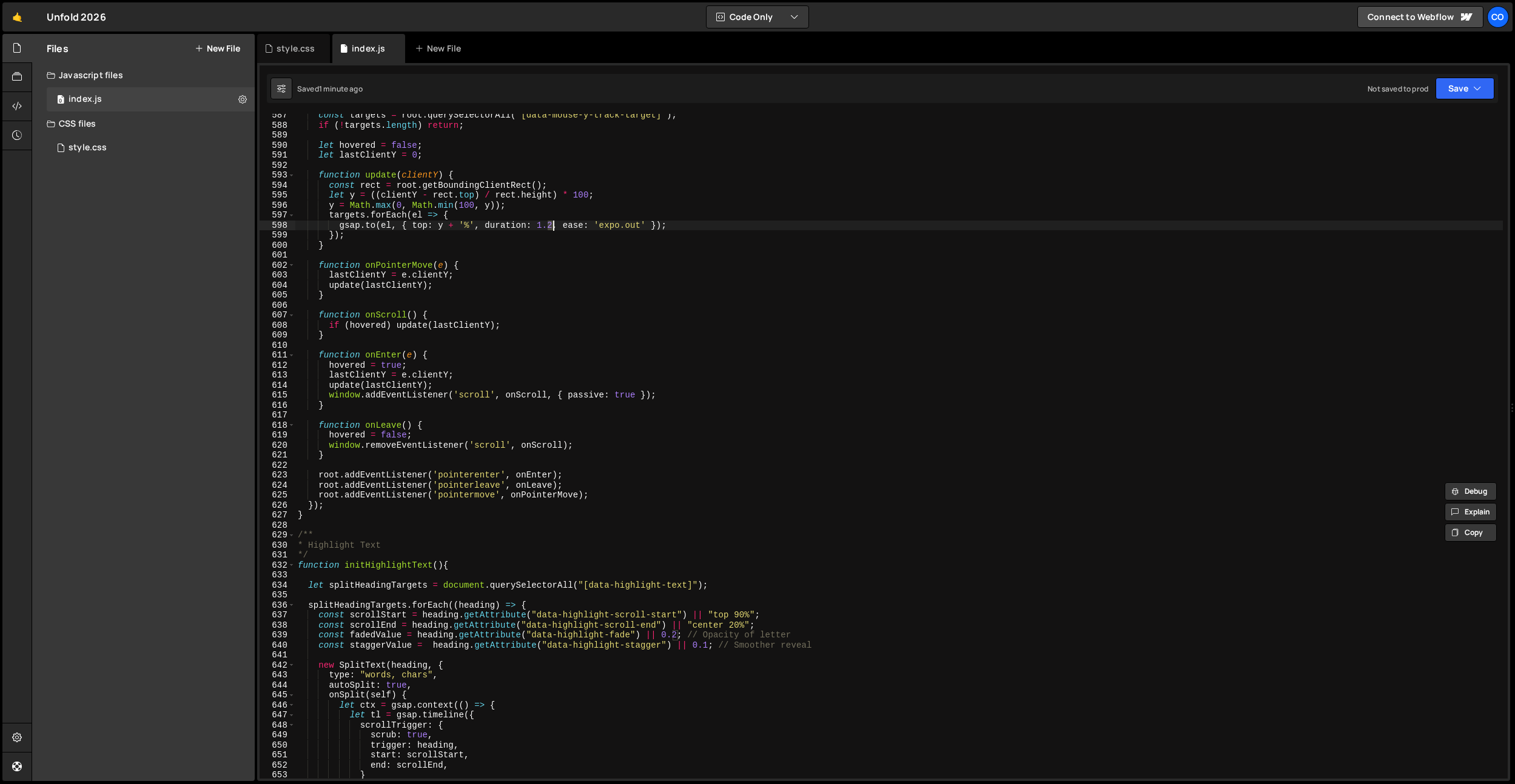
scroll to position [5862, 0]
click at [603, 371] on div "const targets = root . querySelectorAll ( '[data-mouse-y-track-target]' ) ; if …" at bounding box center [899, 454] width 1207 height 685
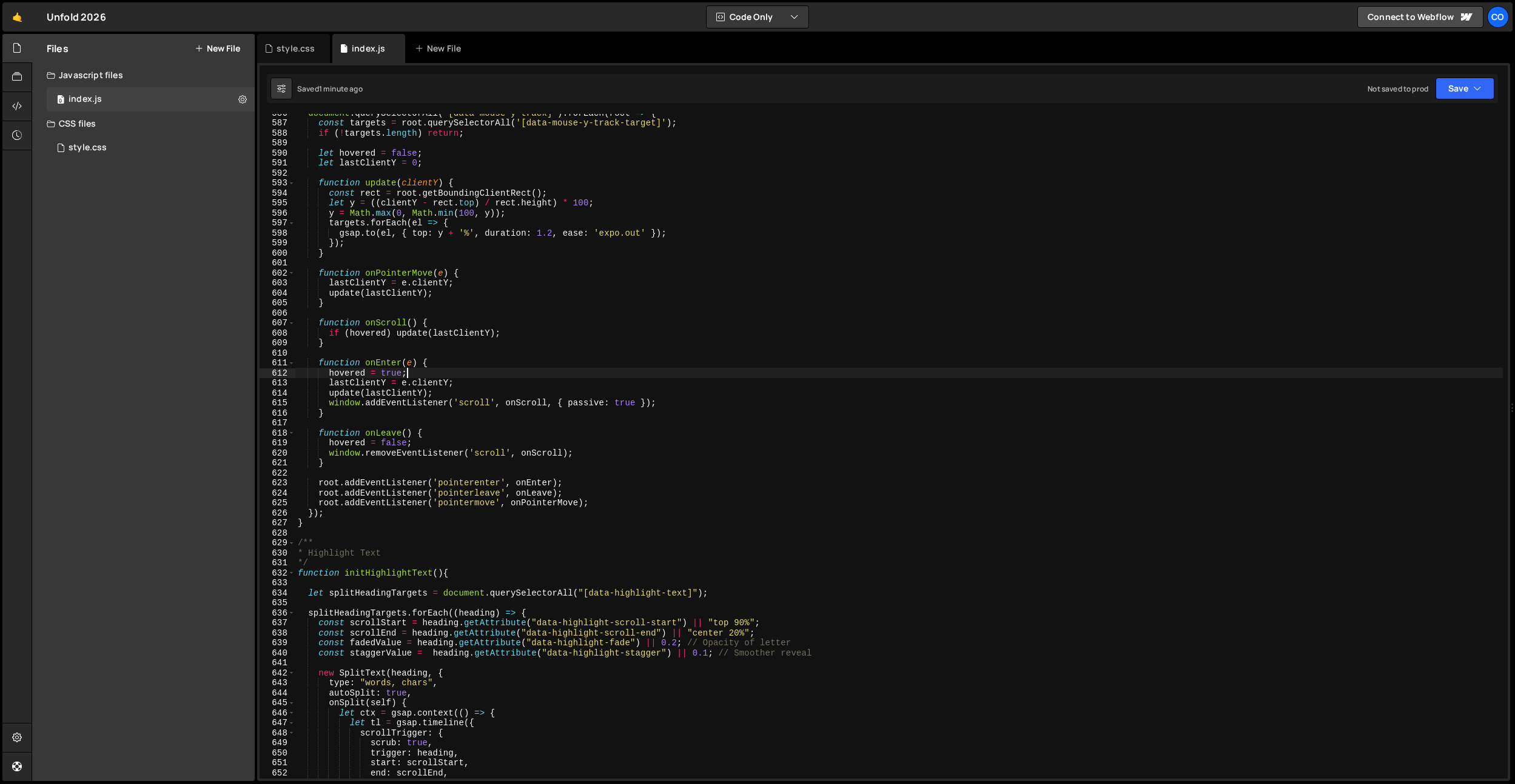
scroll to position [5851, 0]
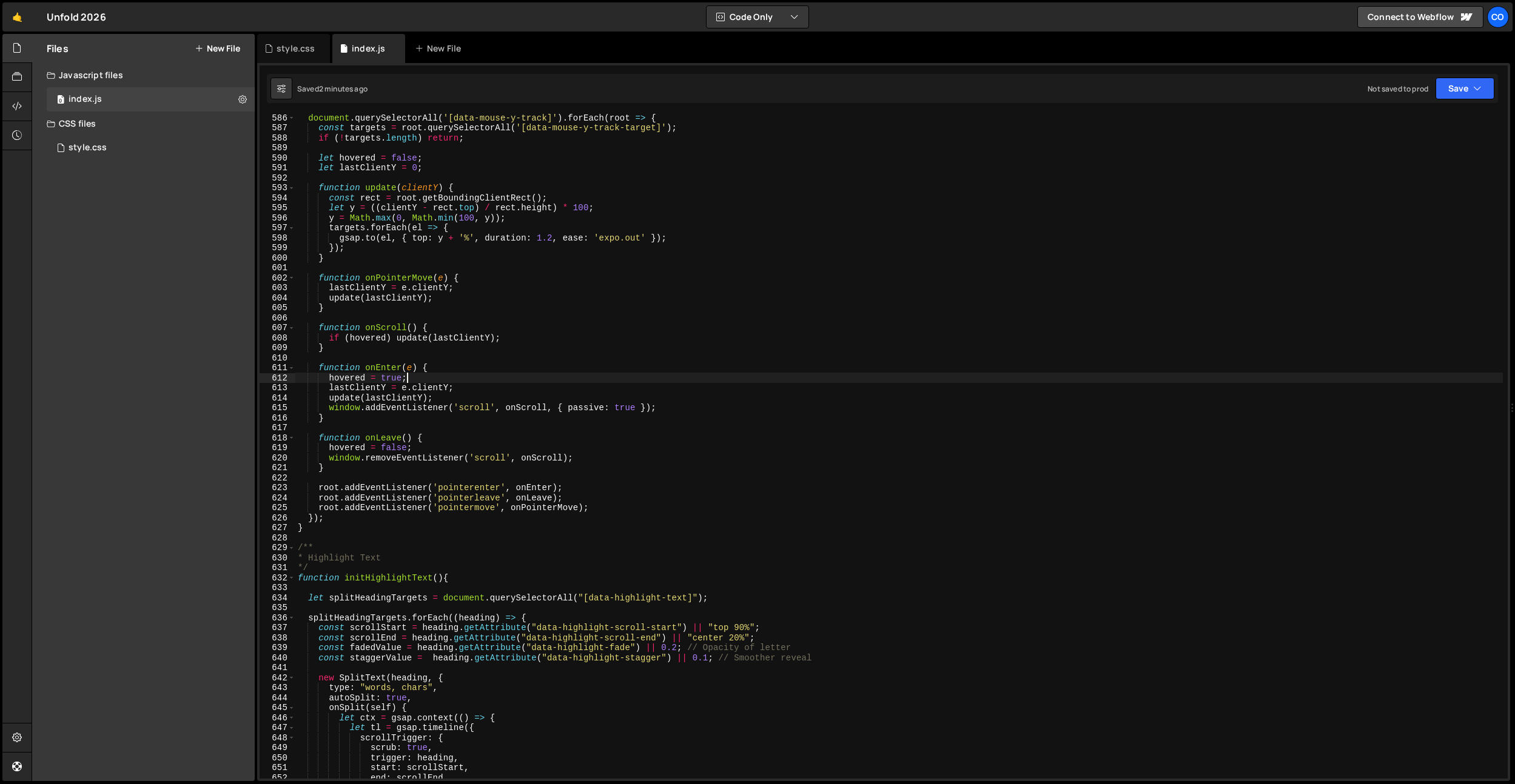
drag, startPoint x: 632, startPoint y: 293, endPoint x: 446, endPoint y: 113, distance: 258.8
click at [632, 293] on div "document . querySelectorAll ( '[data-mouse-y-track]' ) . forEach ( root => { co…" at bounding box center [899, 455] width 1207 height 685
type textarea "update(lastClientY);"
click at [294, 61] on div "style.css" at bounding box center [293, 48] width 73 height 29
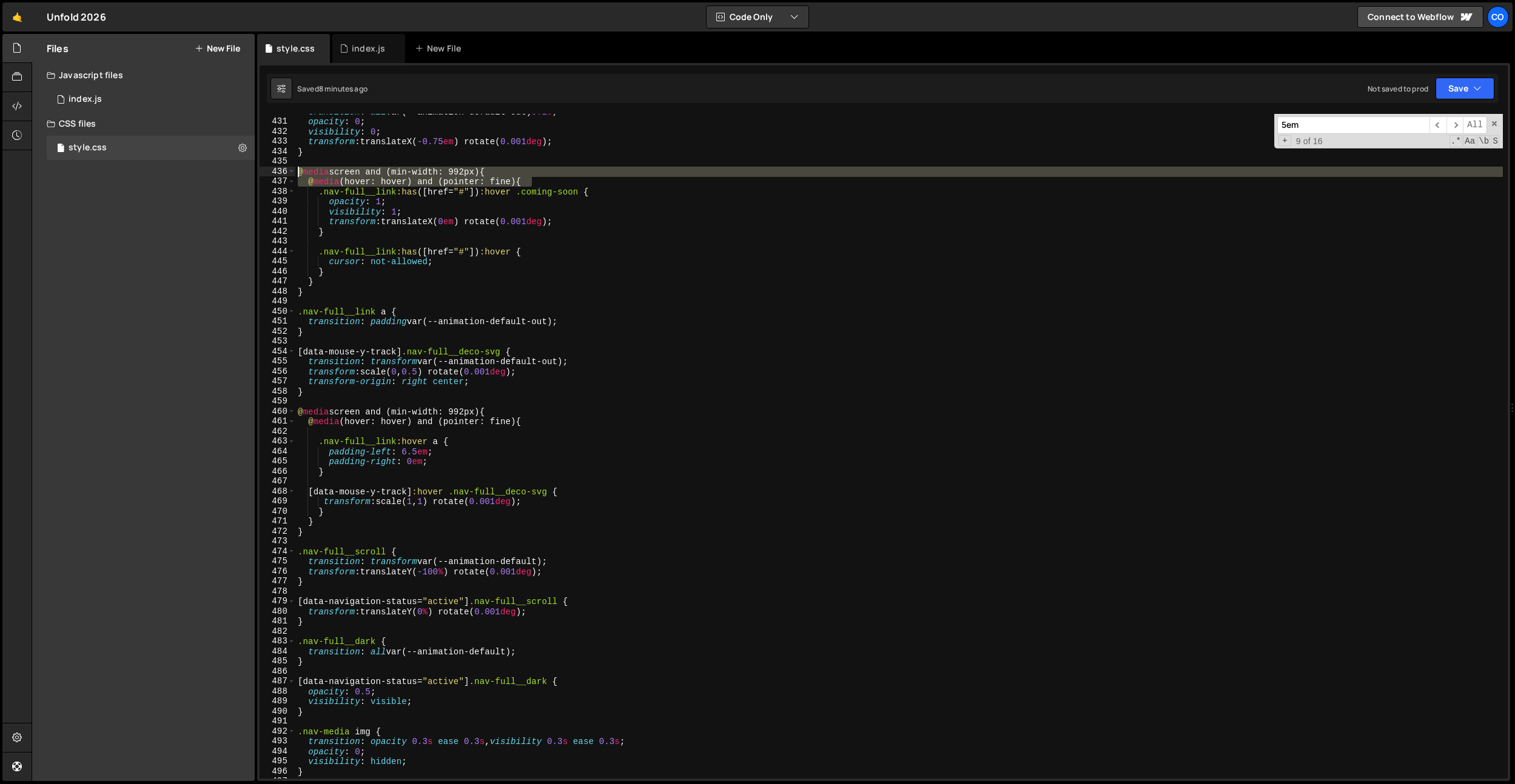
drag, startPoint x: 539, startPoint y: 179, endPoint x: 273, endPoint y: 169, distance: 266.2
click at [273, 169] on div "@media (hover: hover) and (pointer: fine) { 430 431 432 433 434 435 436 437 438…" at bounding box center [883, 447] width 1248 height 665
type textarea "@media screen and (min-width: 992px) { @media (hover: hover) and (pointer: fine…"
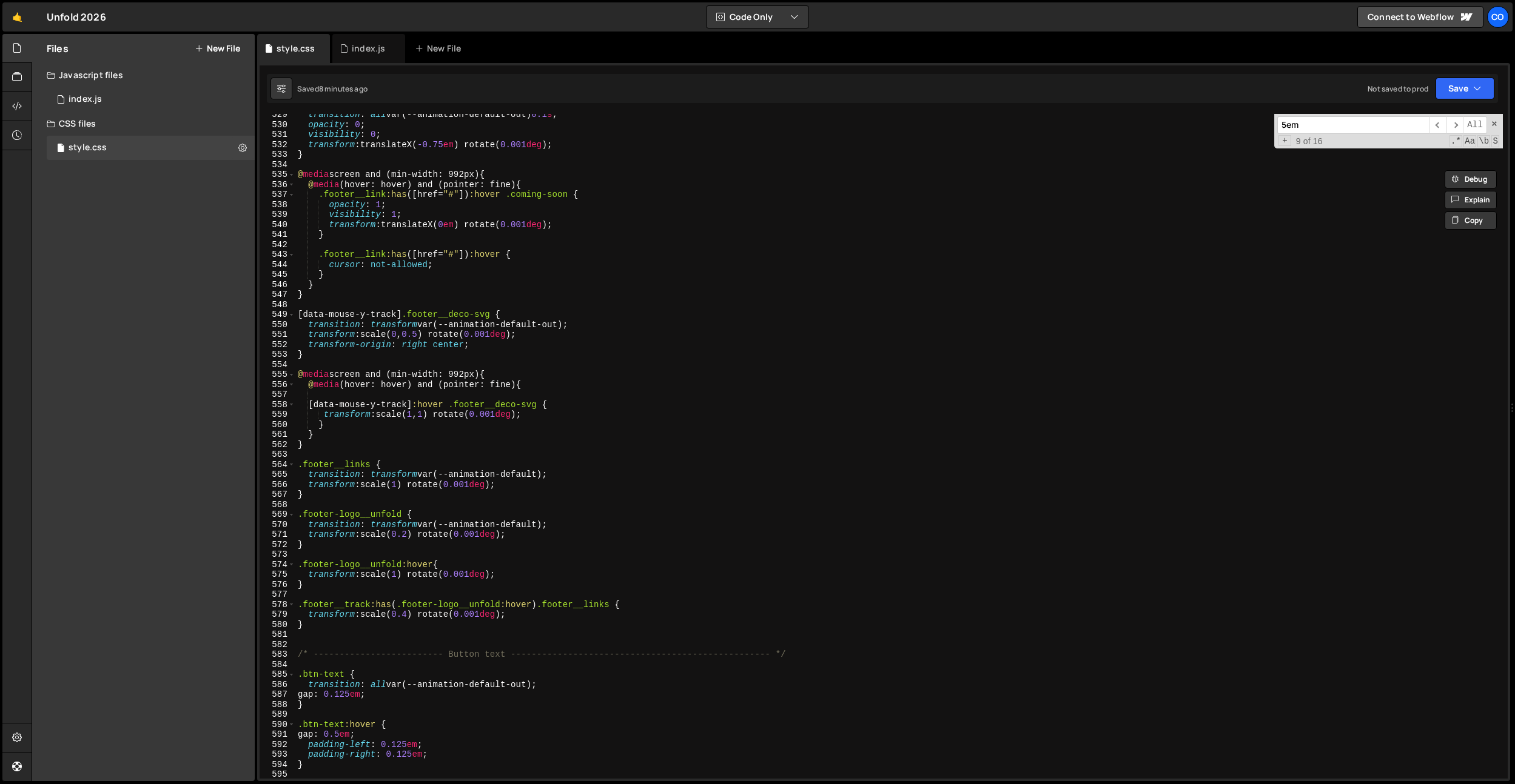
scroll to position [5289, 0]
click at [324, 451] on div "transition : all var(--animation-default-out) 0.1 s ; opacity : 0 ; visibility …" at bounding box center [899, 447] width 1207 height 685
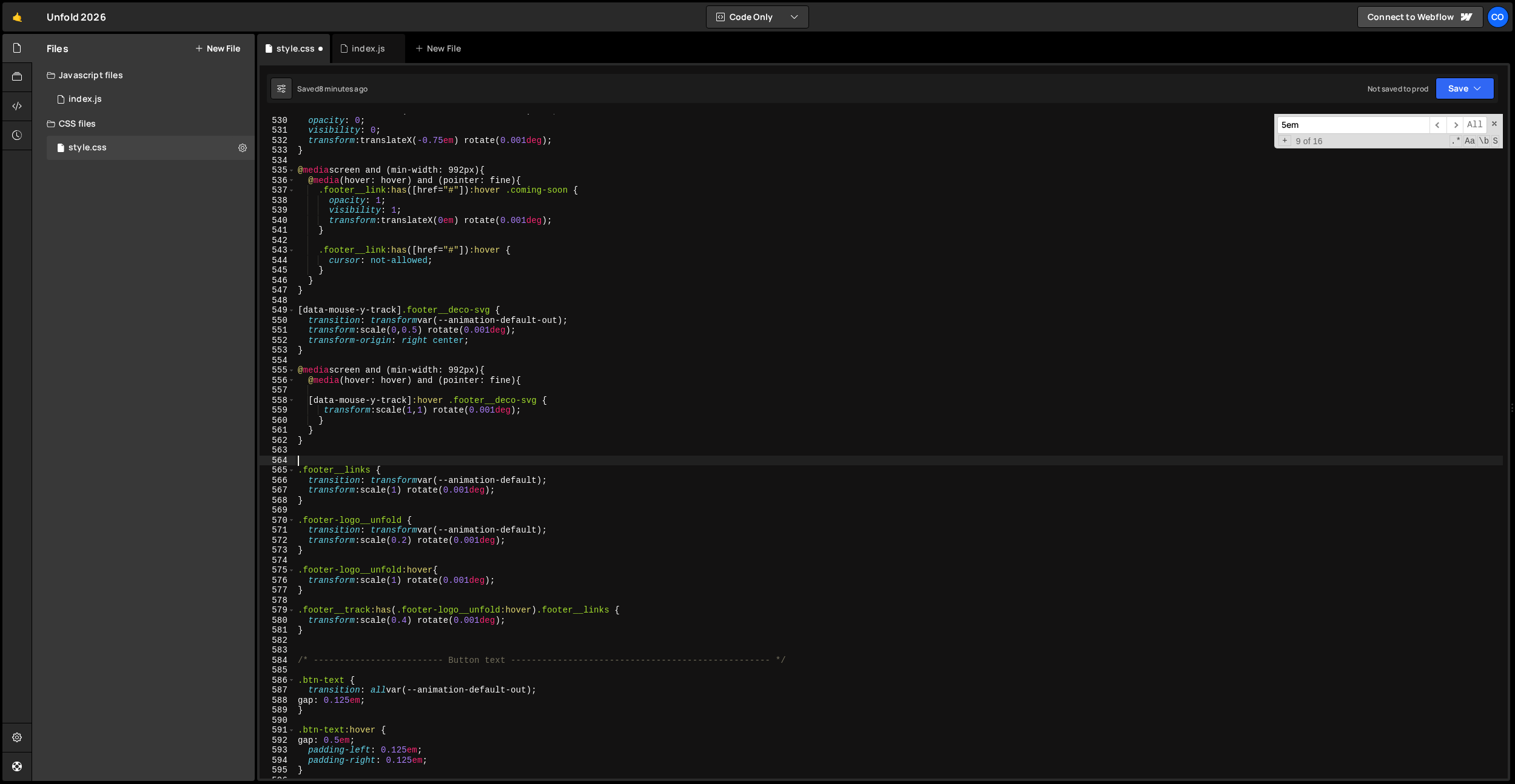
paste textarea "@media (hover: hover) and (pointer: fine) {"
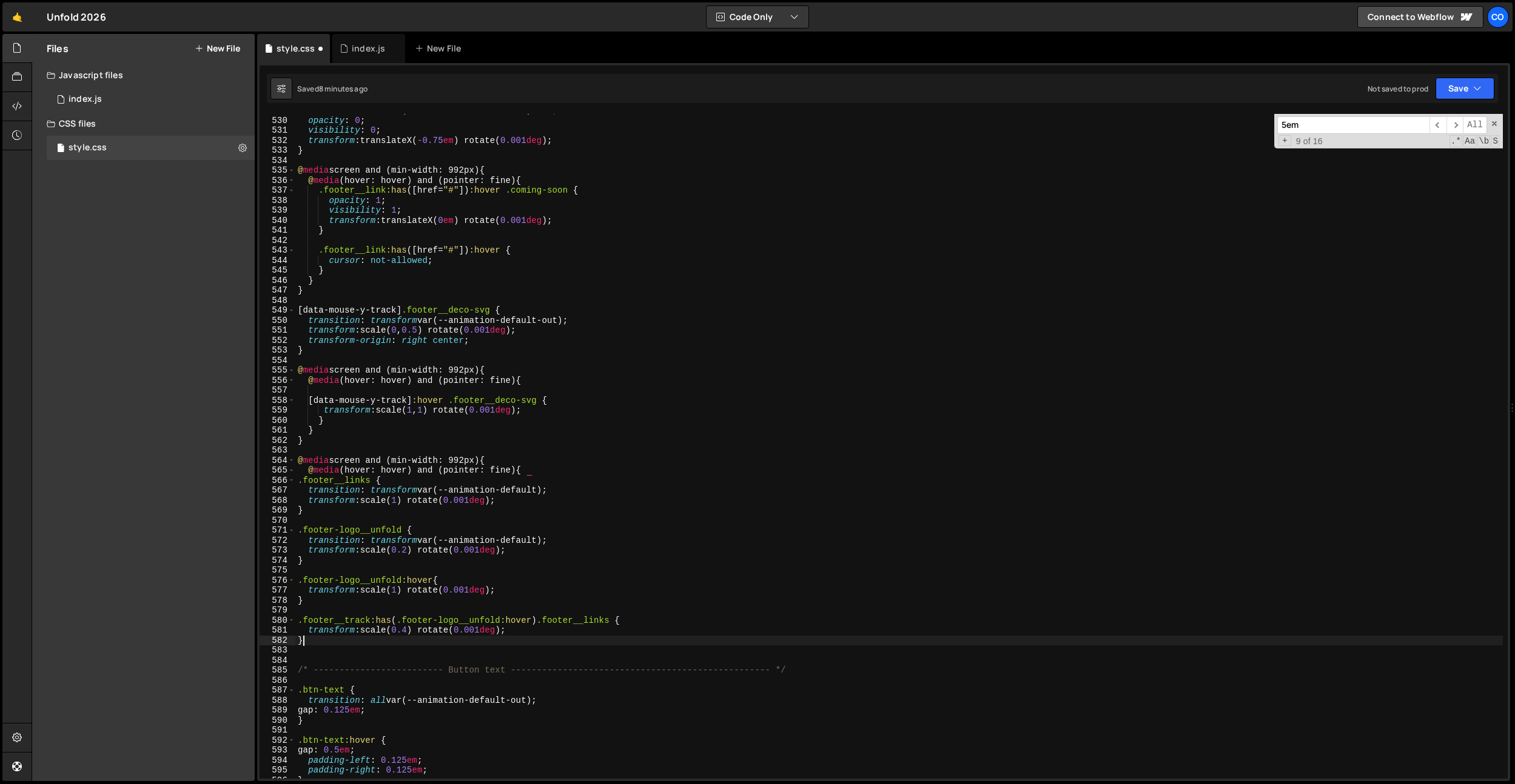
click at [332, 644] on div "transition : all var(--animation-default-out) 0.1 s ; opacity : 0 ; visibility …" at bounding box center [899, 447] width 1207 height 685
type textarea "}"
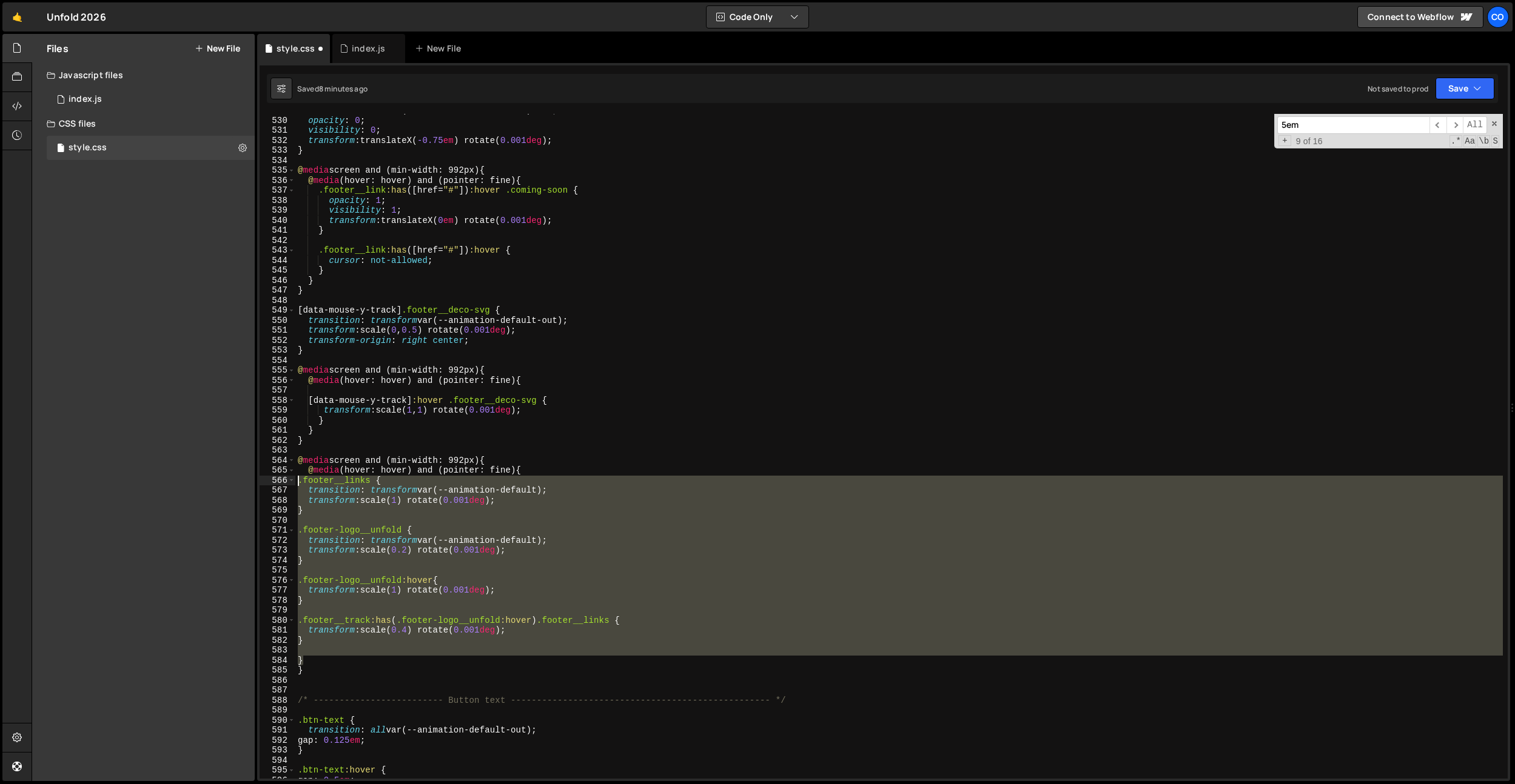
drag, startPoint x: 313, startPoint y: 664, endPoint x: 276, endPoint y: 478, distance: 189.6
click at [276, 478] on div "} 529 530 531 532 533 534 535 536 537 538 539 540 541 542 543 544 545 546 547 5…" at bounding box center [883, 447] width 1248 height 665
click at [335, 638] on div "transition : all var(--animation-default-out) 0.1 s ; opacity : 0 ; visibility …" at bounding box center [899, 447] width 1207 height 665
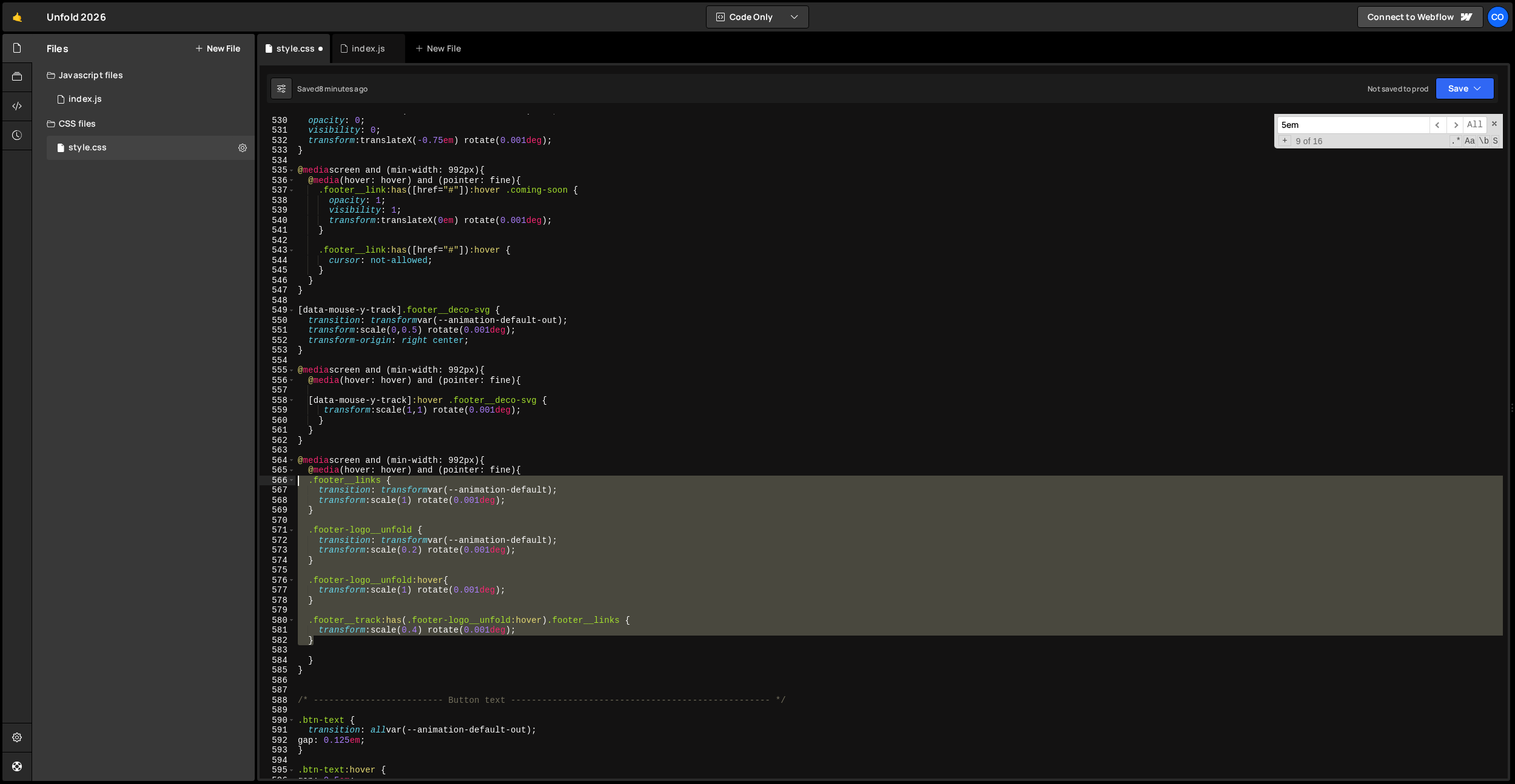
drag, startPoint x: 309, startPoint y: 606, endPoint x: 313, endPoint y: 476, distance: 130.1
click at [266, 483] on div "} 529 530 531 532 533 534 535 536 537 538 539 540 541 542 543 544 545 546 547 5…" at bounding box center [883, 447] width 1248 height 665
type textarea ".footer__links { transition: transform var(--animation-default);"
click at [344, 647] on div "transition : all var(--animation-default-out) 0.1 s ; opacity : 0 ; visibility …" at bounding box center [899, 447] width 1207 height 685
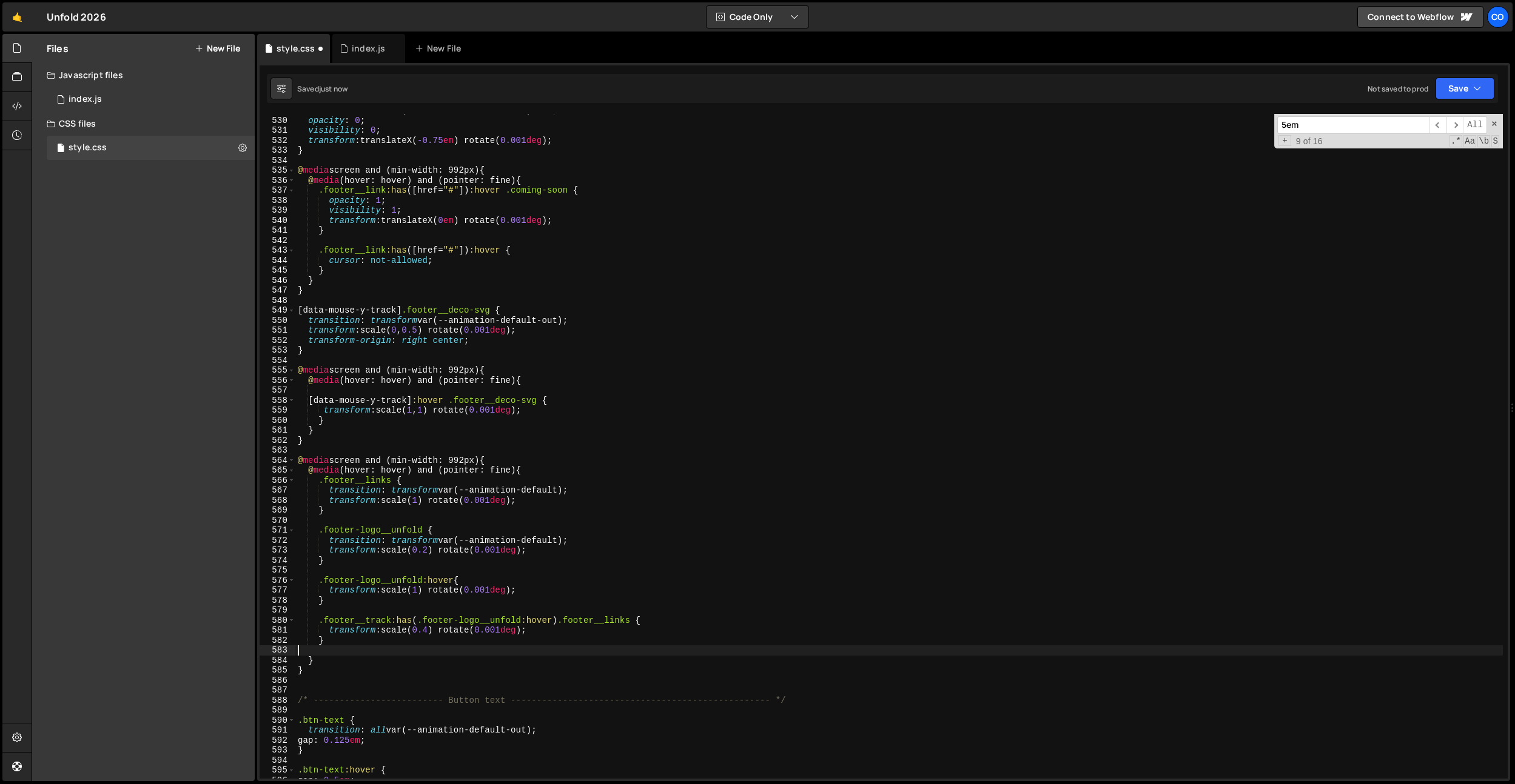
type textarea "}"
